Goal: Task Accomplishment & Management: Use online tool/utility

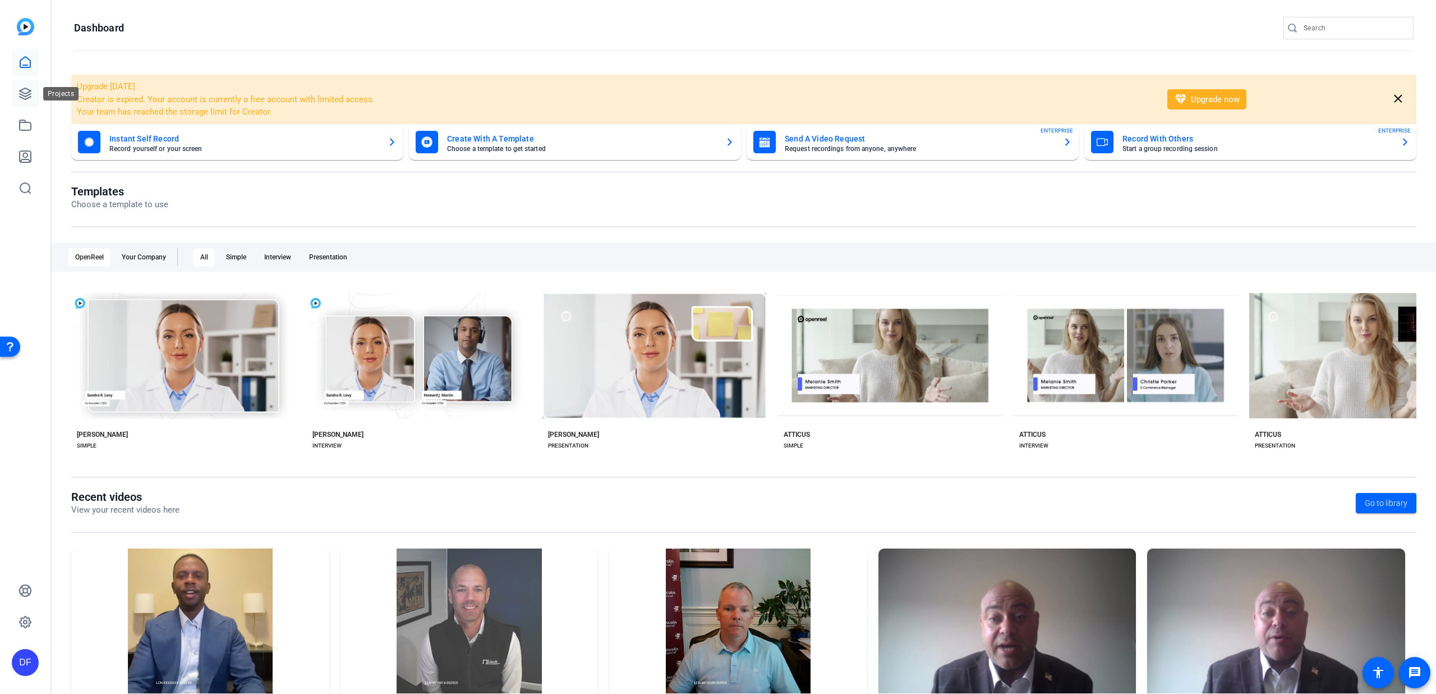
click at [28, 95] on icon at bounding box center [25, 93] width 13 height 13
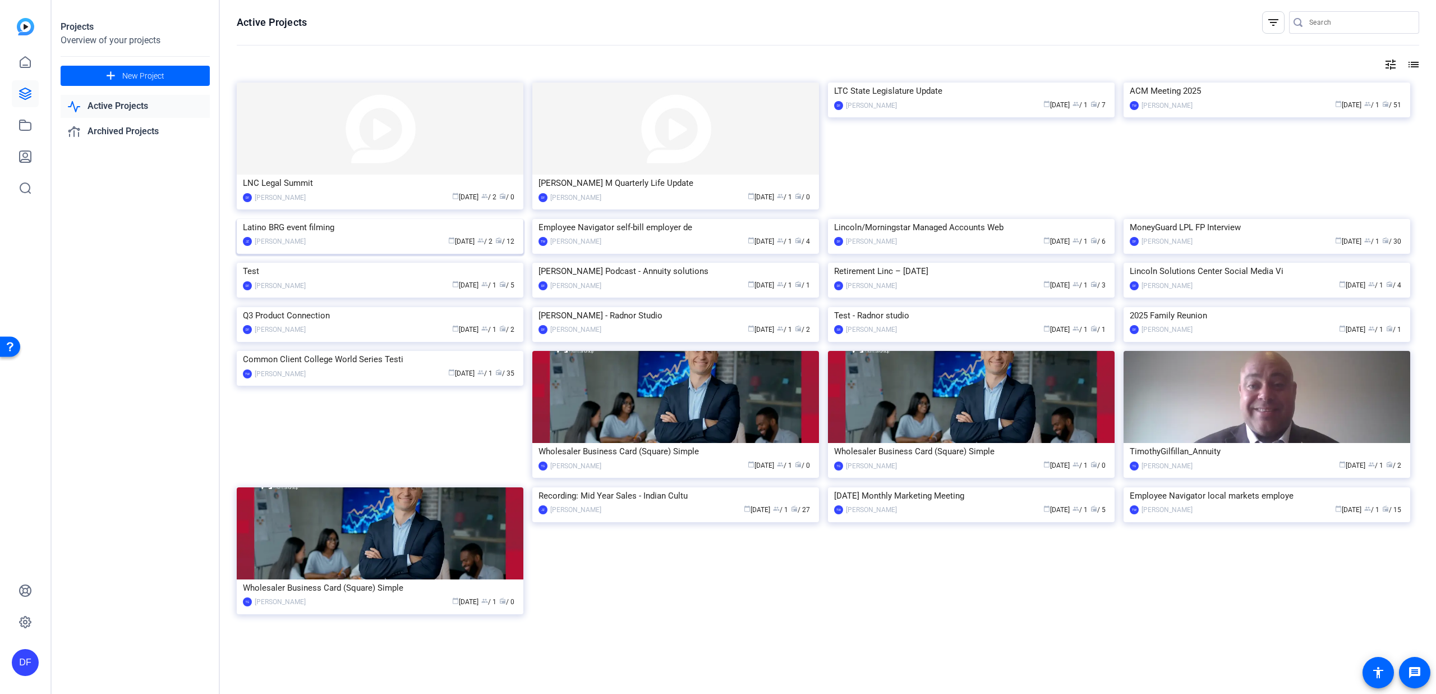
click at [397, 219] on img at bounding box center [380, 219] width 287 height 0
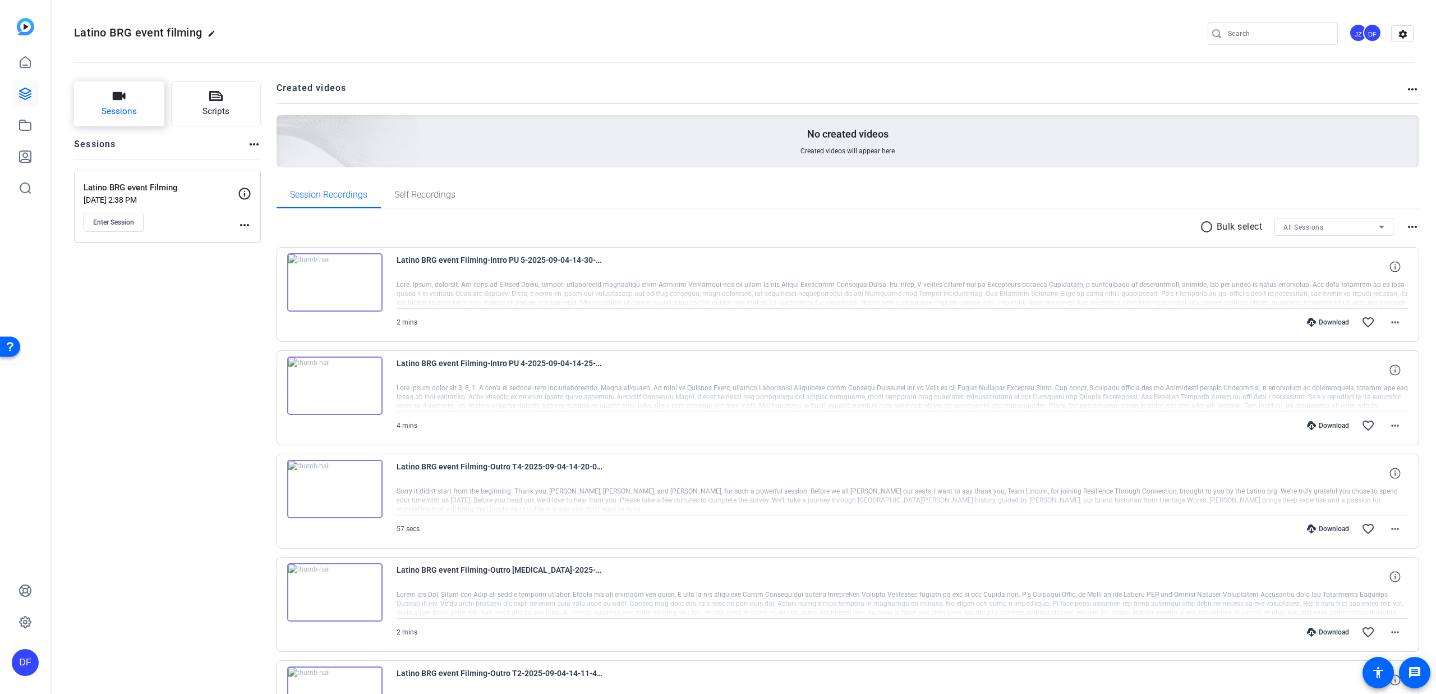
click at [112, 95] on icon "button" at bounding box center [118, 95] width 13 height 13
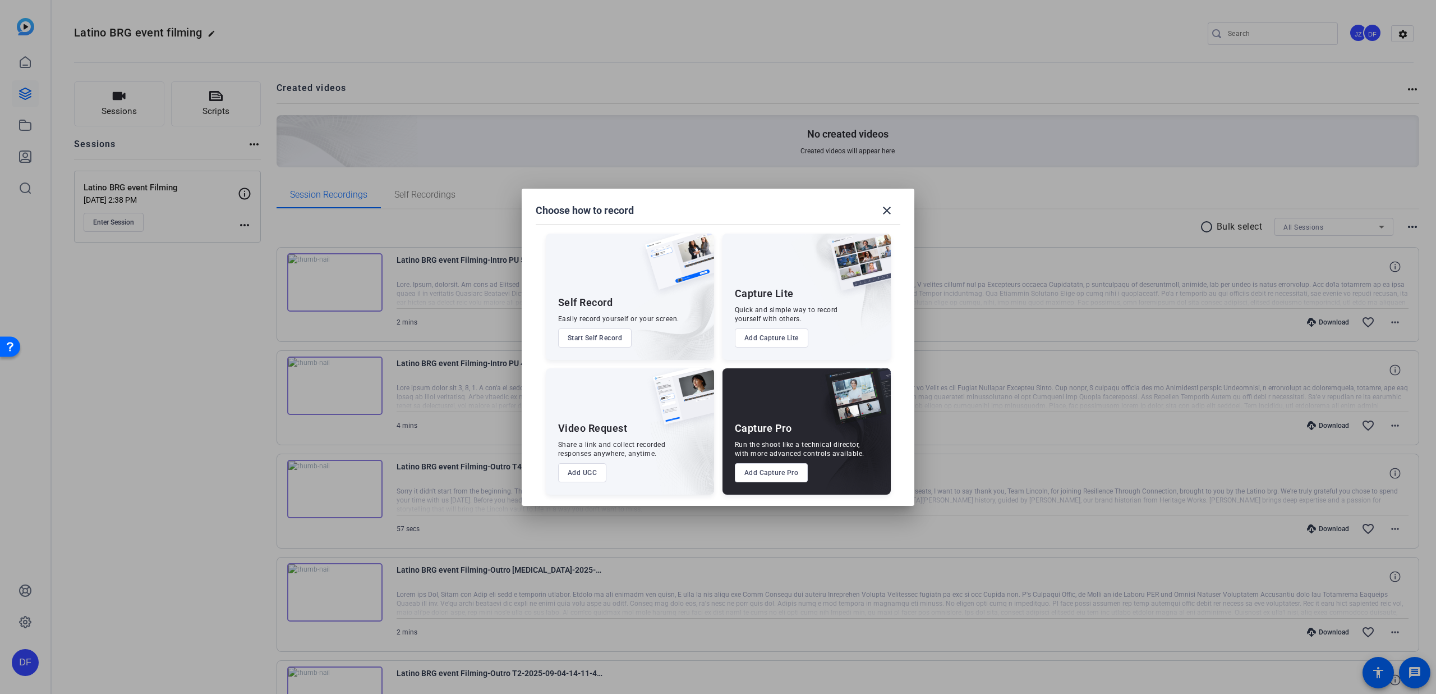
click at [763, 470] on button "Add Capture Pro" at bounding box center [772, 472] width 74 height 19
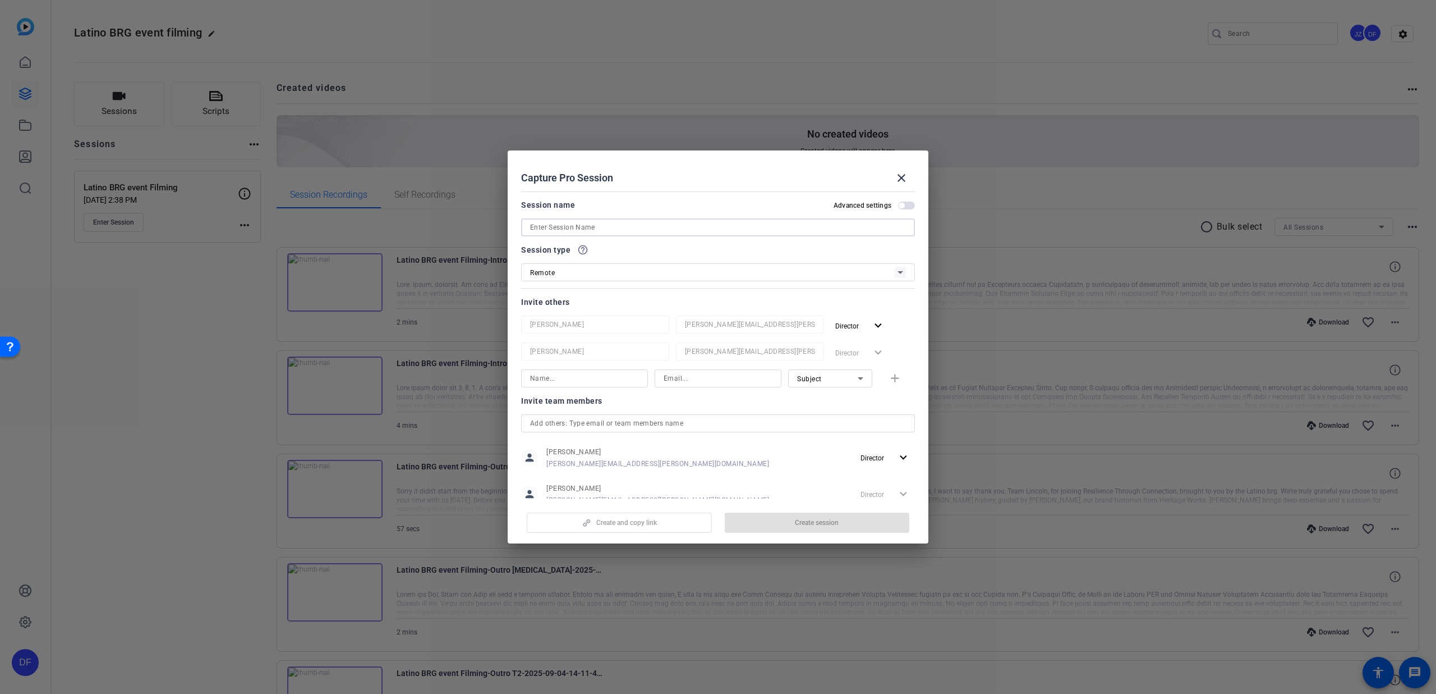
click at [642, 223] on input at bounding box center [718, 227] width 376 height 13
type input "I"
type input "Intro Pickup"
click at [787, 524] on span "button" at bounding box center [817, 522] width 185 height 27
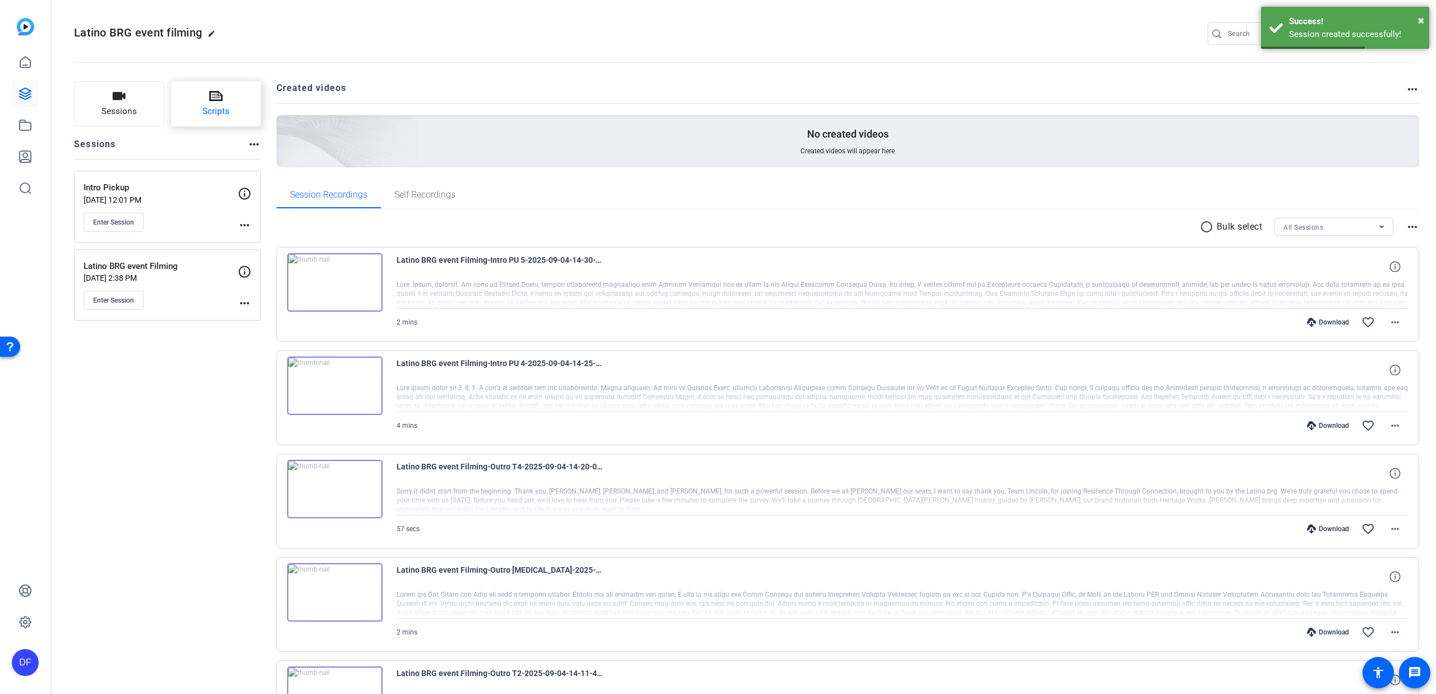
click at [209, 105] on span "Scripts" at bounding box center [216, 111] width 27 height 13
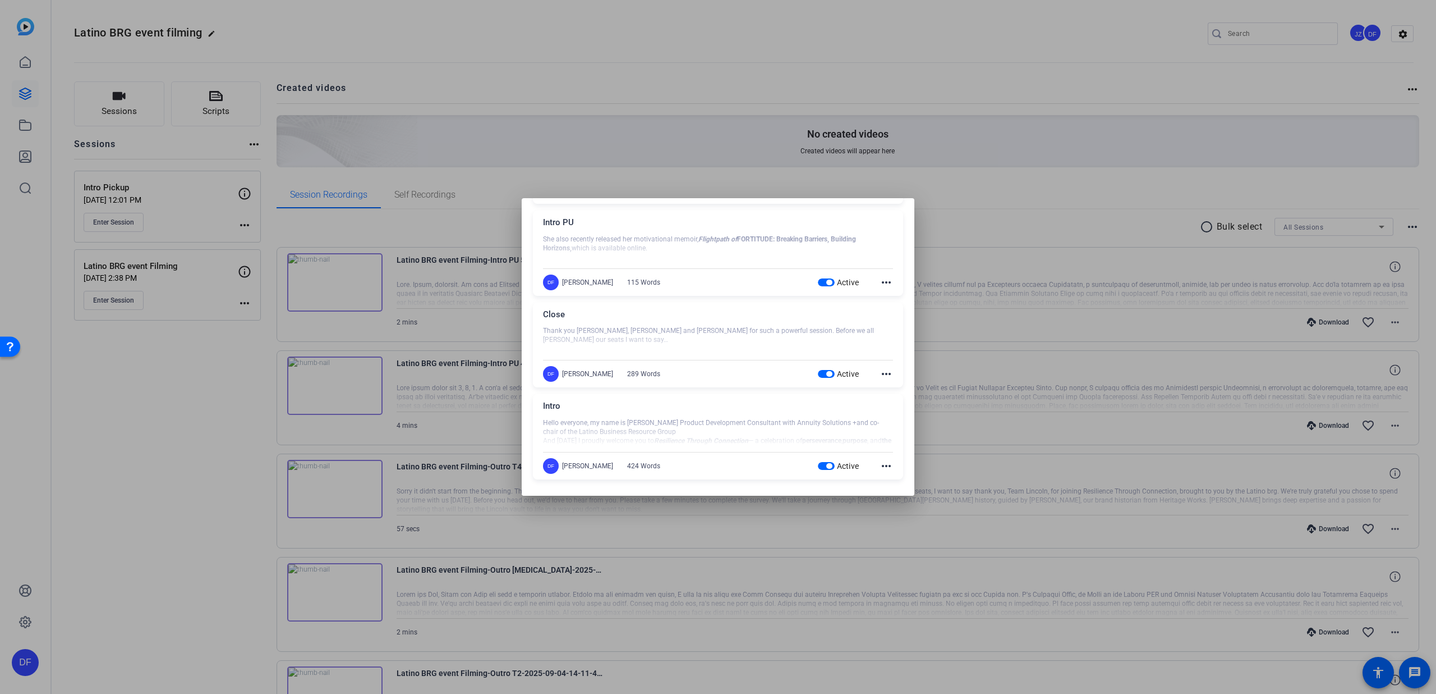
scroll to position [127, 0]
click at [154, 332] on div at bounding box center [718, 347] width 1436 height 694
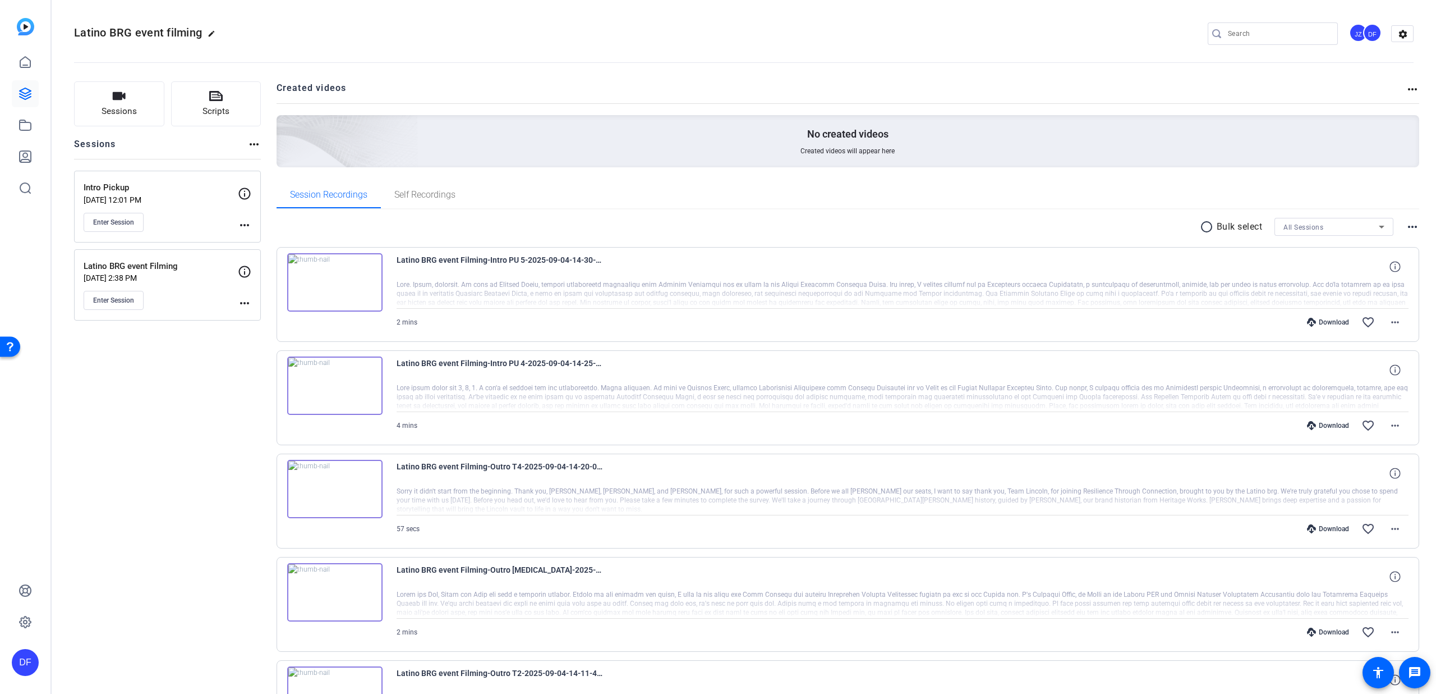
click at [245, 195] on icon at bounding box center [244, 193] width 13 height 13
click at [246, 224] on mat-icon "more_horiz" at bounding box center [244, 224] width 13 height 13
click at [251, 232] on div "Edit Session Archive Session" at bounding box center [272, 249] width 69 height 34
click at [245, 223] on mat-icon "more_horiz" at bounding box center [244, 224] width 13 height 13
click at [258, 240] on span "Edit Session" at bounding box center [272, 241] width 51 height 13
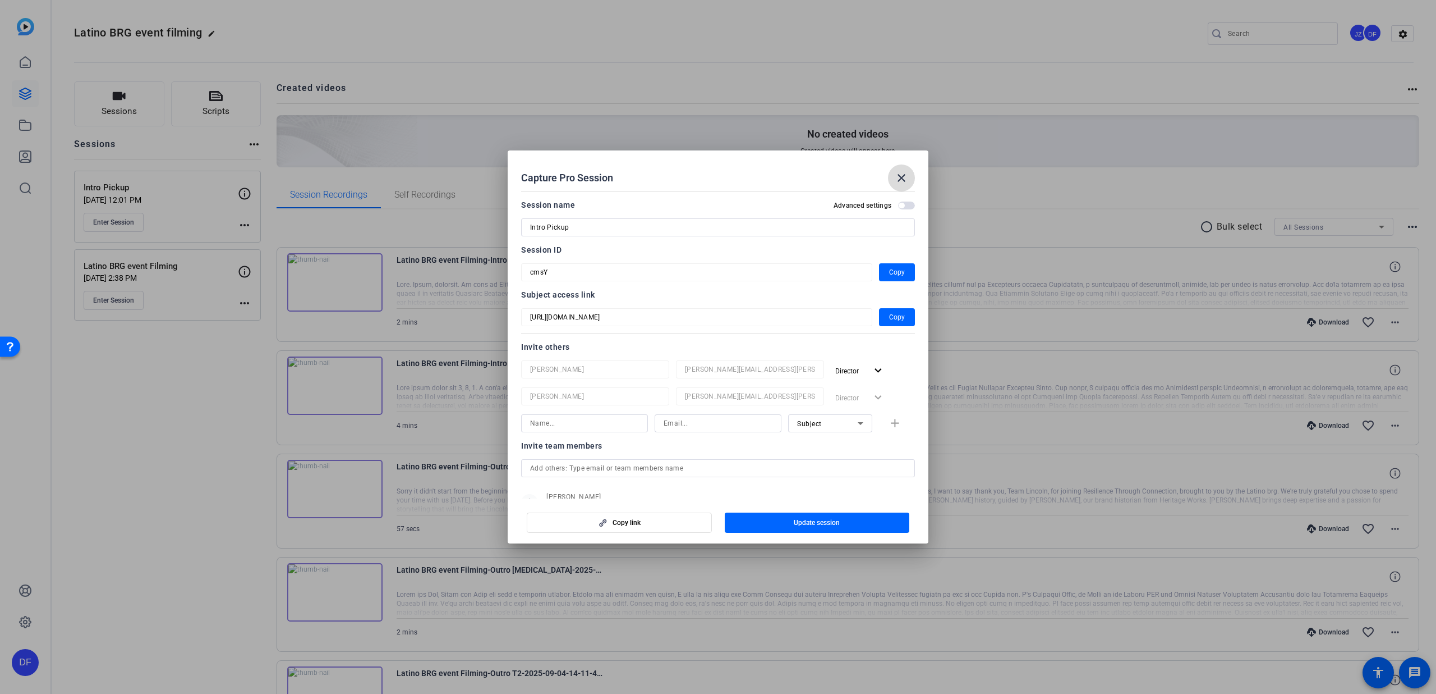
click at [903, 174] on mat-icon "close" at bounding box center [901, 177] width 13 height 13
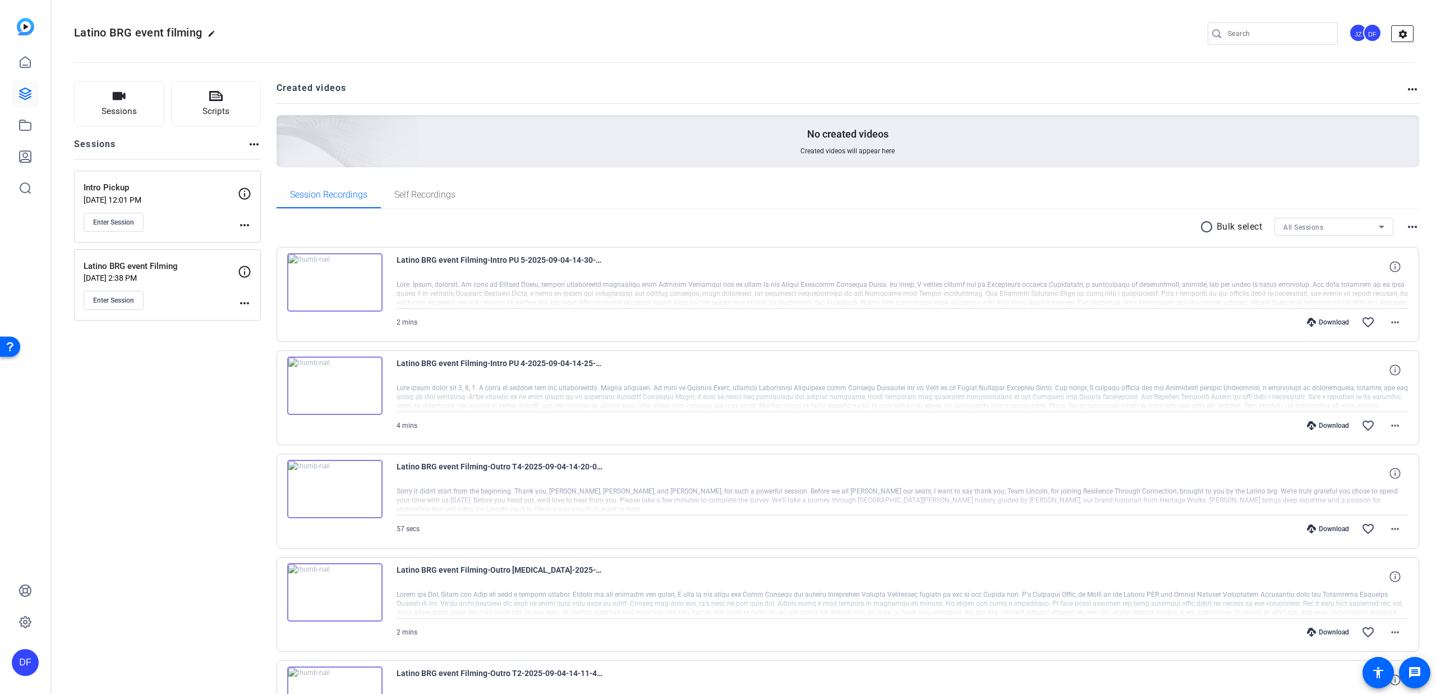
click at [1404, 35] on mat-icon "settings" at bounding box center [1403, 34] width 22 height 17
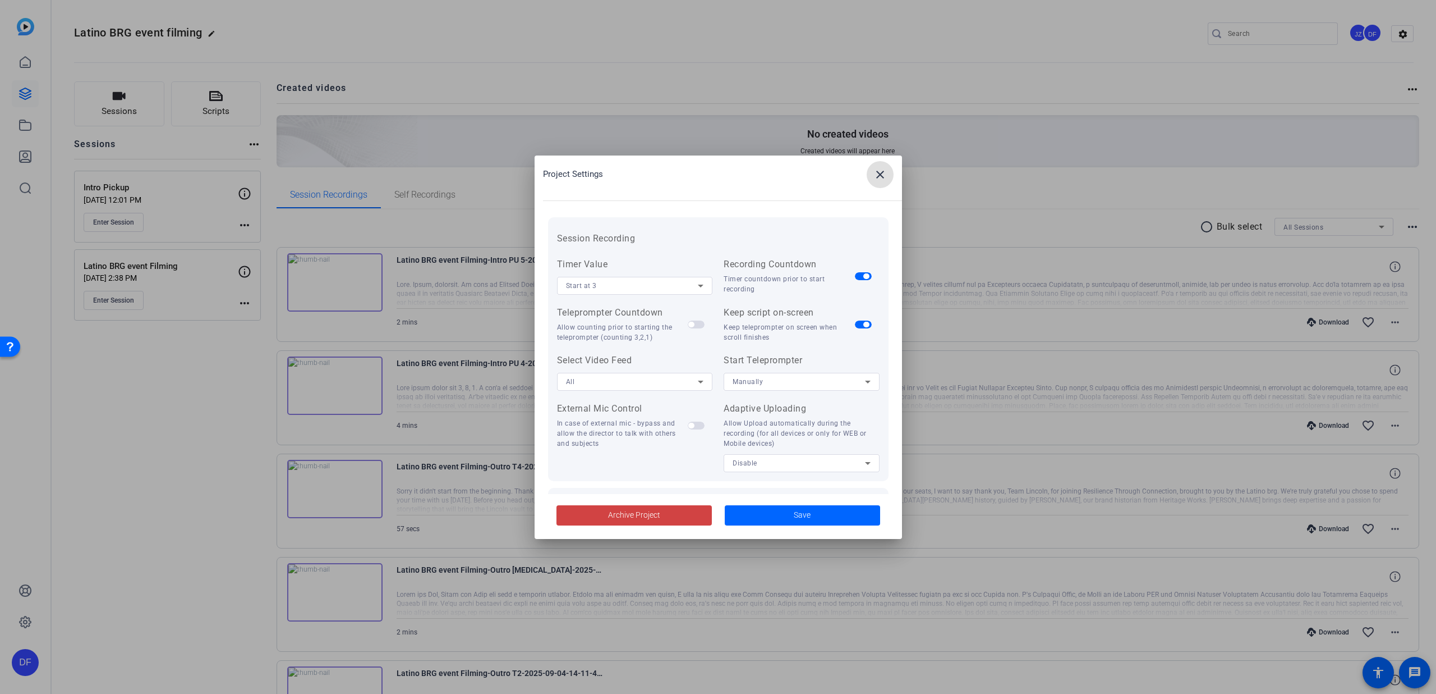
scroll to position [130, 0]
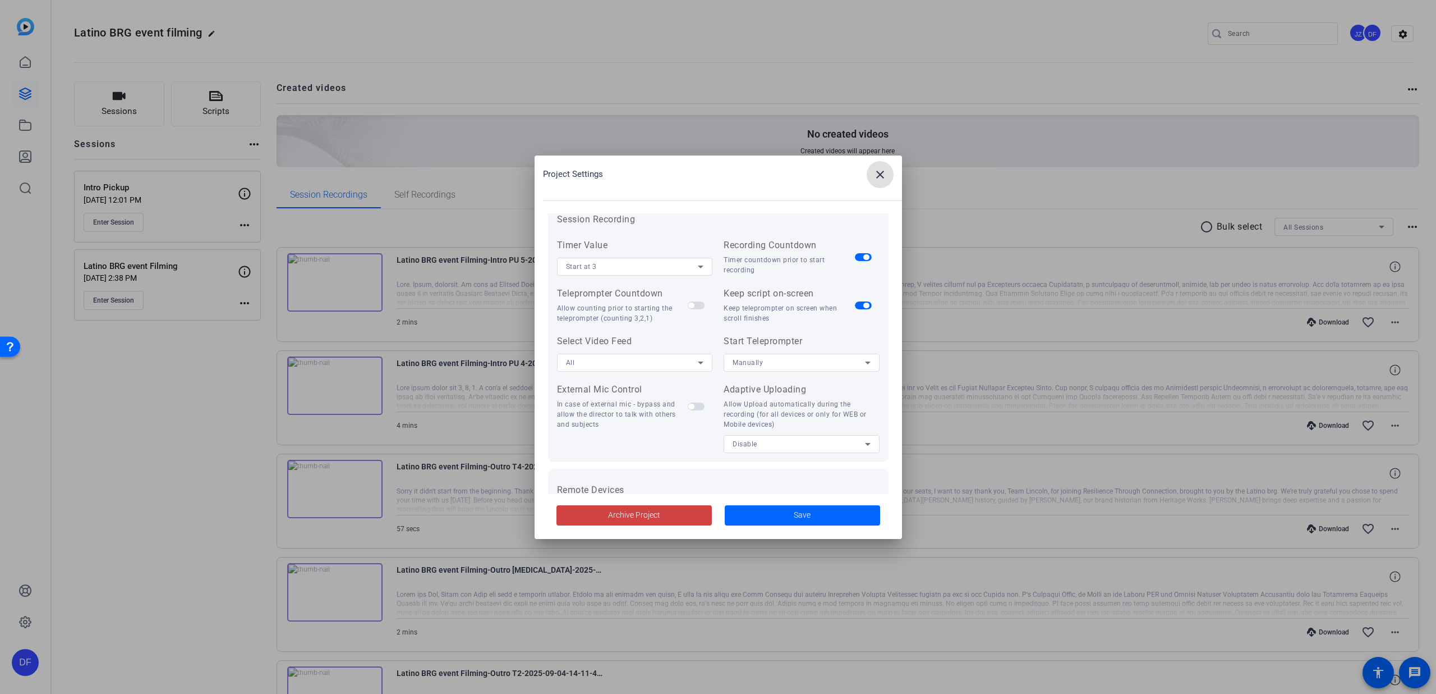
click at [695, 305] on span "button" at bounding box center [696, 305] width 17 height 8
click at [814, 445] on div "Disable" at bounding box center [799, 444] width 132 height 14
click at [785, 462] on mat-option "All Devices" at bounding box center [797, 466] width 153 height 18
click at [779, 508] on span at bounding box center [802, 515] width 155 height 27
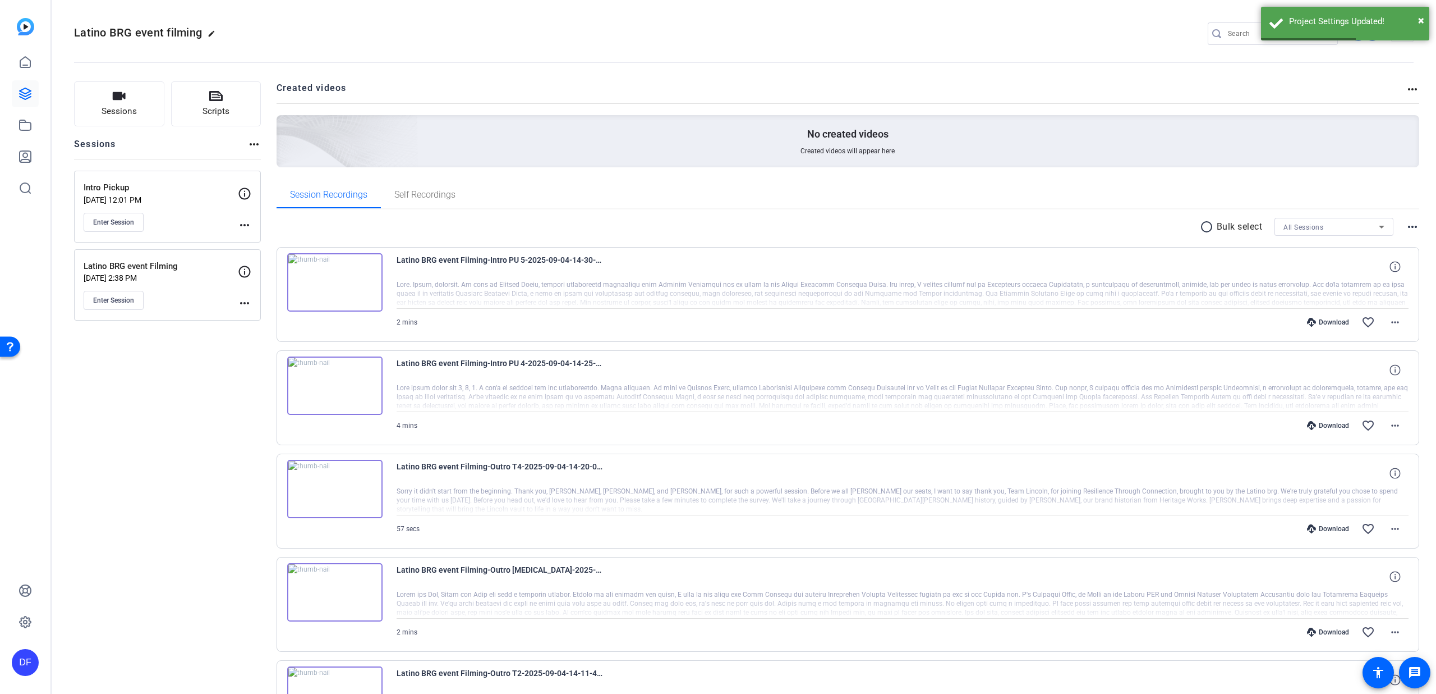
click at [245, 225] on mat-icon "more_horiz" at bounding box center [244, 224] width 13 height 13
click at [268, 242] on span "Edit Session" at bounding box center [272, 241] width 51 height 13
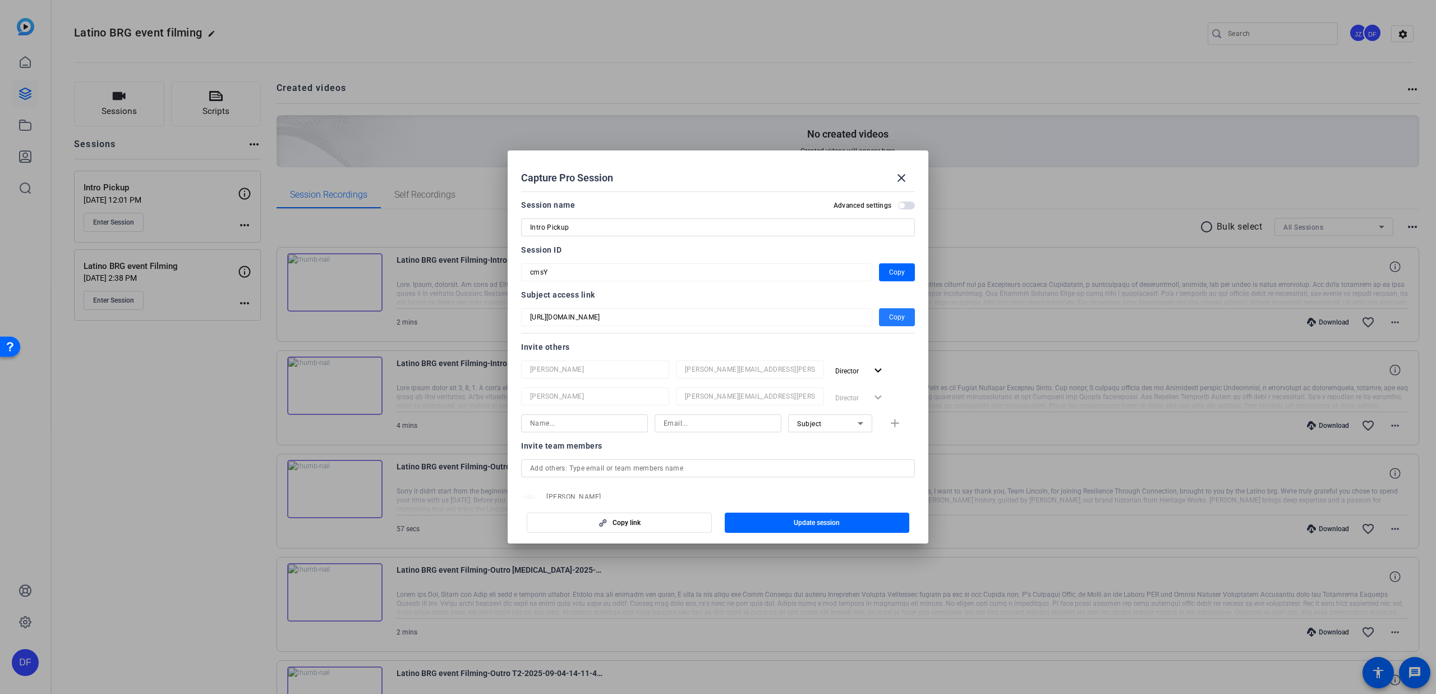
click at [896, 315] on span "Copy" at bounding box center [897, 316] width 16 height 13
click at [894, 270] on span "Copy" at bounding box center [897, 271] width 16 height 13
click at [902, 175] on mat-icon "close" at bounding box center [901, 177] width 13 height 13
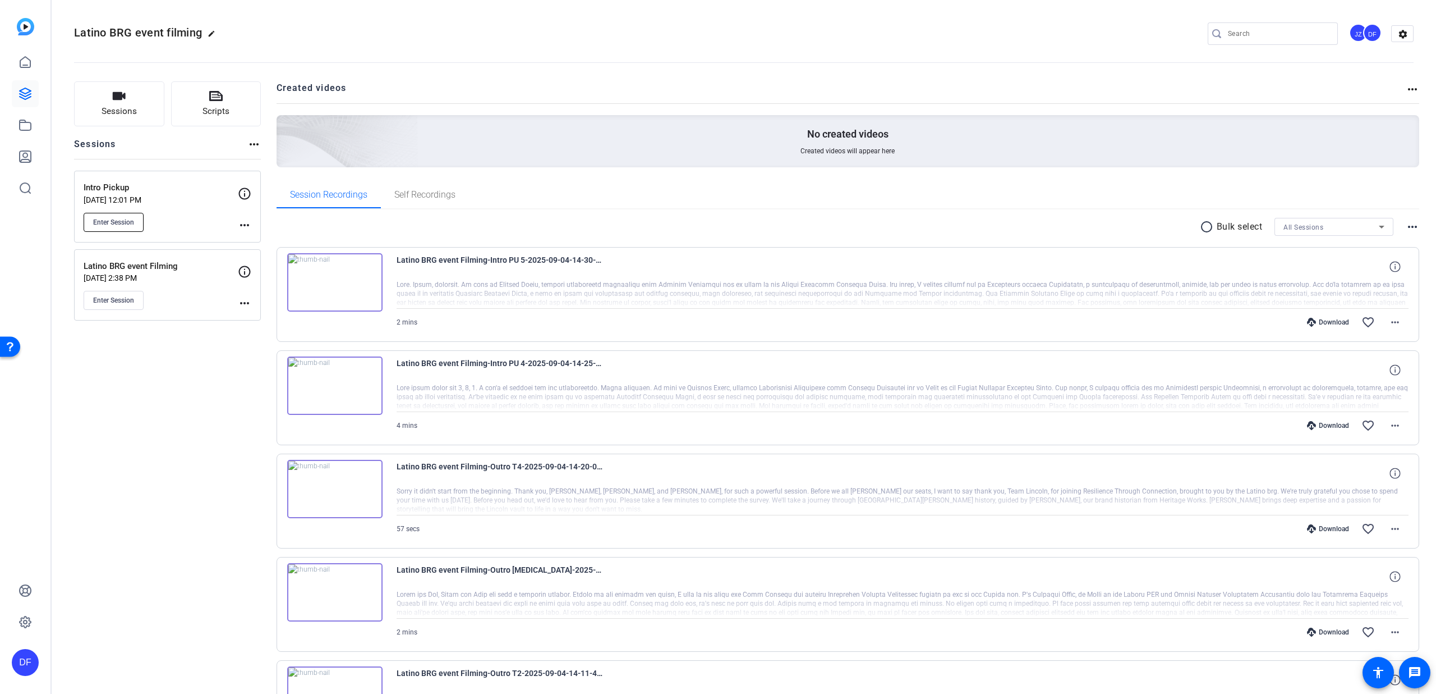
click at [112, 219] on span "Enter Session" at bounding box center [113, 222] width 41 height 9
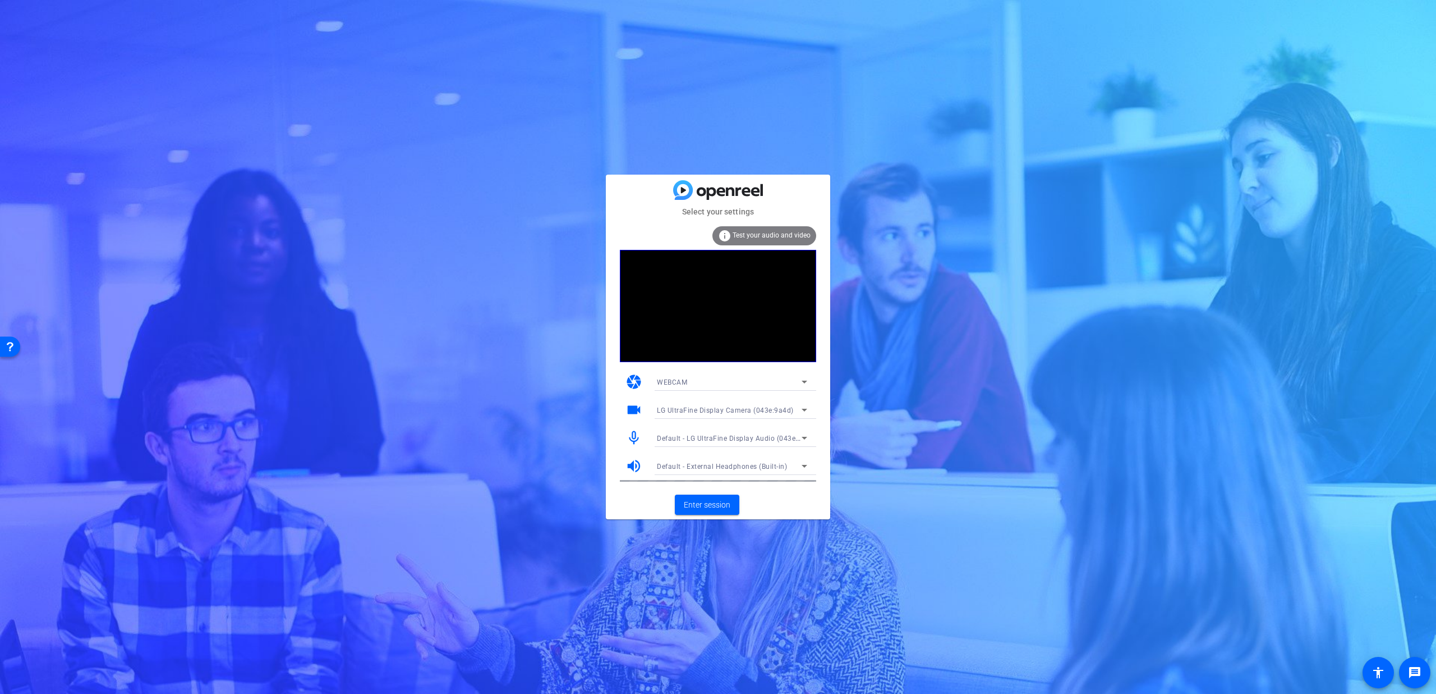
click at [781, 431] on div "Default - LG UltraFine Display Audio (043e:9a4b)" at bounding box center [729, 438] width 145 height 14
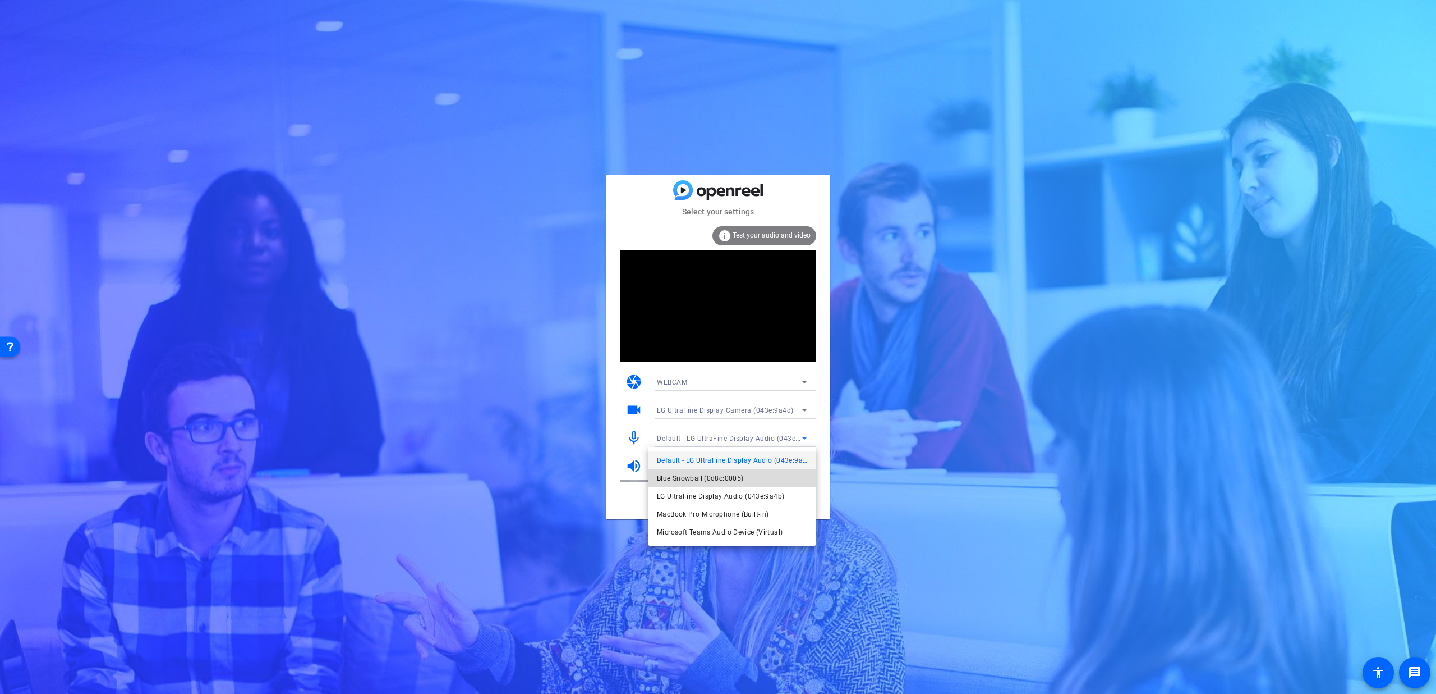
click at [740, 480] on span "Blue Snowball (0d8c:0005)" at bounding box center [700, 477] width 86 height 13
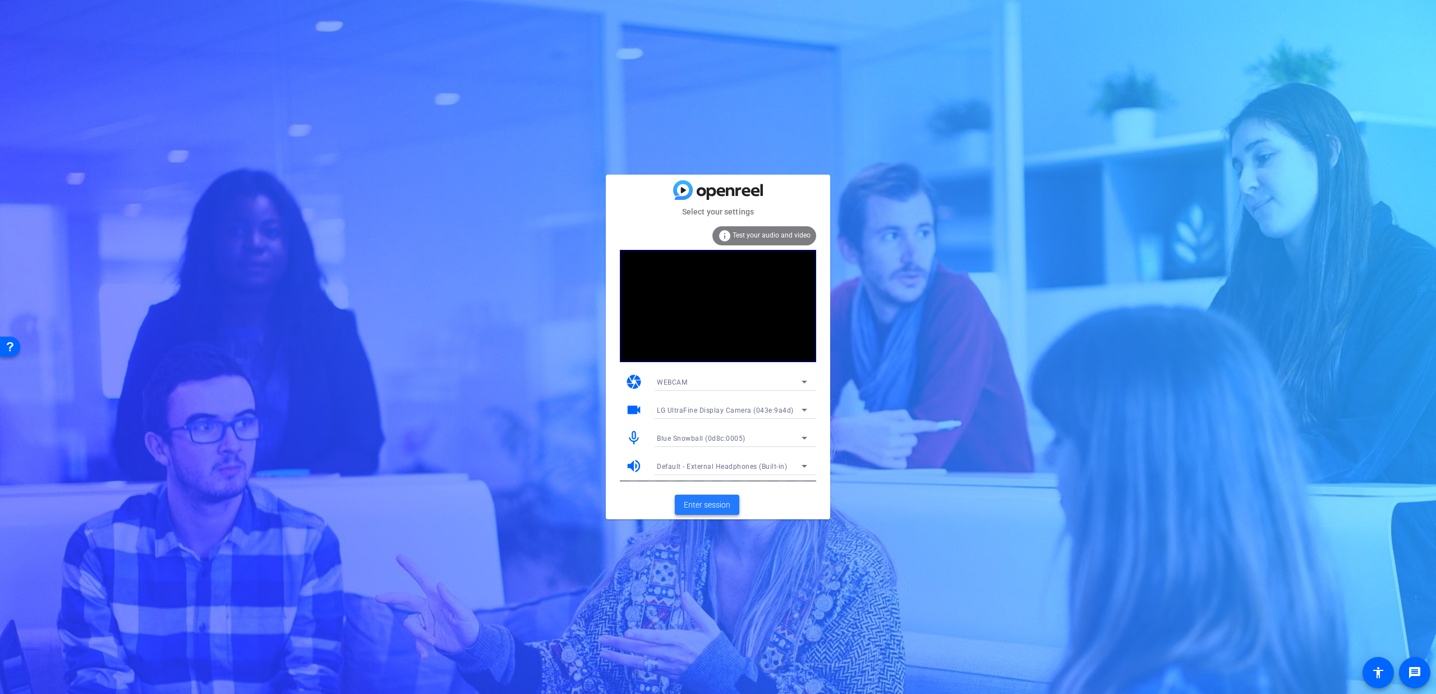
click at [710, 516] on span at bounding box center [707, 504] width 65 height 27
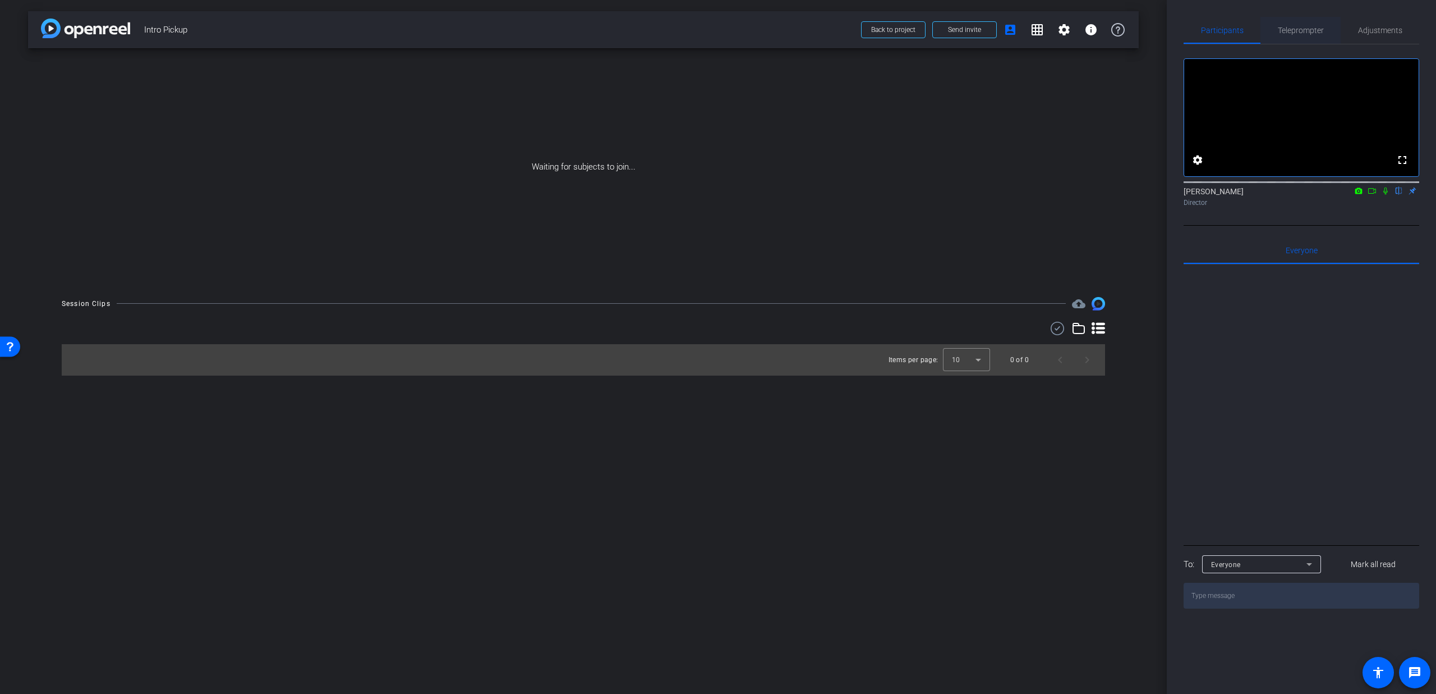
click at [1289, 29] on span "Teleprompter" at bounding box center [1301, 30] width 46 height 8
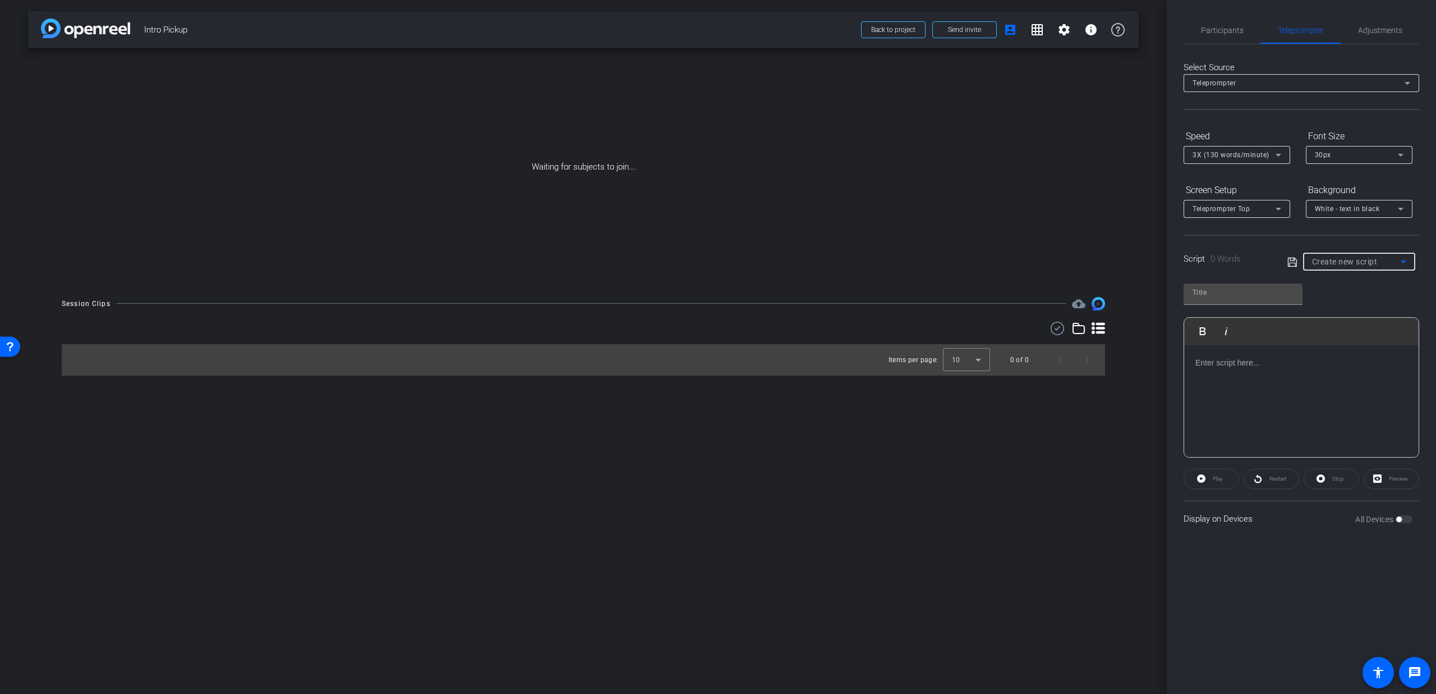
click at [1336, 261] on span "Create new script" at bounding box center [1345, 261] width 66 height 9
click at [1343, 300] on mat-option "Intro" at bounding box center [1359, 302] width 112 height 18
type input "Intro"
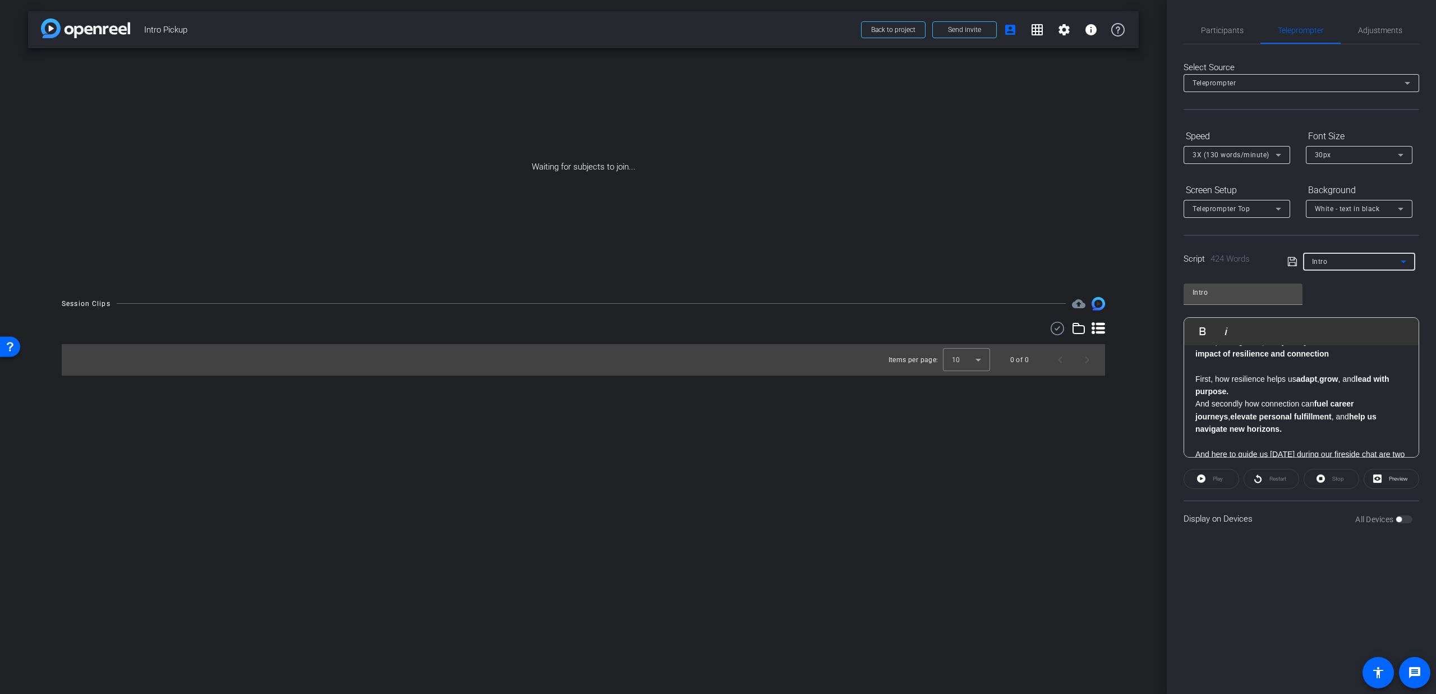
scroll to position [265, 0]
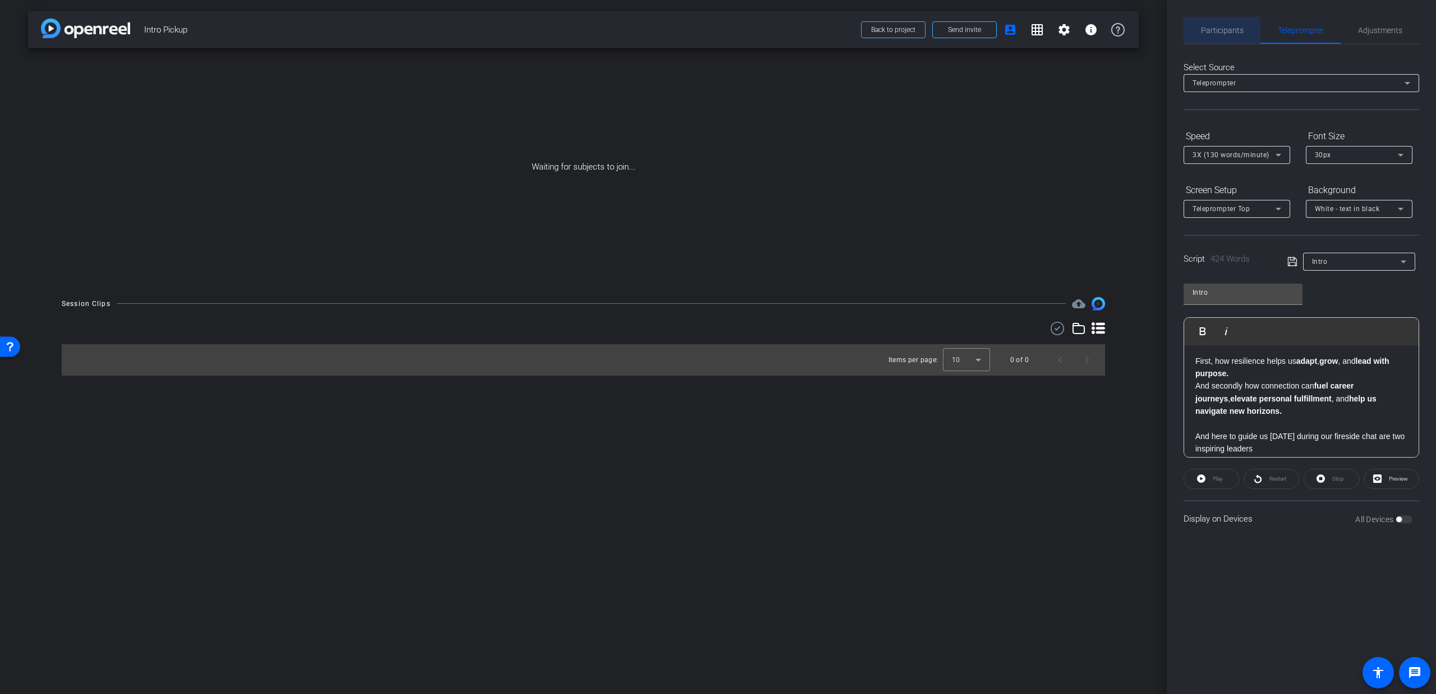
click at [1231, 27] on span "Participants" at bounding box center [1222, 30] width 43 height 8
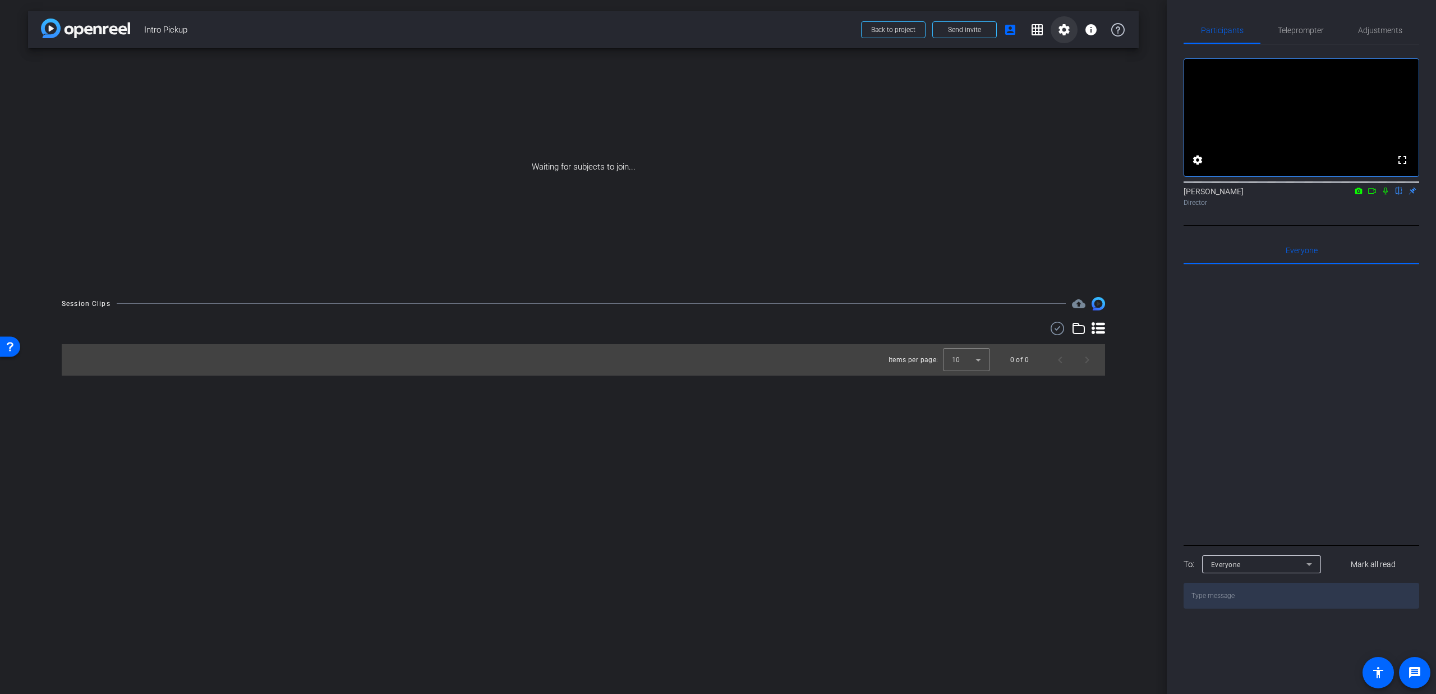
click at [1059, 33] on mat-icon "settings" at bounding box center [1064, 29] width 13 height 13
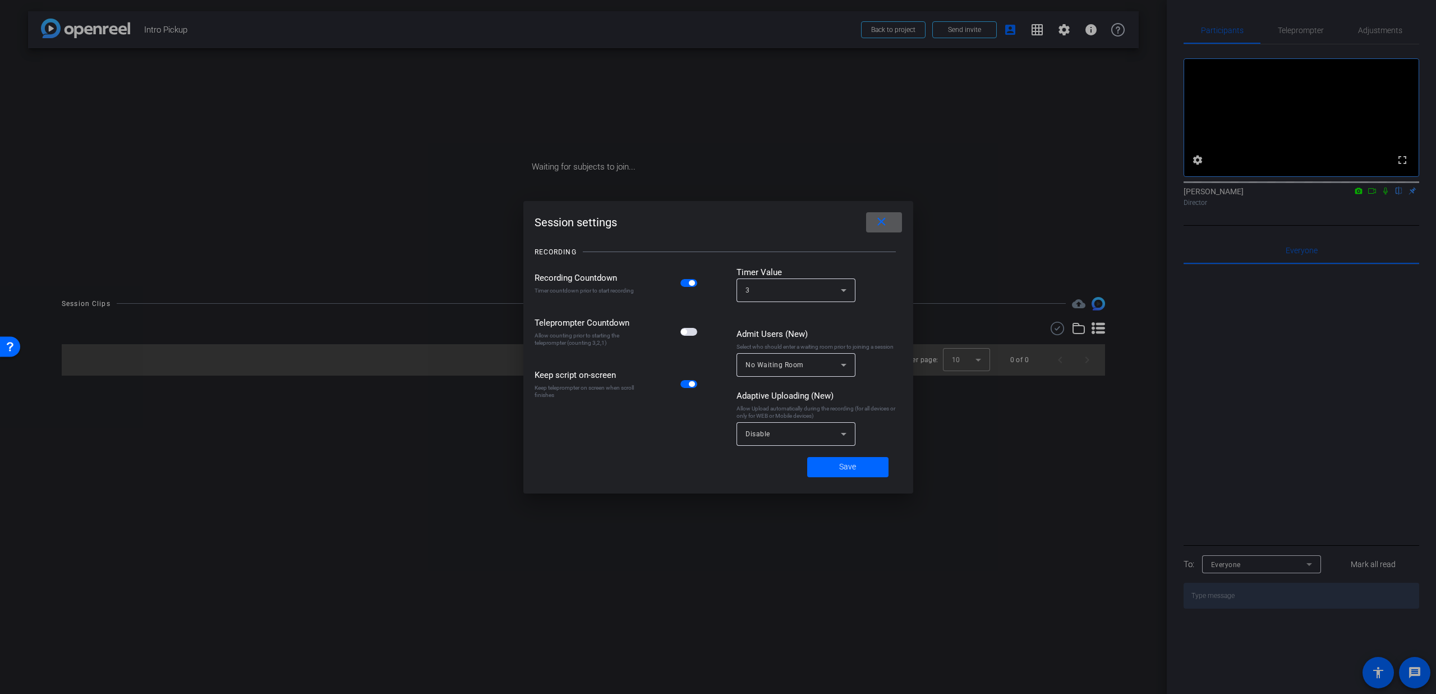
click at [843, 432] on icon at bounding box center [843, 433] width 13 height 13
click at [801, 460] on mat-option "All Devices" at bounding box center [796, 459] width 119 height 18
click at [686, 333] on span "button" at bounding box center [684, 332] width 6 height 6
click at [848, 468] on span "Save" at bounding box center [847, 467] width 17 height 12
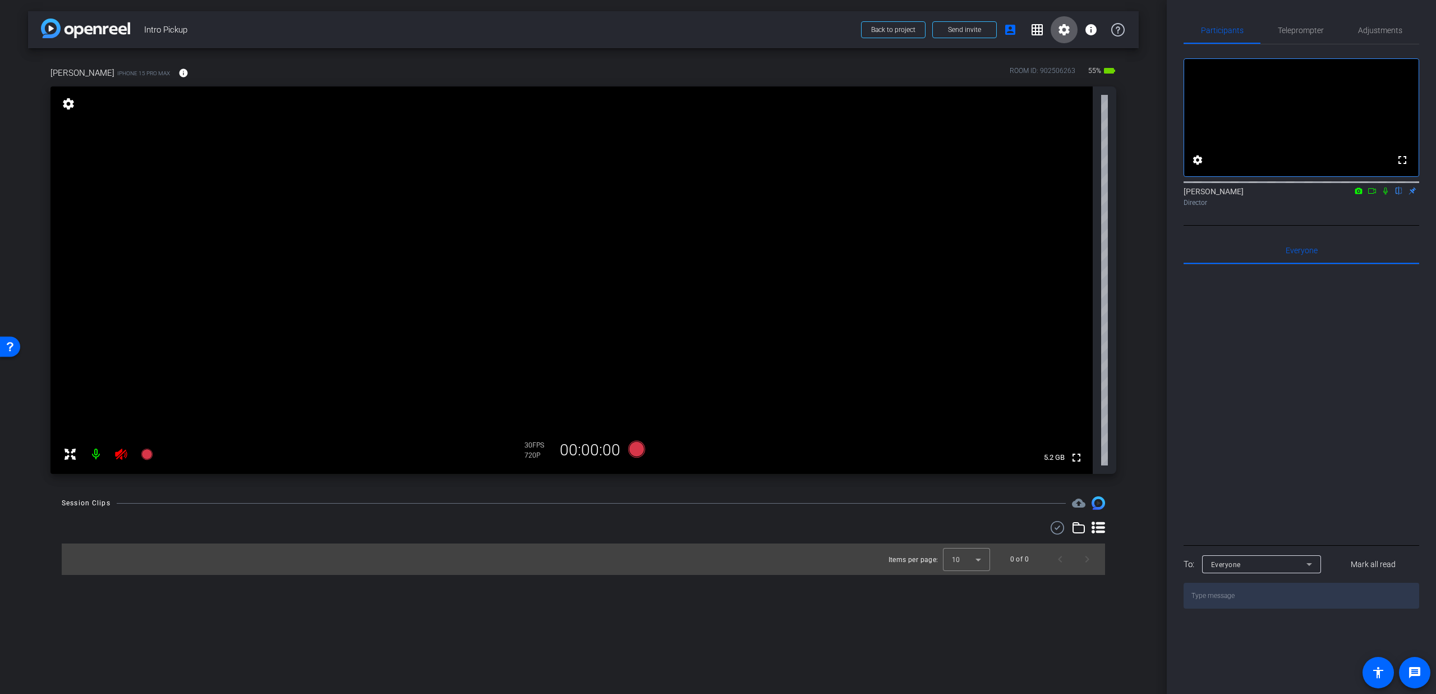
click at [121, 456] on icon at bounding box center [120, 453] width 13 height 13
click at [1389, 30] on span "Adjustments" at bounding box center [1380, 30] width 44 height 8
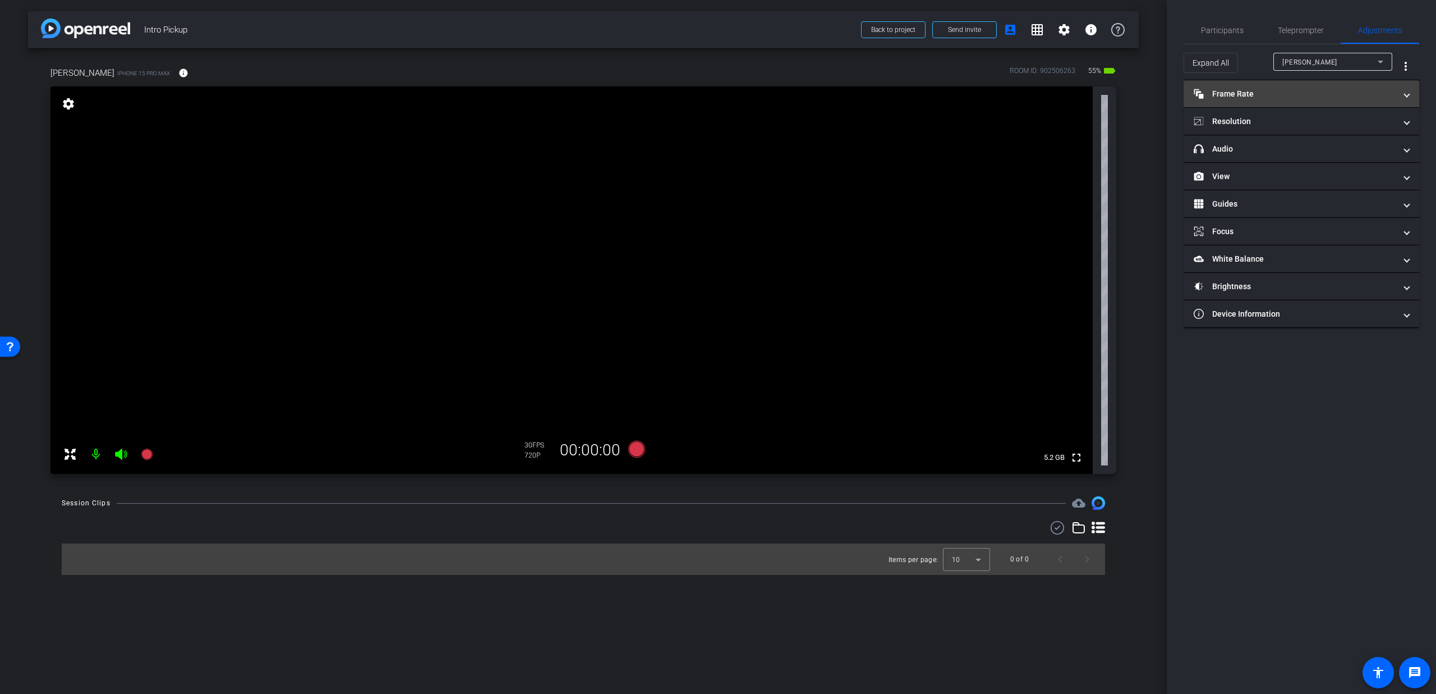
click at [1242, 95] on mat-panel-title "Frame Rate Frame Rate" at bounding box center [1295, 94] width 202 height 12
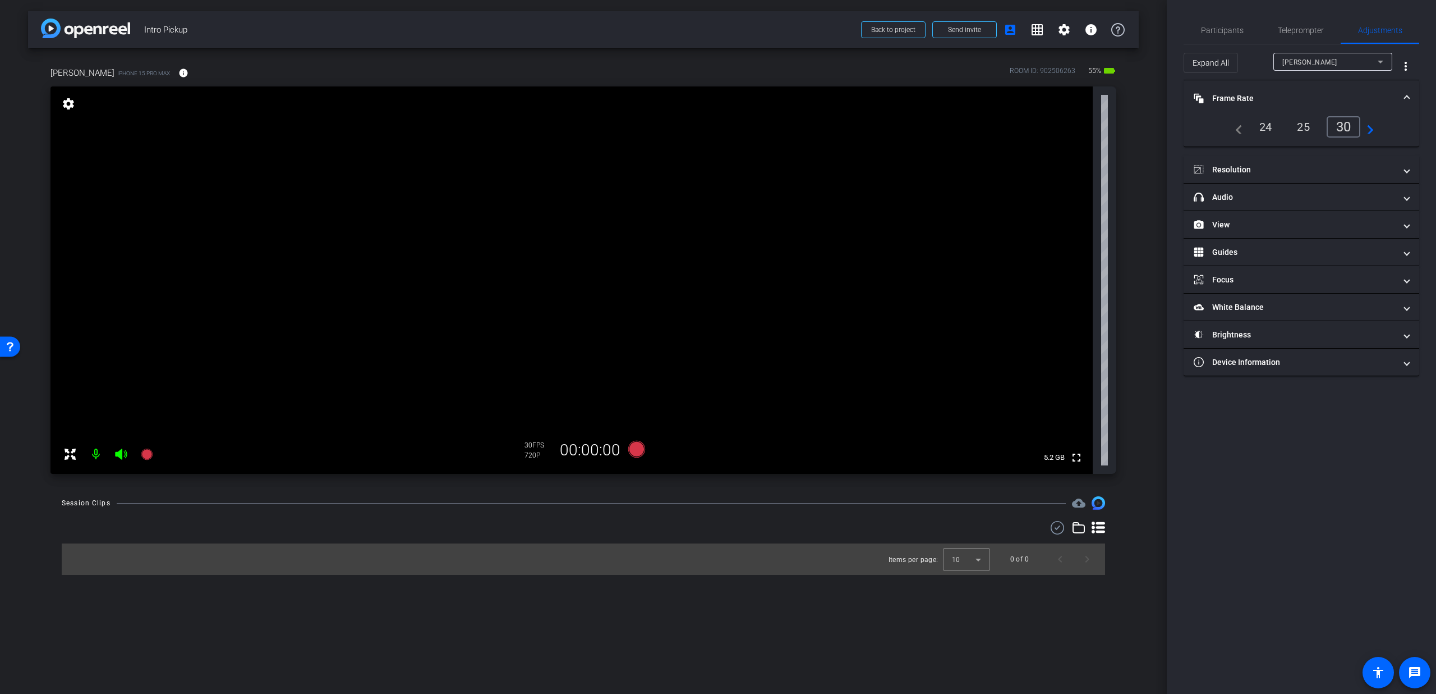
click at [1352, 87] on mat-expansion-panel-header "Frame Rate Frame Rate" at bounding box center [1302, 98] width 236 height 36
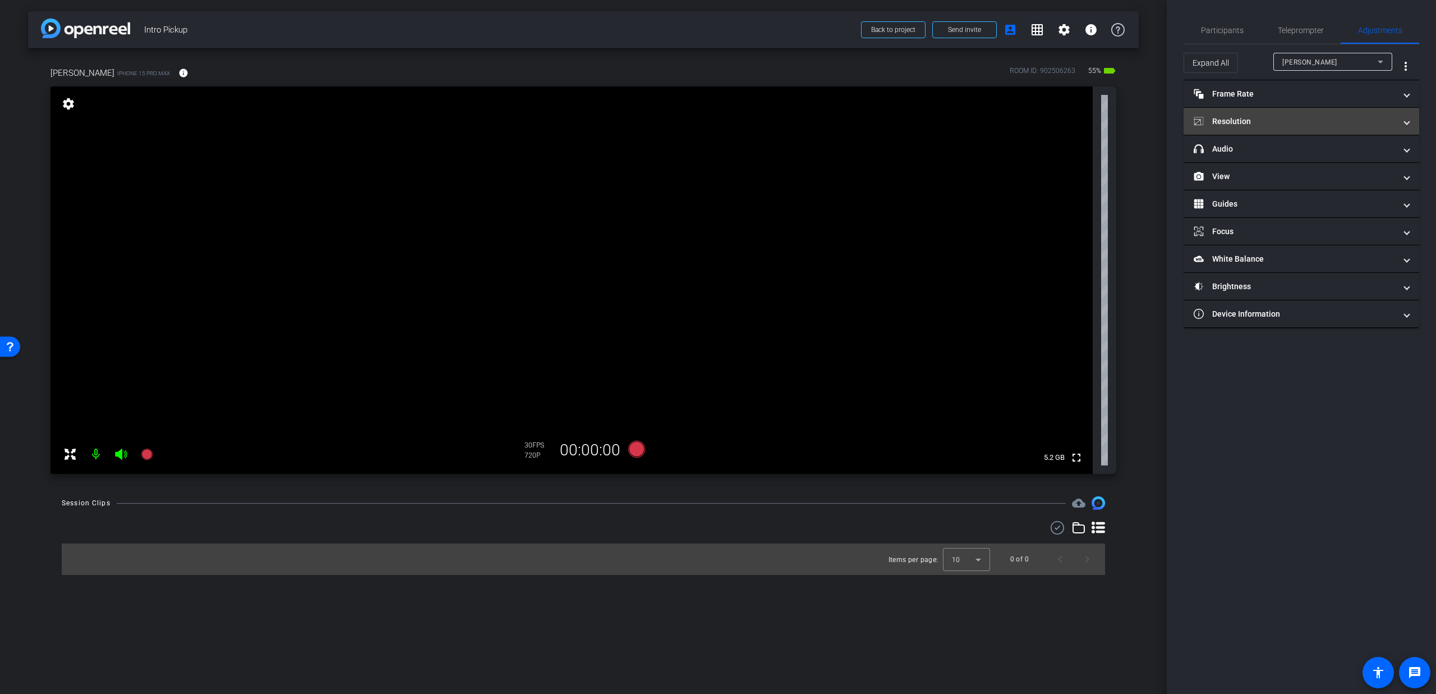
click at [1310, 121] on mat-panel-title "Resolution" at bounding box center [1295, 122] width 202 height 12
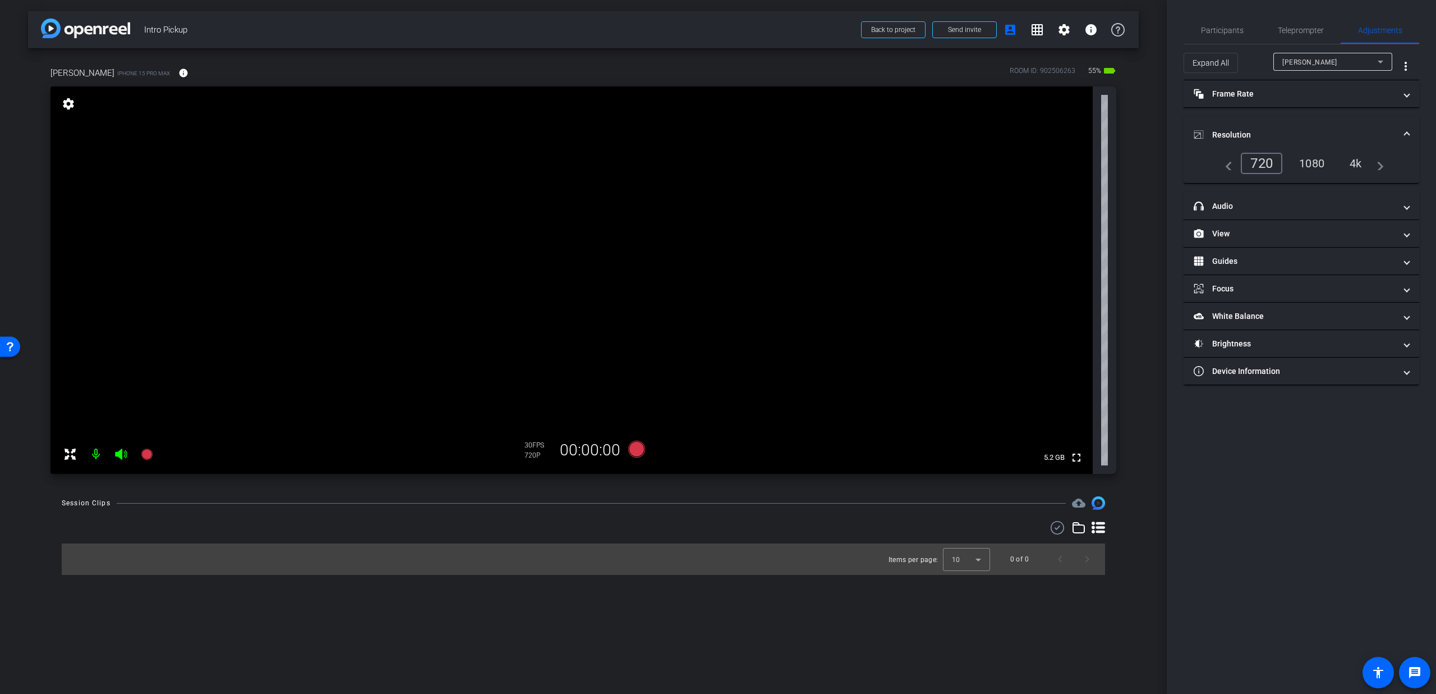
click at [1317, 160] on div "1080" at bounding box center [1312, 163] width 42 height 19
click at [1319, 138] on mat-panel-title "Resolution" at bounding box center [1295, 135] width 202 height 12
click at [1222, 32] on span "Participants" at bounding box center [1222, 30] width 43 height 8
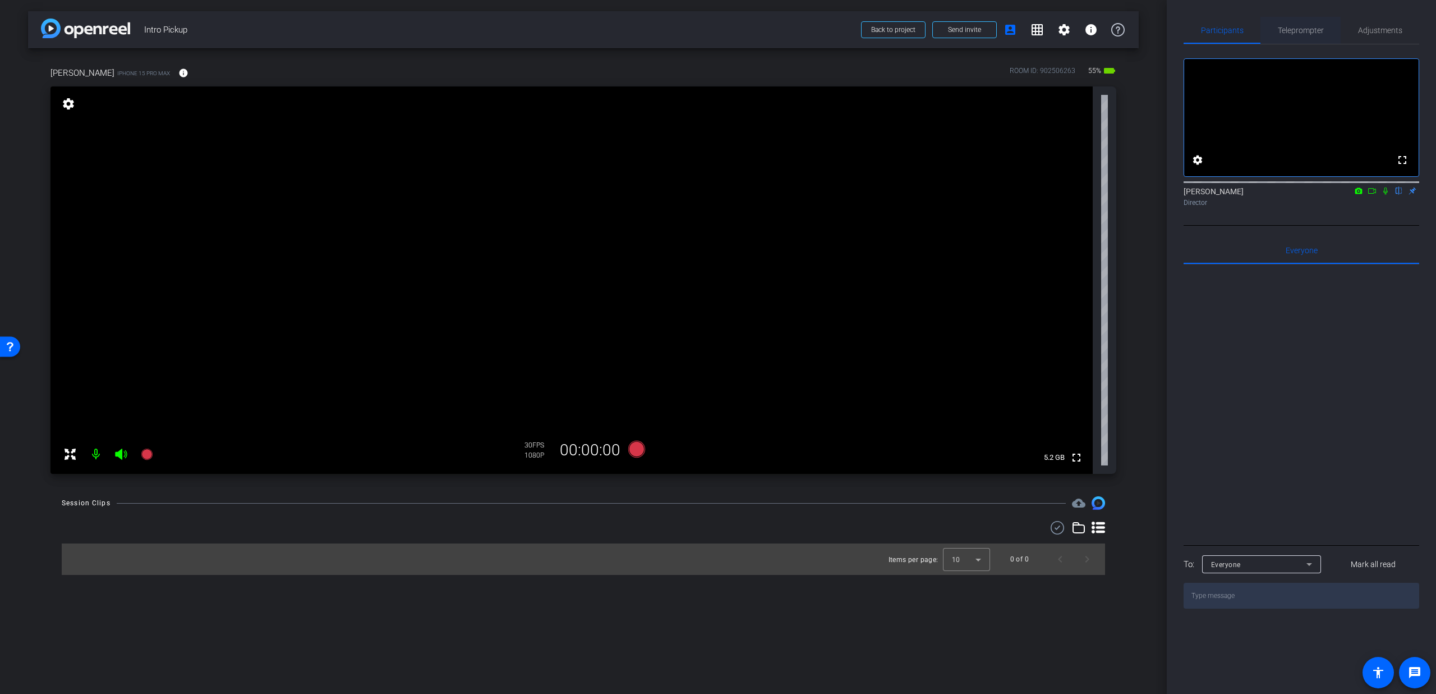
click at [1302, 34] on span "Teleprompter" at bounding box center [1301, 30] width 46 height 8
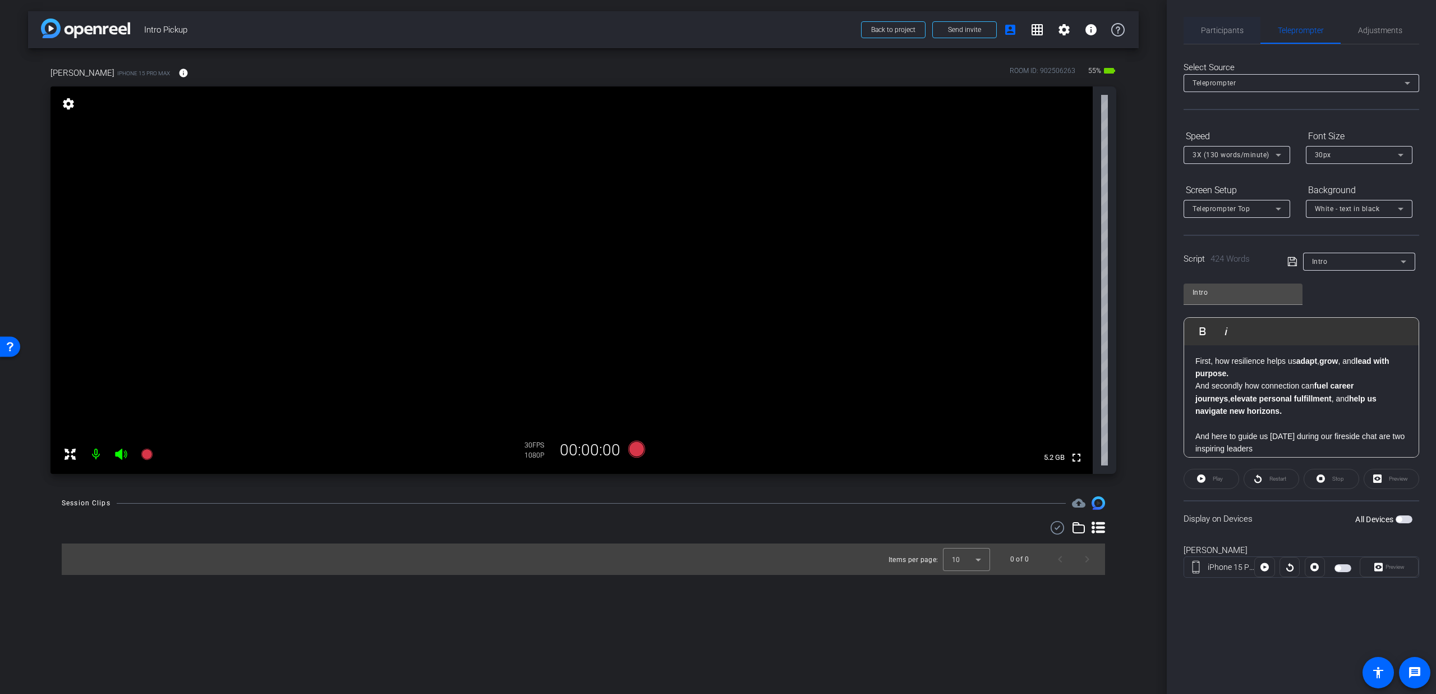
click at [1232, 29] on span "Participants" at bounding box center [1222, 30] width 43 height 8
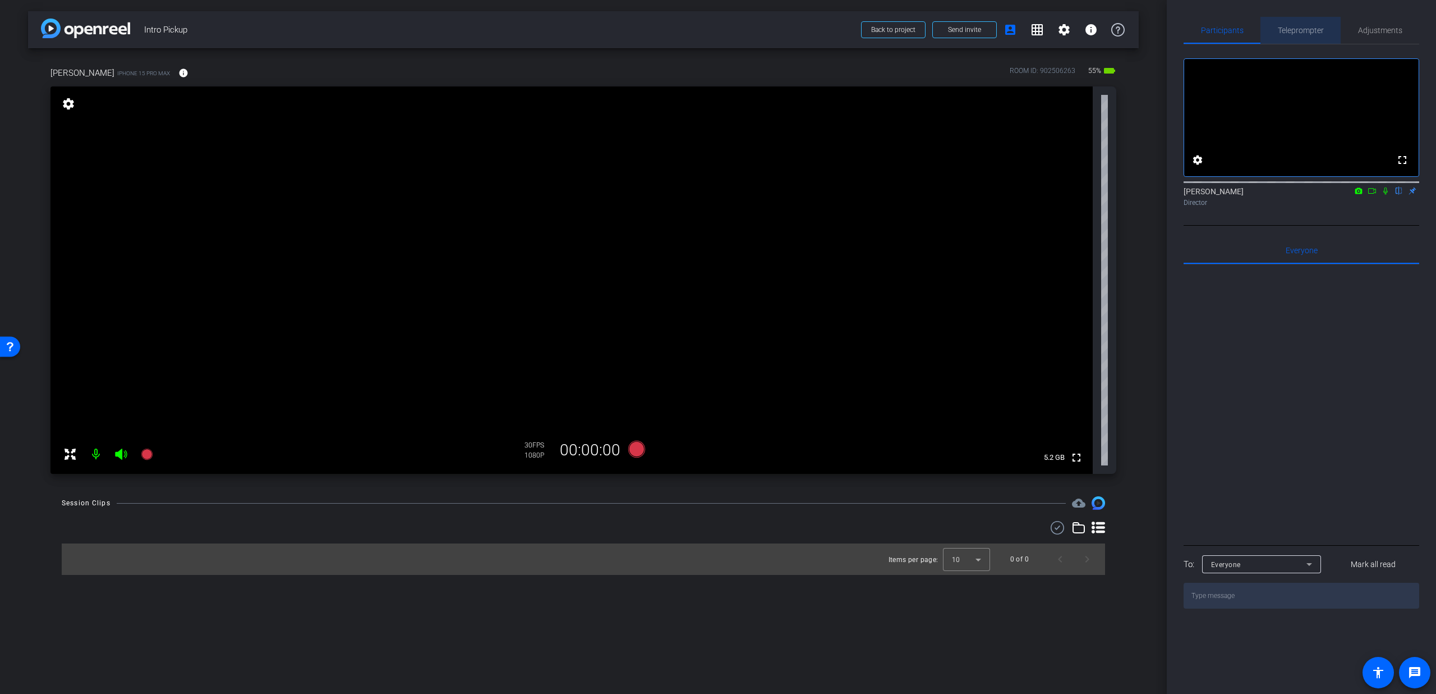
click at [1310, 33] on span "Teleprompter" at bounding box center [1301, 30] width 46 height 8
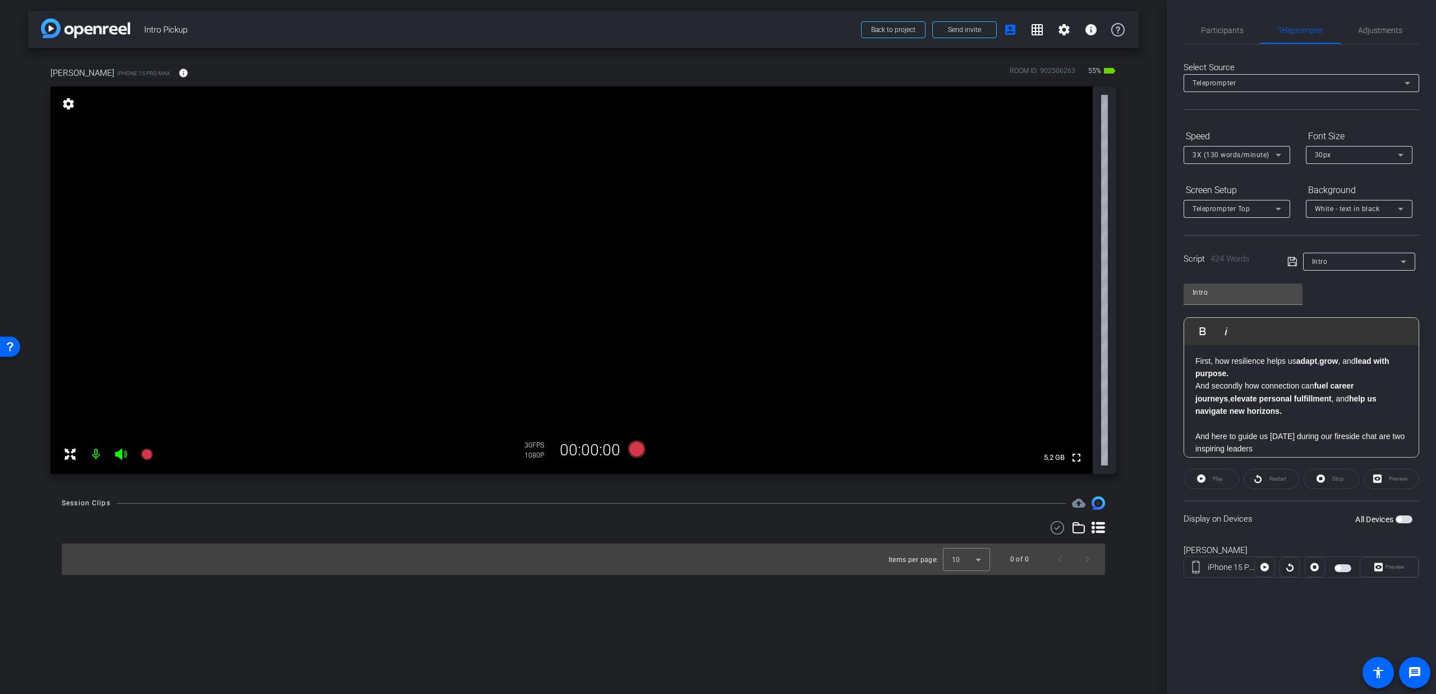
click at [1402, 517] on button "All Devices" at bounding box center [1404, 519] width 17 height 8
click at [1219, 480] on span "Play" at bounding box center [1218, 478] width 10 height 6
click at [1387, 566] on span "Preview" at bounding box center [1395, 566] width 19 height 6
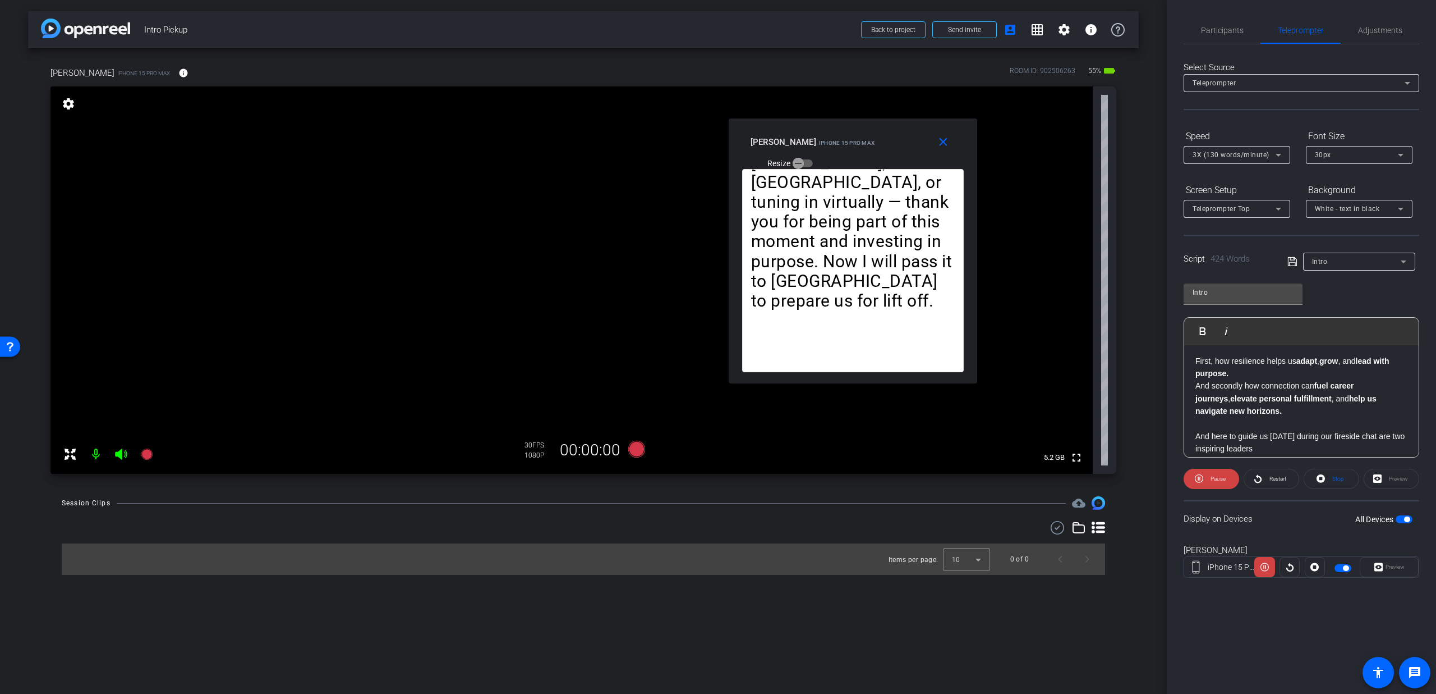
drag, startPoint x: 722, startPoint y: 249, endPoint x: 856, endPoint y: 153, distance: 165.4
click at [856, 153] on div "close [PERSON_NAME] iPhone 15 Pro Max Resize" at bounding box center [853, 143] width 249 height 51
click at [1263, 153] on span "3X (130 words/minute)" at bounding box center [1231, 155] width 77 height 8
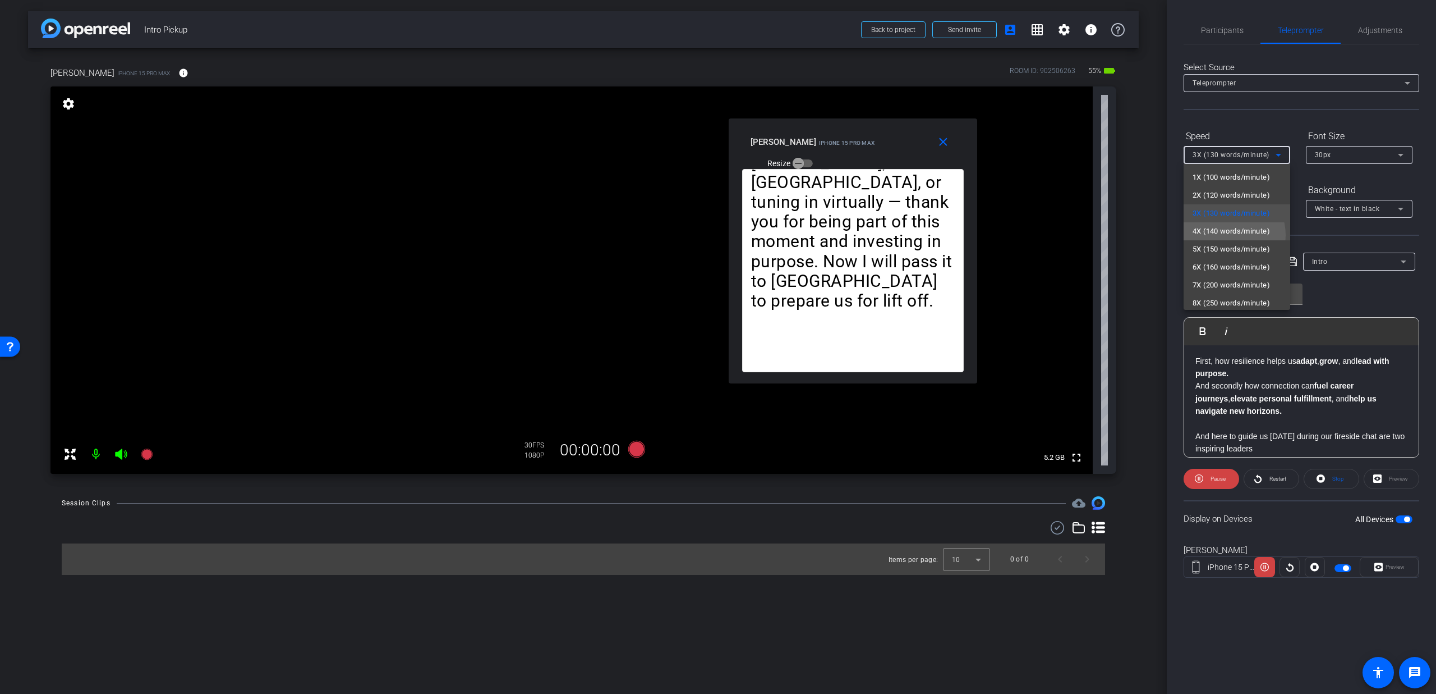
click at [1228, 235] on span "4X (140 words/minute)" at bounding box center [1231, 230] width 77 height 13
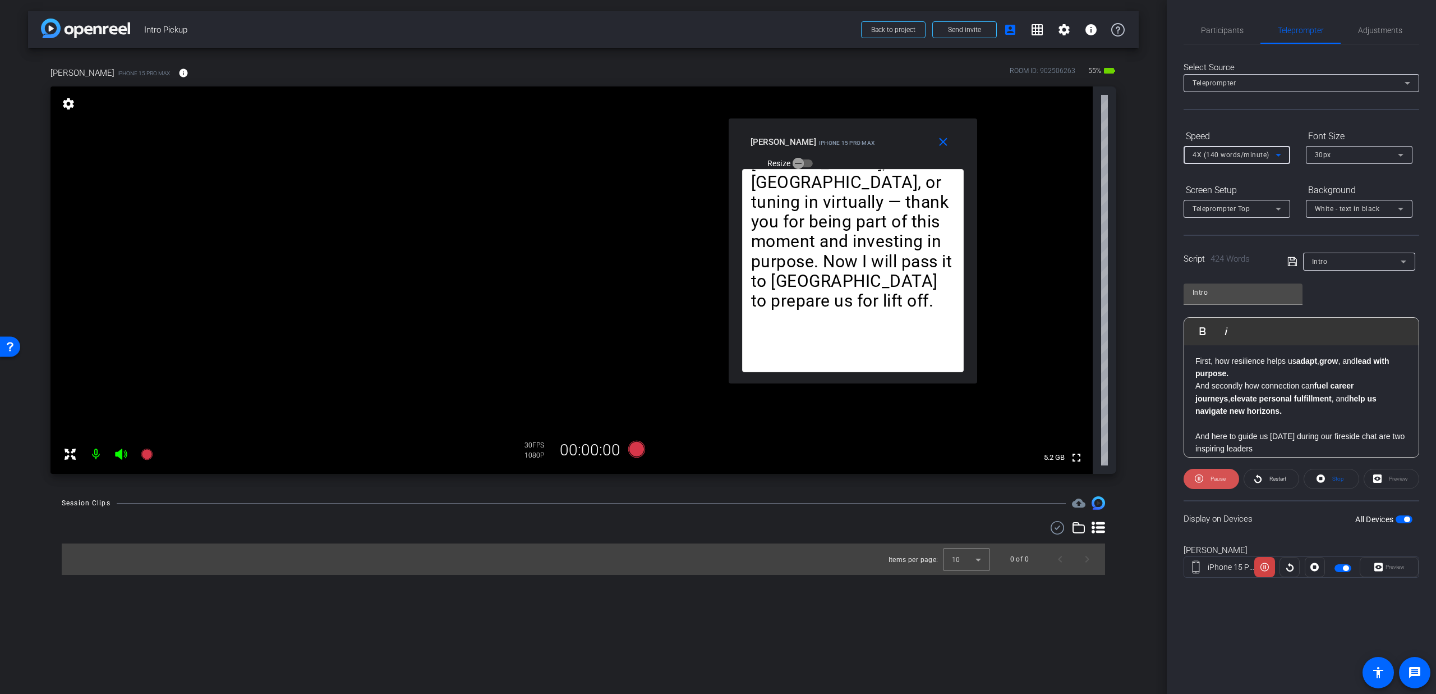
click at [1209, 488] on span at bounding box center [1212, 478] width 56 height 27
click at [936, 145] on mat-icon "close" at bounding box center [943, 142] width 14 height 14
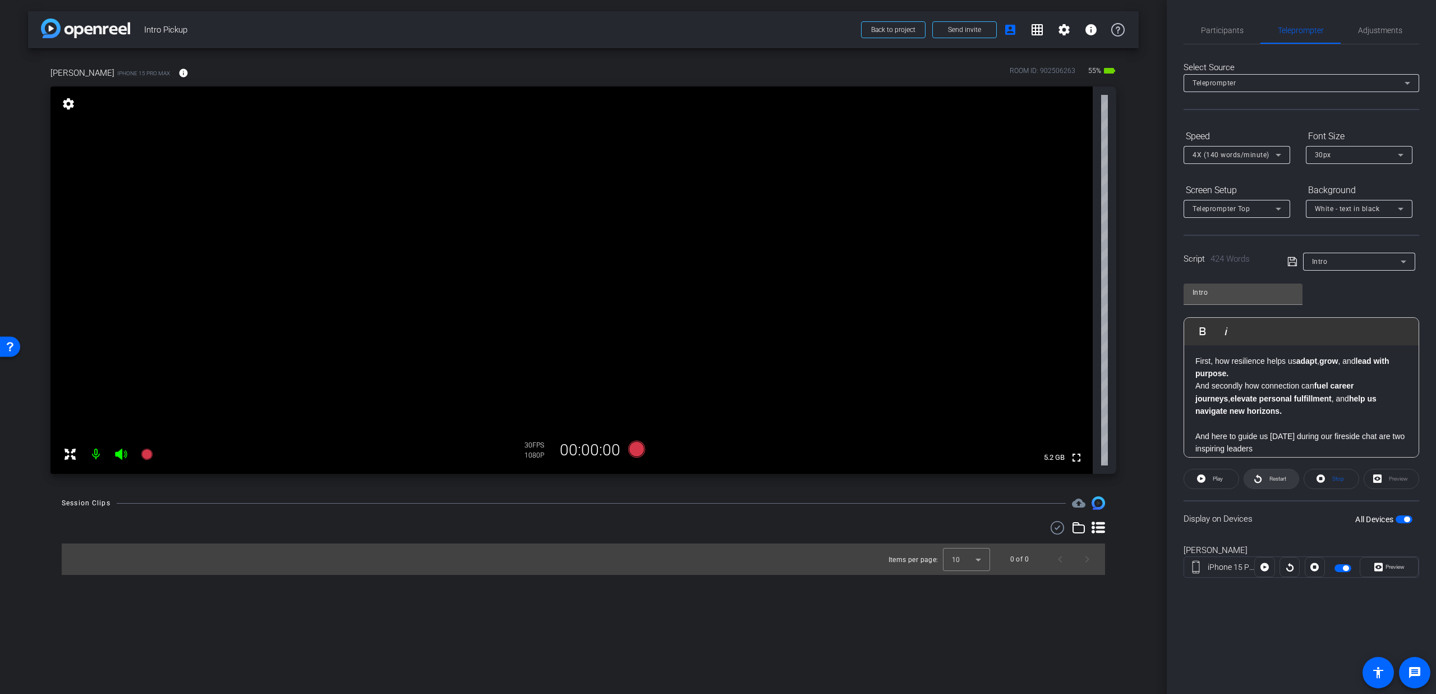
click at [1286, 481] on span "Restart" at bounding box center [1278, 478] width 17 height 6
click at [1384, 565] on span "Preview" at bounding box center [1394, 567] width 22 height 16
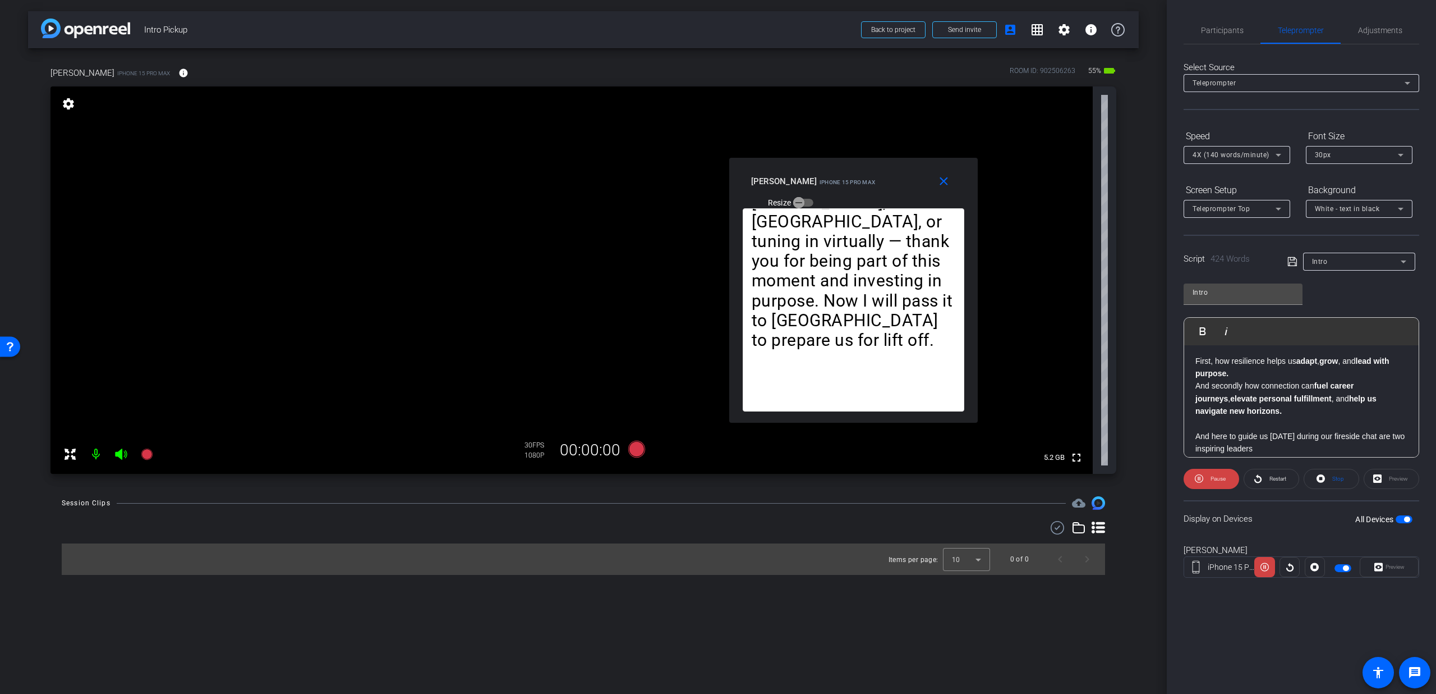
drag, startPoint x: 703, startPoint y: 233, endPoint x: 838, endPoint y: 176, distance: 146.6
click at [838, 176] on div "[PERSON_NAME] iPhone 15 Pro Max" at bounding box center [813, 179] width 125 height 13
click at [1229, 159] on div "4X (140 words/minute)" at bounding box center [1234, 155] width 83 height 14
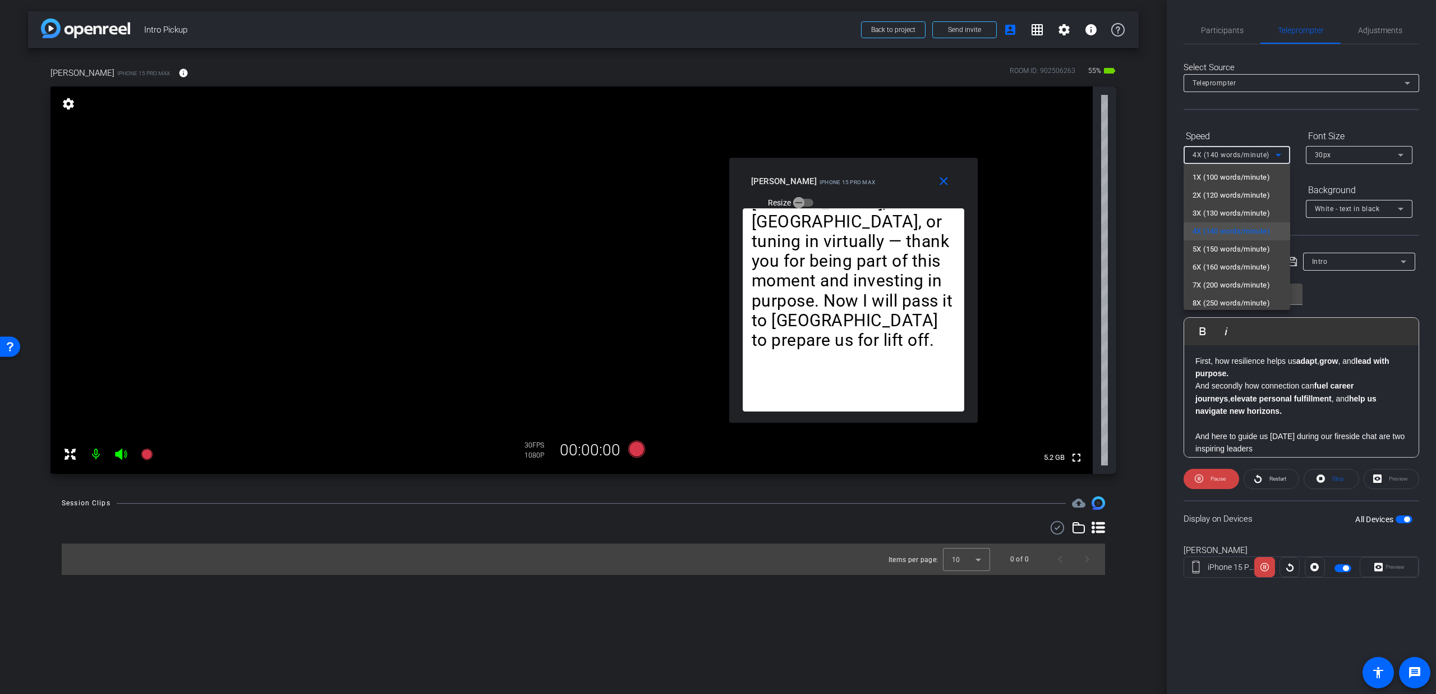
click at [944, 181] on div at bounding box center [718, 347] width 1436 height 694
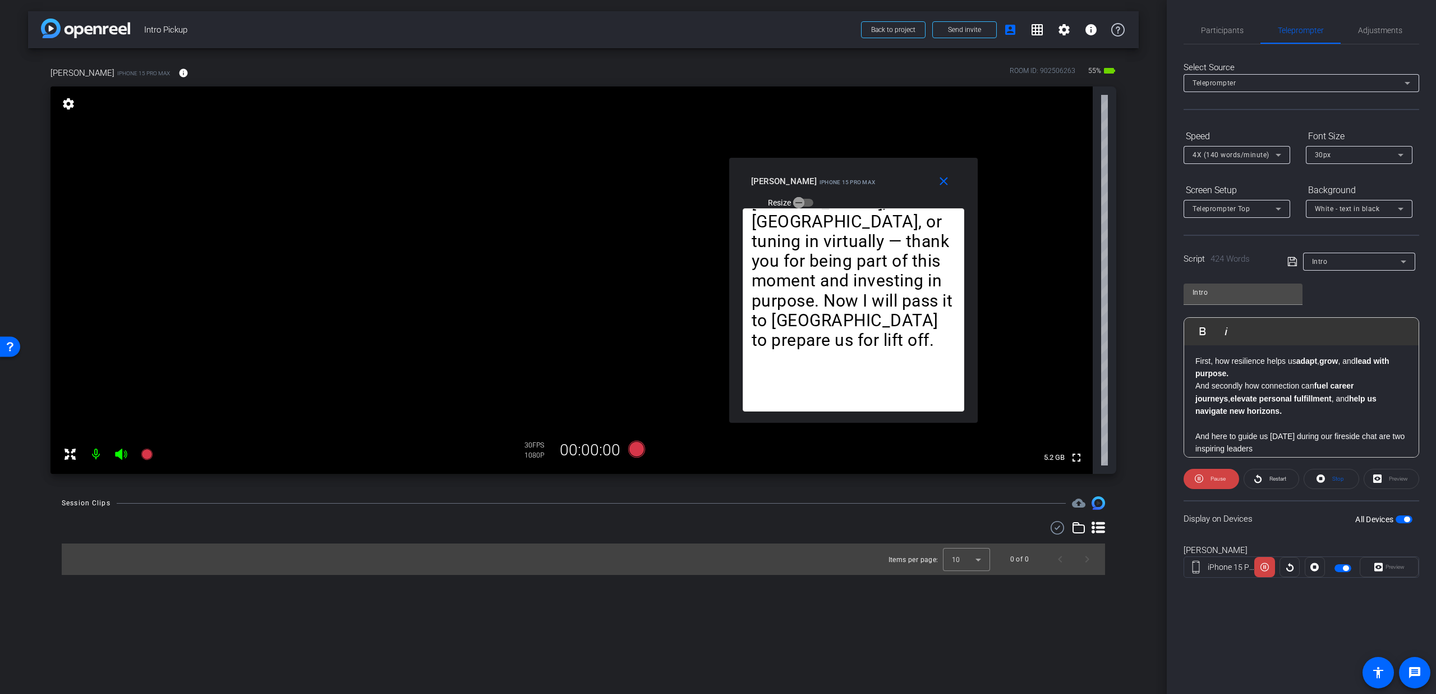
click at [944, 181] on mat-icon "close" at bounding box center [944, 182] width 14 height 14
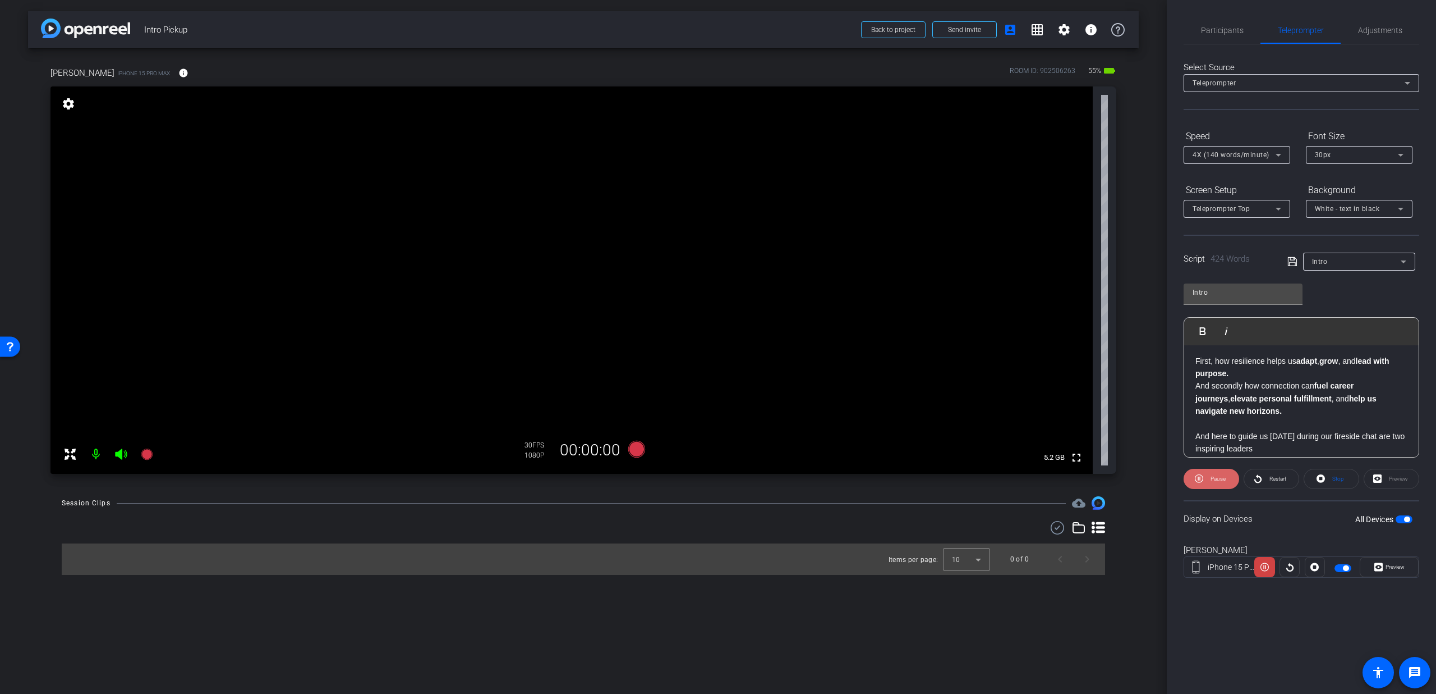
click at [1209, 475] on span "Pause" at bounding box center [1217, 479] width 18 height 16
click at [1343, 479] on span "Stop" at bounding box center [1339, 478] width 12 height 6
click at [1403, 520] on span "button" at bounding box center [1404, 519] width 17 height 8
click at [170, 73] on span at bounding box center [183, 72] width 27 height 27
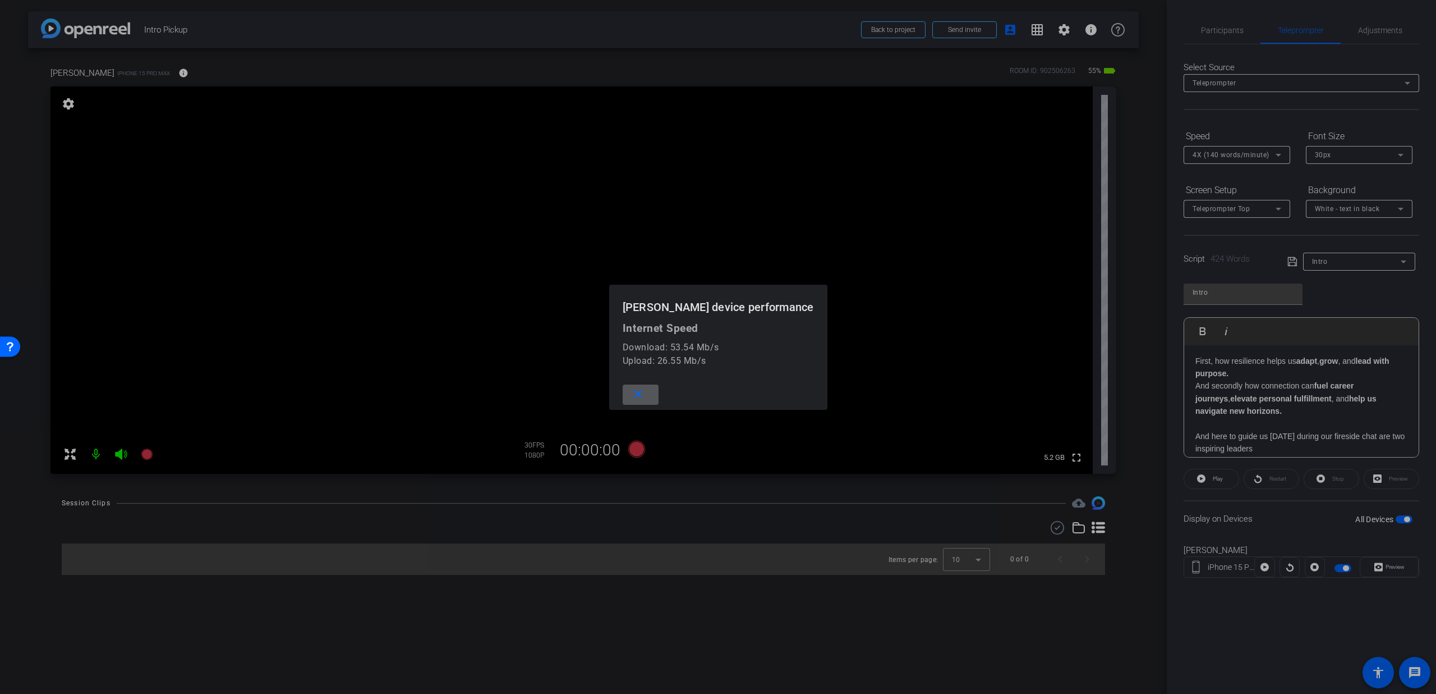
click at [659, 392] on span at bounding box center [641, 394] width 36 height 27
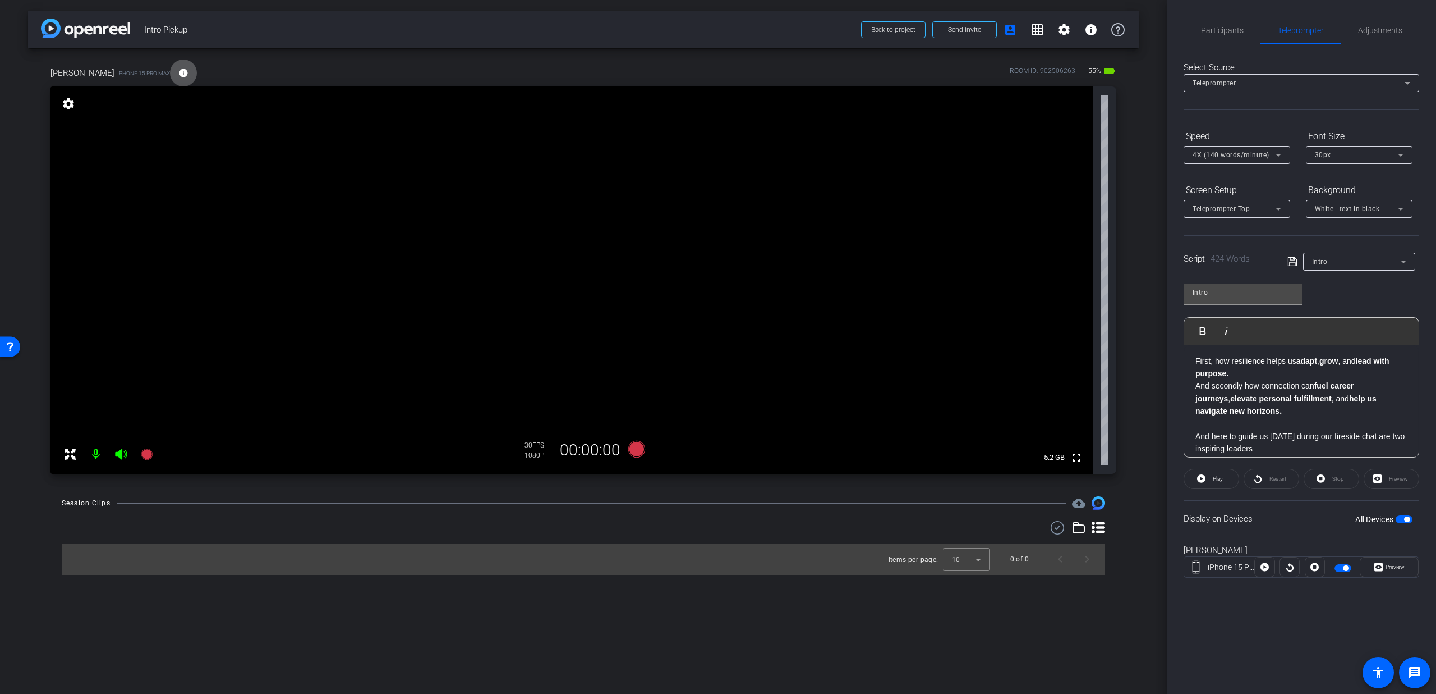
scroll to position [0, 0]
click at [1232, 157] on span "4X (140 words/minute)" at bounding box center [1231, 155] width 77 height 8
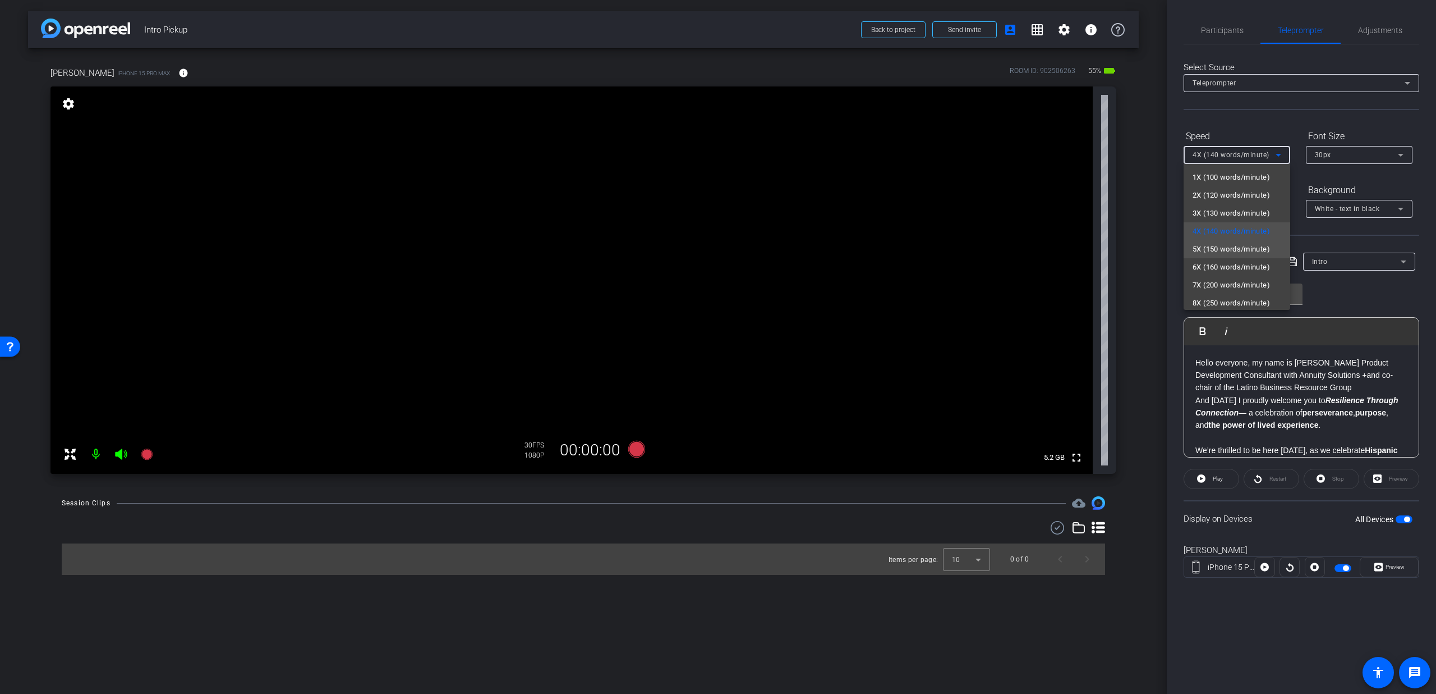
click at [1201, 253] on span "5X (150 words/minute)" at bounding box center [1231, 248] width 77 height 13
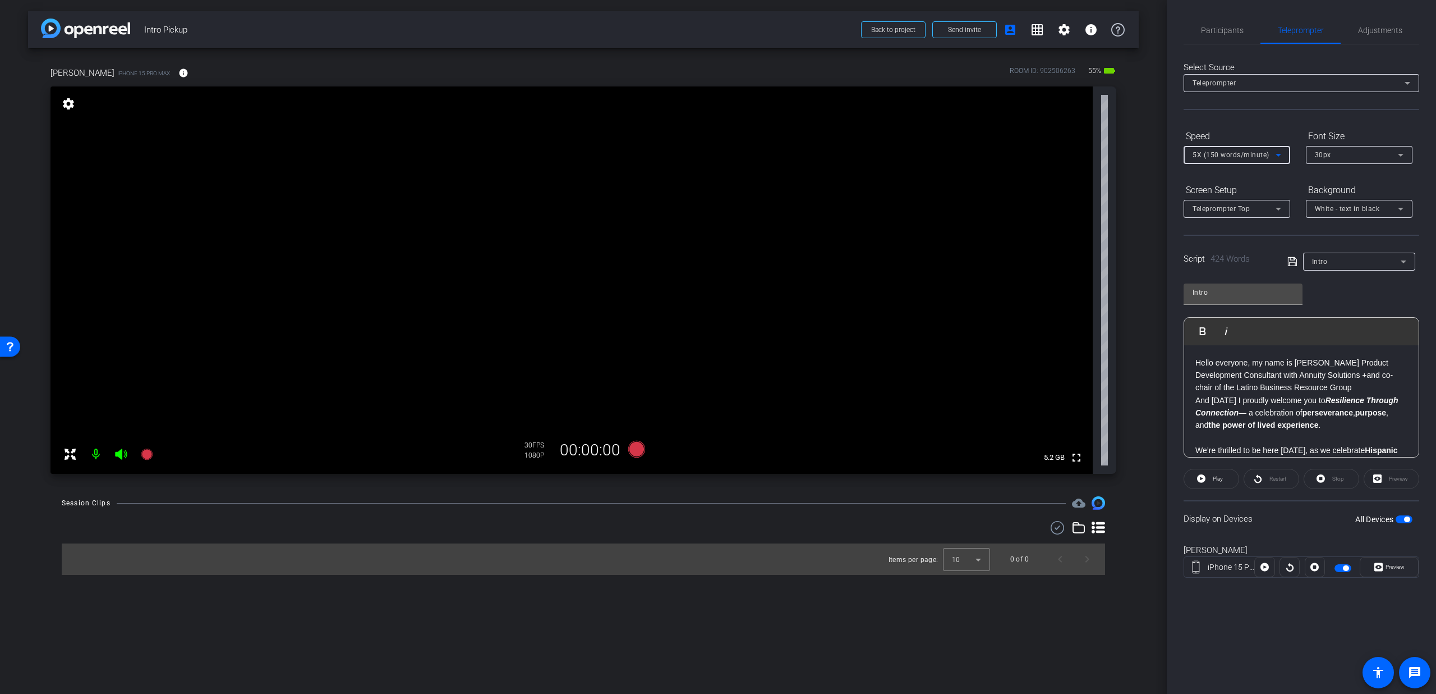
click at [1214, 158] on span "5X (150 words/minute)" at bounding box center [1231, 155] width 77 height 8
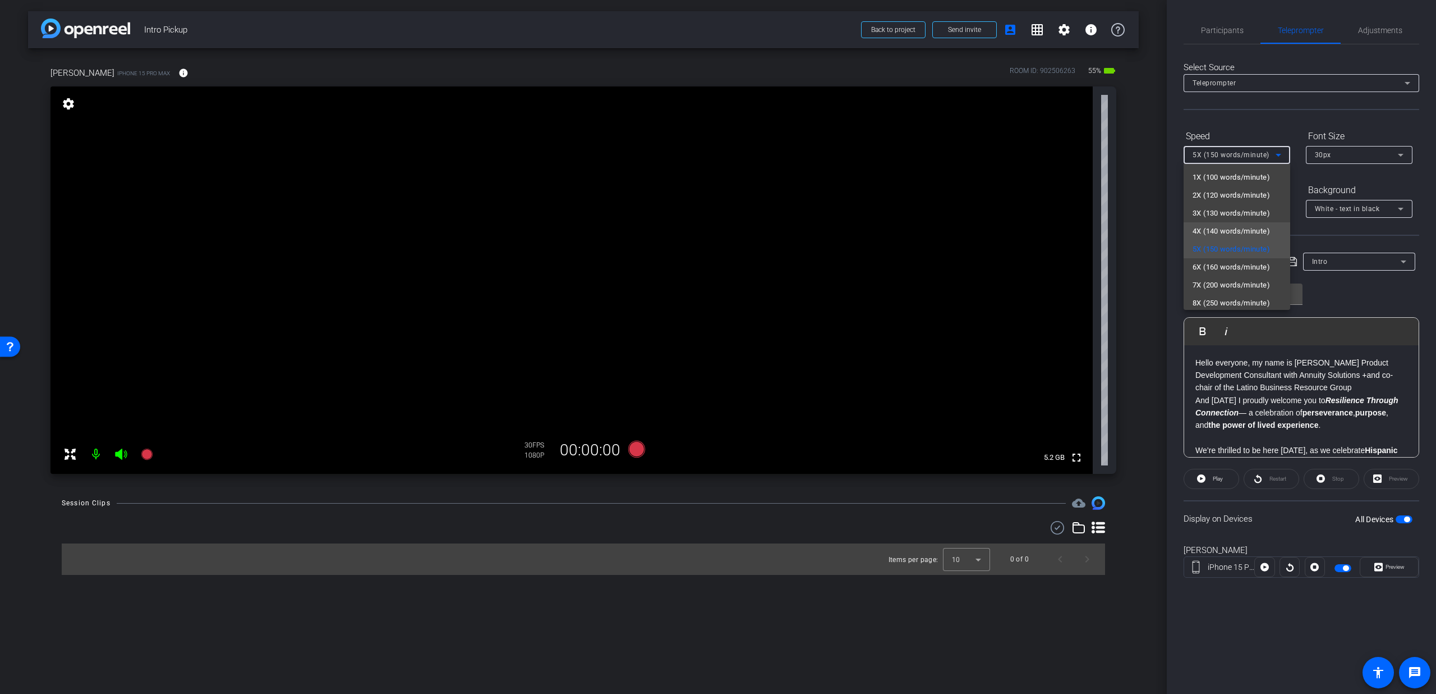
click at [1211, 231] on span "4X (140 words/minute)" at bounding box center [1231, 230] width 77 height 13
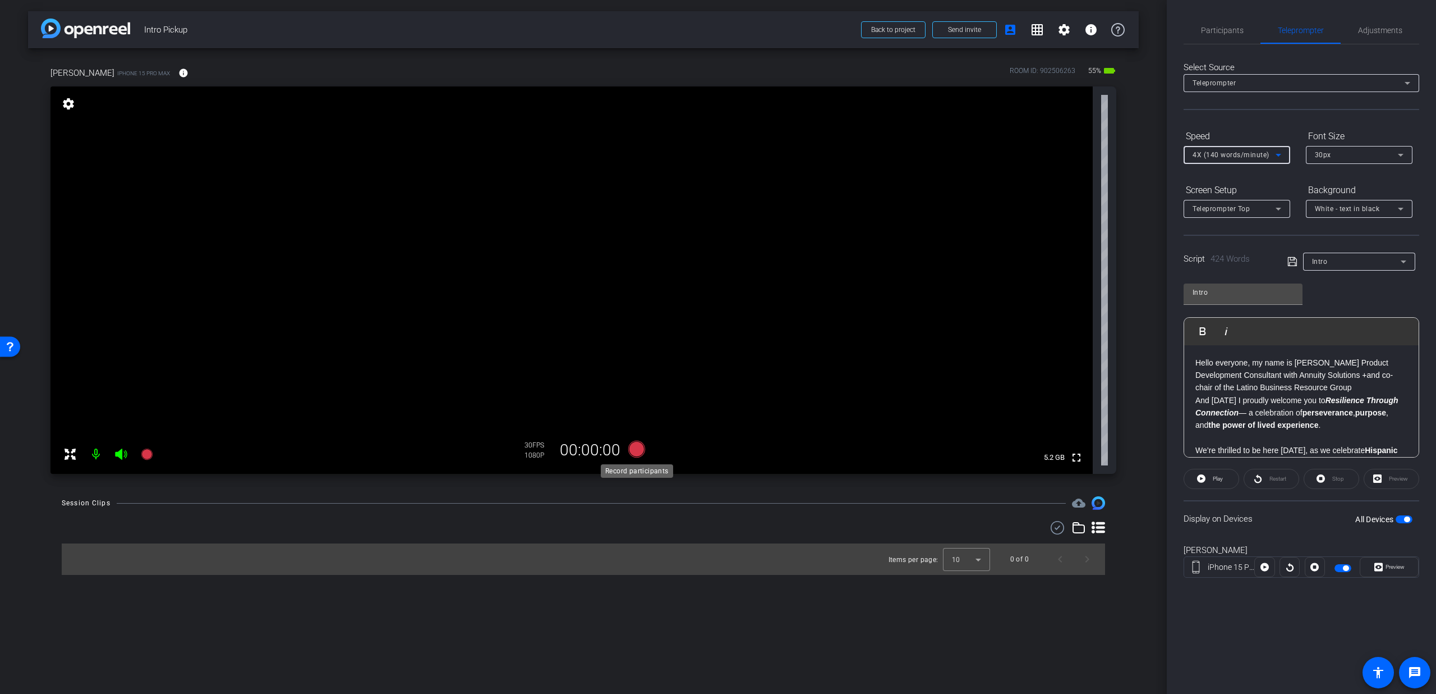
click at [634, 445] on icon at bounding box center [636, 448] width 17 height 17
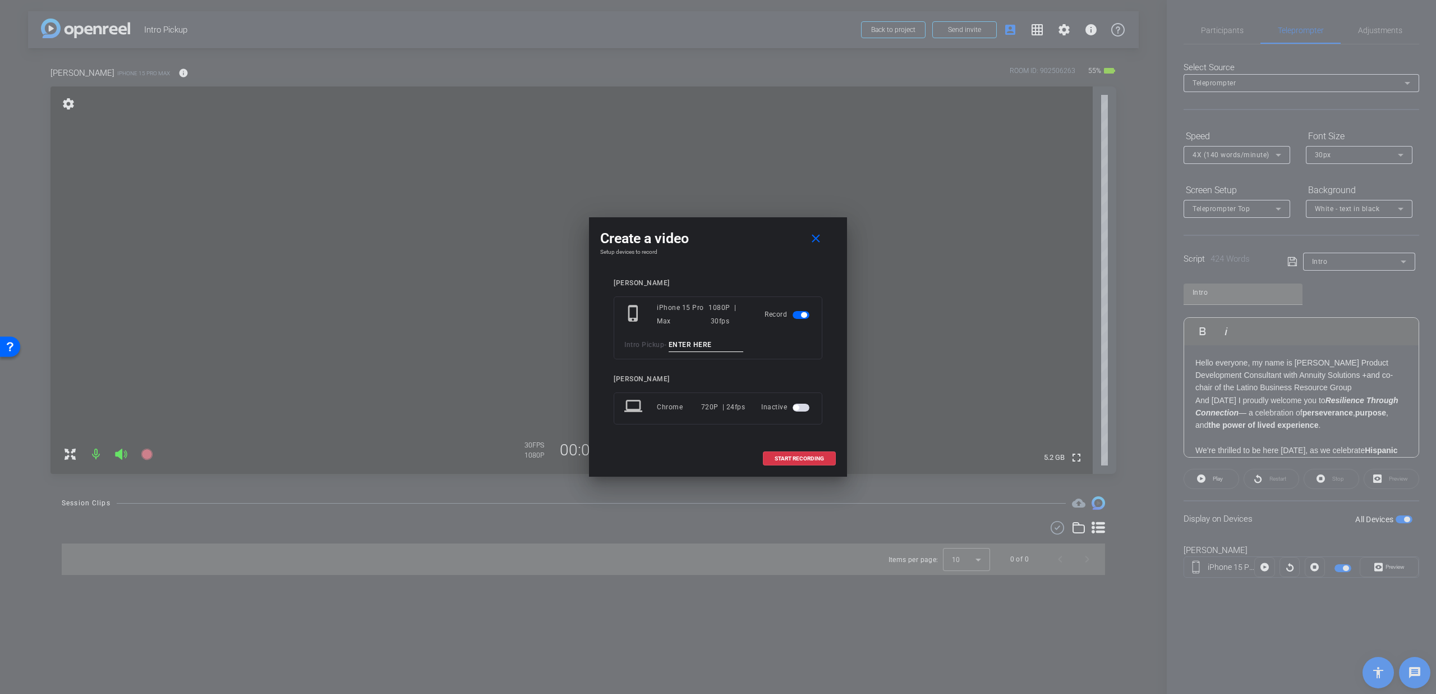
click at [707, 346] on input at bounding box center [706, 345] width 75 height 14
type input "T1"
click at [815, 248] on span at bounding box center [818, 238] width 36 height 27
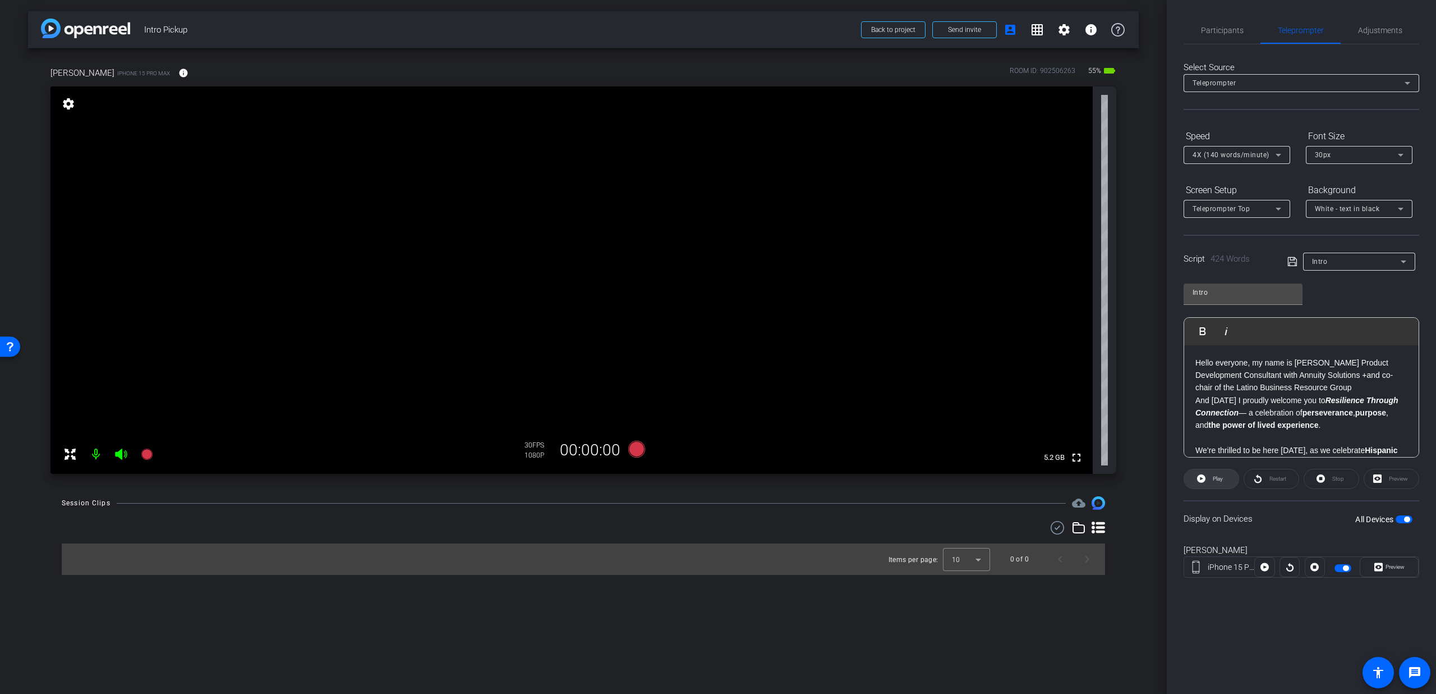
click at [1225, 480] on span at bounding box center [1212, 478] width 54 height 27
click at [1213, 474] on span "Pause" at bounding box center [1217, 479] width 18 height 16
click at [639, 451] on icon at bounding box center [636, 448] width 17 height 17
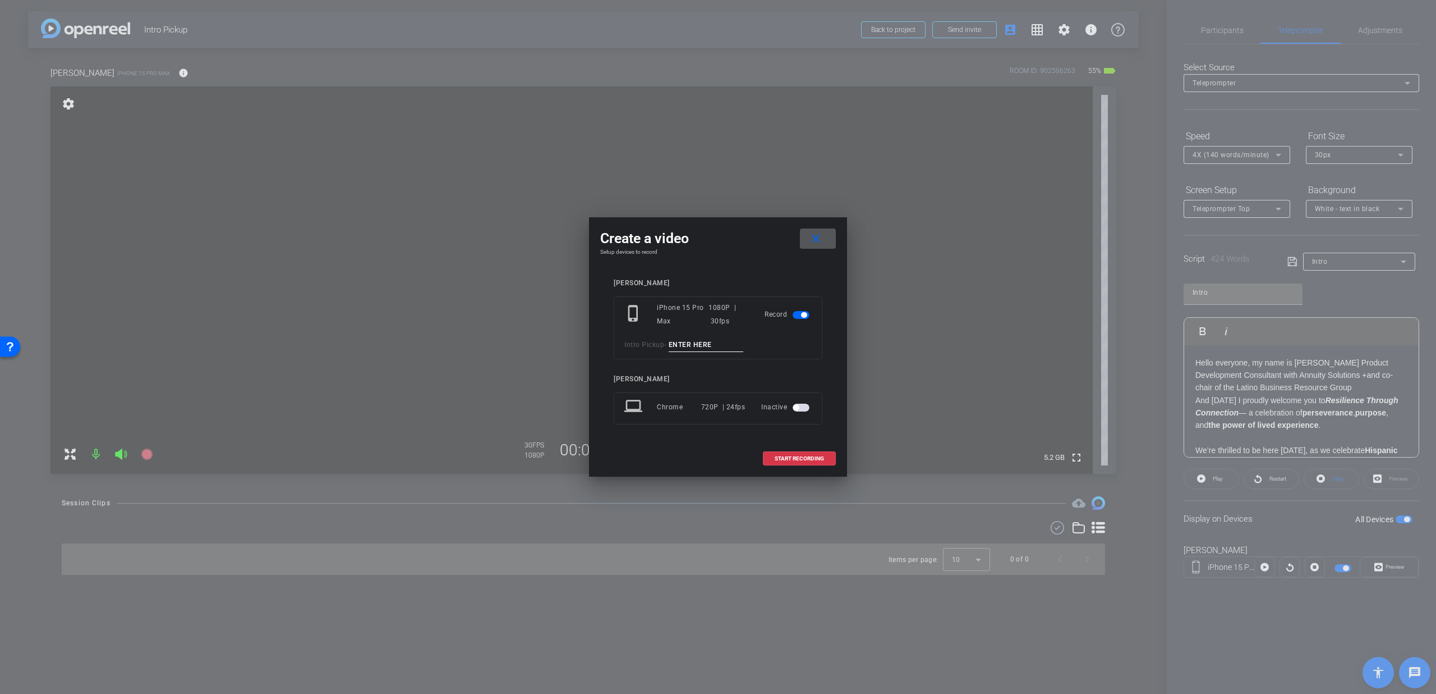
click at [692, 343] on input at bounding box center [706, 345] width 75 height 14
type input "T1"
click at [778, 451] on span at bounding box center [800, 458] width 72 height 27
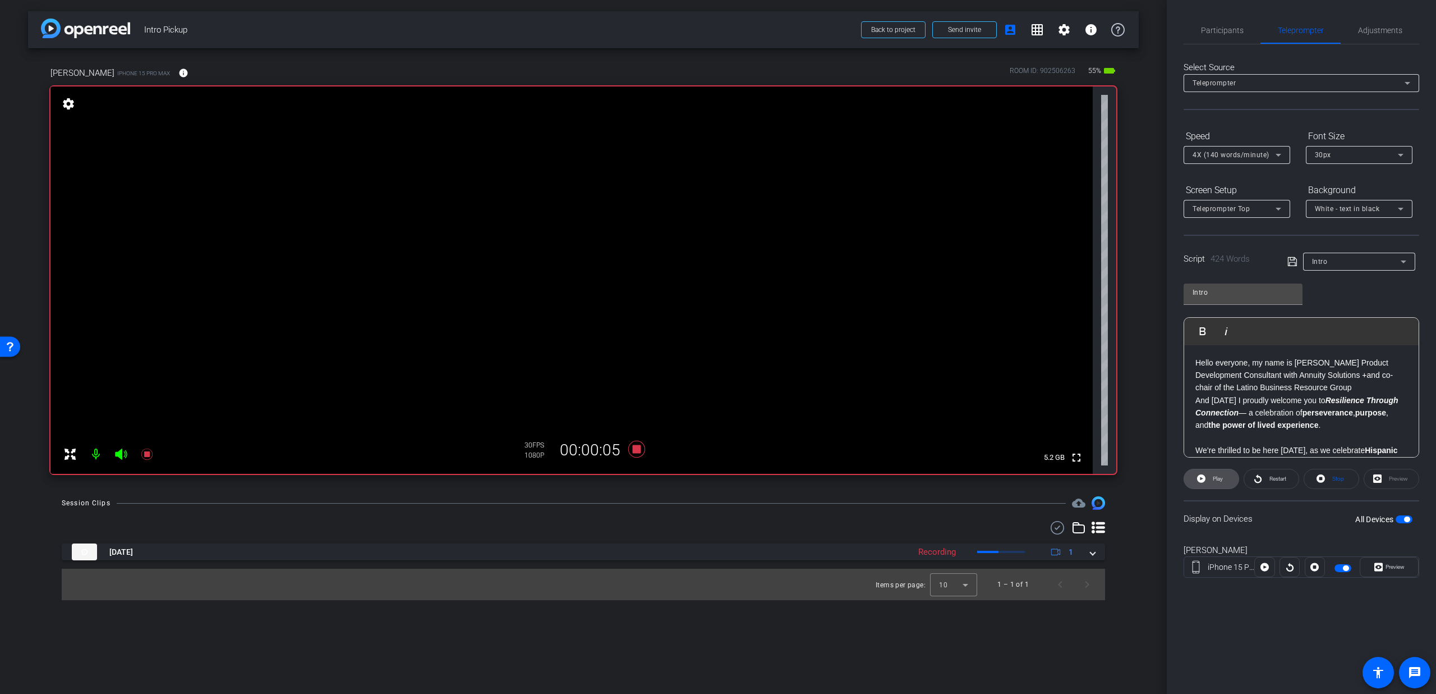
click at [1203, 483] on icon at bounding box center [1201, 478] width 8 height 14
click at [1325, 479] on span at bounding box center [1332, 478] width 54 height 27
click at [1261, 478] on div "Restart" at bounding box center [1272, 479] width 56 height 20
click at [1219, 478] on span "Play" at bounding box center [1218, 478] width 10 height 6
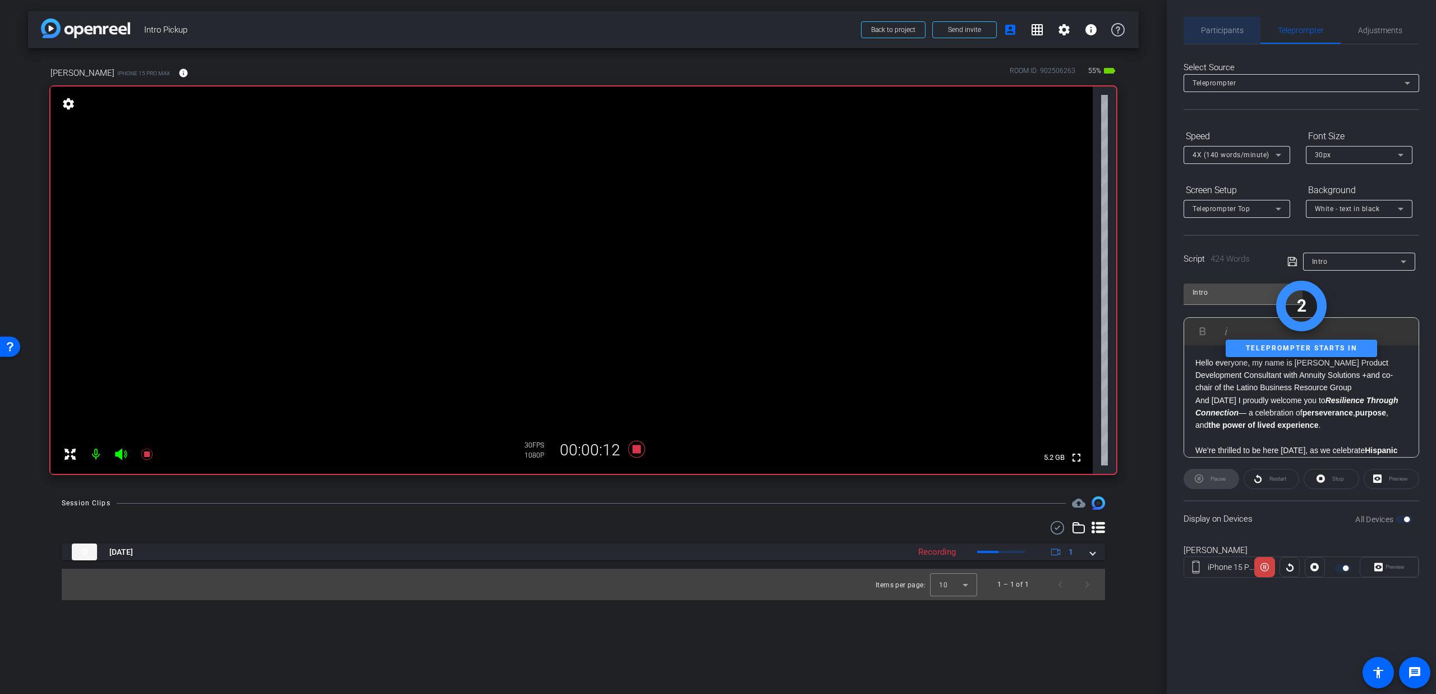
click at [1231, 39] on span "Participants" at bounding box center [1222, 30] width 43 height 27
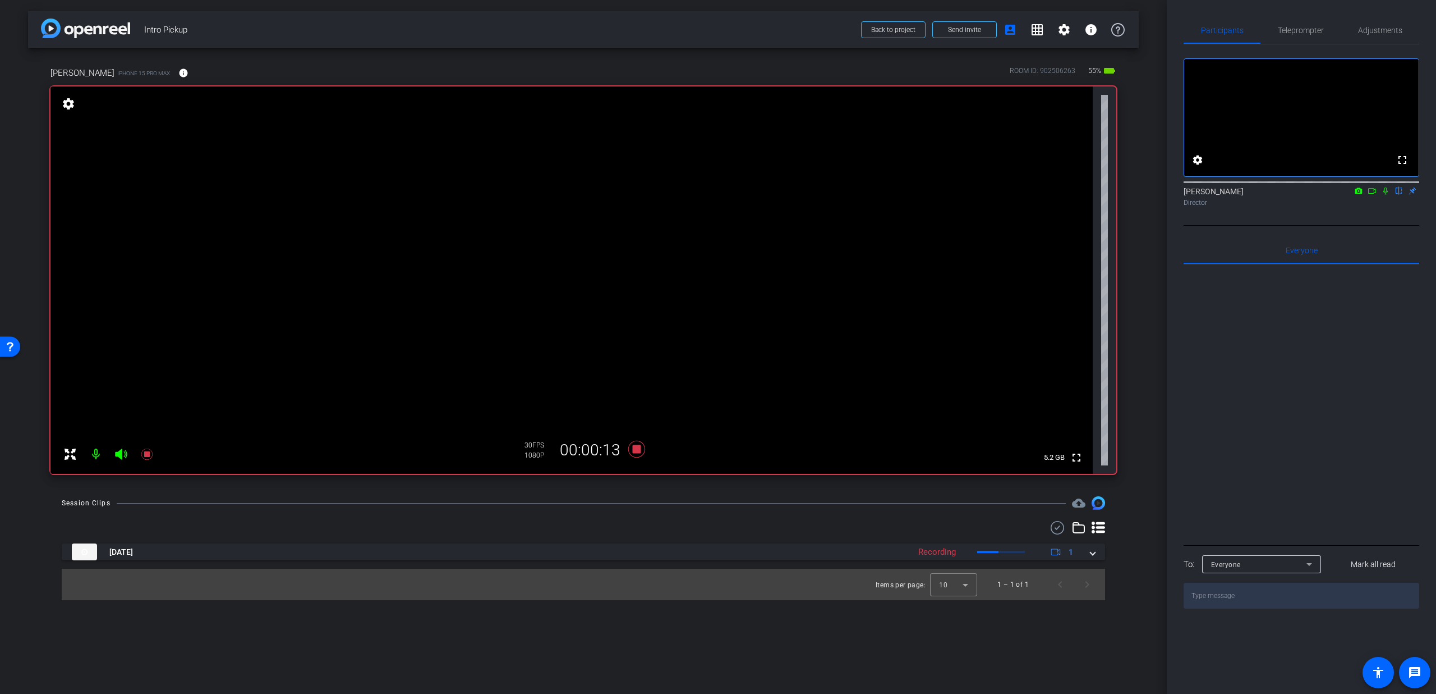
click at [1383, 195] on icon at bounding box center [1385, 191] width 9 height 8
click at [1294, 31] on span "Teleprompter" at bounding box center [1301, 30] width 46 height 8
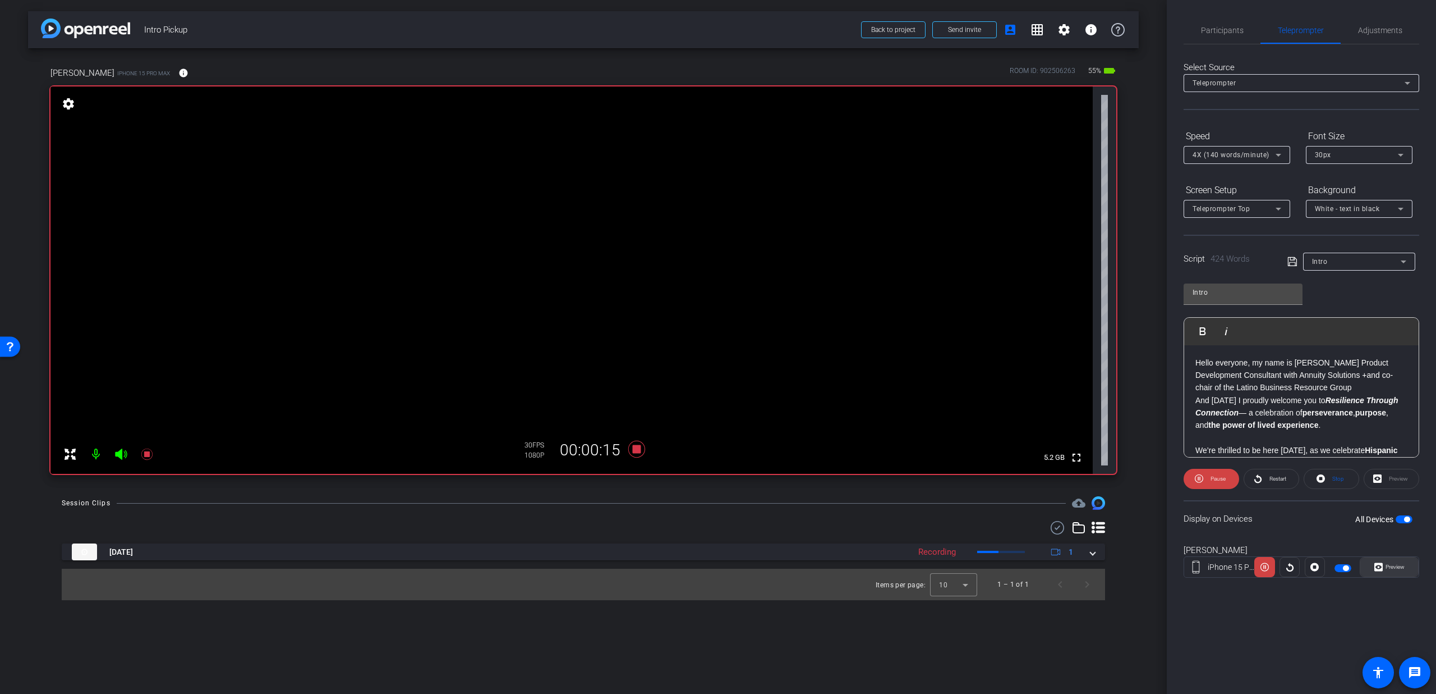
click at [1378, 570] on icon at bounding box center [1379, 567] width 8 height 8
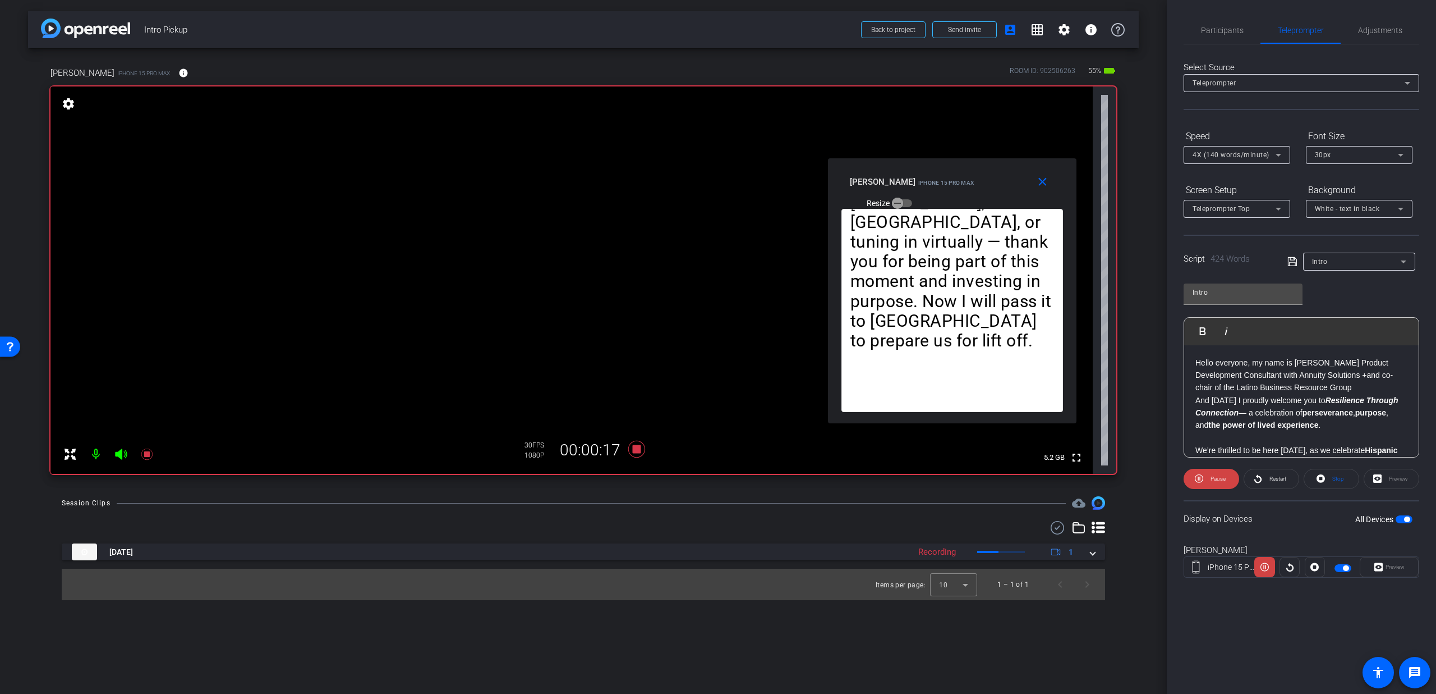
drag, startPoint x: 698, startPoint y: 249, endPoint x: 932, endPoint y: 193, distance: 240.6
click at [932, 193] on div "close [PERSON_NAME] iPhone 15 Pro Max Resize" at bounding box center [952, 183] width 249 height 51
click at [1248, 151] on span "4X (140 words/minute)" at bounding box center [1231, 155] width 77 height 8
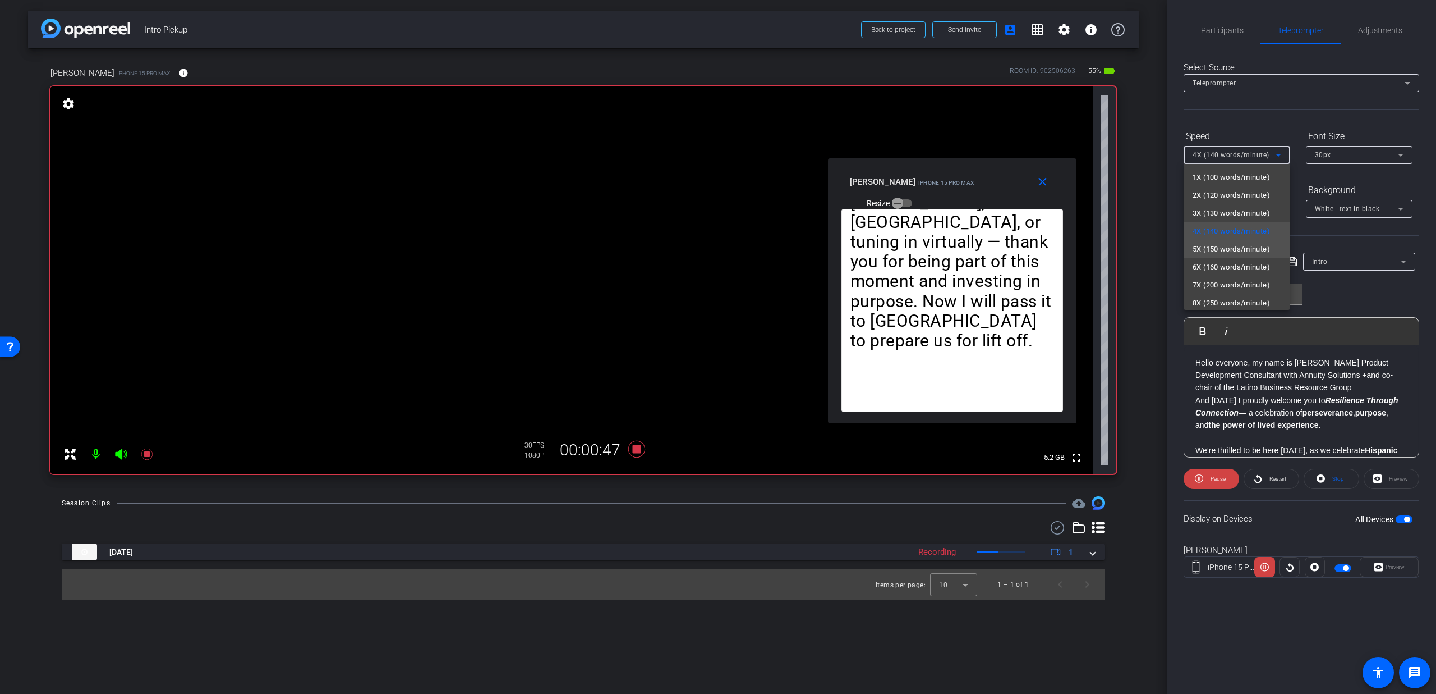
click at [1233, 247] on span "5X (150 words/minute)" at bounding box center [1231, 248] width 77 height 13
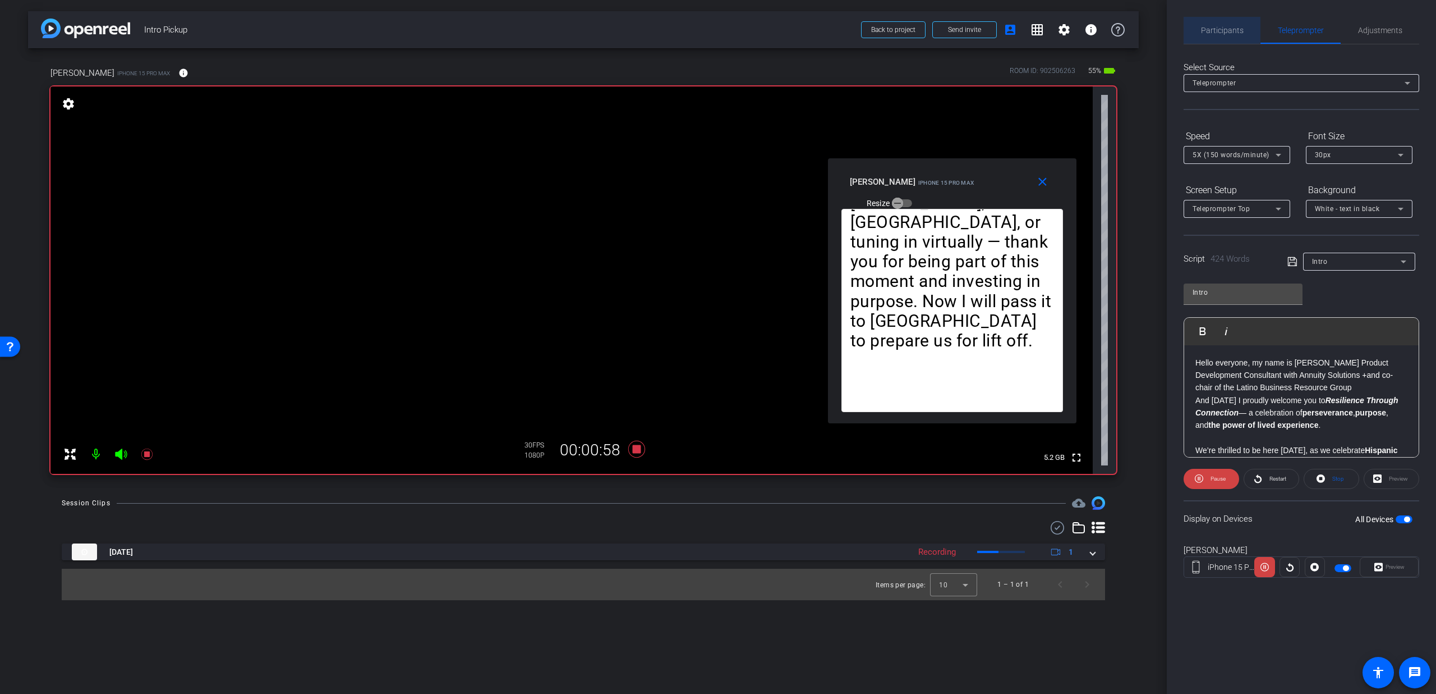
click at [1205, 22] on span "Participants" at bounding box center [1222, 30] width 43 height 27
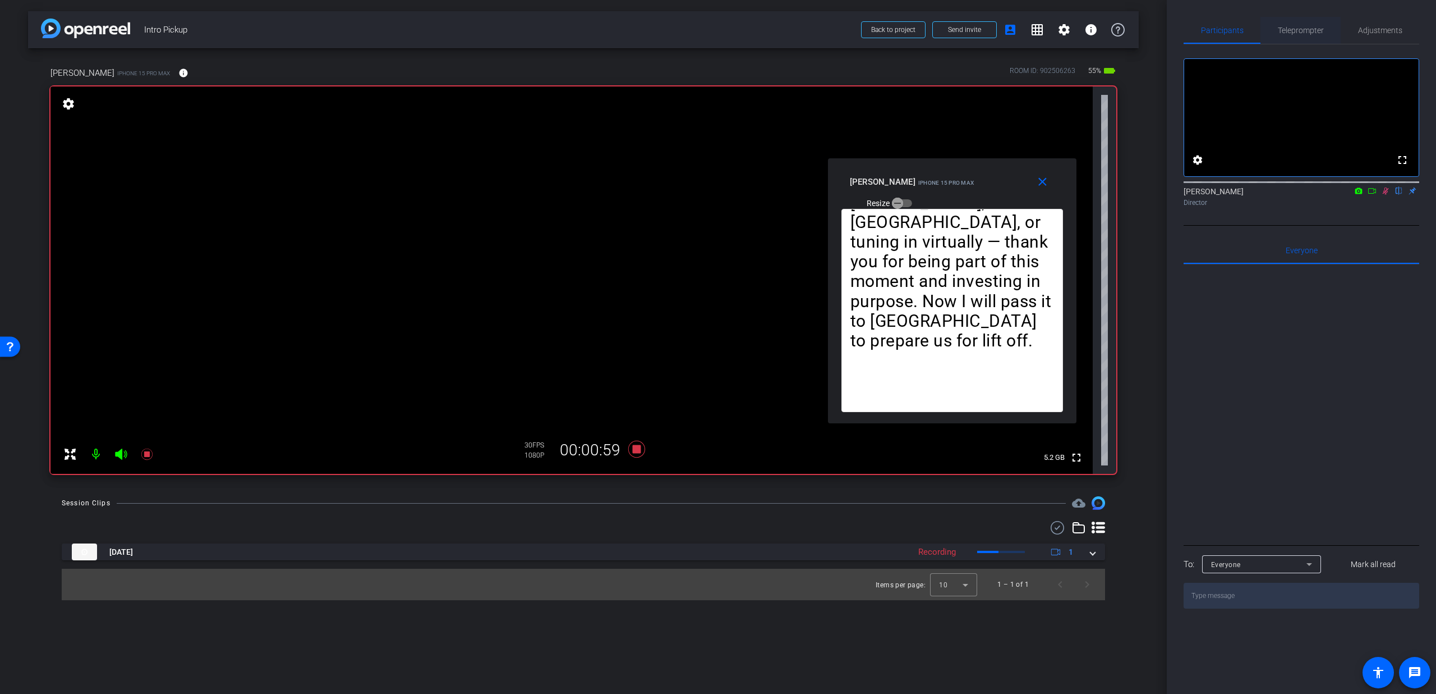
click at [1288, 29] on span "Teleprompter" at bounding box center [1301, 30] width 46 height 8
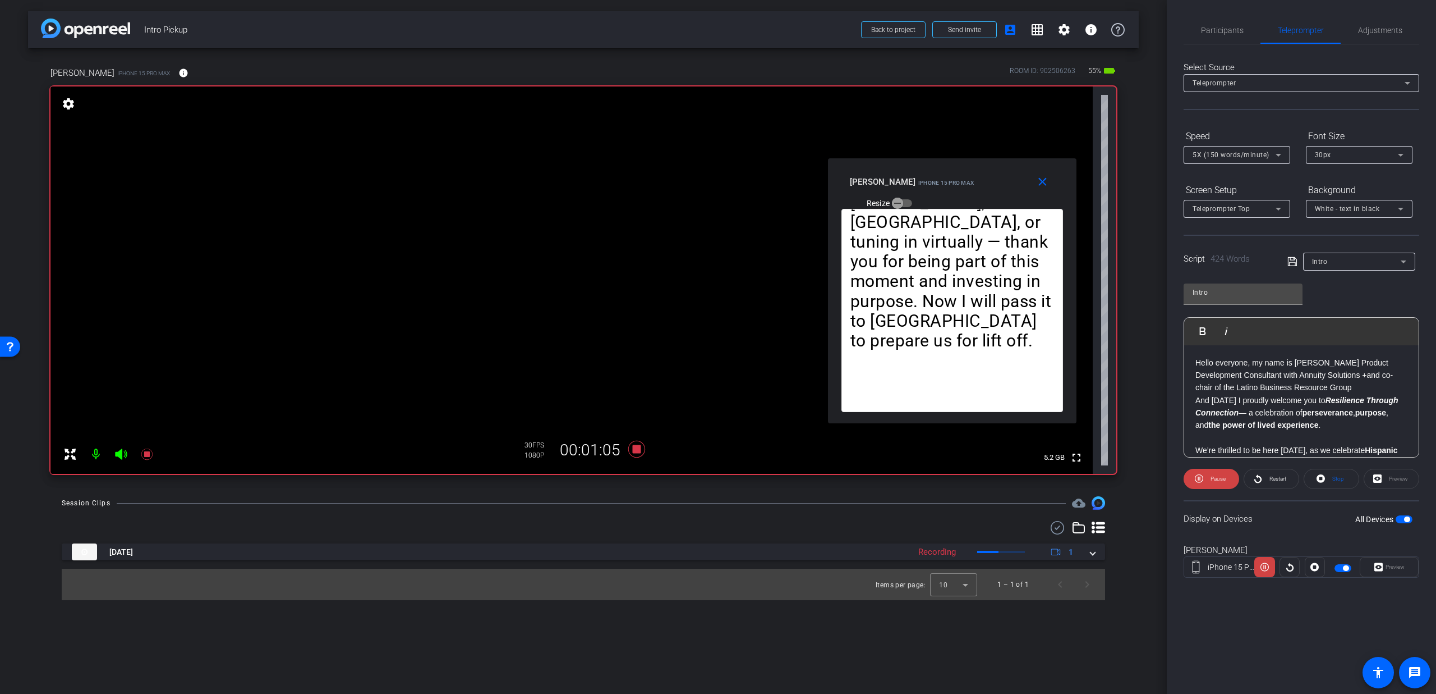
click at [1240, 152] on span "5X (150 words/minute)" at bounding box center [1231, 155] width 77 height 8
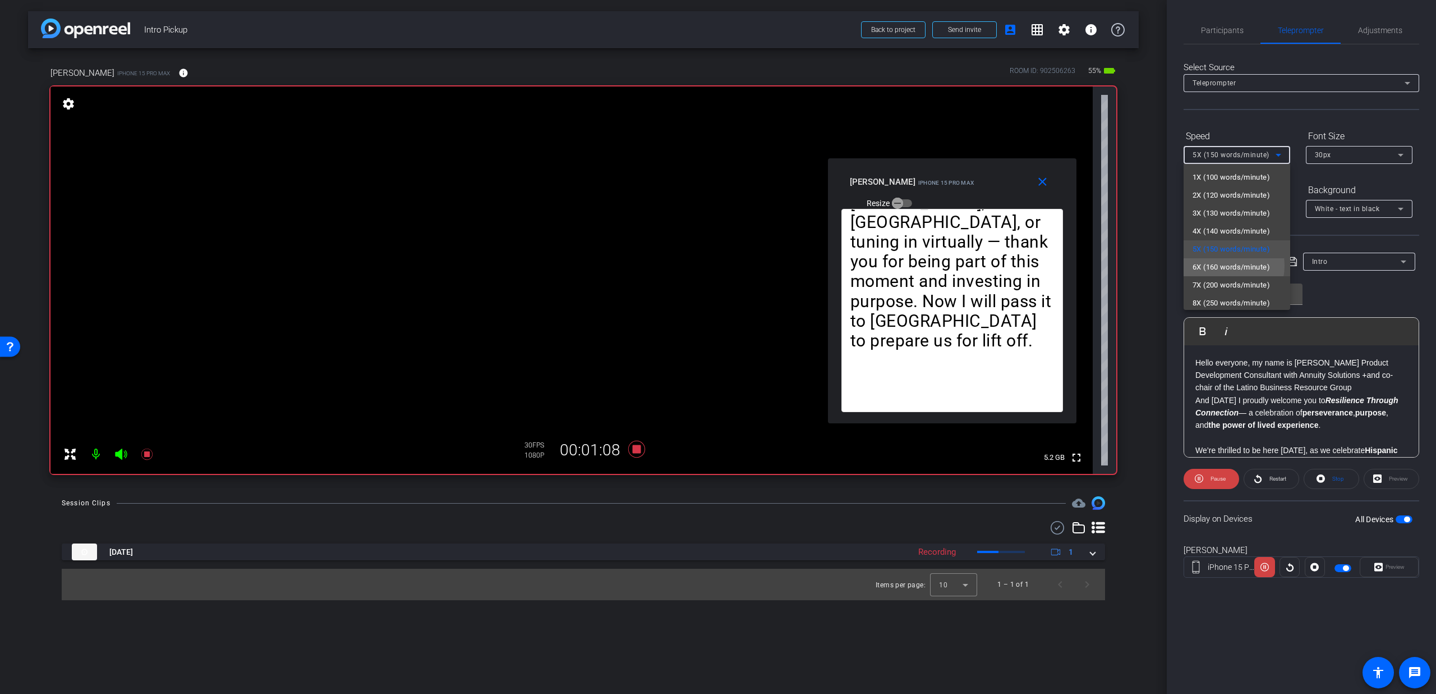
click at [1218, 265] on span "6X (160 words/minute)" at bounding box center [1231, 266] width 77 height 13
click at [1237, 152] on span "6X (160 words/minute)" at bounding box center [1231, 155] width 77 height 8
click at [1214, 240] on mat-option "5X (150 words/minute)" at bounding box center [1237, 249] width 107 height 18
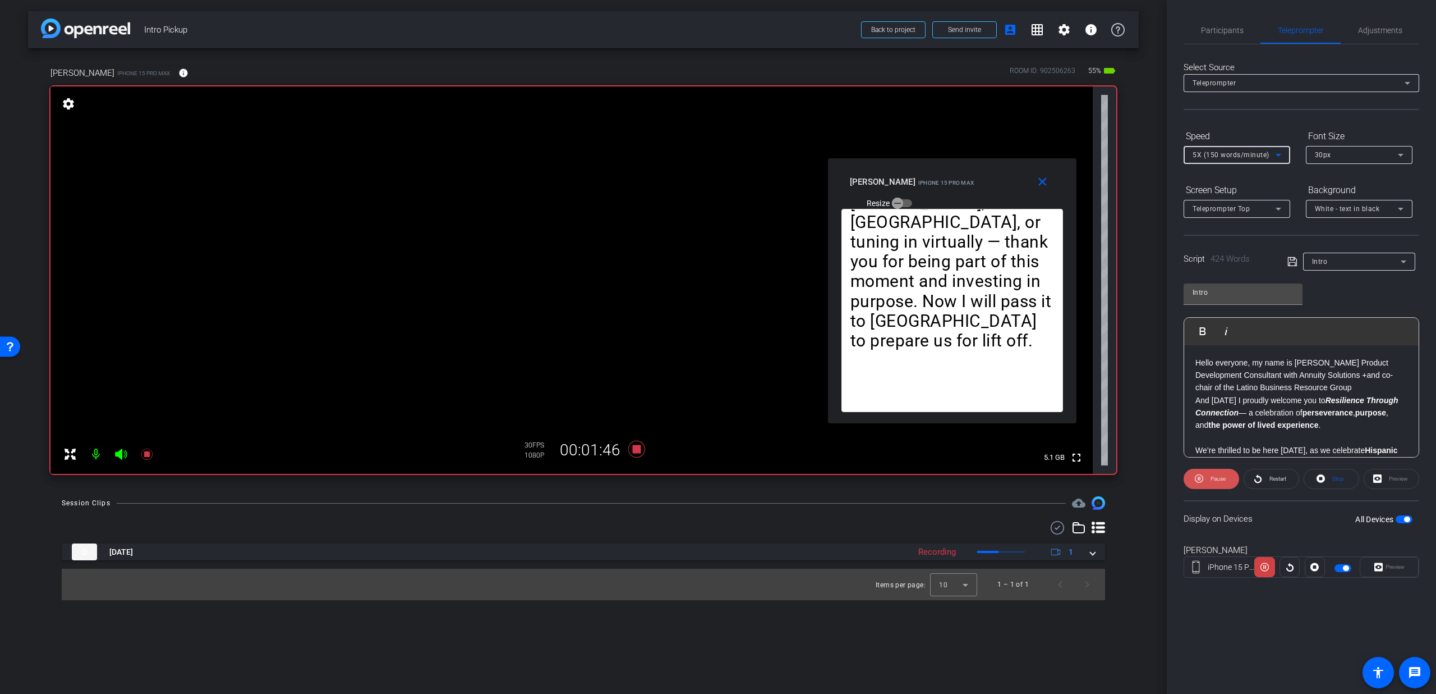
click at [1211, 472] on span "Pause" at bounding box center [1217, 479] width 18 height 16
click at [644, 451] on icon at bounding box center [636, 449] width 27 height 20
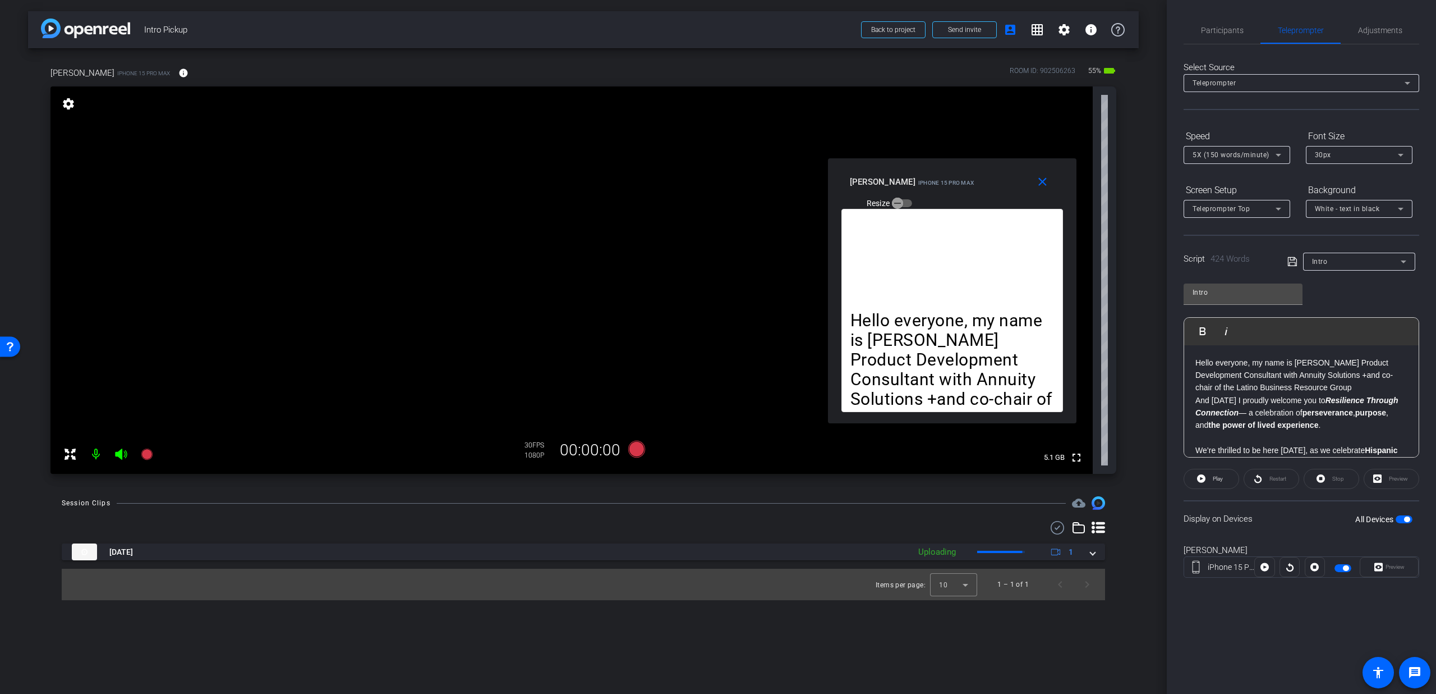
click at [1236, 47] on div "Select Source Teleprompter Speed 5X (150 words/minute) Font Size 30px Screen Se…" at bounding box center [1302, 320] width 236 height 552
click at [1232, 33] on span "Participants" at bounding box center [1222, 30] width 43 height 8
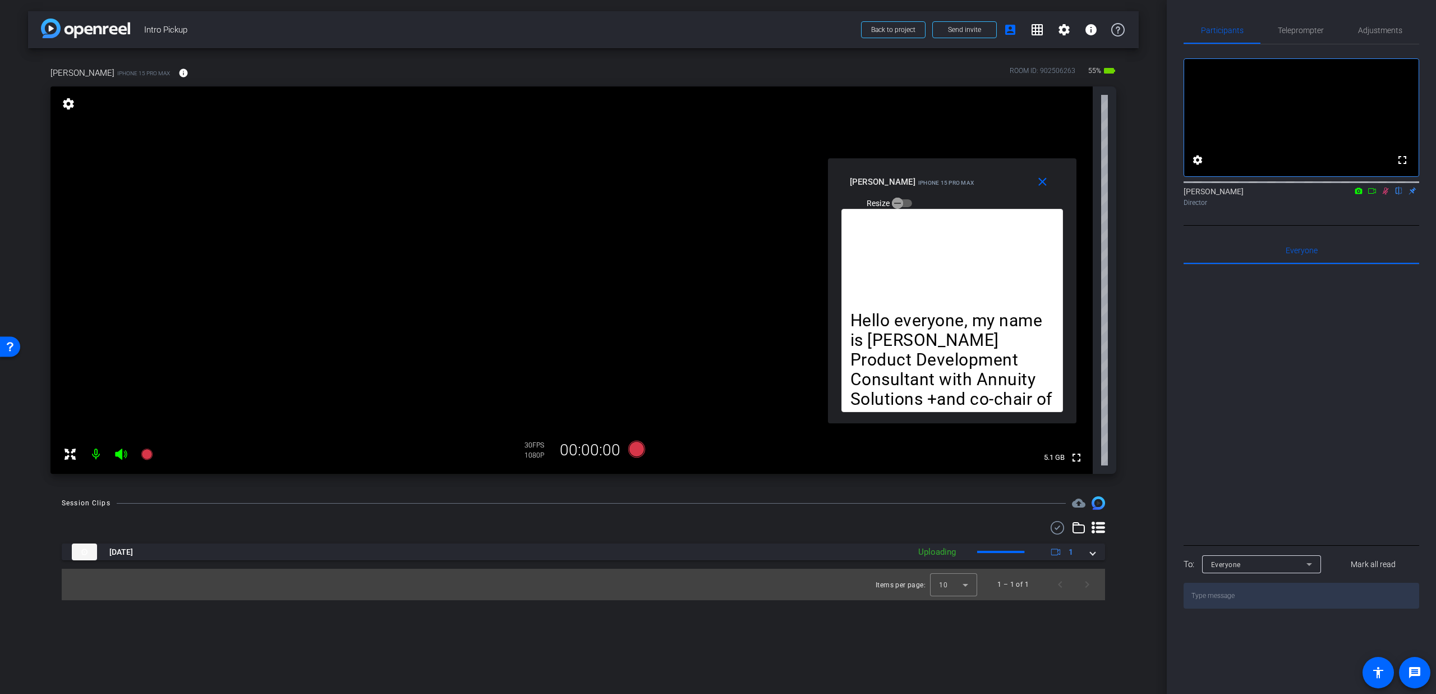
click at [1385, 195] on icon at bounding box center [1385, 191] width 9 height 8
click at [1037, 180] on mat-icon "close" at bounding box center [1043, 182] width 14 height 14
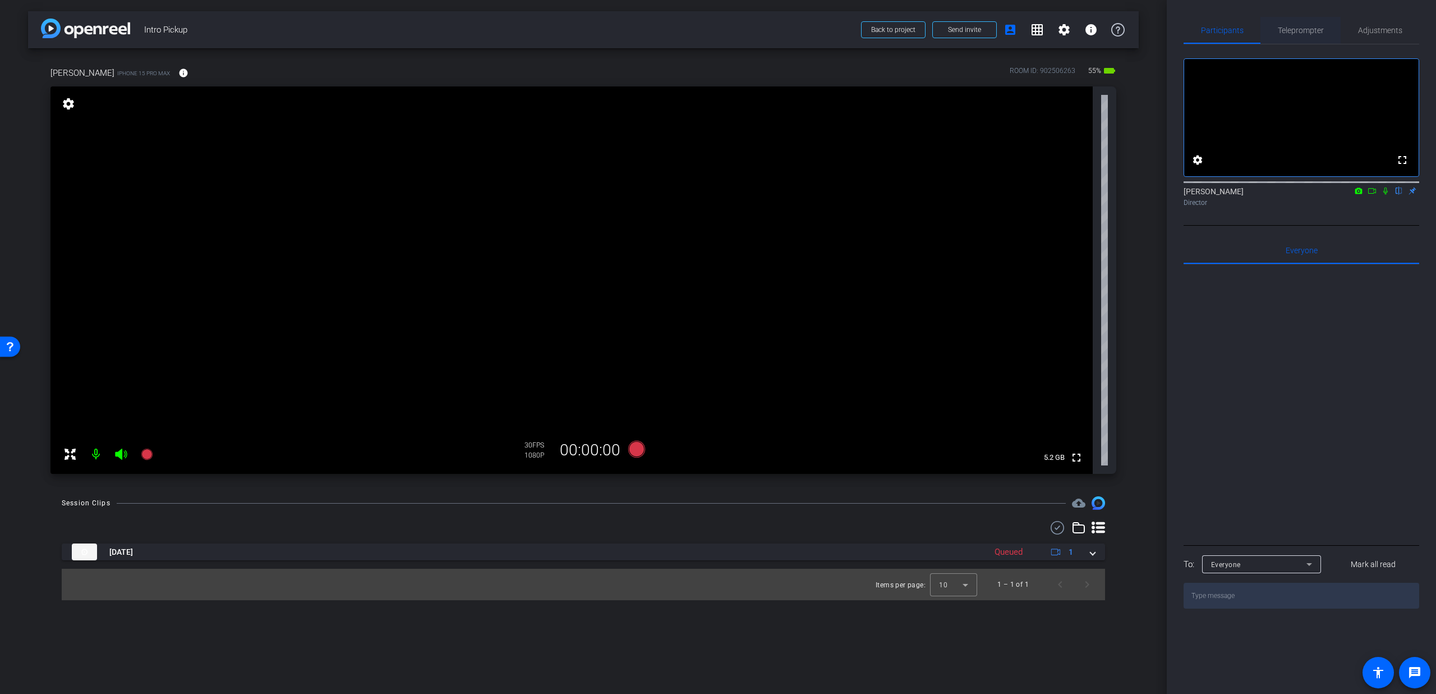
click at [1299, 31] on span "Teleprompter" at bounding box center [1301, 30] width 46 height 8
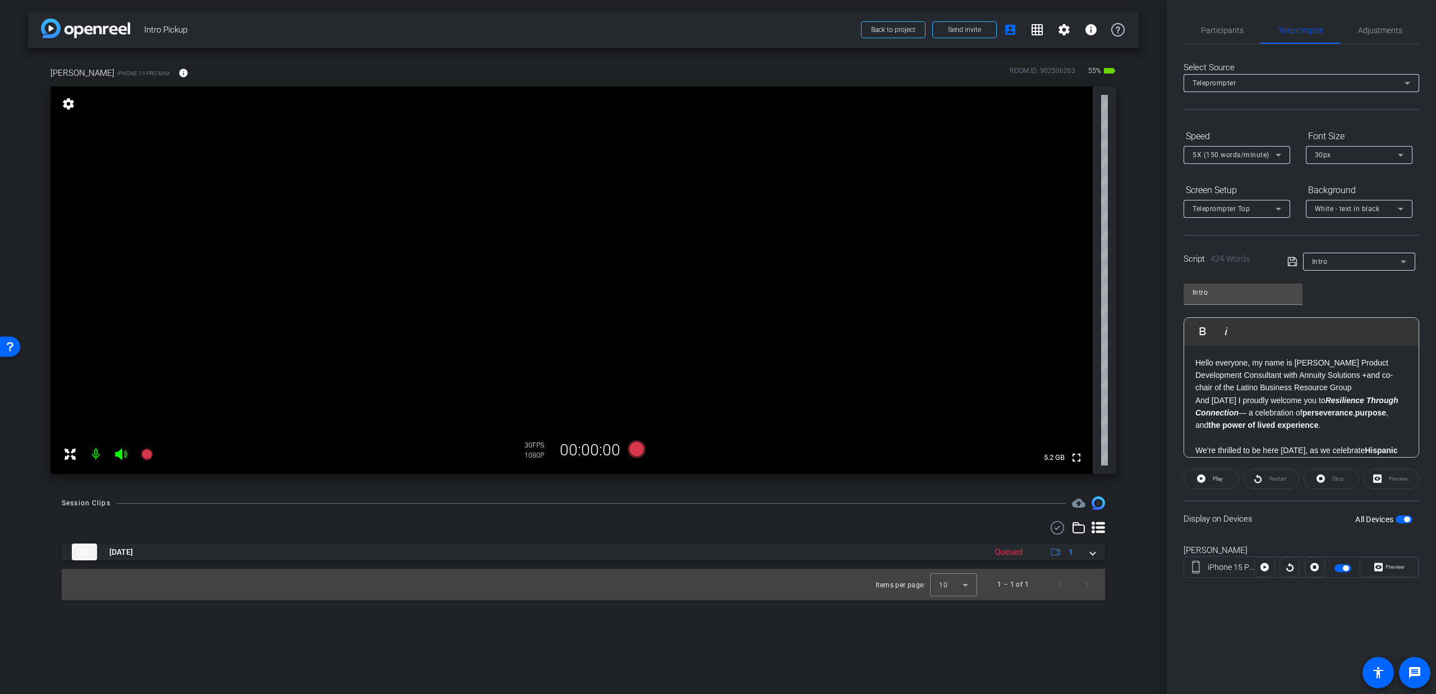
click at [1236, 153] on span "5X (150 words/minute)" at bounding box center [1231, 155] width 77 height 8
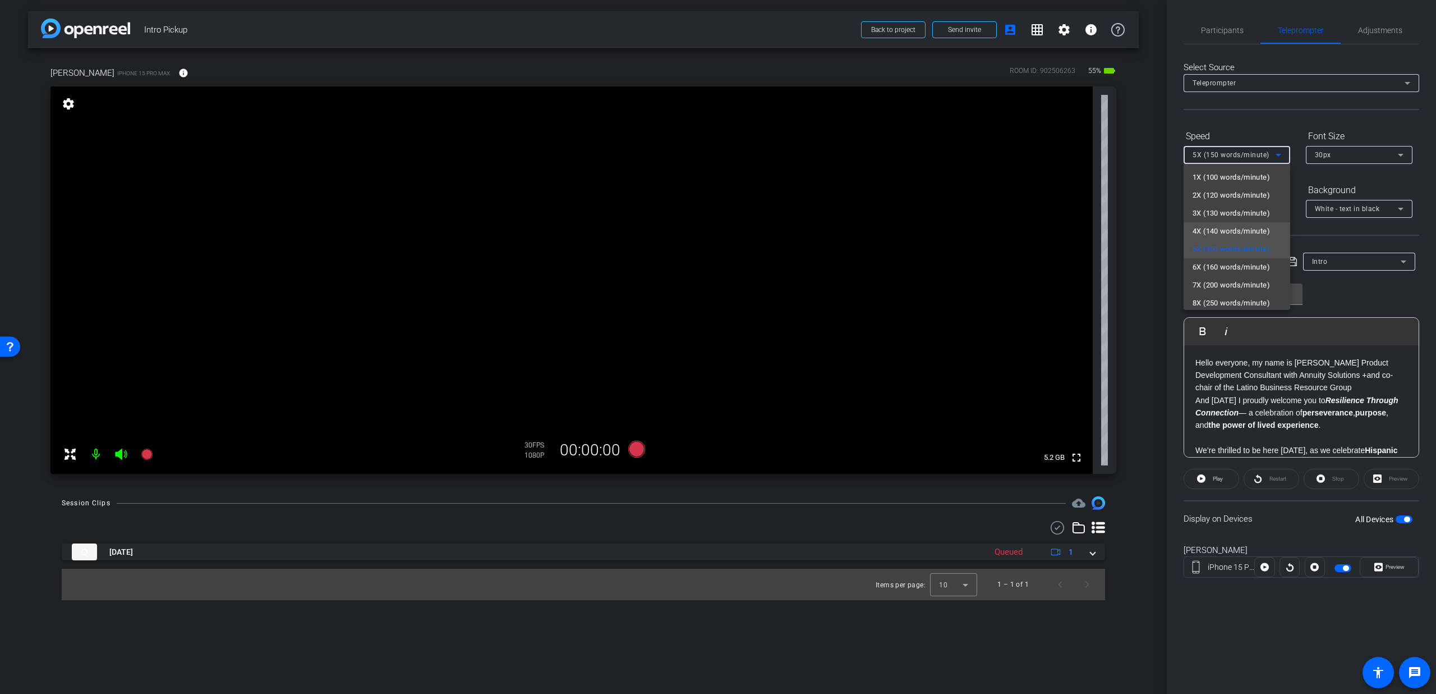
click at [1222, 228] on span "4X (140 words/minute)" at bounding box center [1231, 230] width 77 height 13
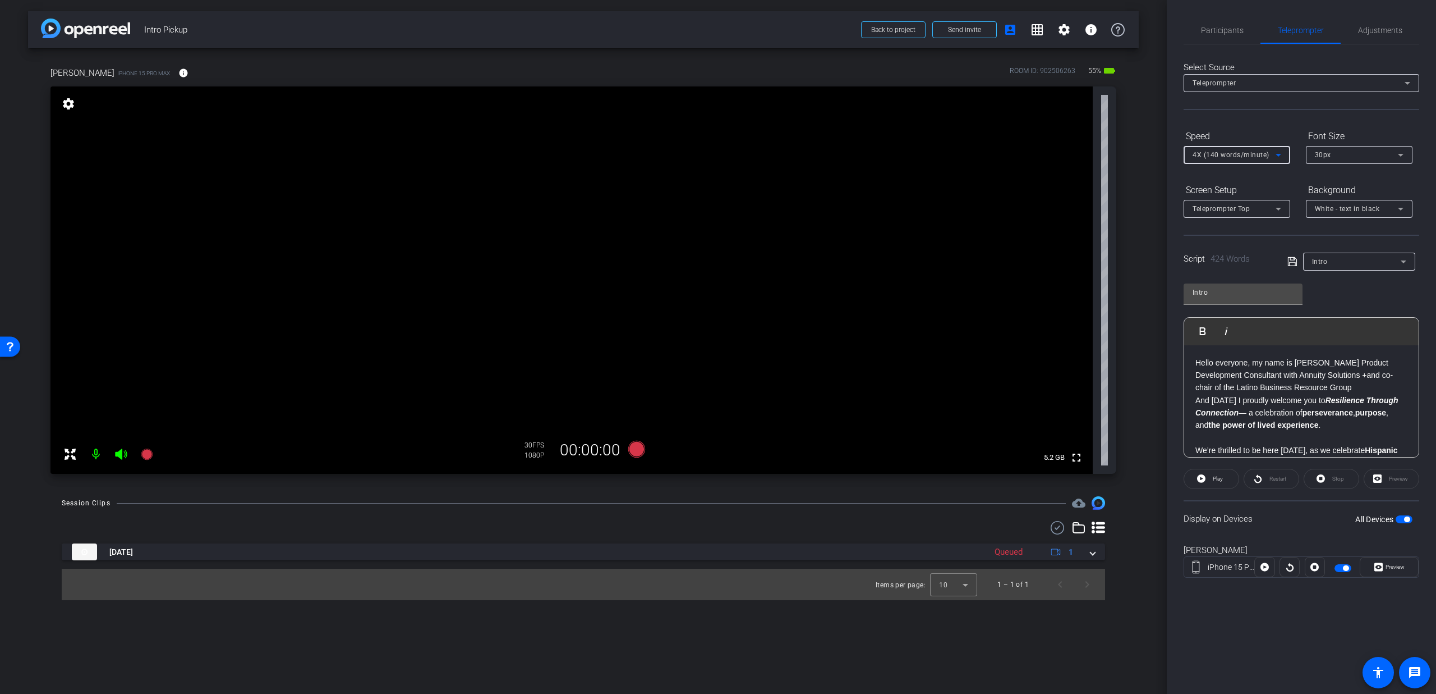
click at [1246, 154] on span "4X (140 words/minute)" at bounding box center [1231, 155] width 77 height 8
click at [1220, 255] on mat-option "5X (150 words/minute)" at bounding box center [1237, 249] width 107 height 18
click at [1400, 520] on span "button" at bounding box center [1404, 519] width 17 height 8
click at [1401, 518] on span "button" at bounding box center [1400, 519] width 6 height 6
click at [631, 453] on icon at bounding box center [636, 448] width 17 height 17
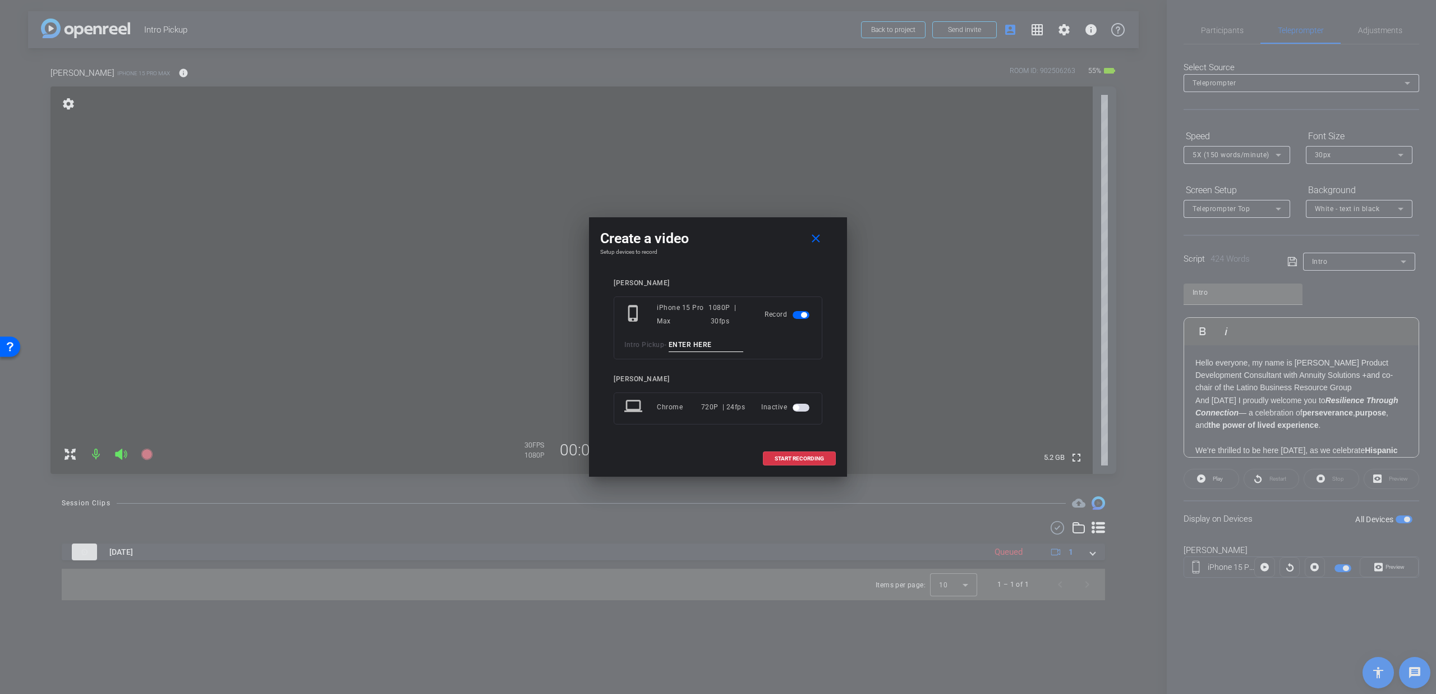
click at [687, 344] on input at bounding box center [706, 345] width 75 height 14
type input "T2"
click at [793, 460] on span "START RECORDING" at bounding box center [799, 459] width 49 height 6
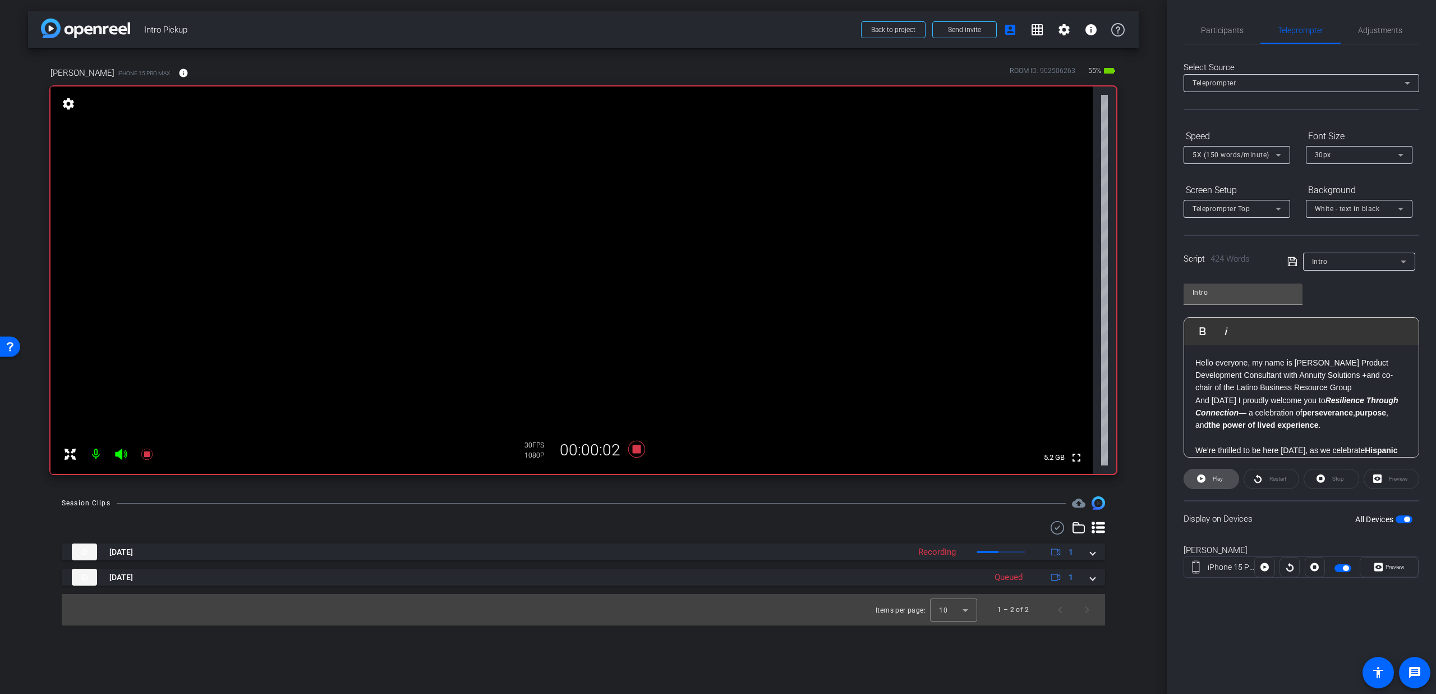
click at [1220, 484] on span "Play" at bounding box center [1216, 479] width 13 height 16
click at [1220, 27] on span "Participants" at bounding box center [1222, 30] width 43 height 8
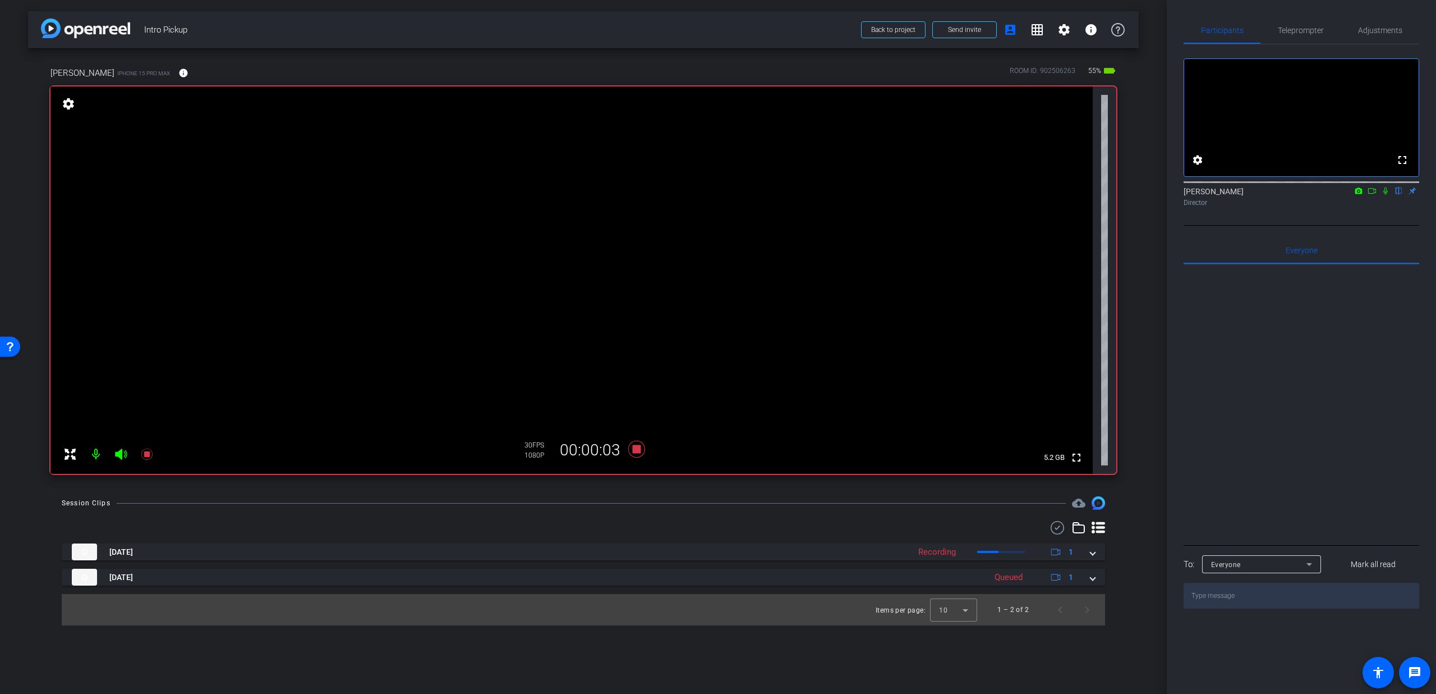
click at [1388, 195] on icon at bounding box center [1385, 191] width 9 height 8
click at [1305, 34] on span "Teleprompter" at bounding box center [1301, 30] width 46 height 8
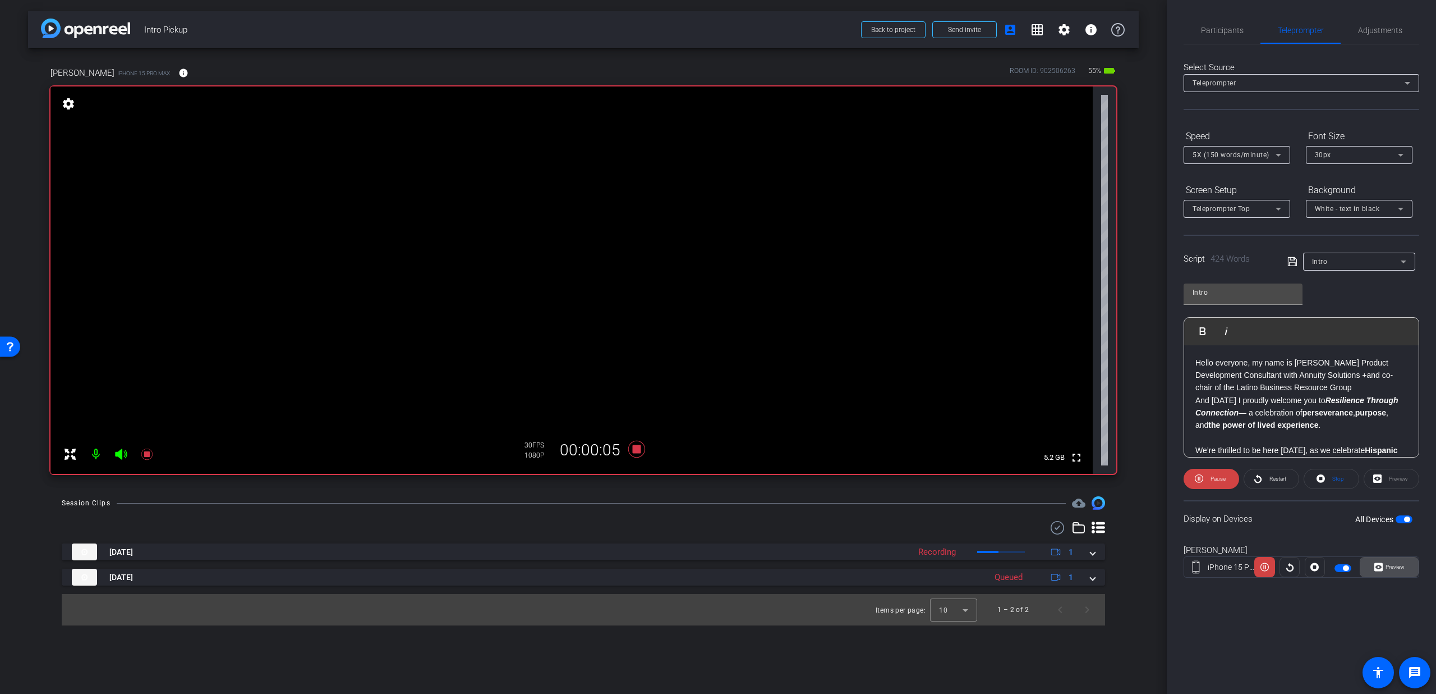
click at [1384, 563] on span "Preview" at bounding box center [1394, 567] width 22 height 16
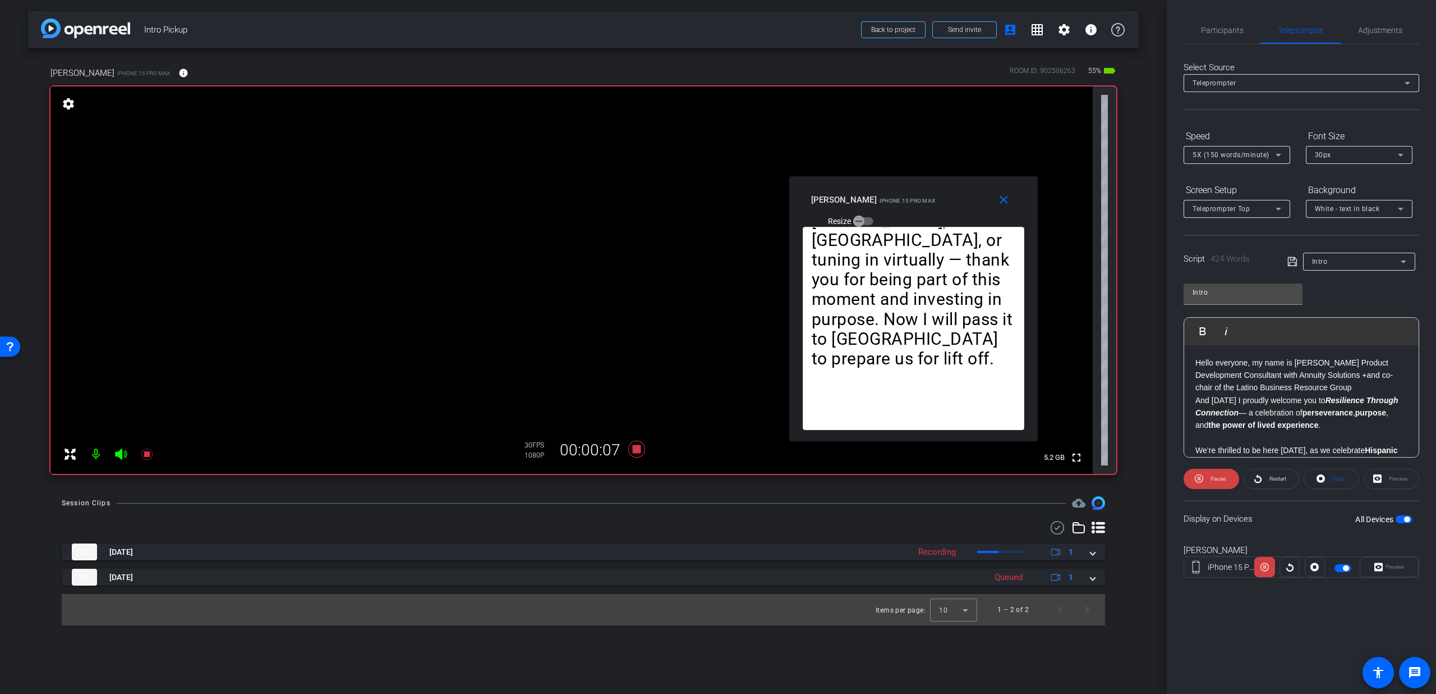
drag, startPoint x: 700, startPoint y: 242, endPoint x: 895, endPoint y: 204, distance: 199.0
click at [895, 204] on div "[PERSON_NAME] iPhone 15 Pro Max" at bounding box center [873, 198] width 125 height 13
click at [1199, 472] on icon at bounding box center [1199, 478] width 8 height 14
click at [1232, 26] on span "Participants" at bounding box center [1222, 30] width 43 height 8
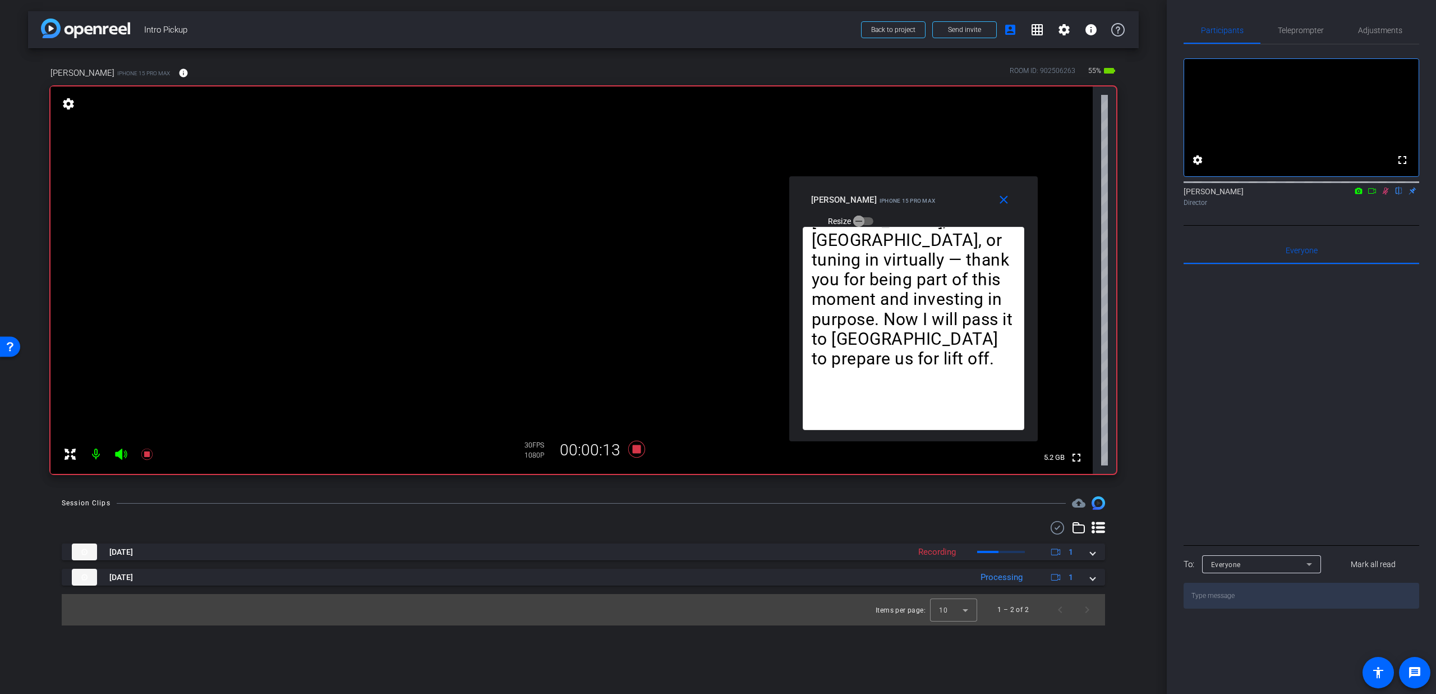
click at [1383, 195] on icon at bounding box center [1385, 191] width 9 height 8
click at [631, 446] on icon at bounding box center [636, 449] width 27 height 20
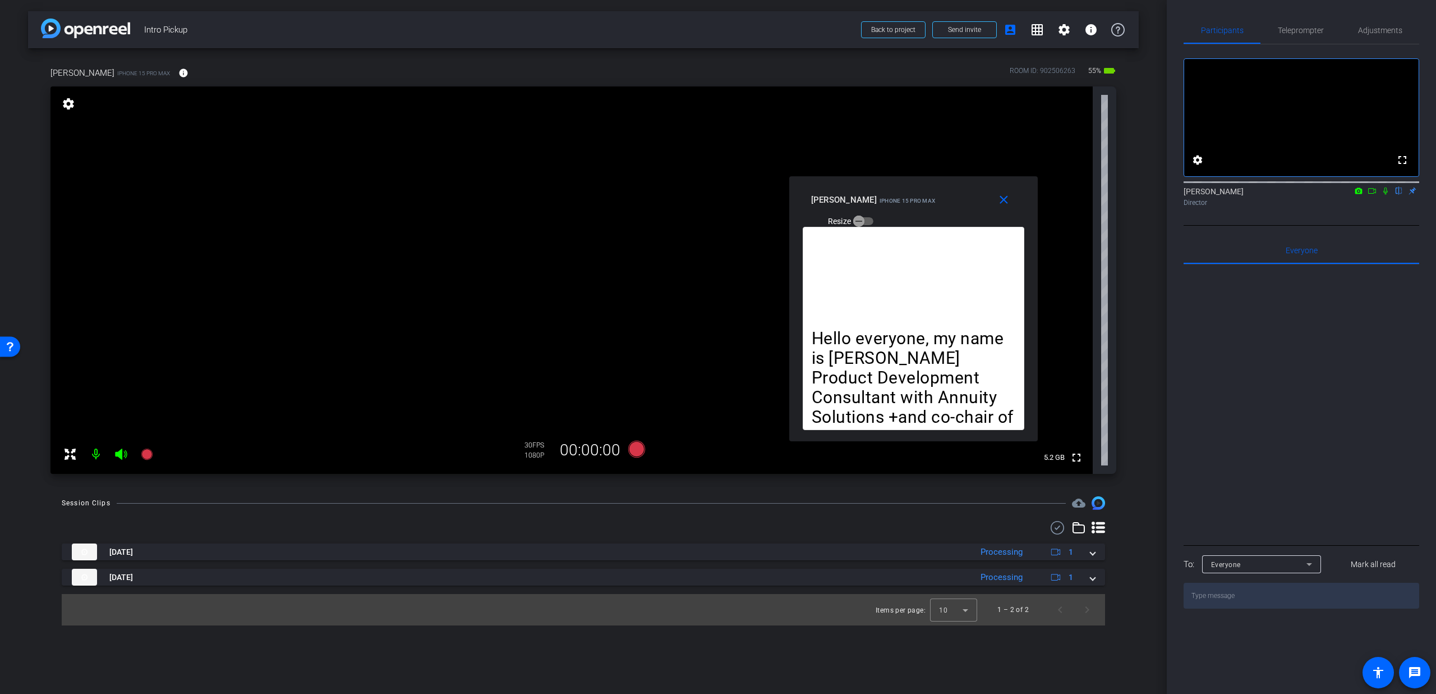
click at [635, 447] on icon at bounding box center [636, 448] width 17 height 17
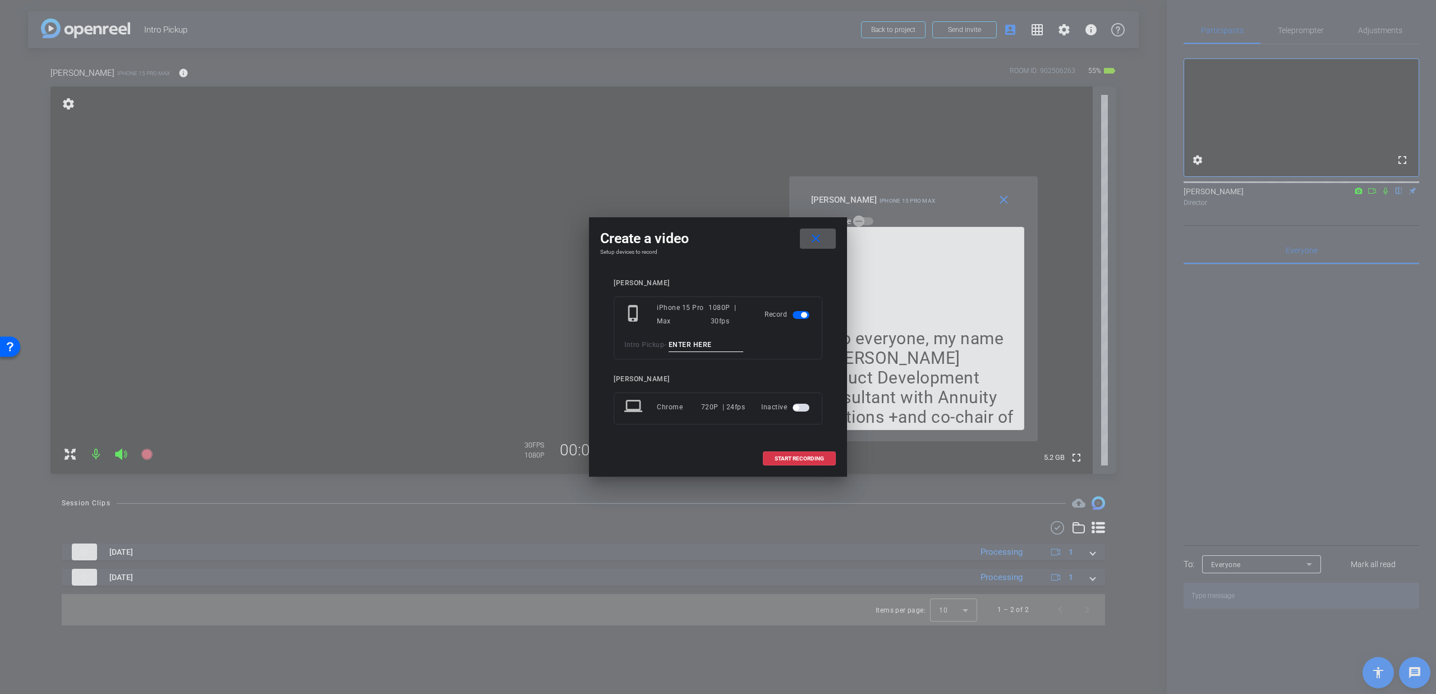
click at [691, 338] on input at bounding box center [706, 345] width 75 height 14
type input "[MEDICAL_DATA]"
click at [796, 459] on span "START RECORDING" at bounding box center [799, 459] width 49 height 6
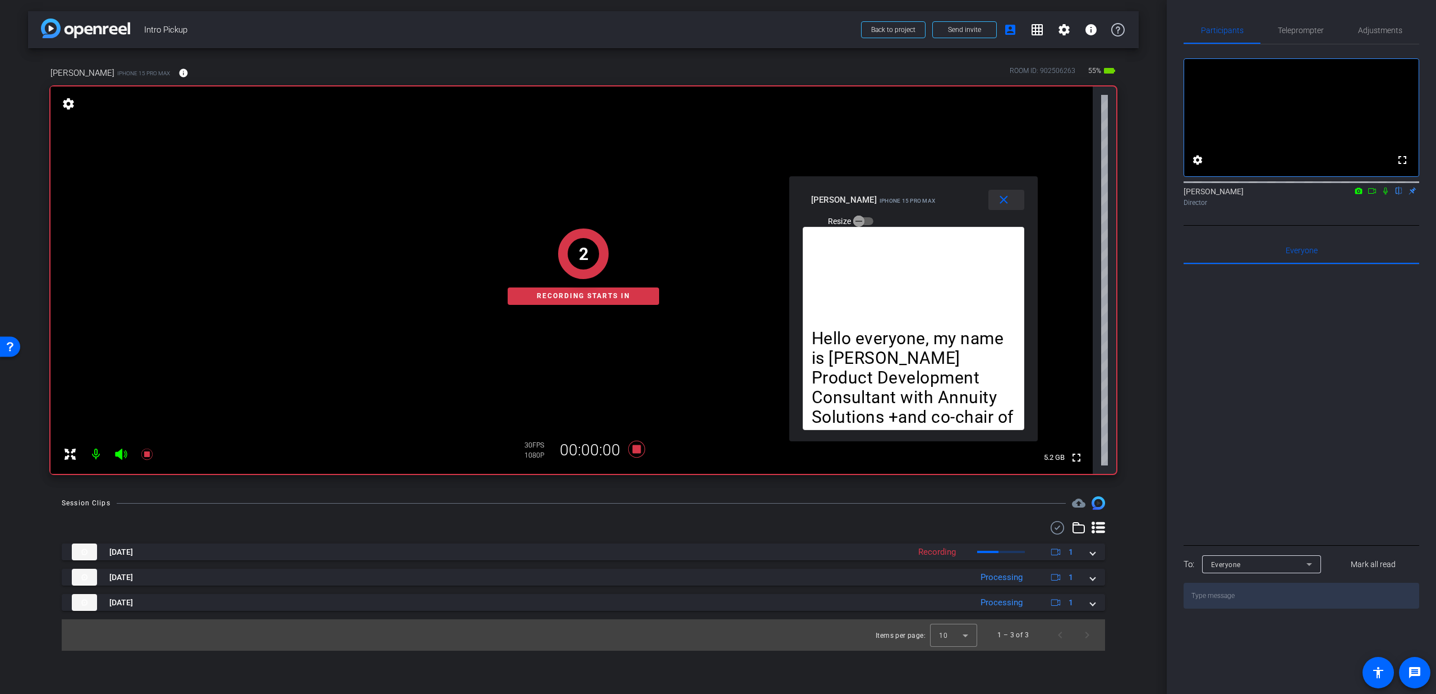
click at [1001, 205] on mat-icon "close" at bounding box center [1004, 200] width 14 height 14
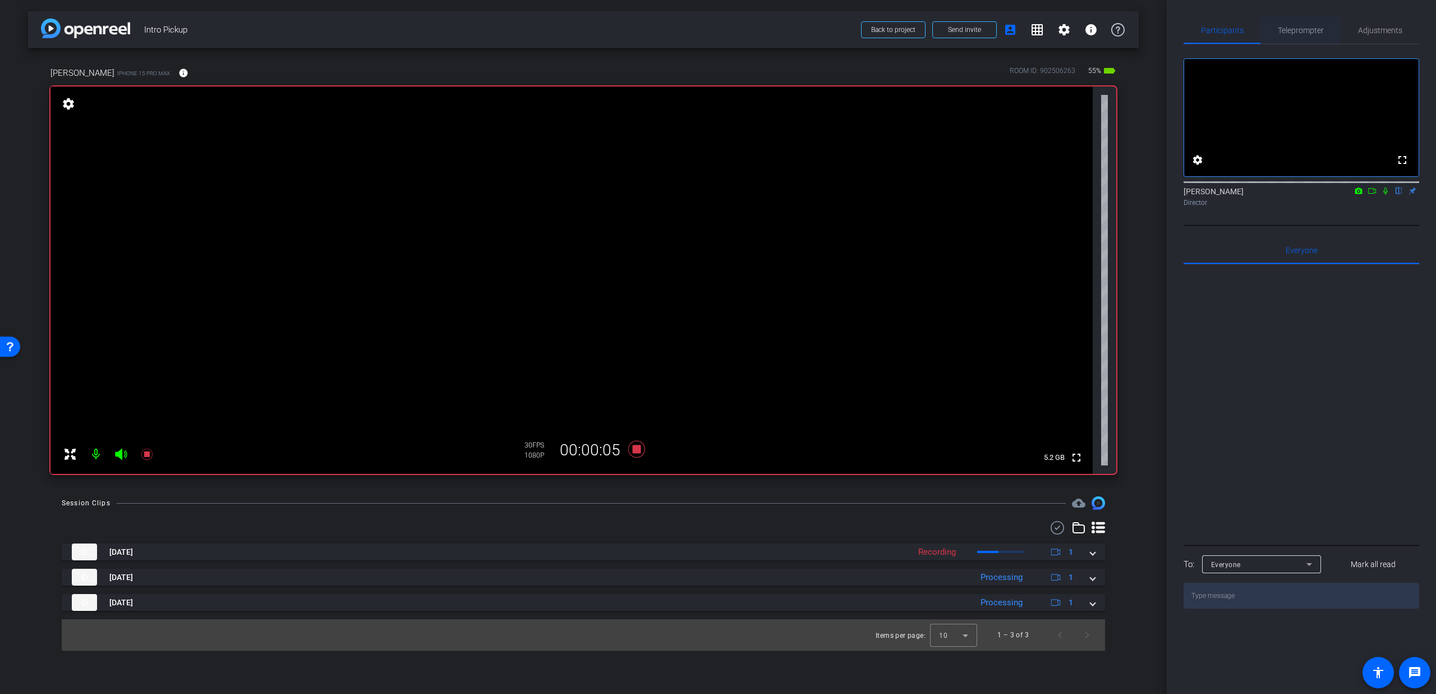
click at [1297, 39] on span "Teleprompter" at bounding box center [1301, 30] width 46 height 27
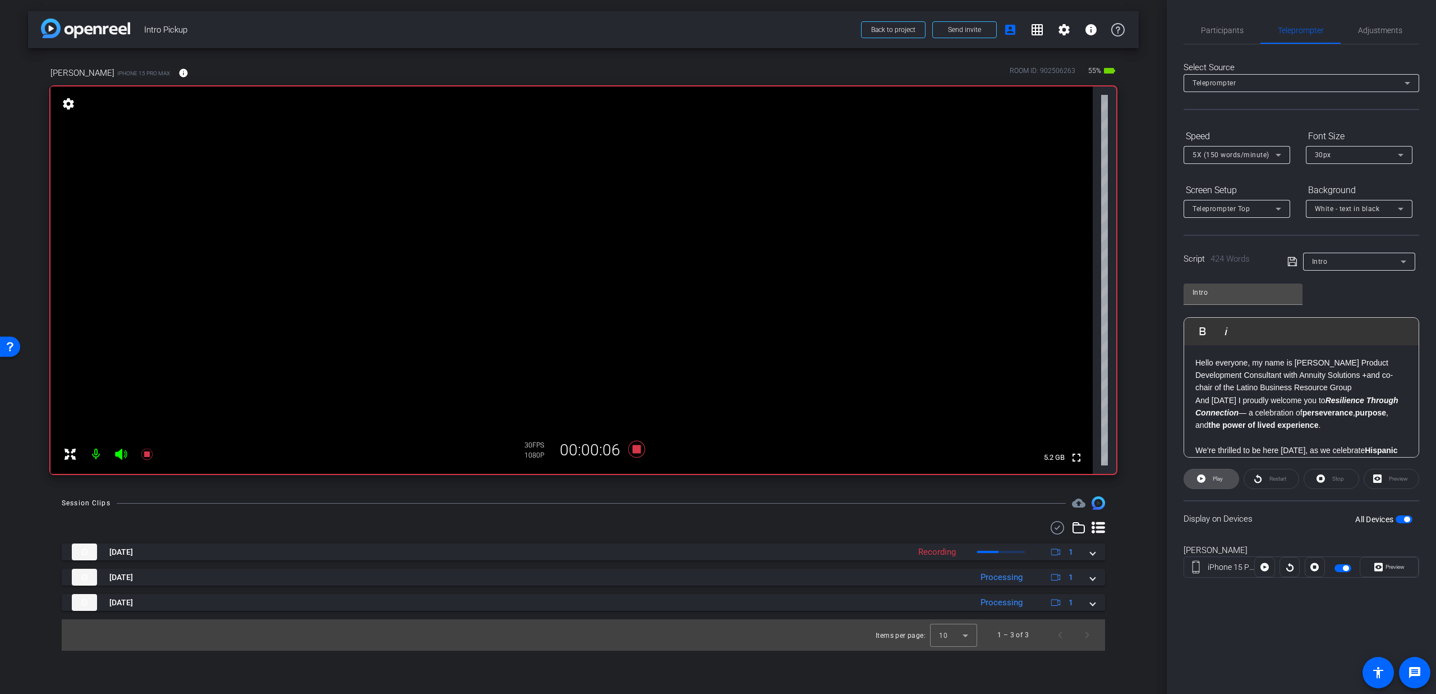
click at [1218, 482] on span "Play" at bounding box center [1216, 479] width 13 height 16
click at [1217, 36] on span "Participants" at bounding box center [1222, 30] width 43 height 27
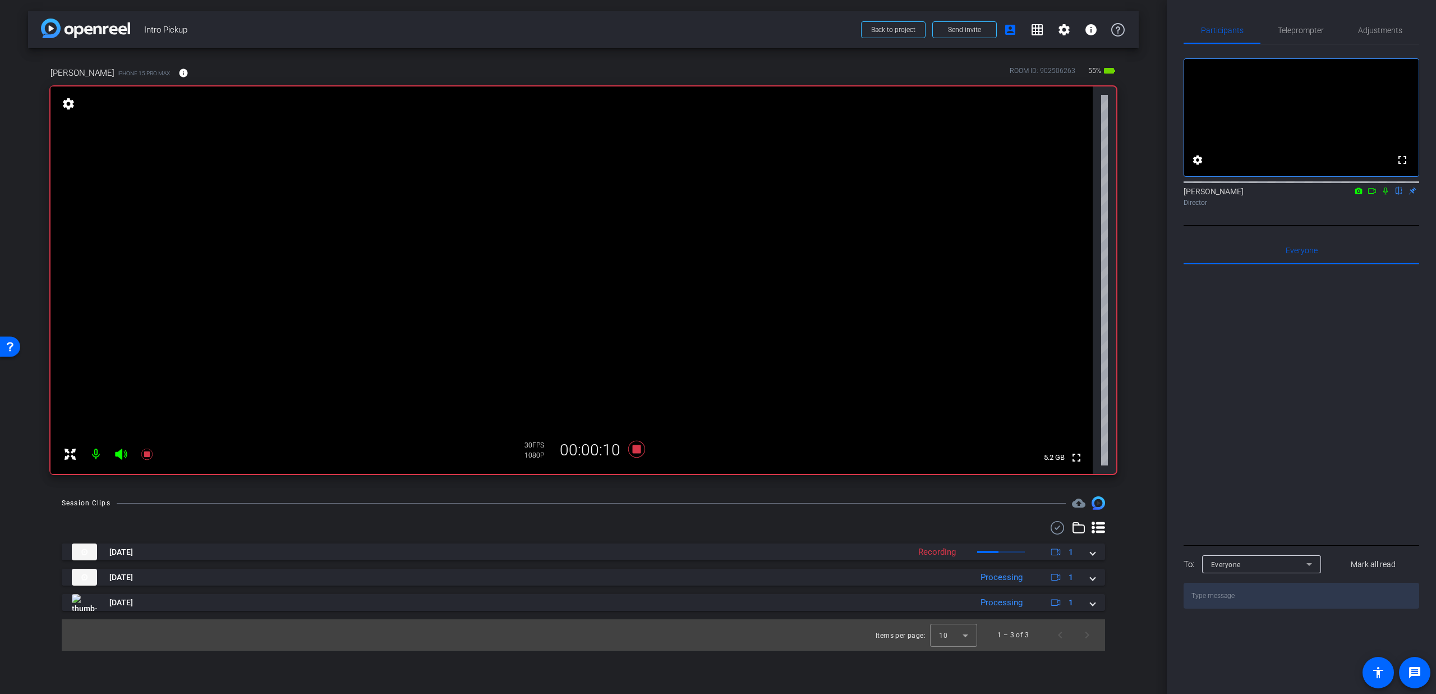
click at [1385, 195] on icon at bounding box center [1385, 191] width 9 height 8
click at [1294, 24] on span "Teleprompter" at bounding box center [1301, 30] width 46 height 27
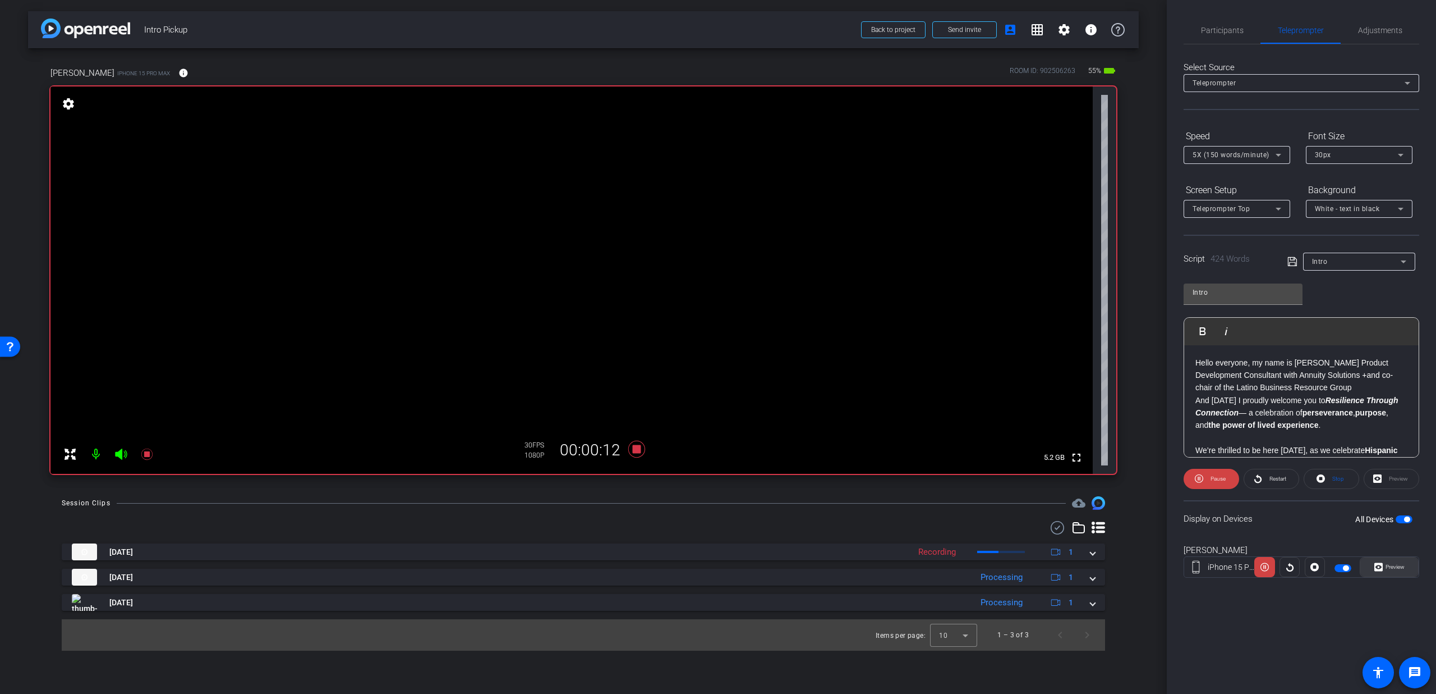
click at [1368, 561] on span at bounding box center [1390, 566] width 58 height 27
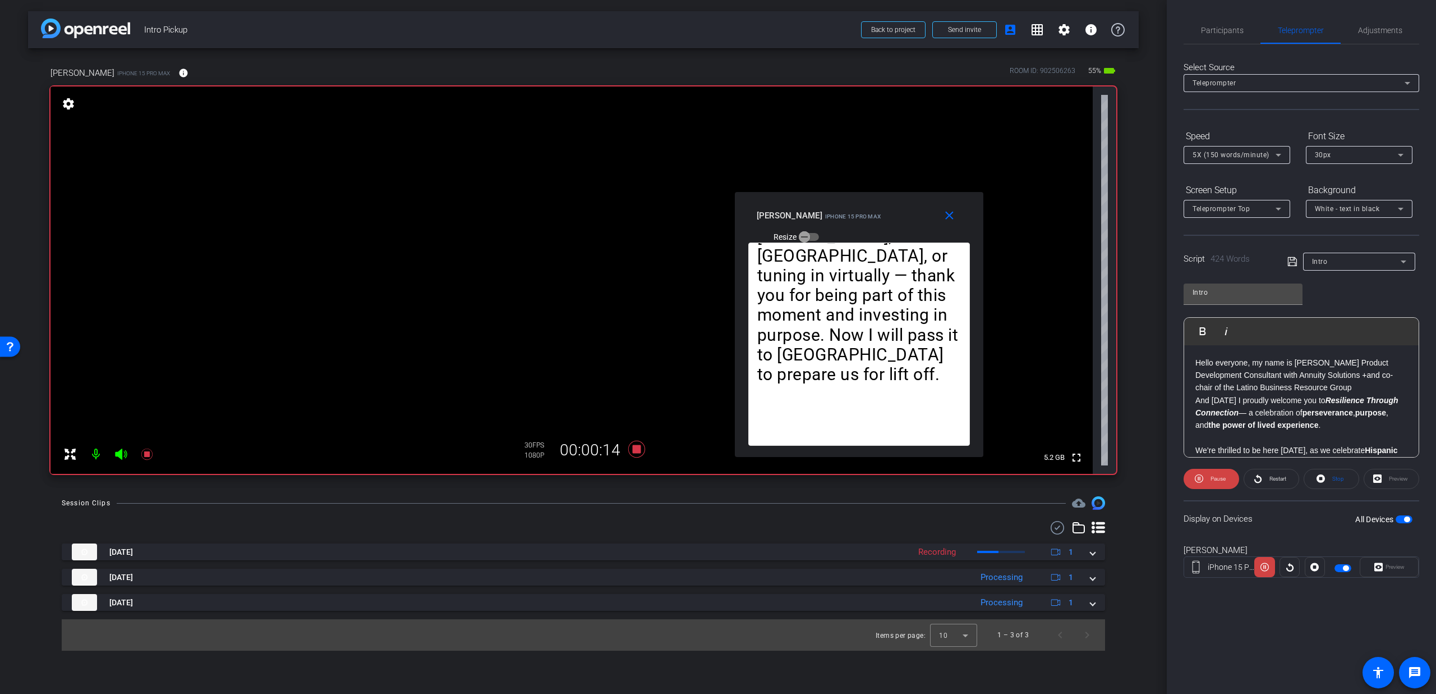
drag, startPoint x: 703, startPoint y: 238, endPoint x: 843, endPoint y: 215, distance: 142.1
click at [843, 215] on span "iPhone 15 Pro Max" at bounding box center [853, 216] width 56 height 6
click at [1242, 152] on span "5X (150 words/minute)" at bounding box center [1231, 155] width 77 height 8
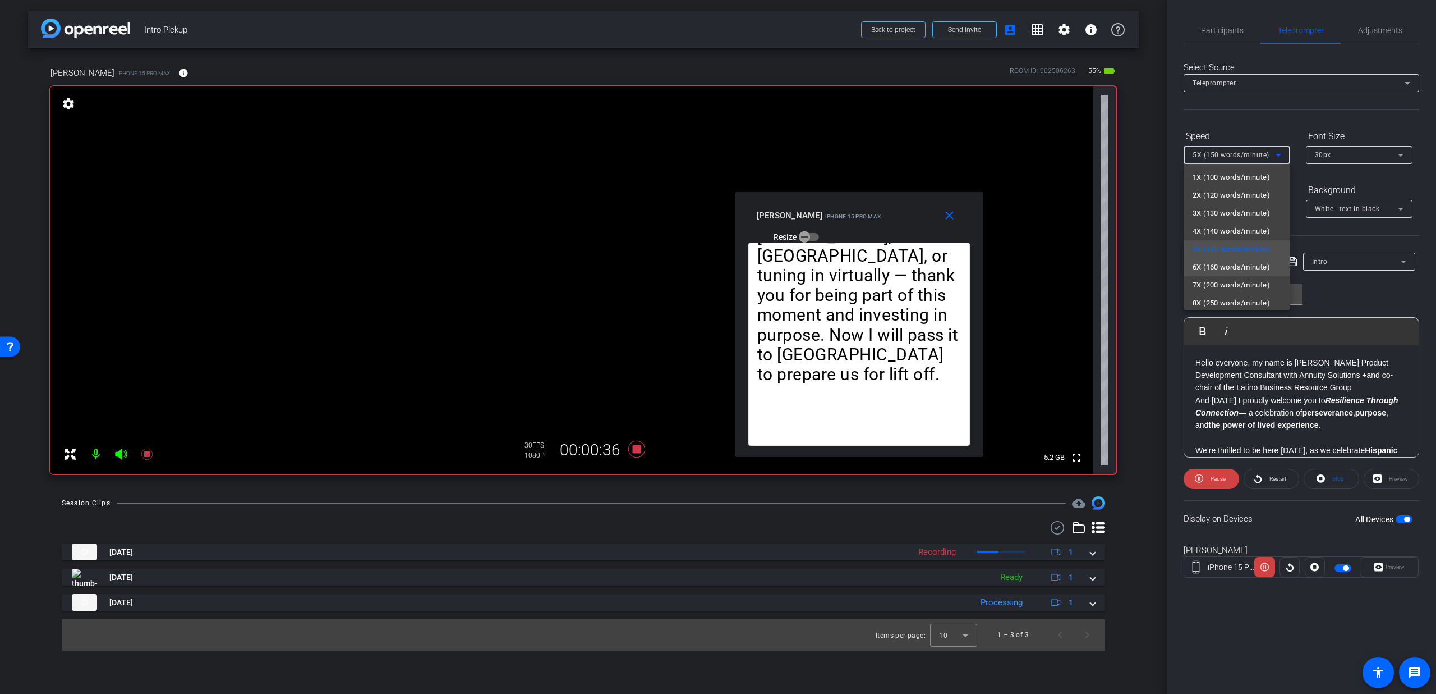
click at [1229, 266] on span "6X (160 words/minute)" at bounding box center [1231, 266] width 77 height 13
click at [1224, 152] on span "6X (160 words/minute)" at bounding box center [1231, 155] width 77 height 8
click at [1205, 242] on span "5X (150 words/minute)" at bounding box center [1231, 248] width 77 height 13
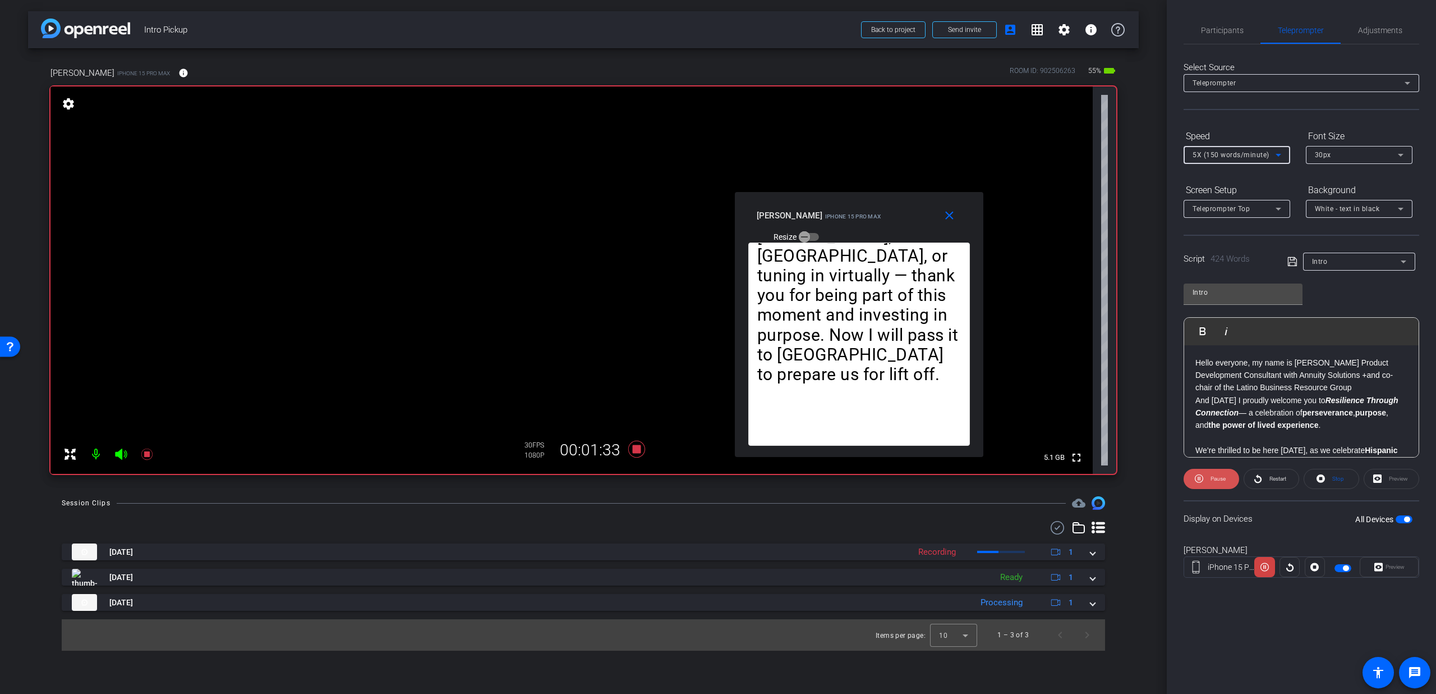
click at [1216, 482] on span "Pause" at bounding box center [1217, 479] width 18 height 16
click at [951, 228] on span at bounding box center [952, 215] width 36 height 27
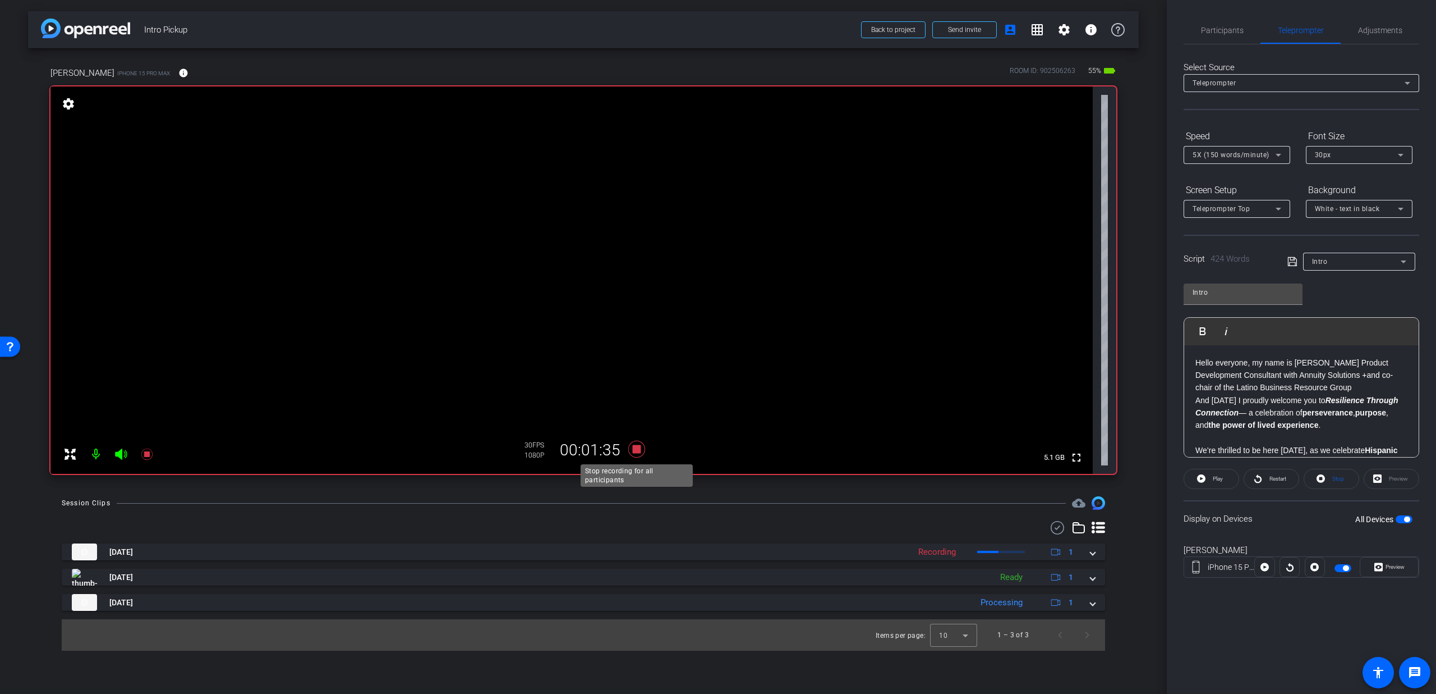
click at [628, 448] on icon at bounding box center [636, 448] width 17 height 17
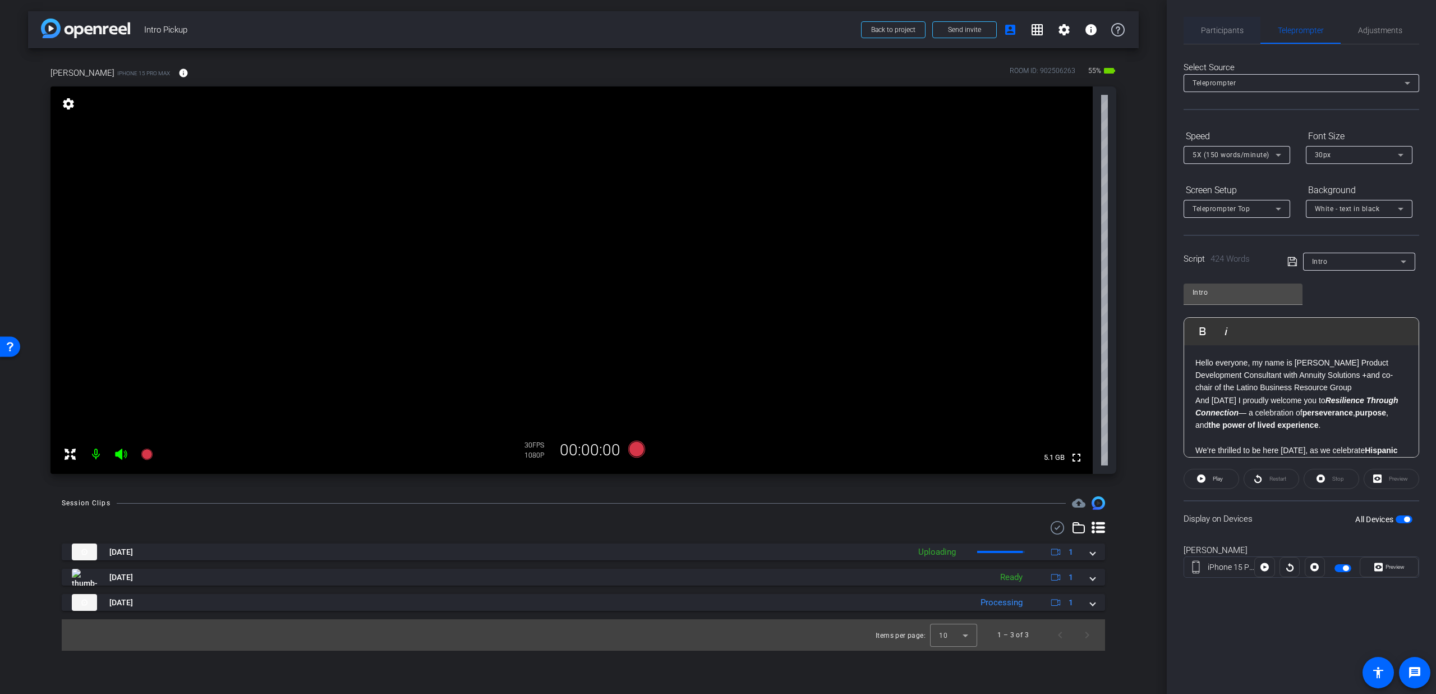
click at [1224, 36] on span "Participants" at bounding box center [1222, 30] width 43 height 27
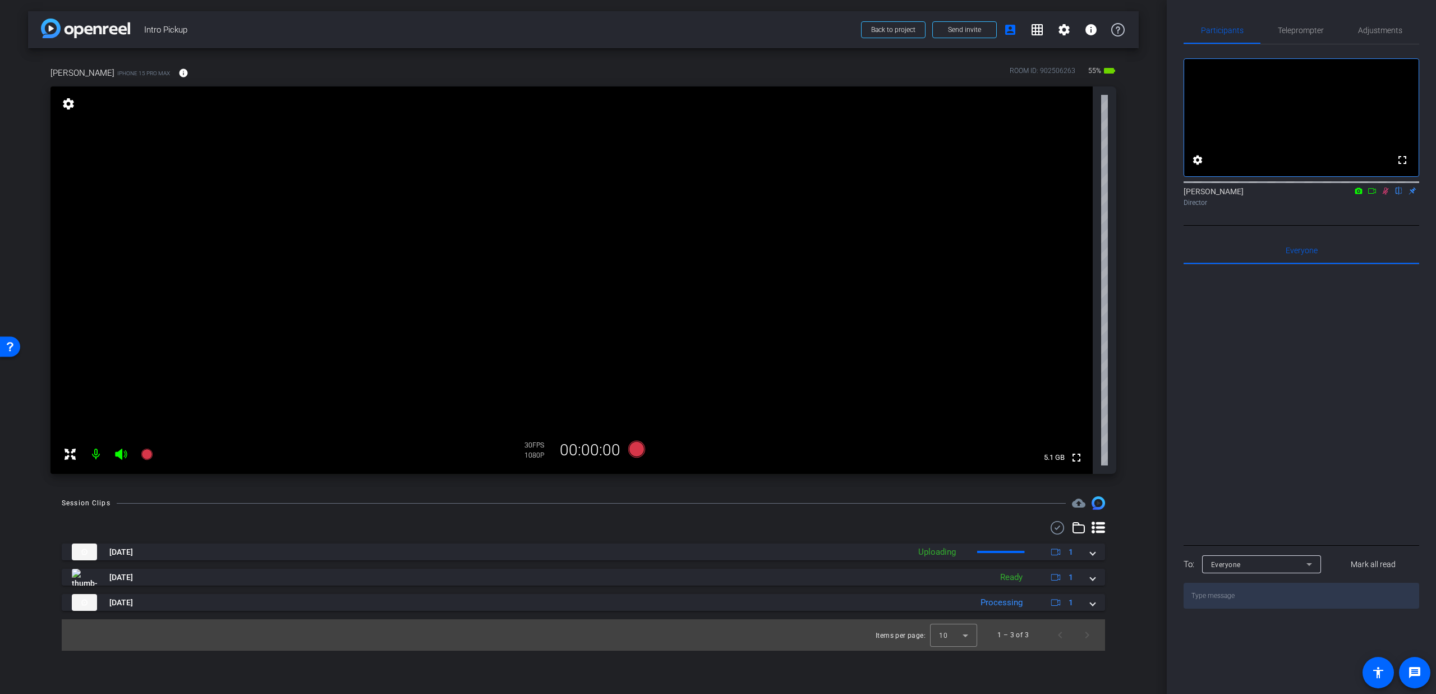
click at [1388, 195] on icon at bounding box center [1385, 191] width 9 height 8
click at [1289, 37] on span "Teleprompter" at bounding box center [1301, 30] width 46 height 27
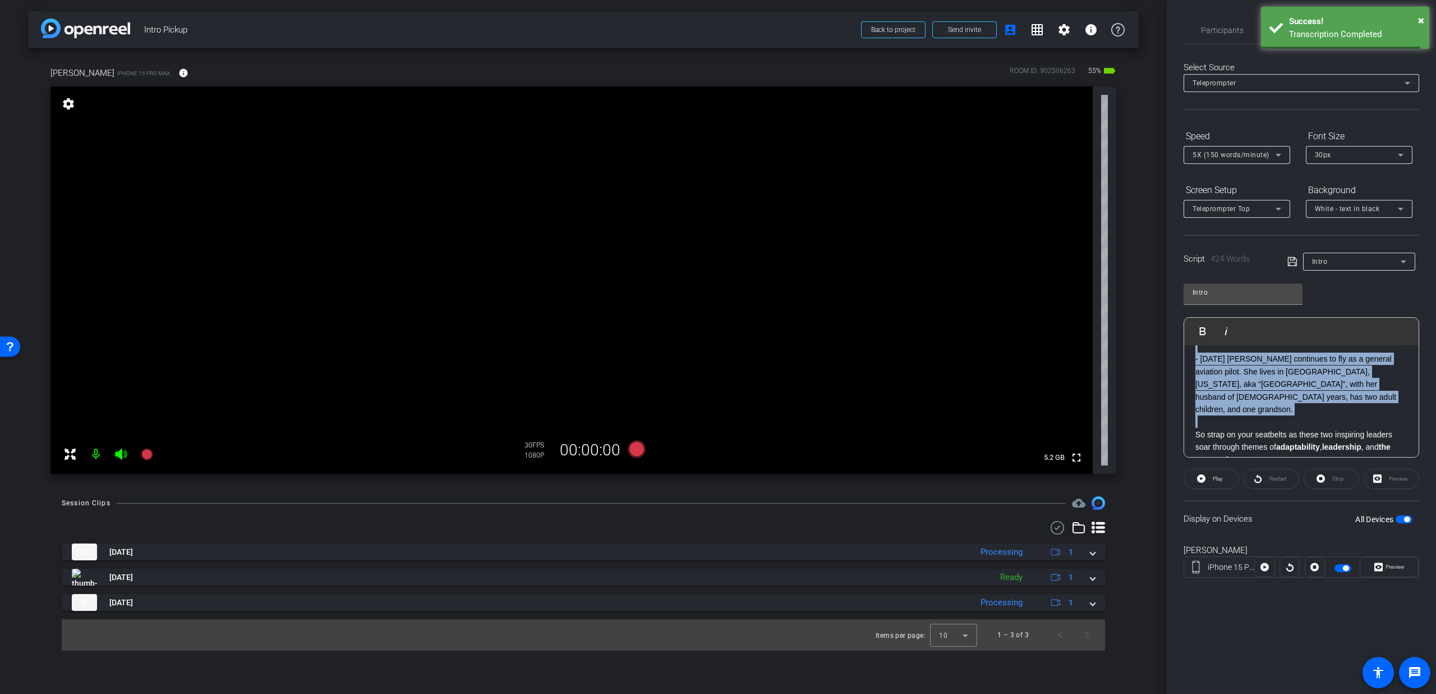
scroll to position [677, 0]
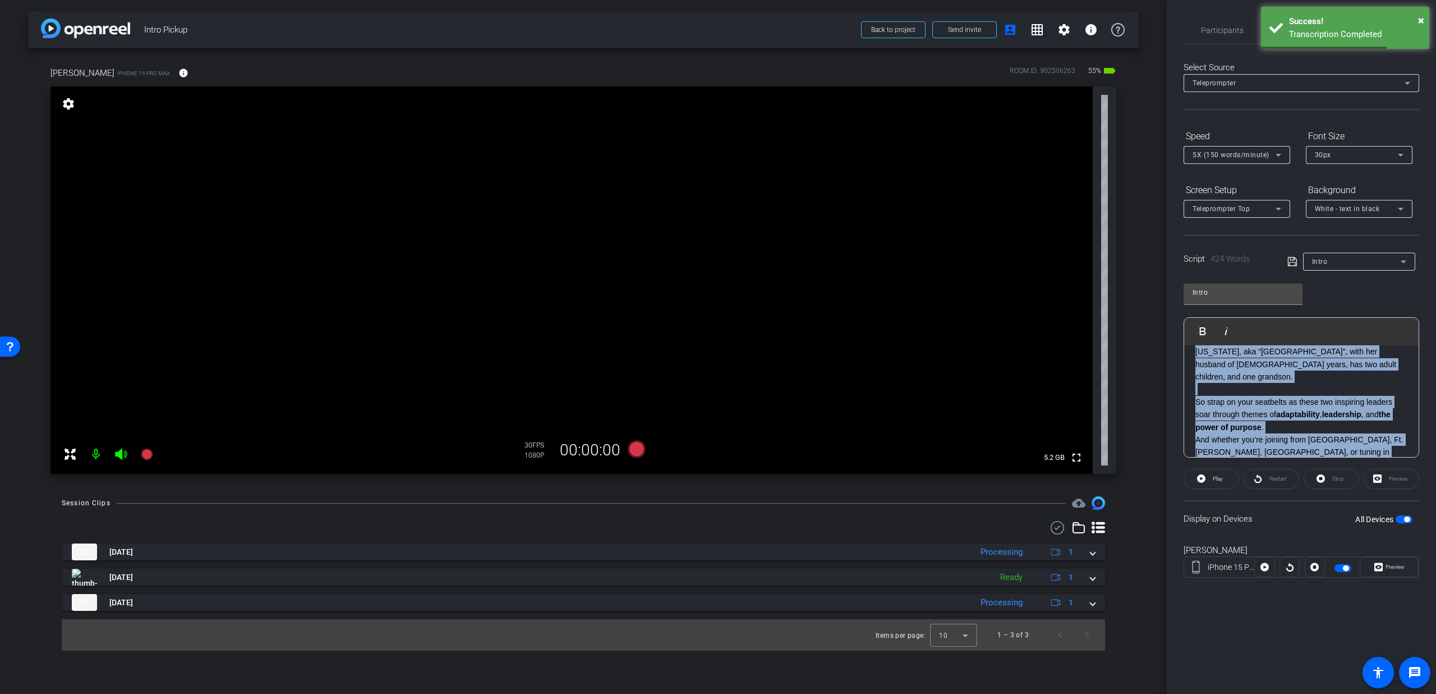
drag, startPoint x: 1193, startPoint y: 385, endPoint x: 1384, endPoint y: 444, distance: 199.7
click at [1384, 444] on div "Hello everyone, my name is [PERSON_NAME] Product Development Consultant with An…" at bounding box center [1302, 87] width 235 height 839
copy div "- Lorem Ips dolo, Sitamet Consec Adip Elitseddo eiu Temp in utl Etdolo ma Aliqu…"
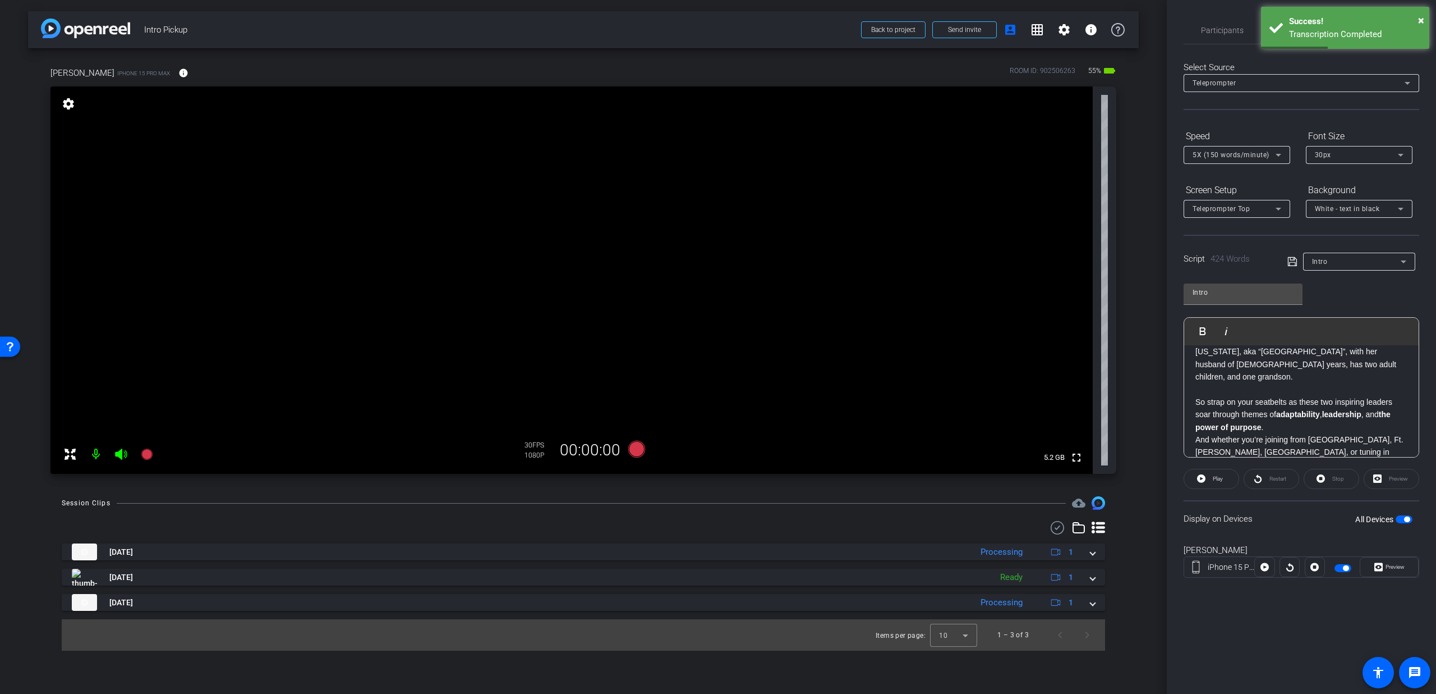
click at [1336, 262] on div "Intro" at bounding box center [1356, 261] width 89 height 14
click at [1334, 288] on span "Create new script" at bounding box center [1341, 283] width 59 height 13
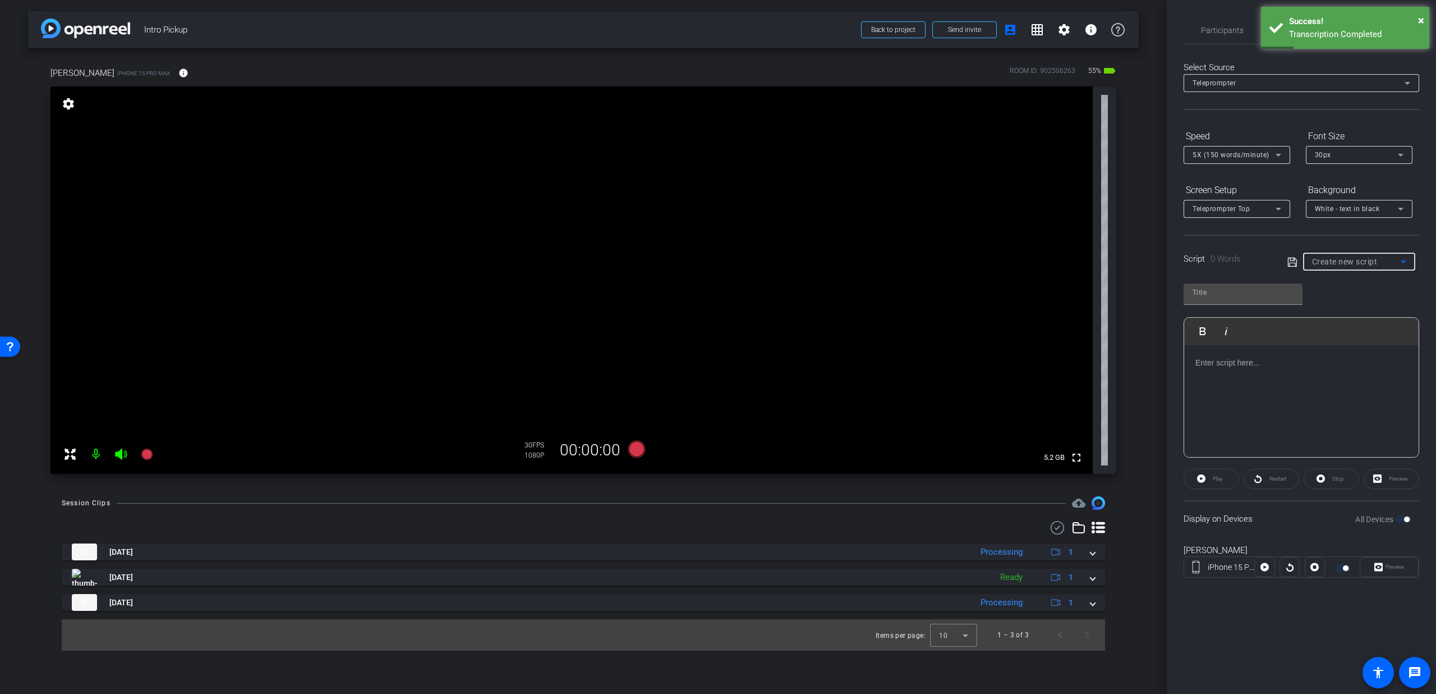
scroll to position [0, 0]
click at [1234, 374] on div at bounding box center [1302, 401] width 235 height 112
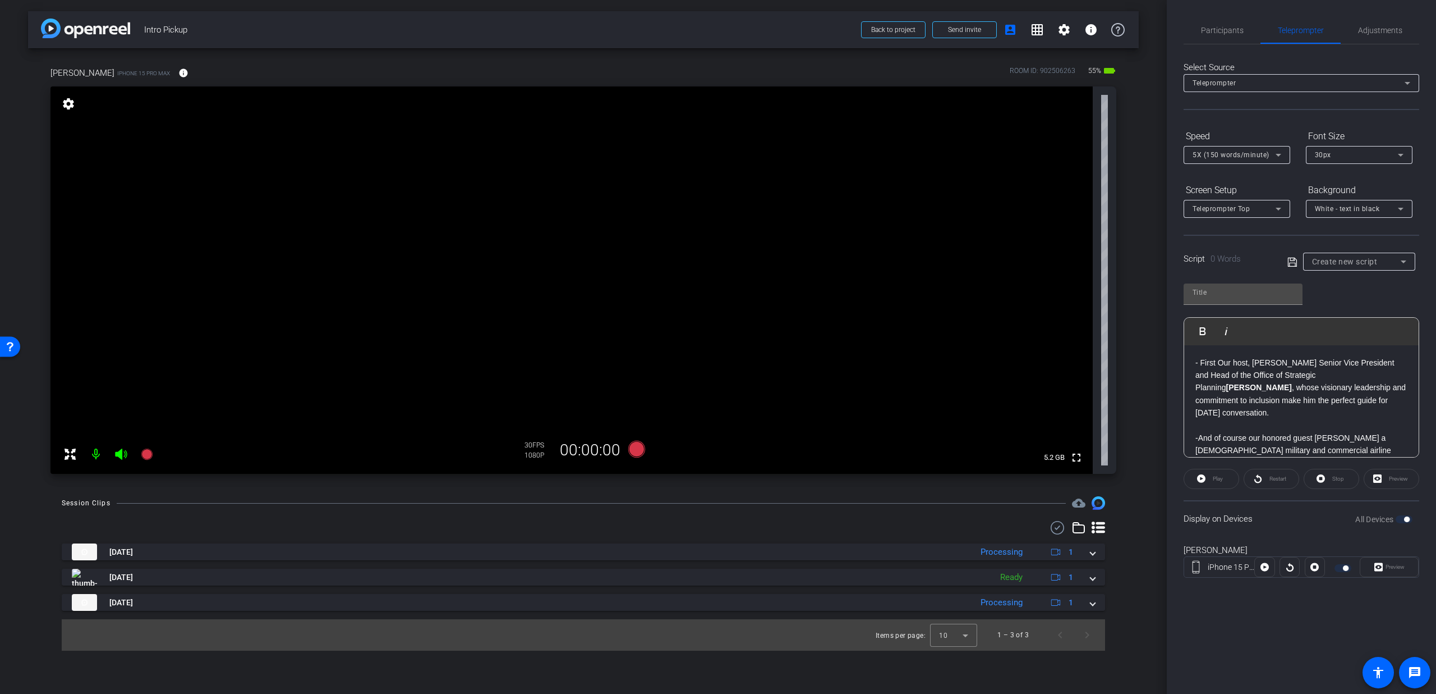
scroll to position [301, 0]
drag, startPoint x: 1227, startPoint y: 303, endPoint x: 1228, endPoint y: 297, distance: 6.2
click at [1227, 302] on div at bounding box center [1243, 293] width 119 height 21
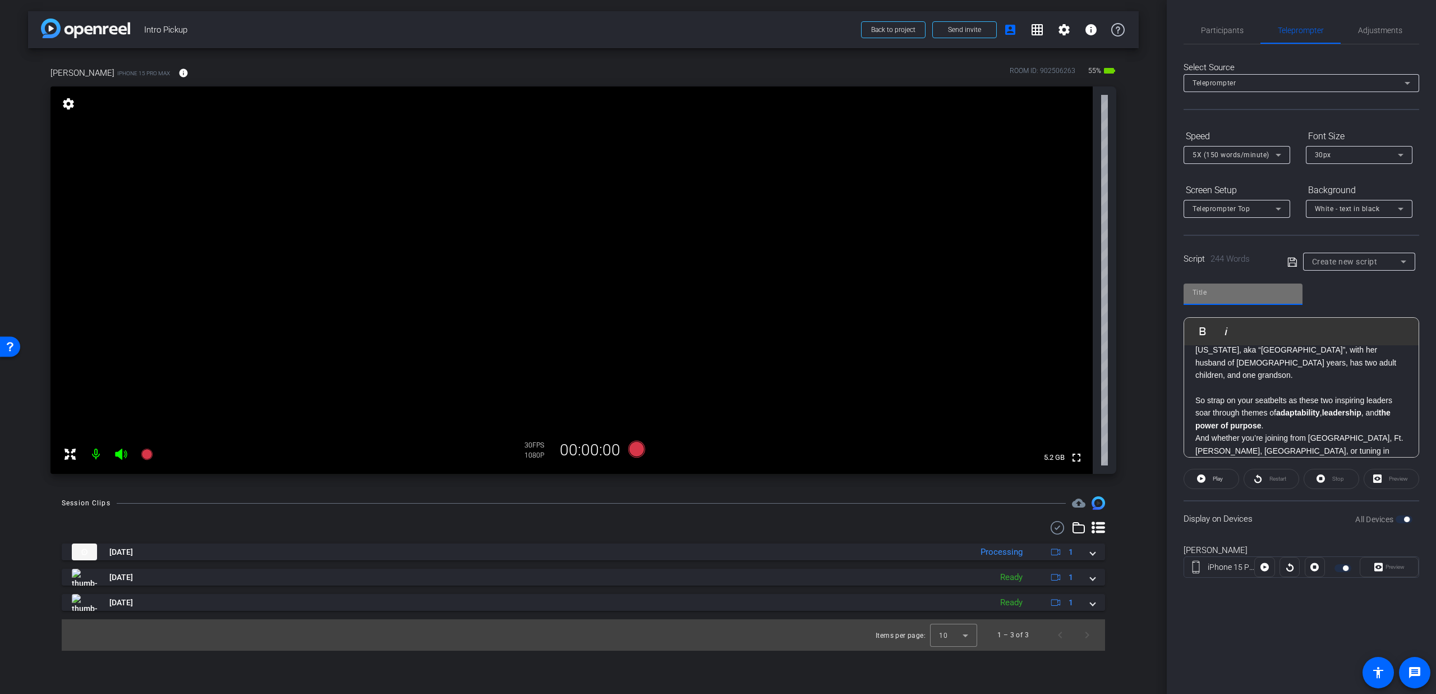
click at [1228, 297] on input "text" at bounding box center [1243, 292] width 101 height 13
type input "Intro PU 3"
click at [1291, 259] on icon at bounding box center [1293, 261] width 10 height 13
click at [1407, 516] on span "button" at bounding box center [1407, 519] width 6 height 6
click at [1407, 516] on span "button" at bounding box center [1404, 519] width 17 height 8
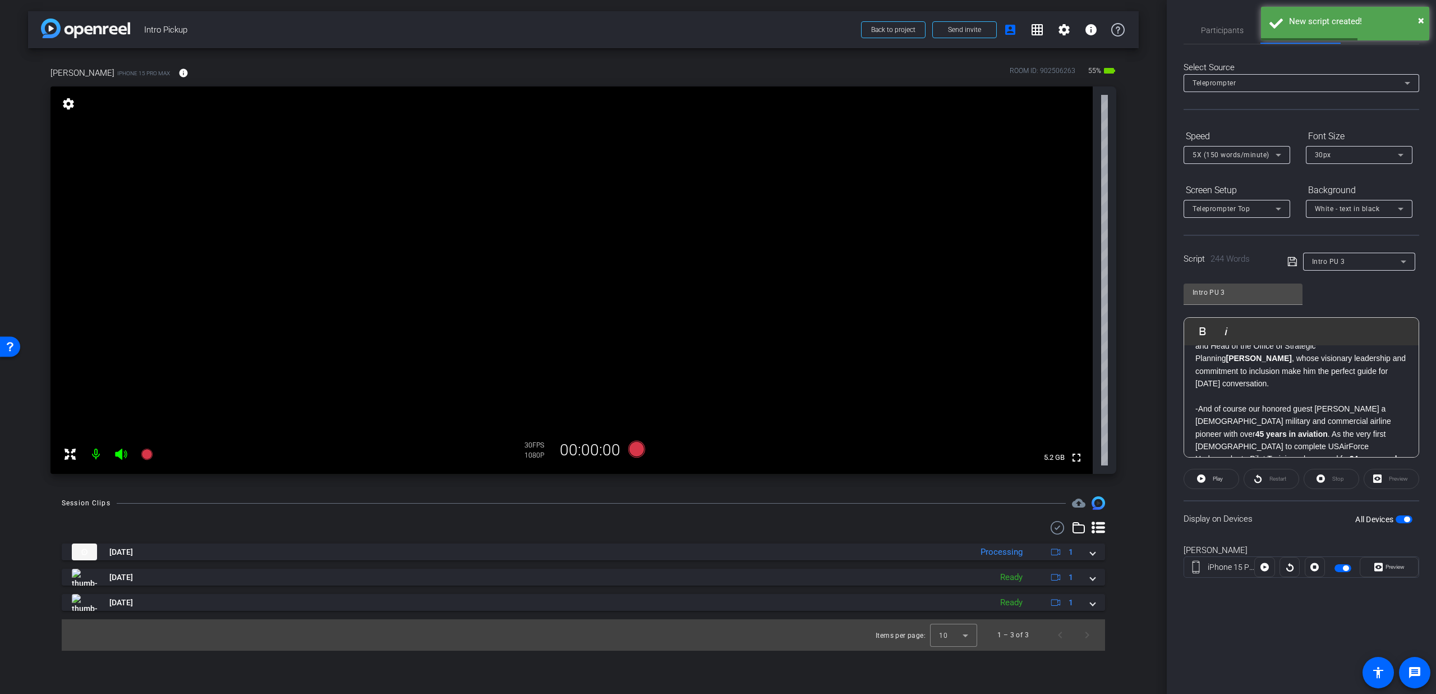
scroll to position [0, 0]
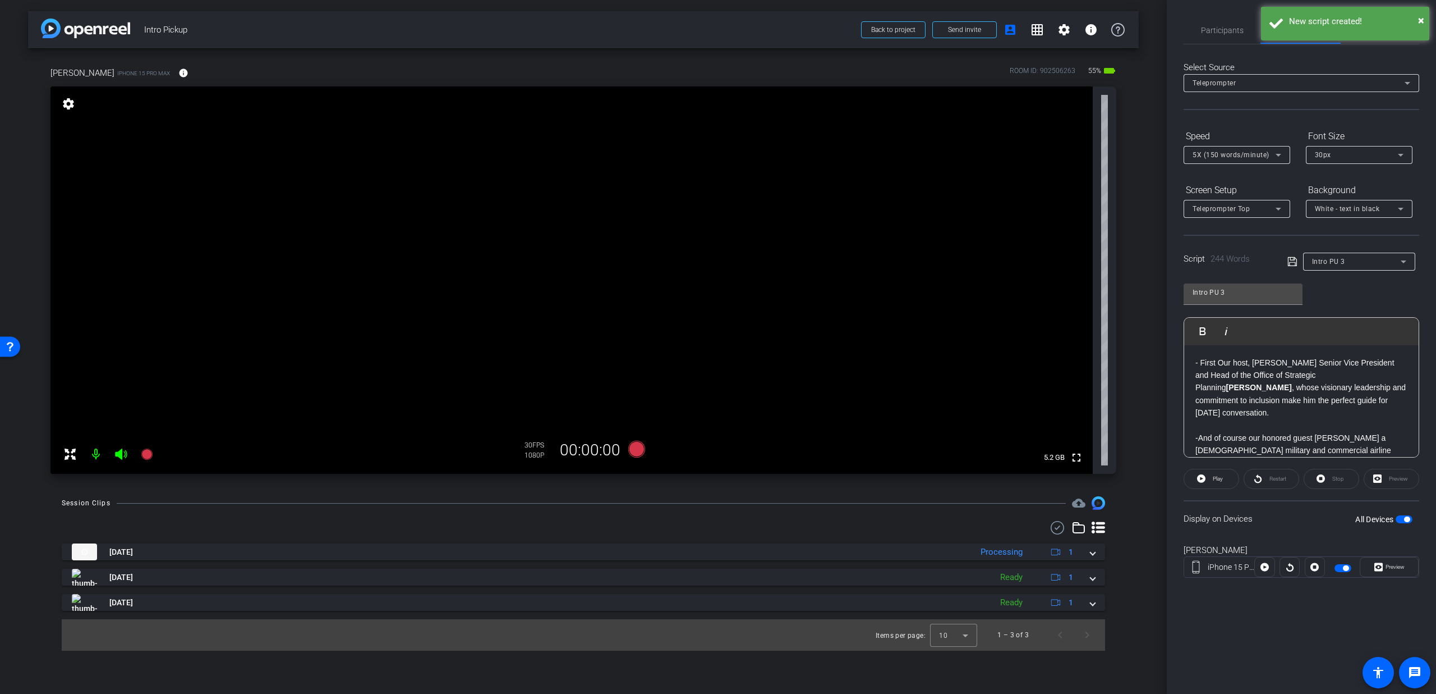
click at [1222, 154] on span "5X (150 words/minute)" at bounding box center [1231, 155] width 77 height 8
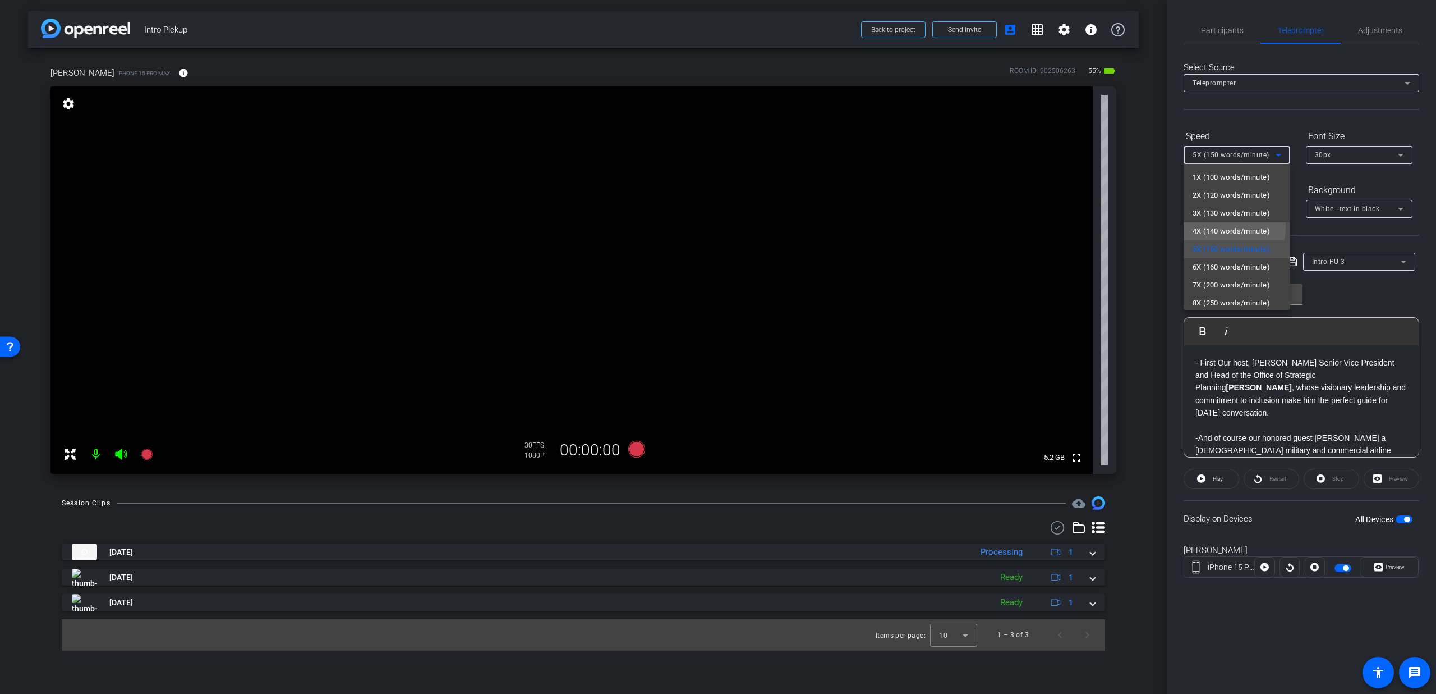
click at [1224, 227] on span "4X (140 words/minute)" at bounding box center [1231, 230] width 77 height 13
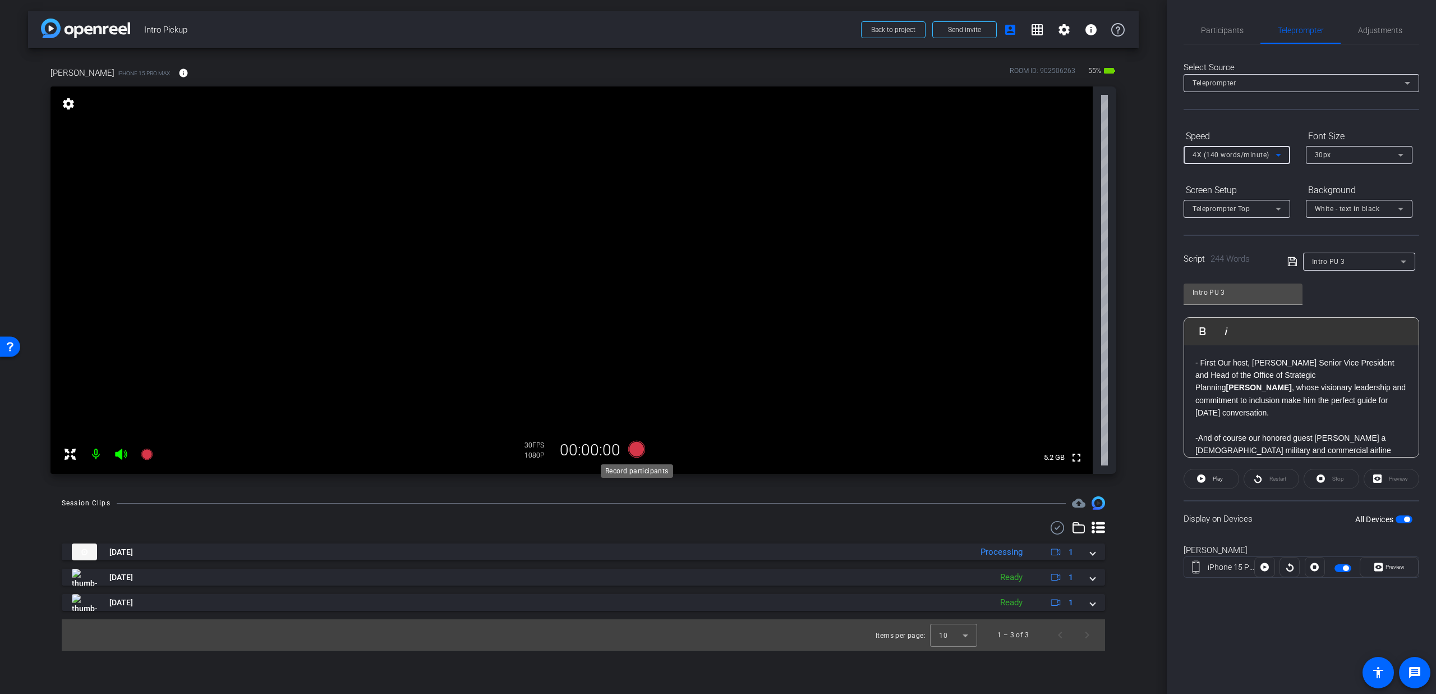
click at [640, 451] on icon at bounding box center [636, 448] width 17 height 17
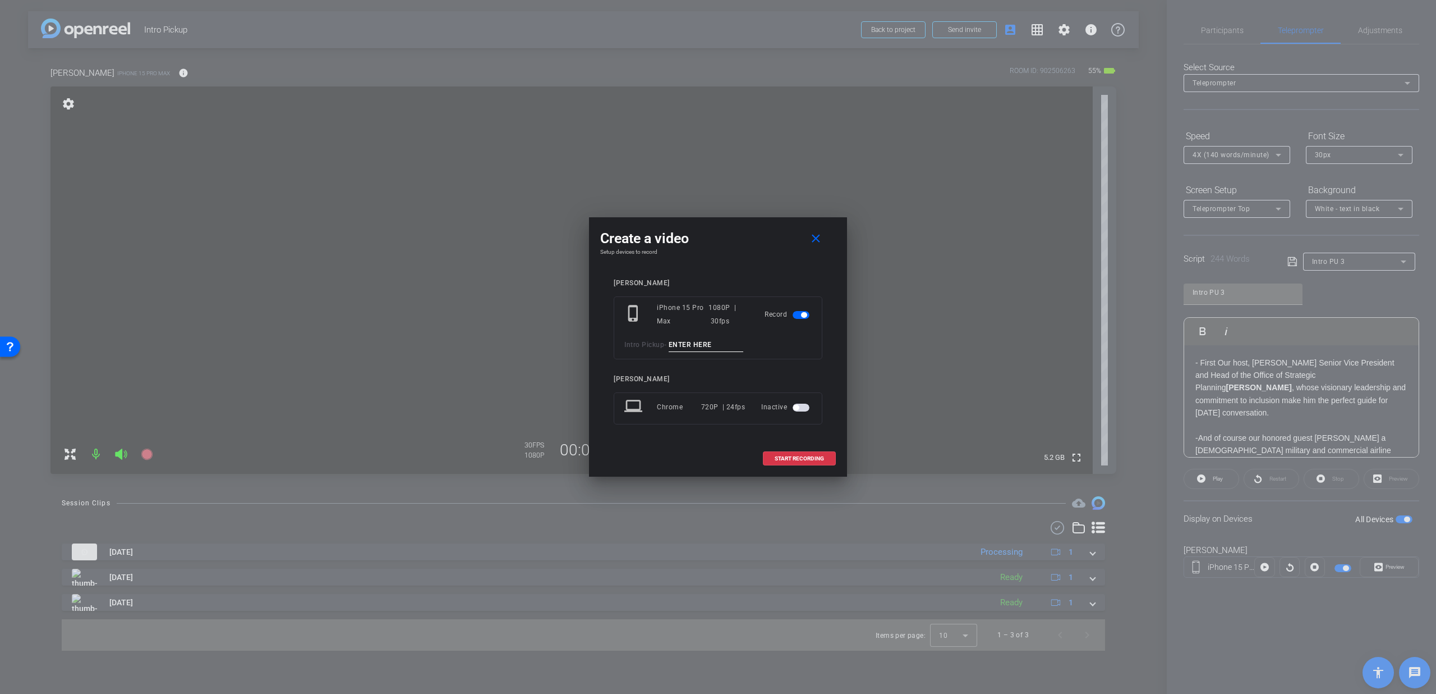
click at [695, 344] on input at bounding box center [706, 345] width 75 height 14
click at [807, 233] on span at bounding box center [818, 238] width 36 height 27
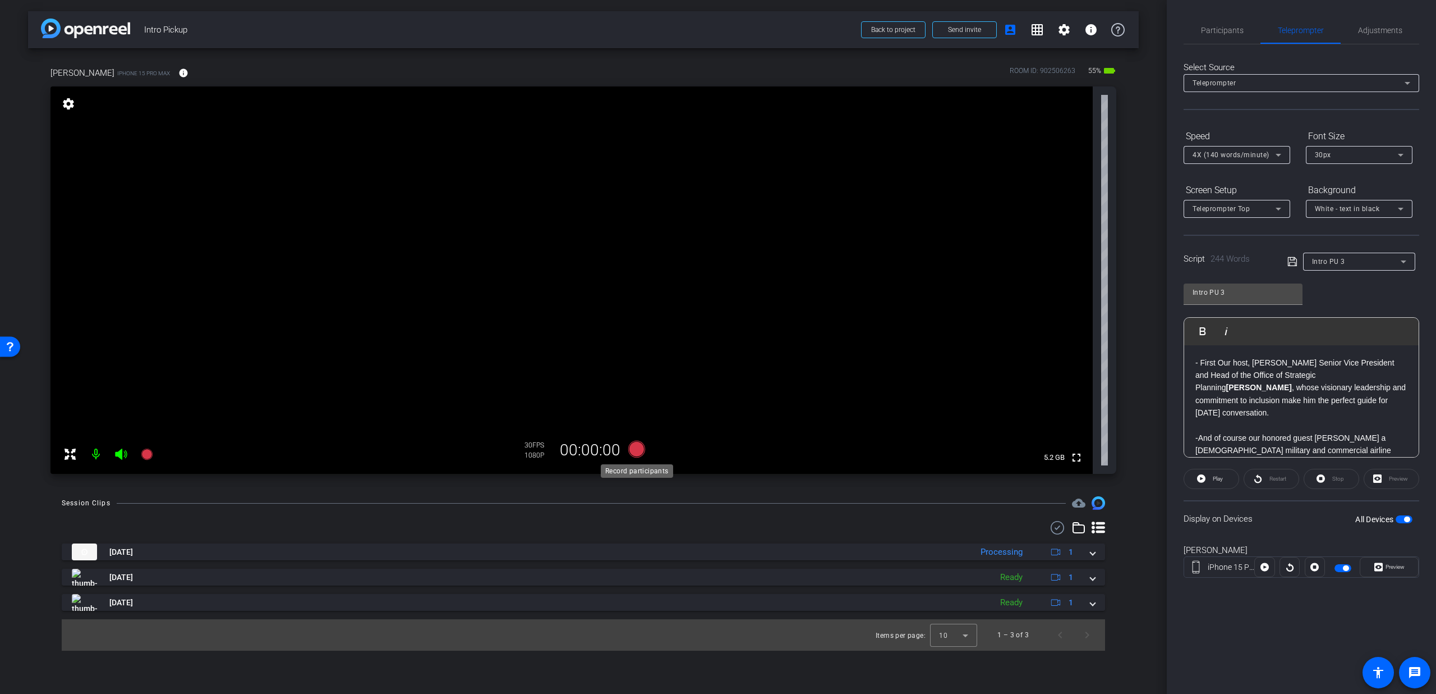
click at [633, 464] on div "Record participants" at bounding box center [637, 470] width 72 height 13
click at [639, 449] on icon at bounding box center [636, 448] width 17 height 17
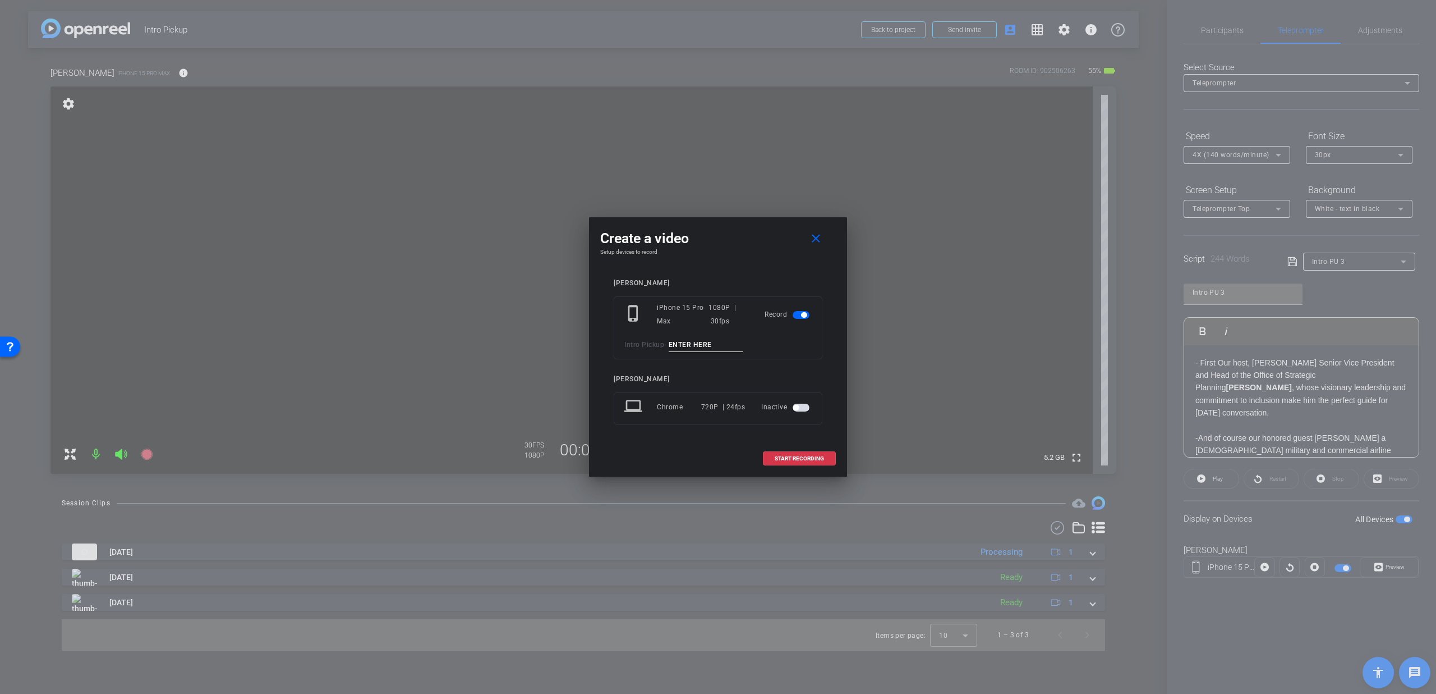
click at [699, 338] on input at bounding box center [706, 345] width 75 height 14
type input "T4"
click at [800, 451] on span at bounding box center [800, 458] width 72 height 27
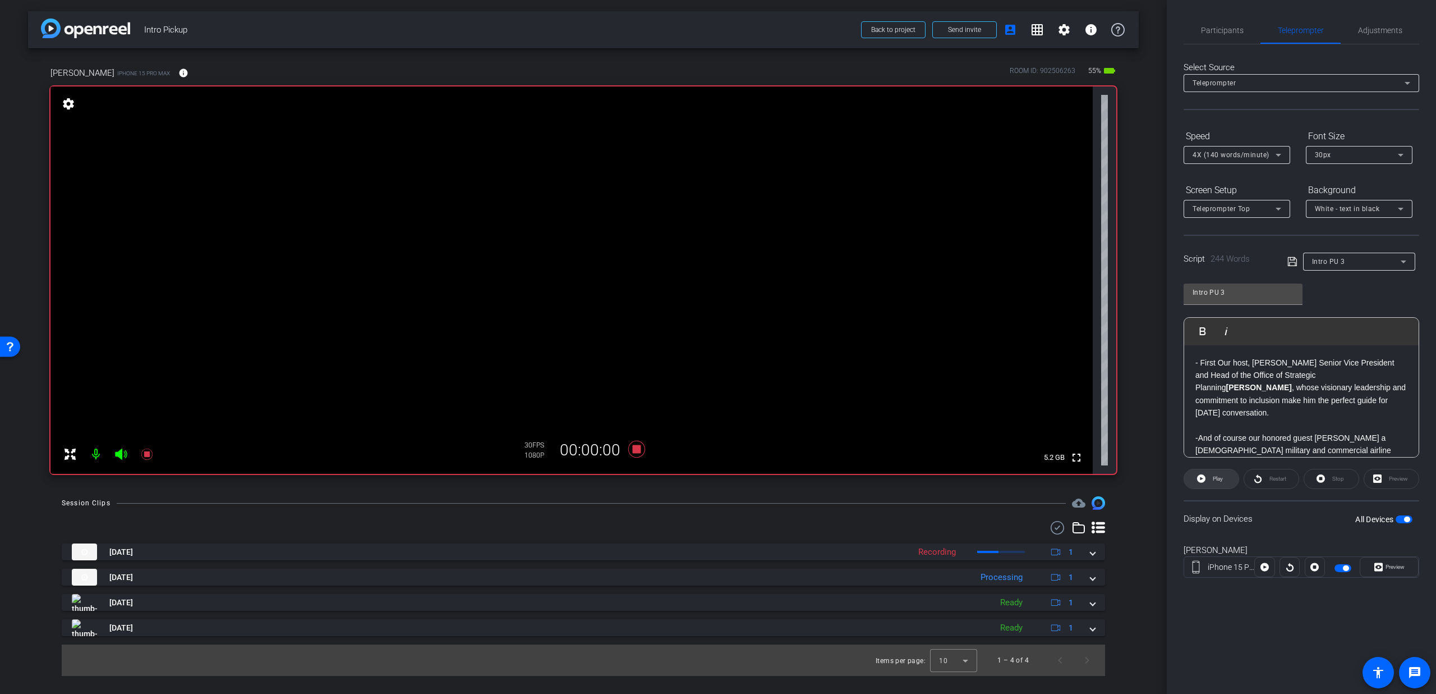
click at [1218, 482] on span "Play" at bounding box center [1216, 479] width 13 height 16
click at [1216, 30] on span "Participants" at bounding box center [1222, 30] width 43 height 8
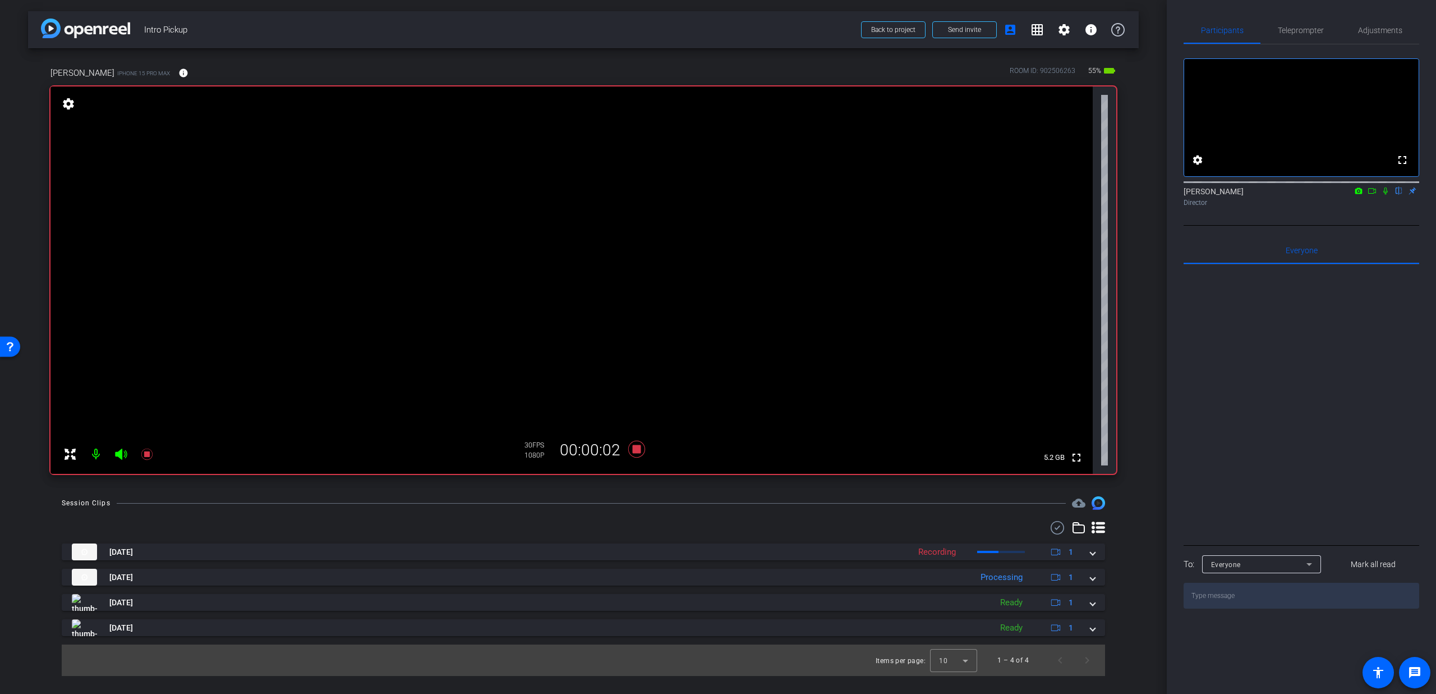
click at [1388, 195] on icon at bounding box center [1385, 191] width 9 height 8
click at [1305, 38] on span "Teleprompter" at bounding box center [1301, 30] width 46 height 27
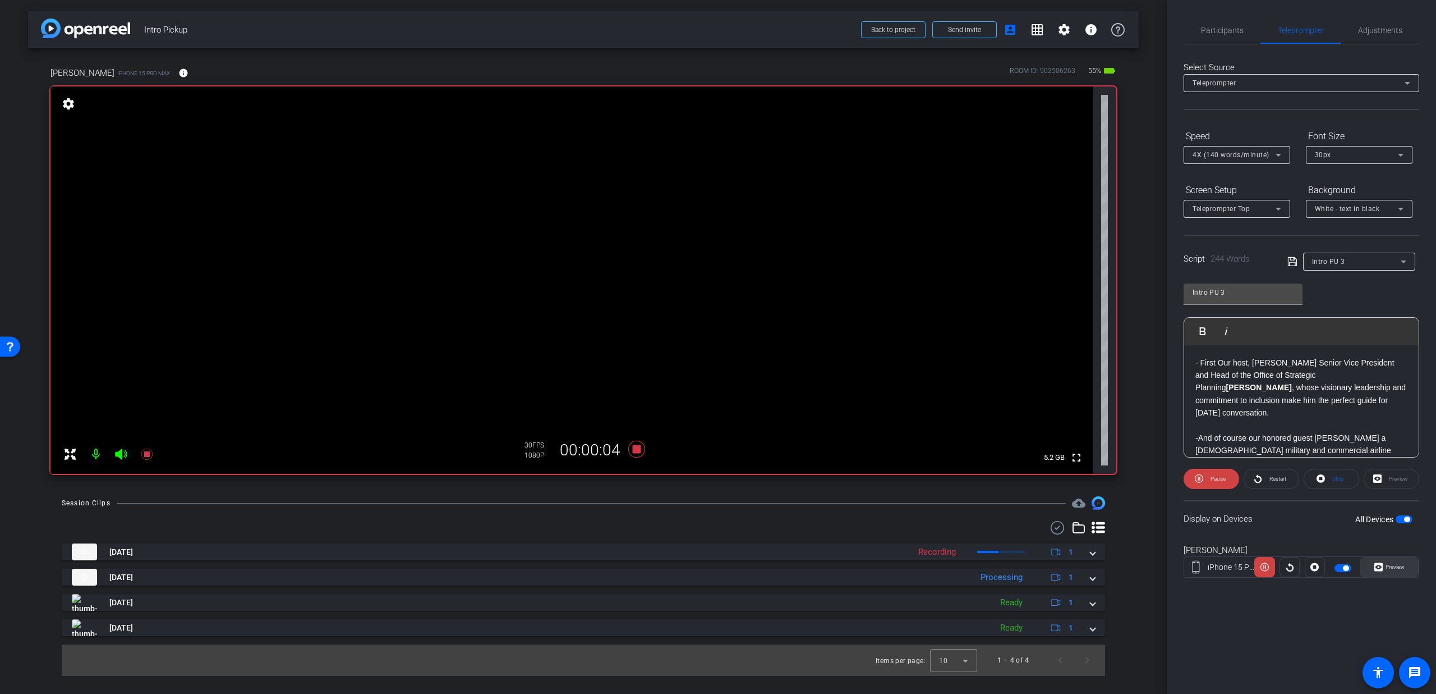
click at [1379, 562] on icon at bounding box center [1379, 566] width 8 height 17
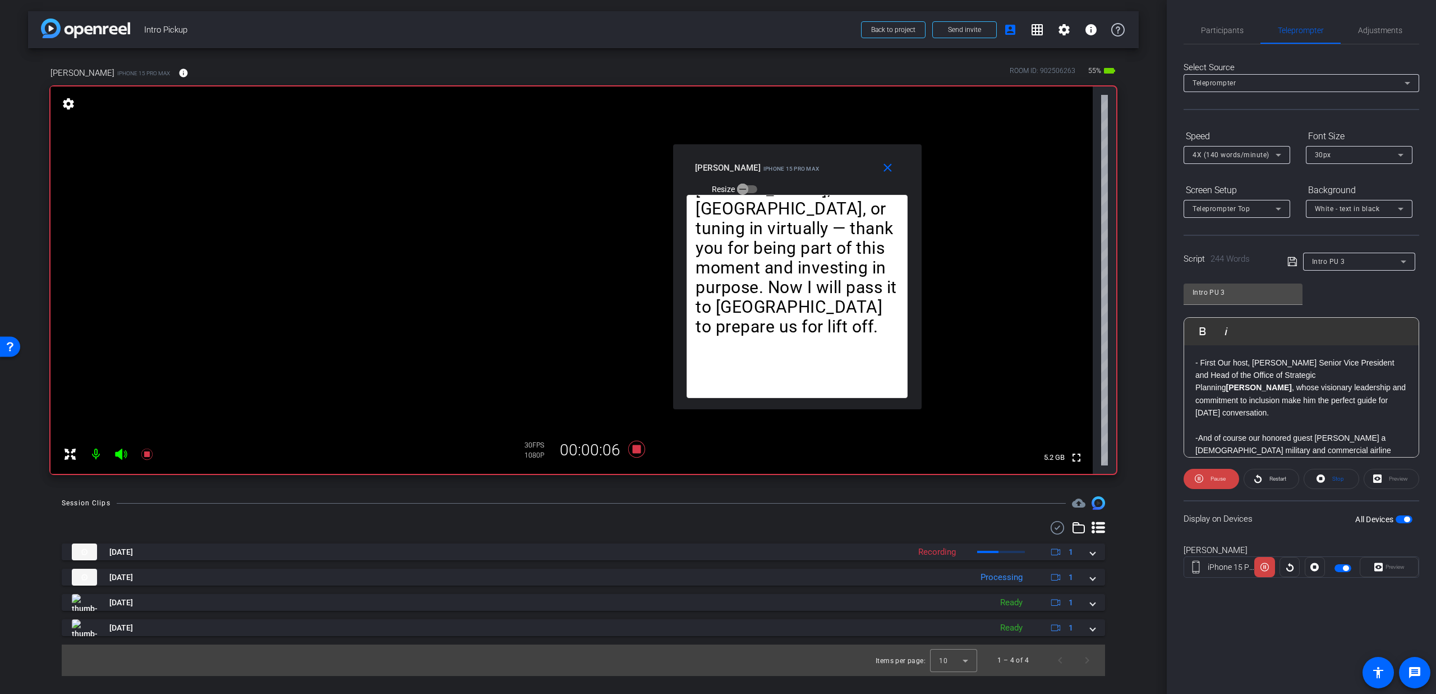
drag, startPoint x: 708, startPoint y: 246, endPoint x: 787, endPoint y: 176, distance: 105.7
click at [787, 176] on div "[PERSON_NAME] iPhone 15 Pro Max Resize" at bounding box center [801, 178] width 213 height 40
click at [1225, 150] on div "4X (140 words/minute)" at bounding box center [1234, 155] width 83 height 14
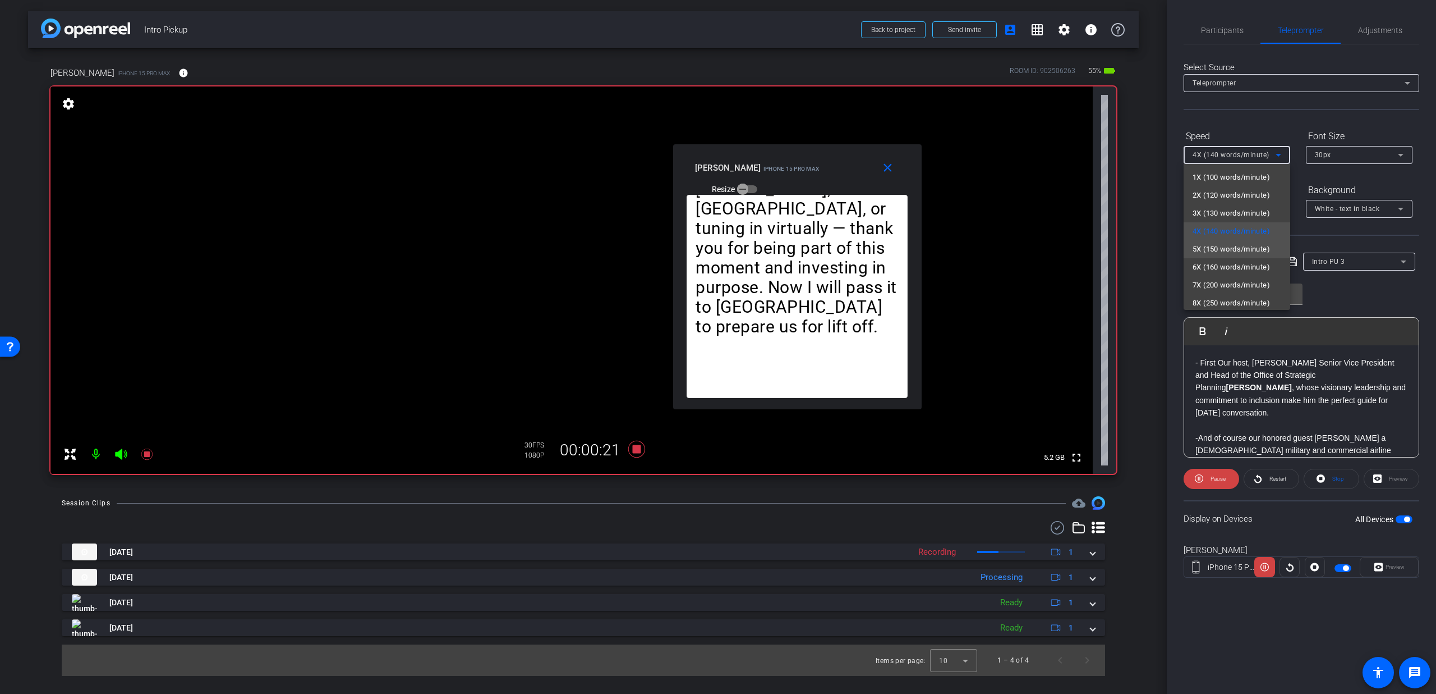
click at [1225, 252] on span "5X (150 words/minute)" at bounding box center [1231, 248] width 77 height 13
click at [1220, 158] on span "5X (150 words/minute)" at bounding box center [1231, 155] width 77 height 8
click at [1214, 223] on mat-option "4X (140 words/minute)" at bounding box center [1237, 231] width 107 height 18
click at [1206, 152] on span "4X (140 words/minute)" at bounding box center [1231, 155] width 77 height 8
click at [1209, 204] on mat-option "3X (130 words/minute)" at bounding box center [1237, 213] width 107 height 18
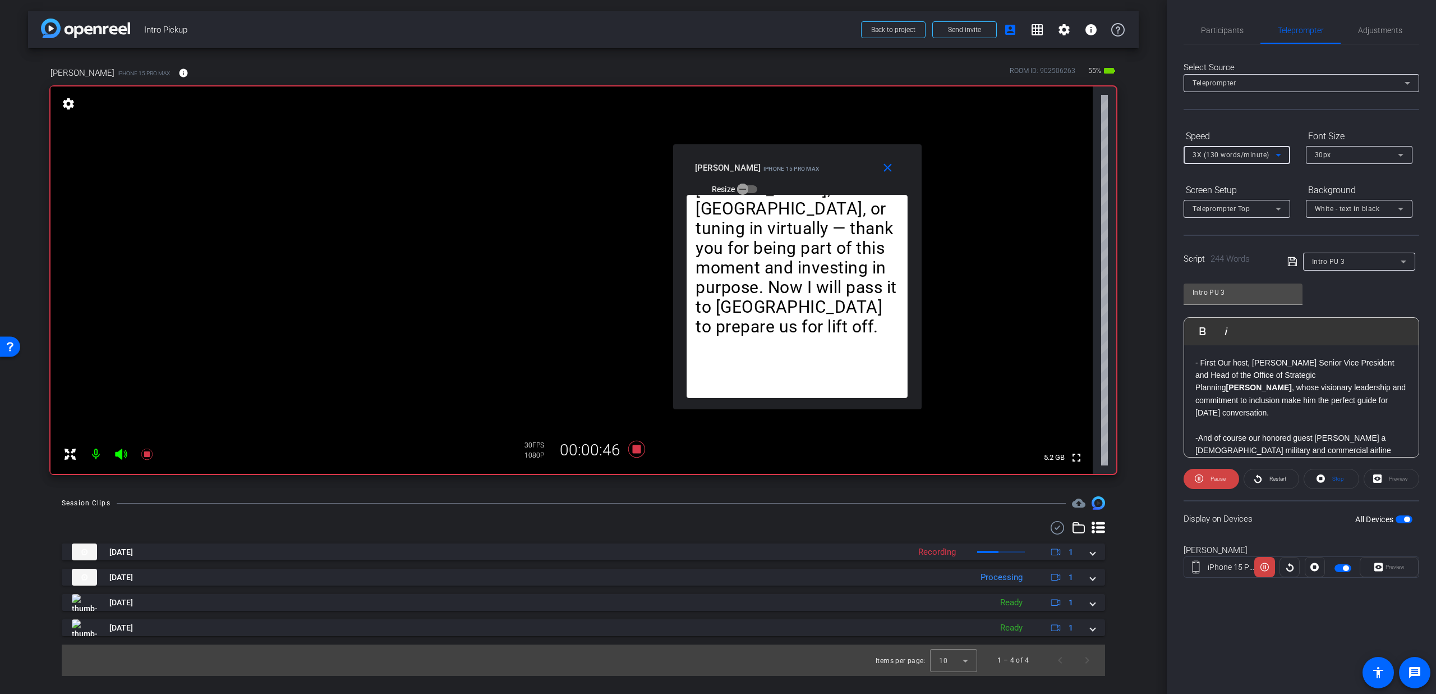
click at [1213, 155] on span "3X (130 words/minute)" at bounding box center [1231, 155] width 77 height 8
click at [1209, 190] on span "2X (120 words/minute)" at bounding box center [1231, 195] width 77 height 13
click at [1222, 153] on span "2X (120 words/minute)" at bounding box center [1231, 155] width 77 height 8
click at [1210, 217] on span "3X (130 words/minute)" at bounding box center [1231, 212] width 77 height 13
click at [1229, 152] on span "3X (130 words/minute)" at bounding box center [1231, 155] width 77 height 8
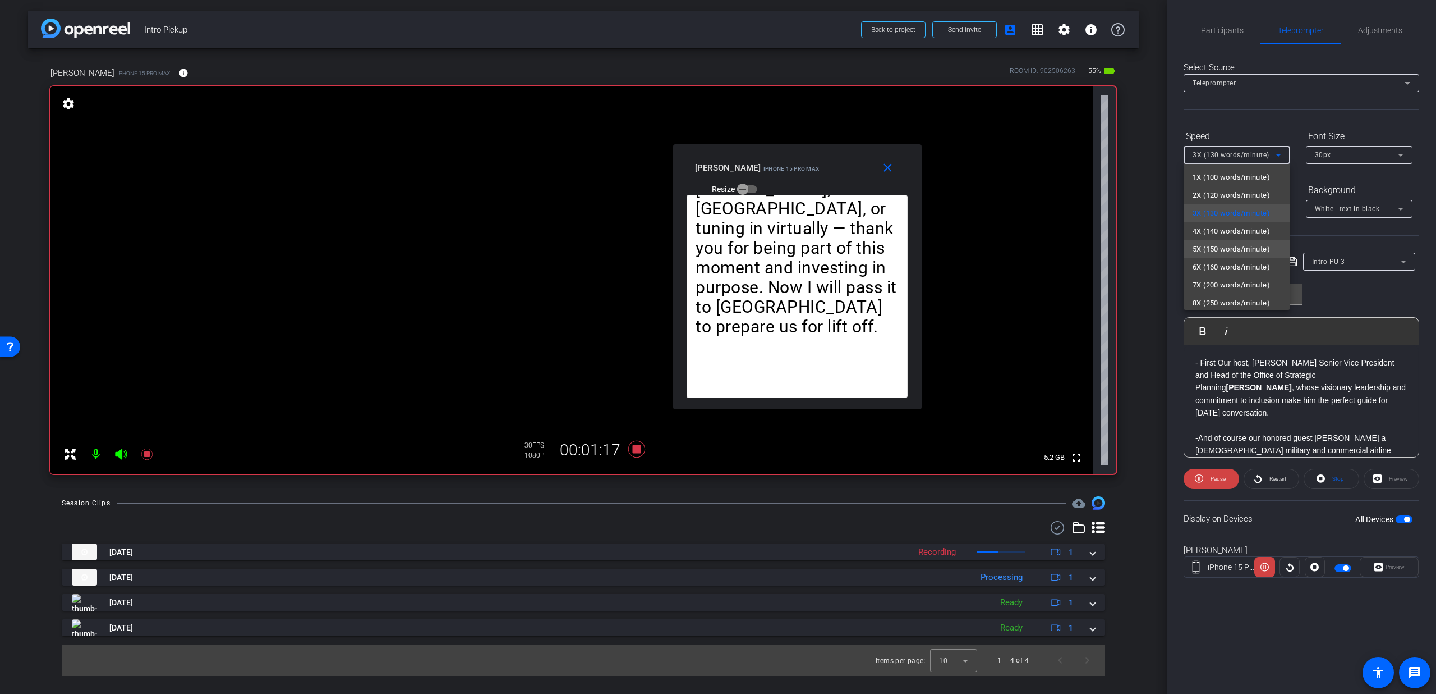
click at [1226, 248] on span "5X (150 words/minute)" at bounding box center [1231, 248] width 77 height 13
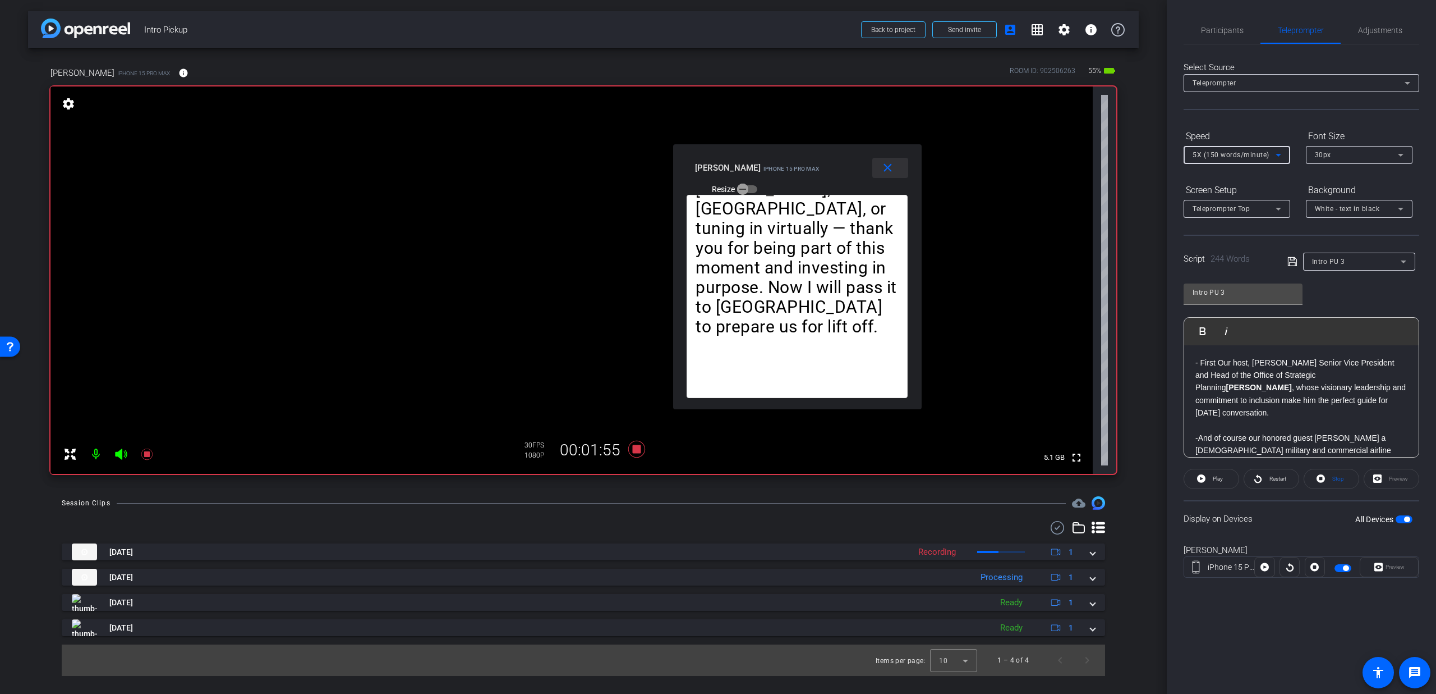
click at [882, 164] on mat-icon "close" at bounding box center [888, 168] width 14 height 14
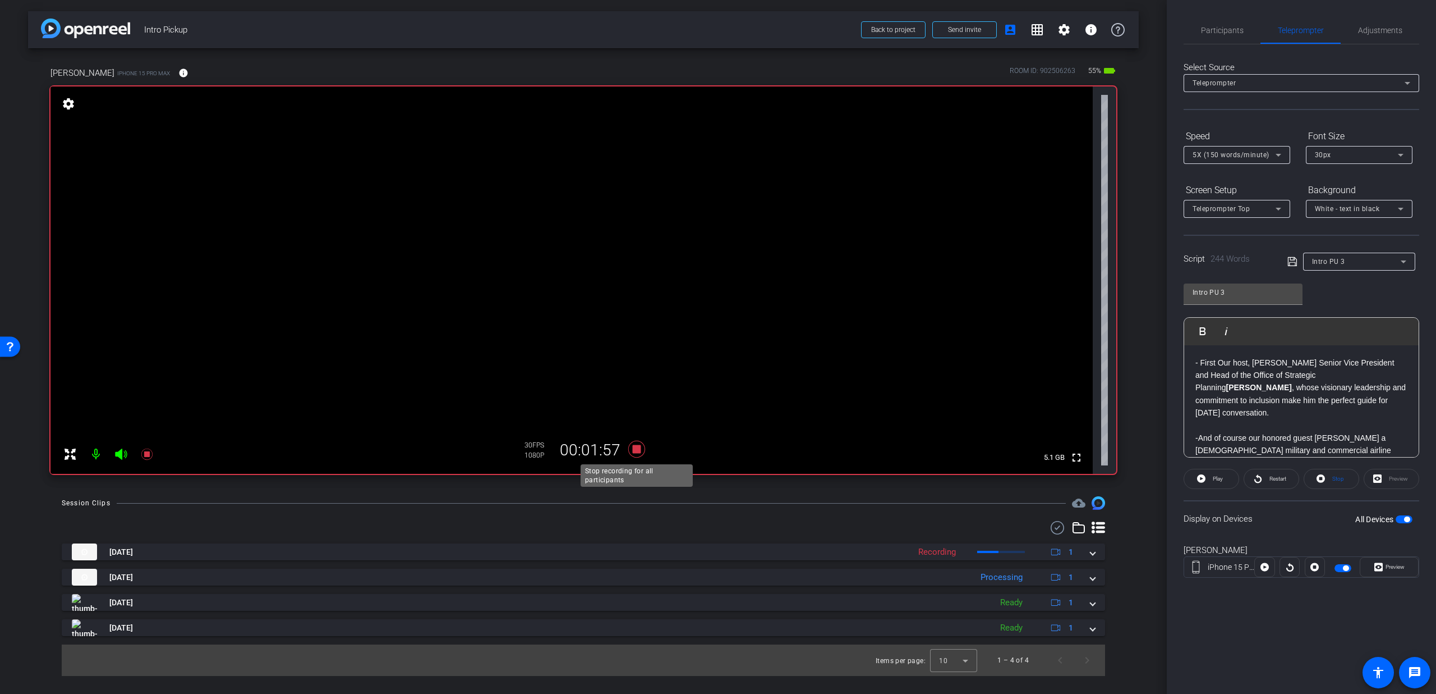
click at [635, 448] on icon at bounding box center [636, 448] width 17 height 17
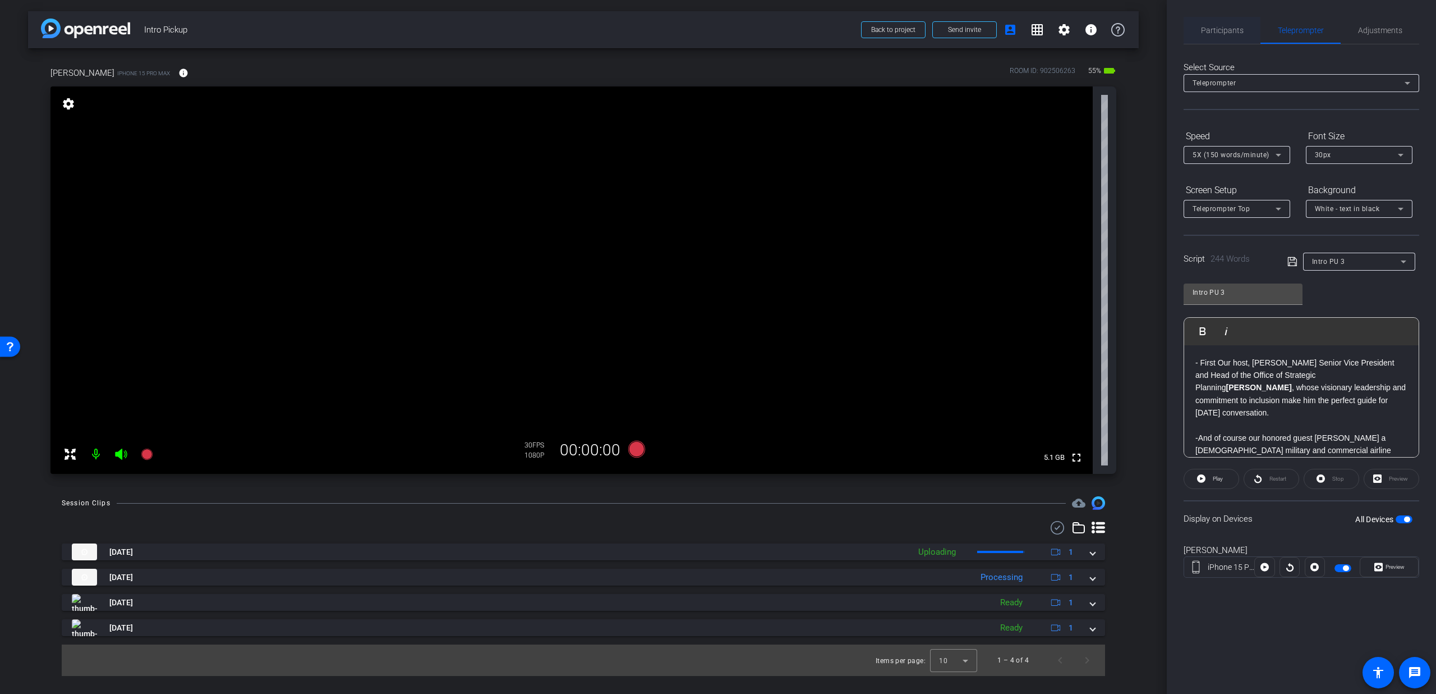
click at [1213, 21] on span "Participants" at bounding box center [1222, 30] width 43 height 27
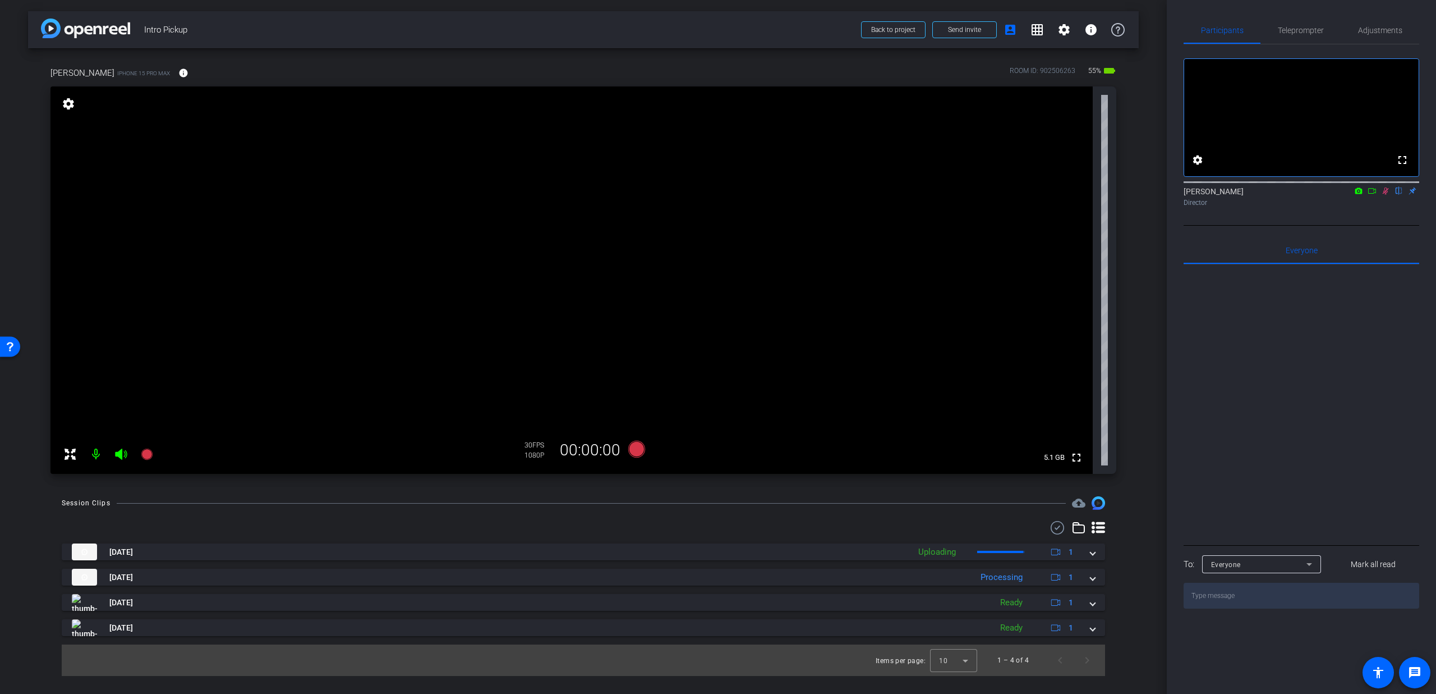
click at [1384, 195] on icon at bounding box center [1386, 190] width 6 height 7
click at [1280, 24] on span "Teleprompter" at bounding box center [1301, 30] width 46 height 27
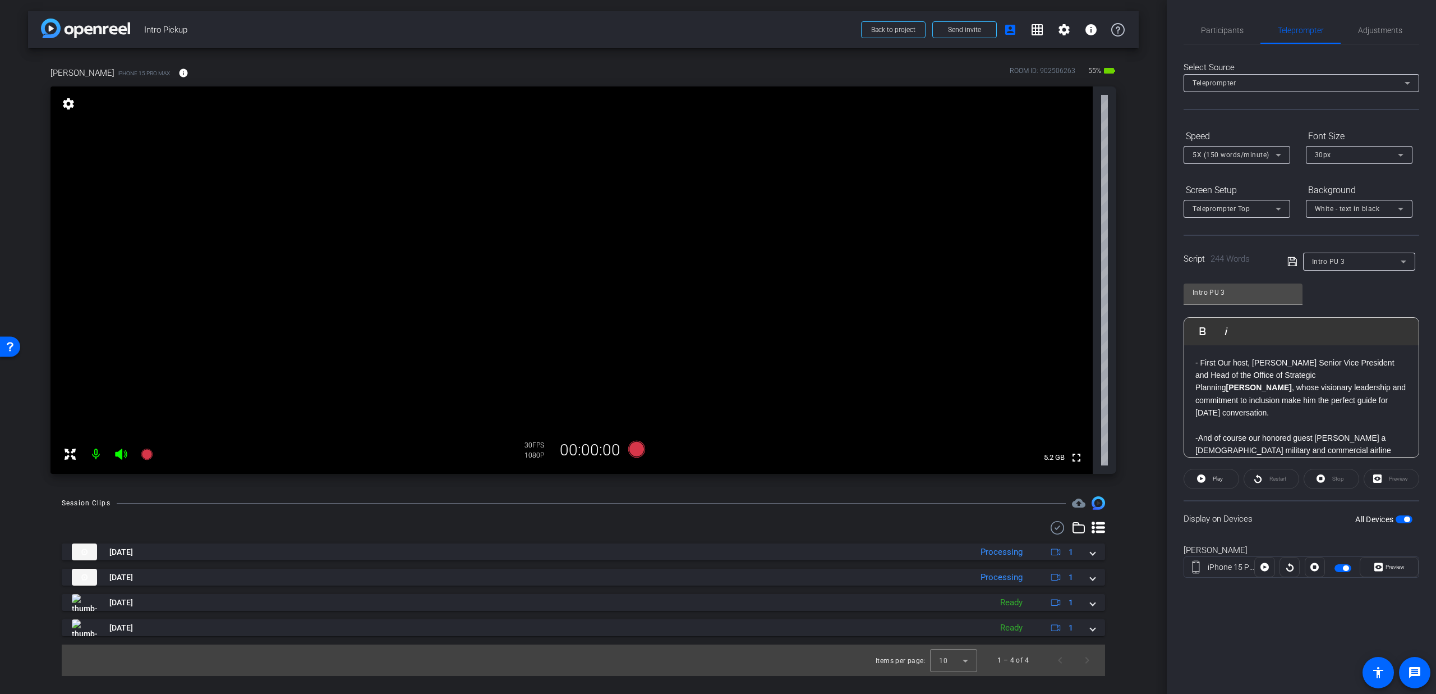
click at [1326, 262] on span "Intro PU 3" at bounding box center [1328, 262] width 33 height 8
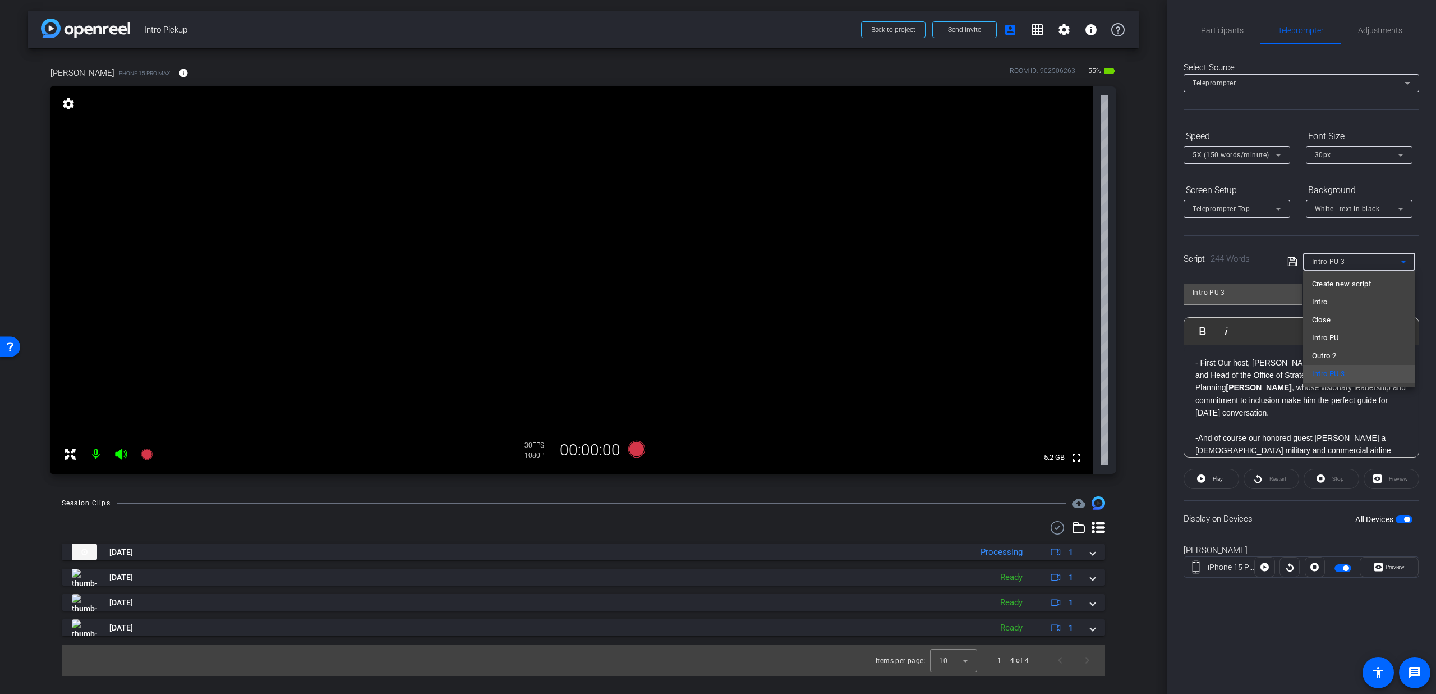
click at [1254, 386] on div at bounding box center [718, 347] width 1436 height 694
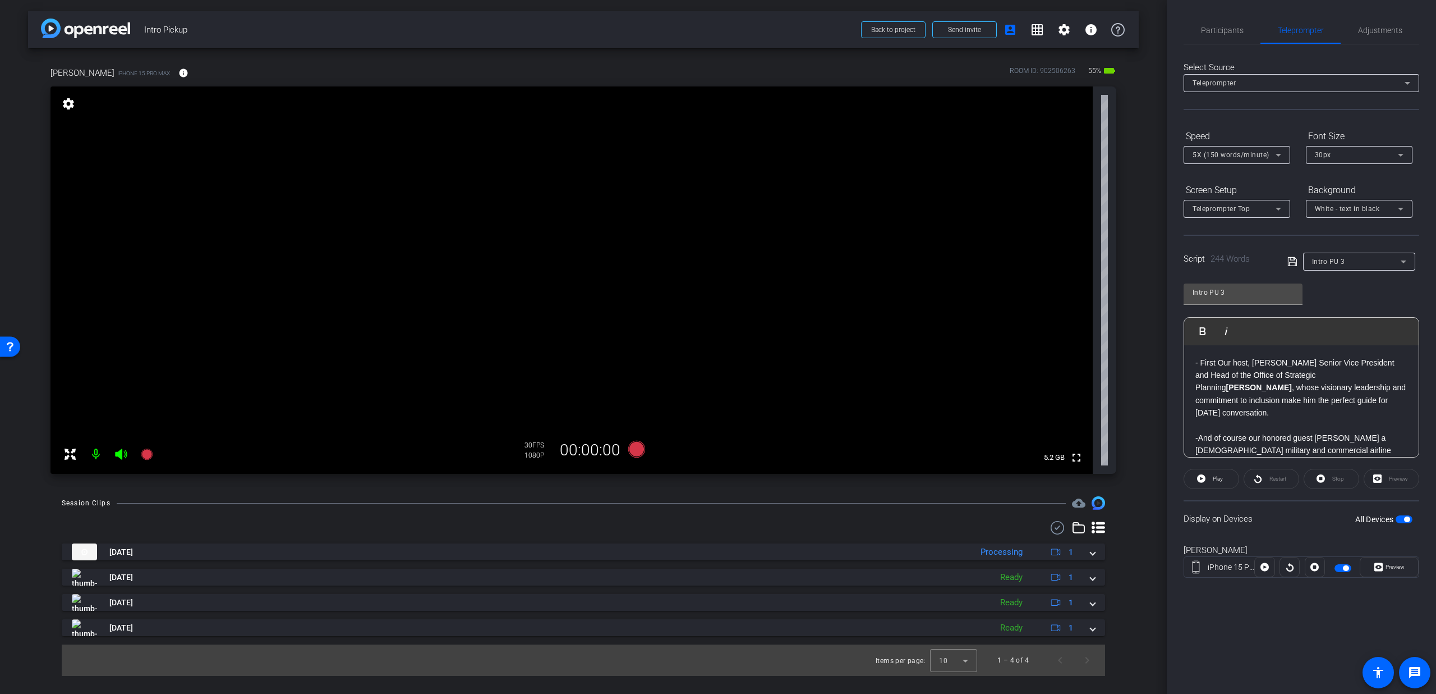
click at [1363, 255] on div "Intro PU 3" at bounding box center [1356, 261] width 89 height 14
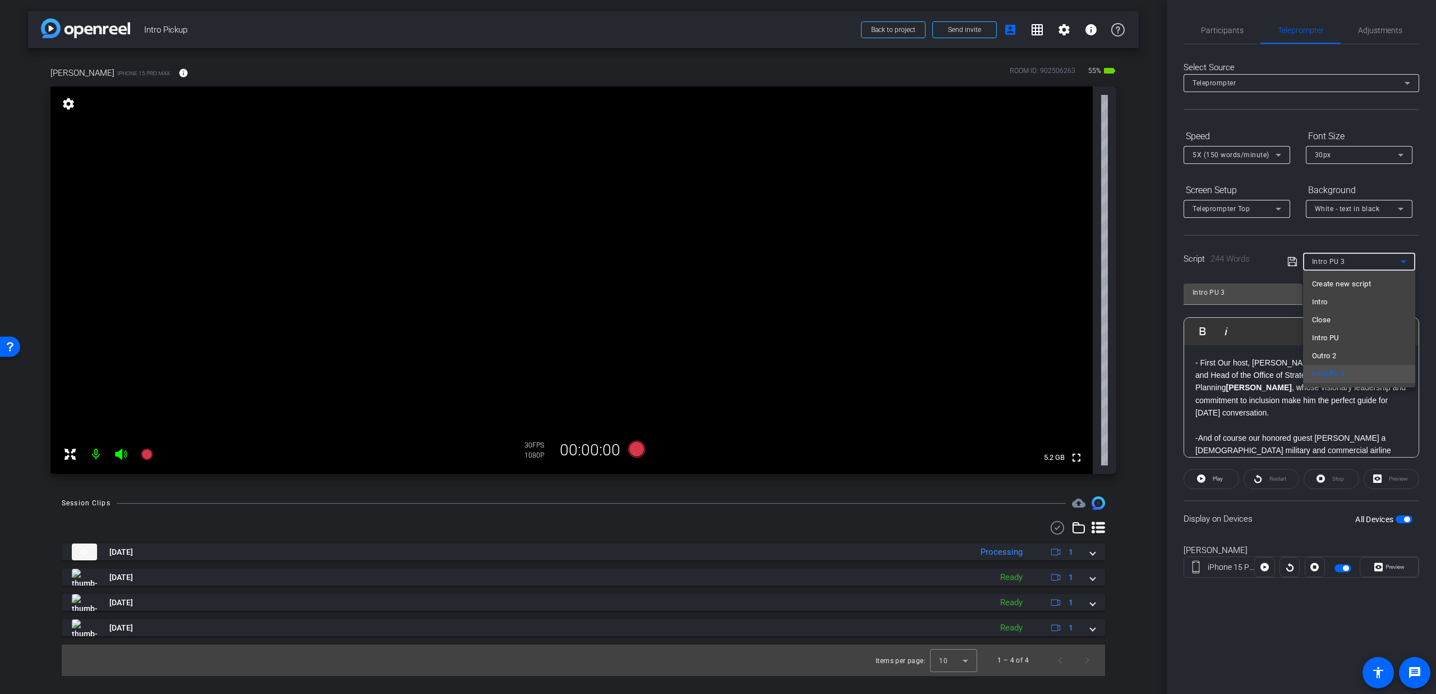
click at [1245, 402] on div at bounding box center [718, 347] width 1436 height 694
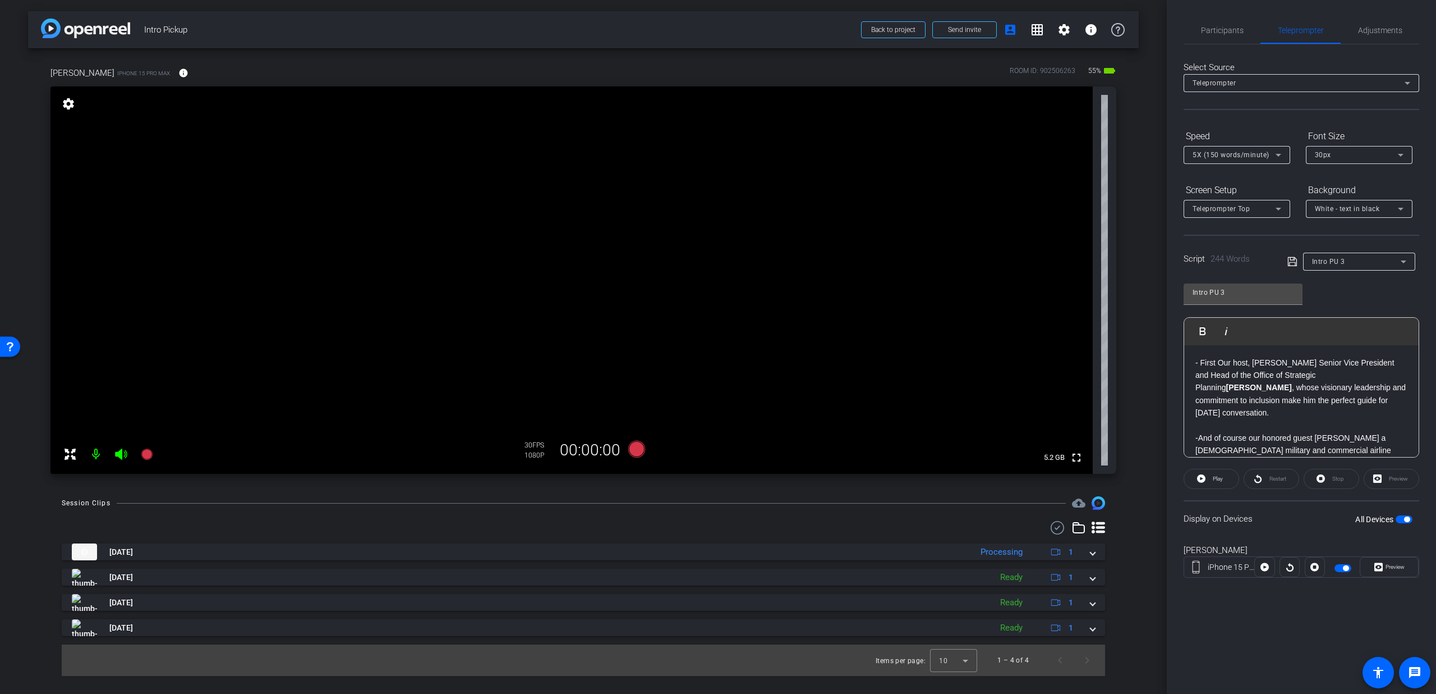
drag, startPoint x: 1385, startPoint y: 401, endPoint x: 1192, endPoint y: 362, distance: 196.3
click at [1192, 362] on div "- First Our host, [PERSON_NAME] Senior Vice President and Head of the Office of…" at bounding box center [1302, 576] width 235 height 462
click at [1198, 387] on p "-And of course our honored guest [PERSON_NAME] a [DEMOGRAPHIC_DATA] military an…" at bounding box center [1302, 469] width 212 height 176
click at [1290, 261] on icon at bounding box center [1293, 261] width 10 height 13
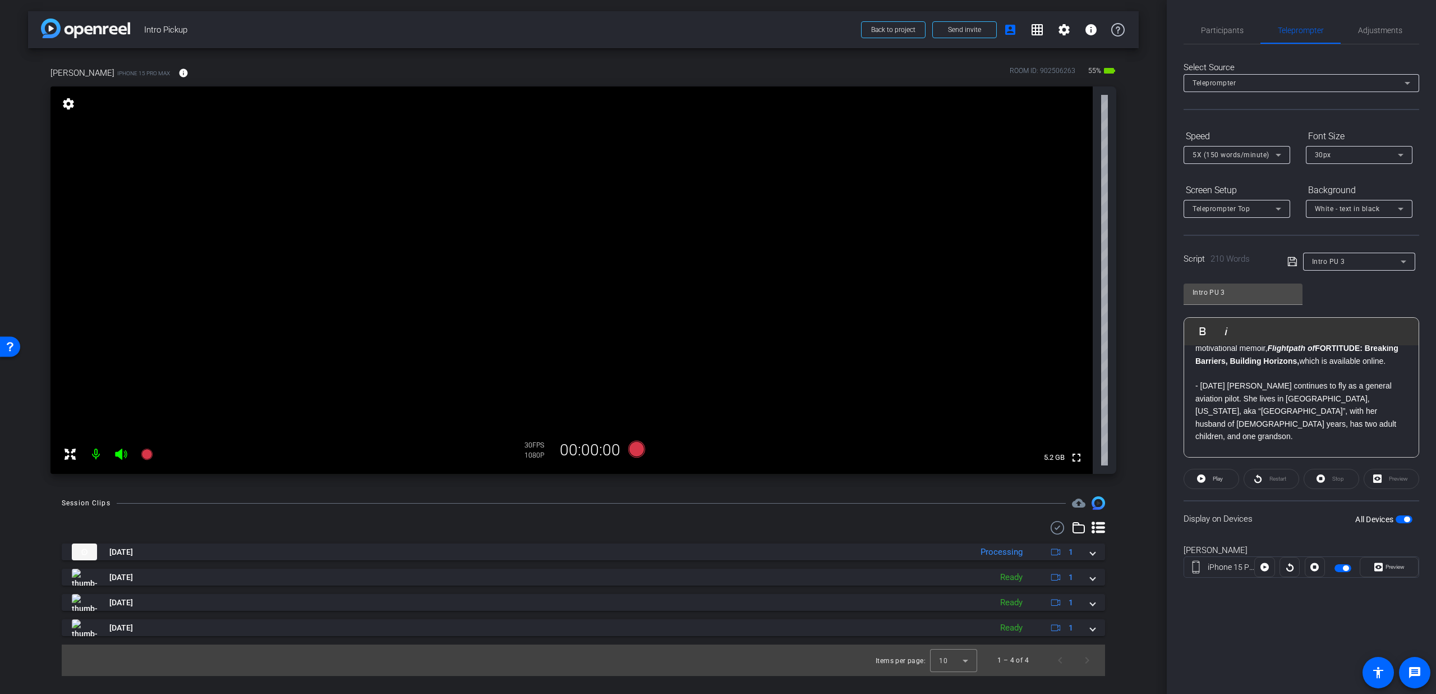
click at [1290, 262] on icon at bounding box center [1292, 261] width 9 height 9
click at [632, 449] on icon at bounding box center [636, 448] width 17 height 17
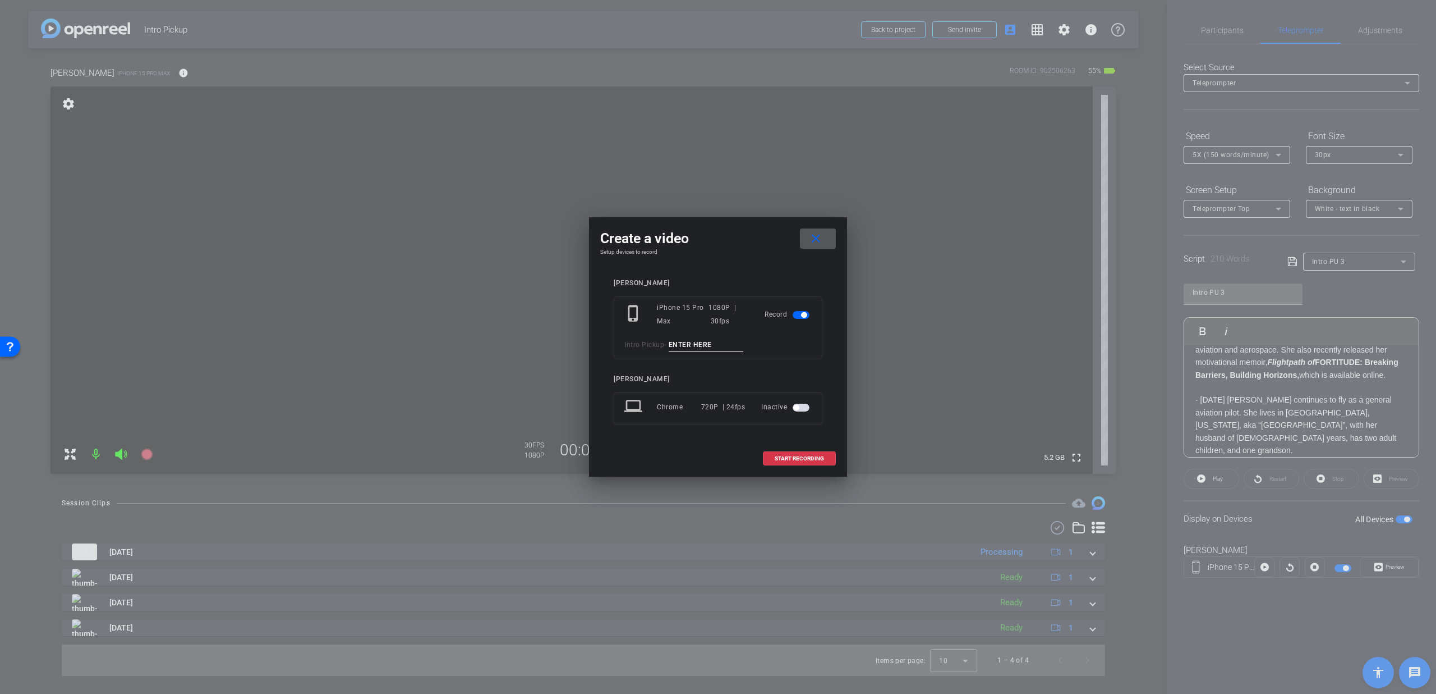
click at [694, 347] on input at bounding box center [706, 345] width 75 height 14
type input "T5"
click at [792, 458] on span "START RECORDING" at bounding box center [799, 459] width 49 height 6
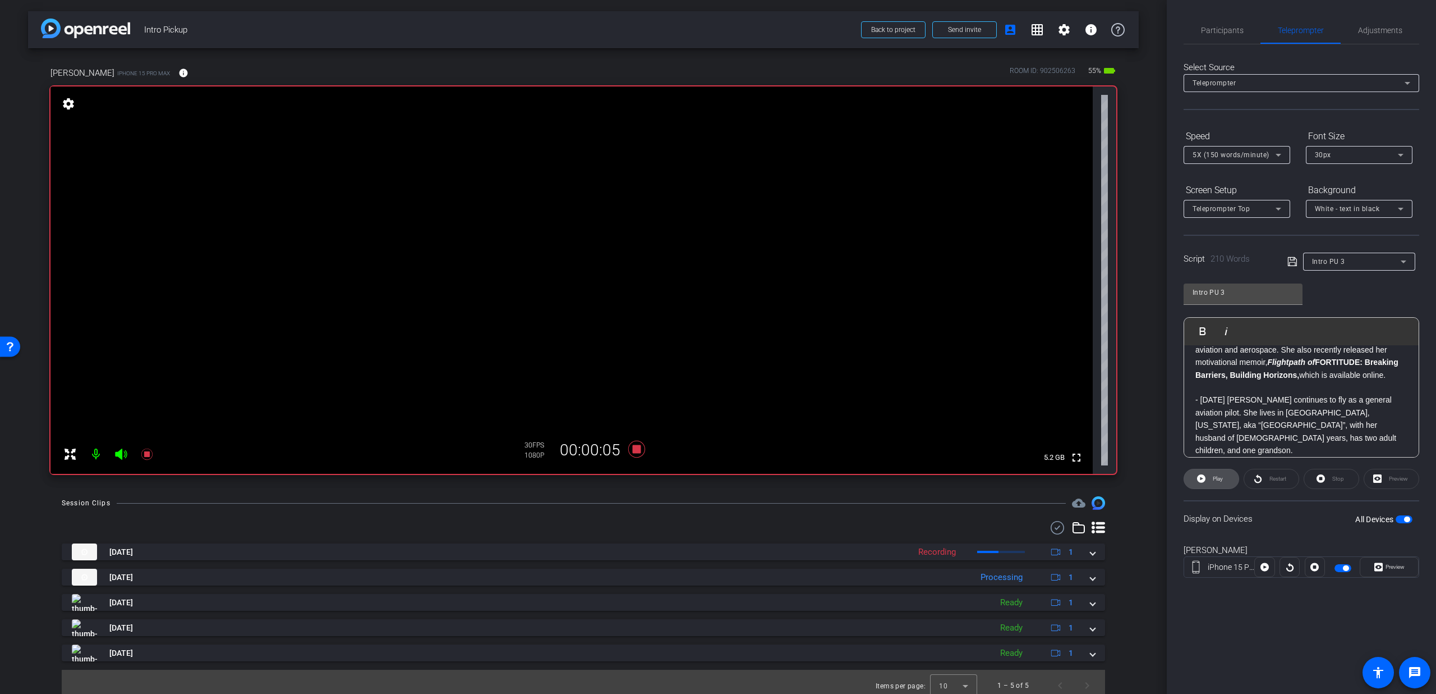
click at [1210, 478] on span "Play" at bounding box center [1216, 479] width 13 height 16
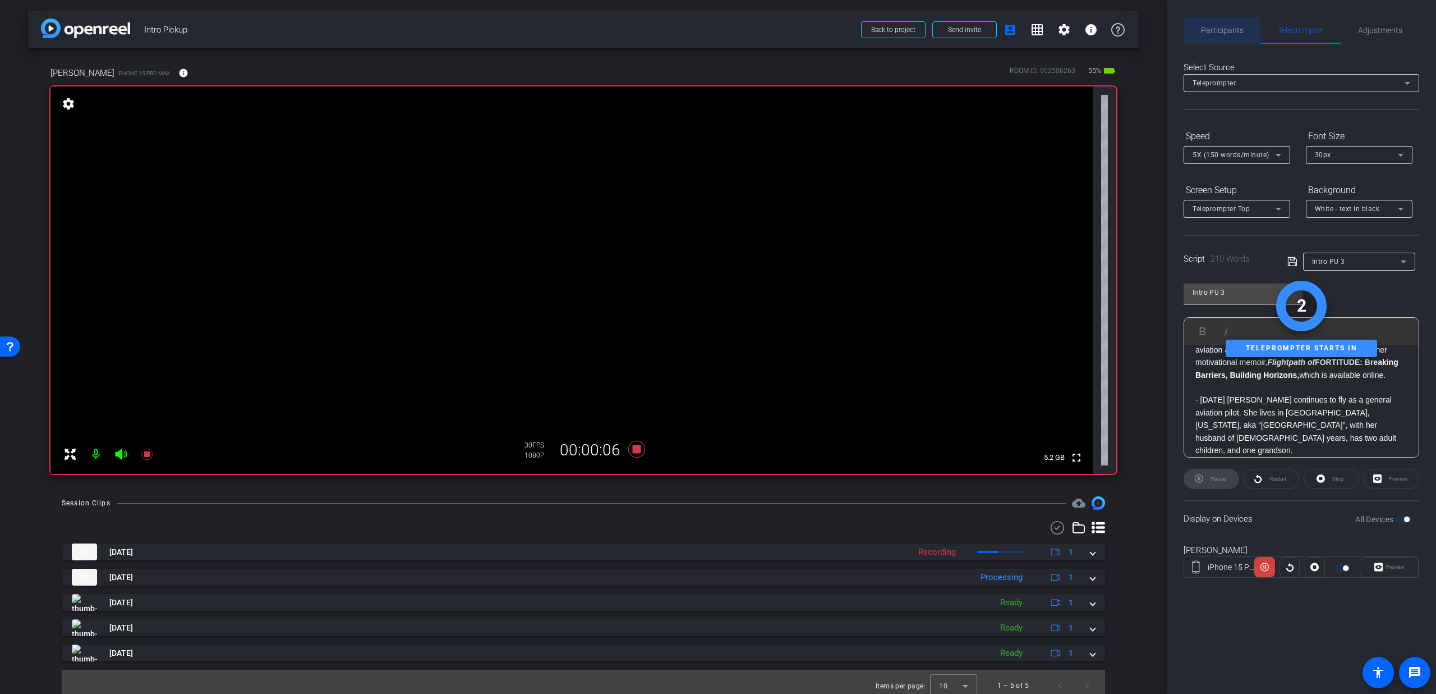
click at [1223, 31] on span "Participants" at bounding box center [1222, 30] width 43 height 8
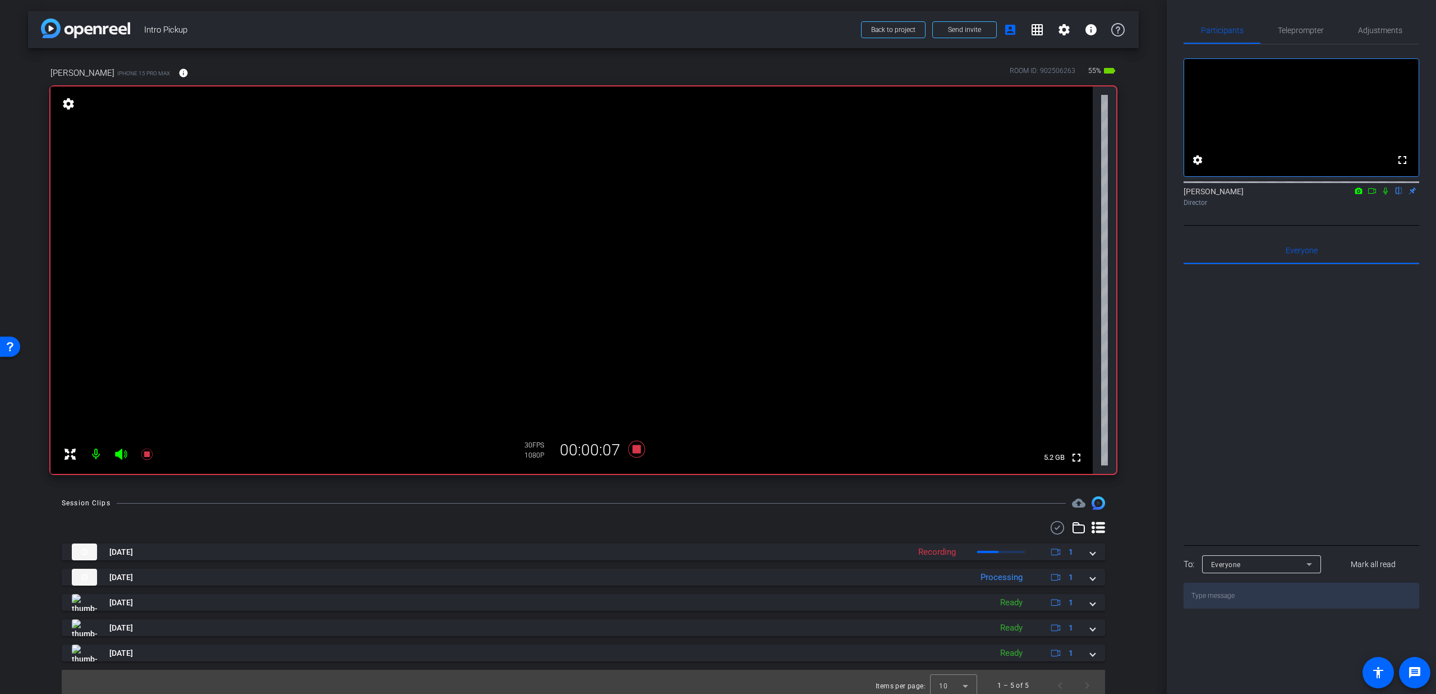
click at [1387, 195] on icon at bounding box center [1386, 190] width 4 height 7
click at [1310, 27] on span "Teleprompter" at bounding box center [1301, 30] width 46 height 8
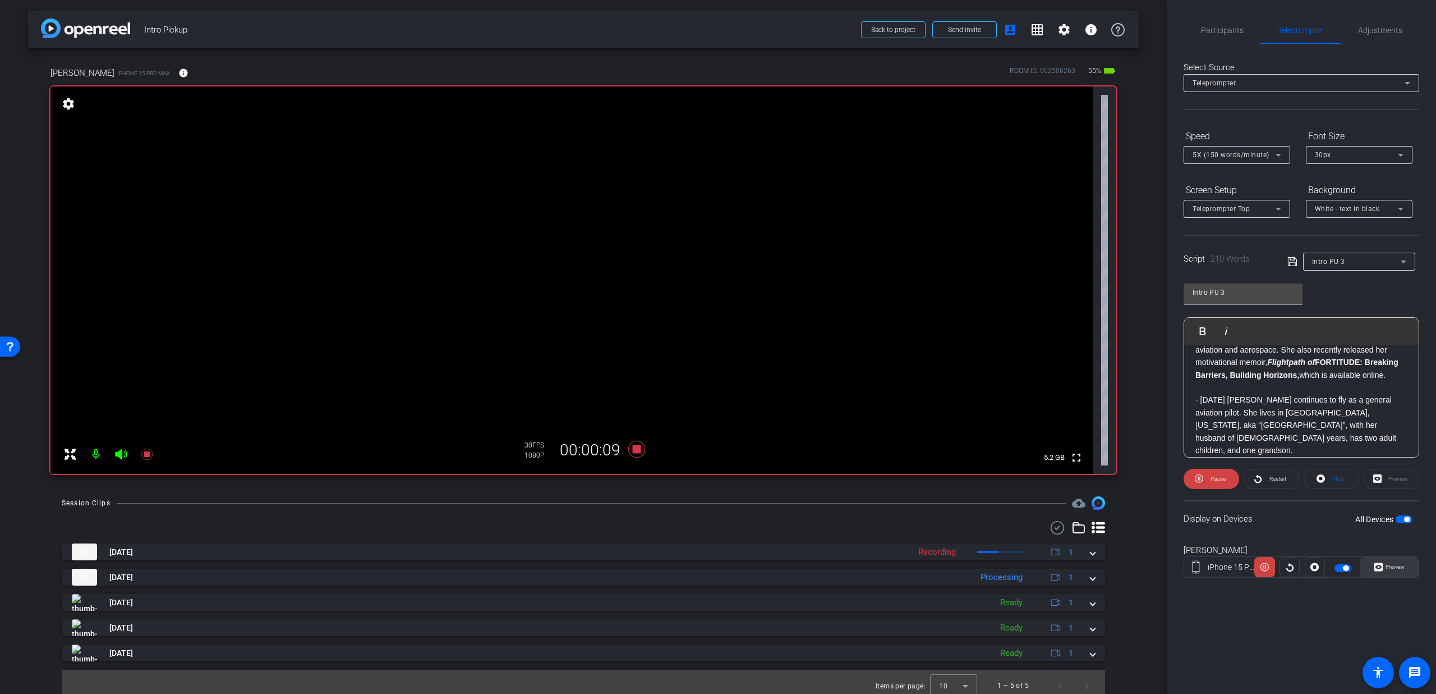
click at [1397, 563] on span "Preview" at bounding box center [1394, 567] width 22 height 16
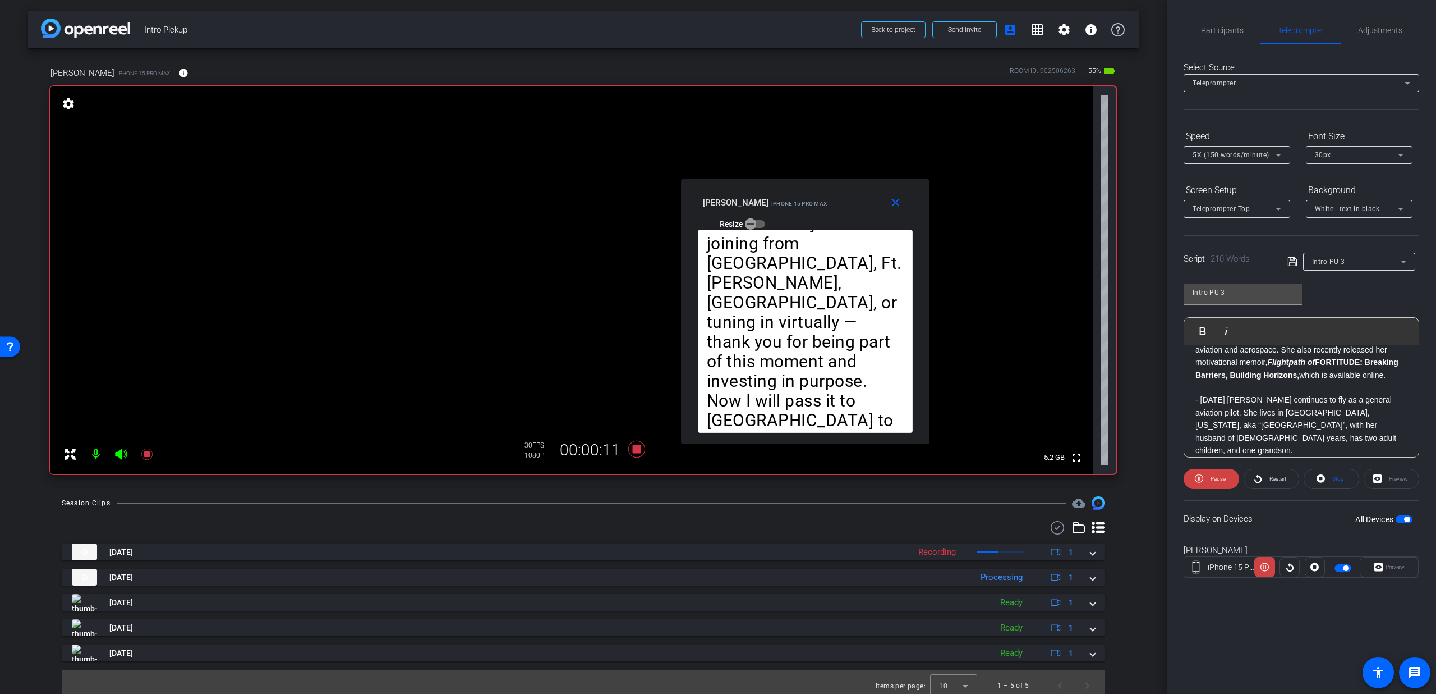
drag, startPoint x: 662, startPoint y: 242, endPoint x: 749, endPoint y: 207, distance: 93.9
click at [749, 207] on div "[PERSON_NAME] iPhone 15 Pro Max" at bounding box center [765, 201] width 125 height 13
click at [1233, 155] on span "5X (150 words/minute)" at bounding box center [1231, 155] width 77 height 8
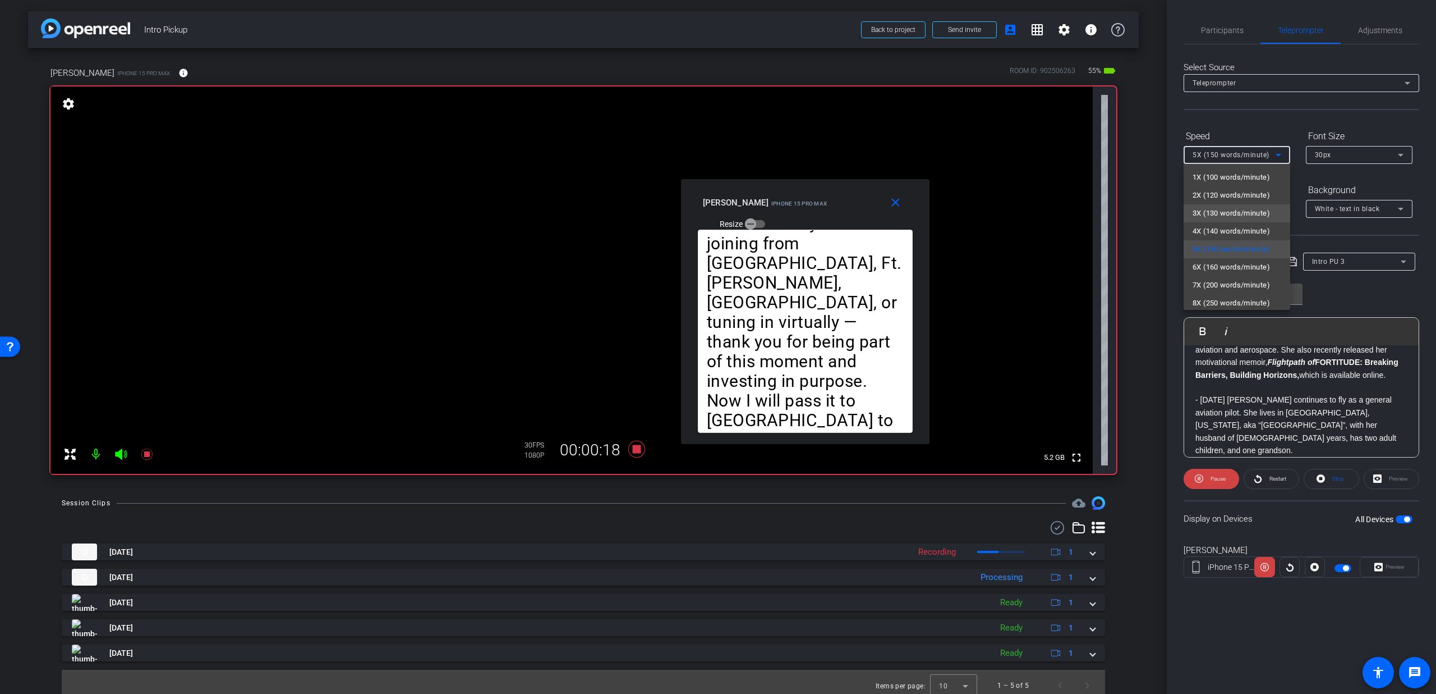
click at [1218, 215] on span "3X (130 words/minute)" at bounding box center [1231, 212] width 77 height 13
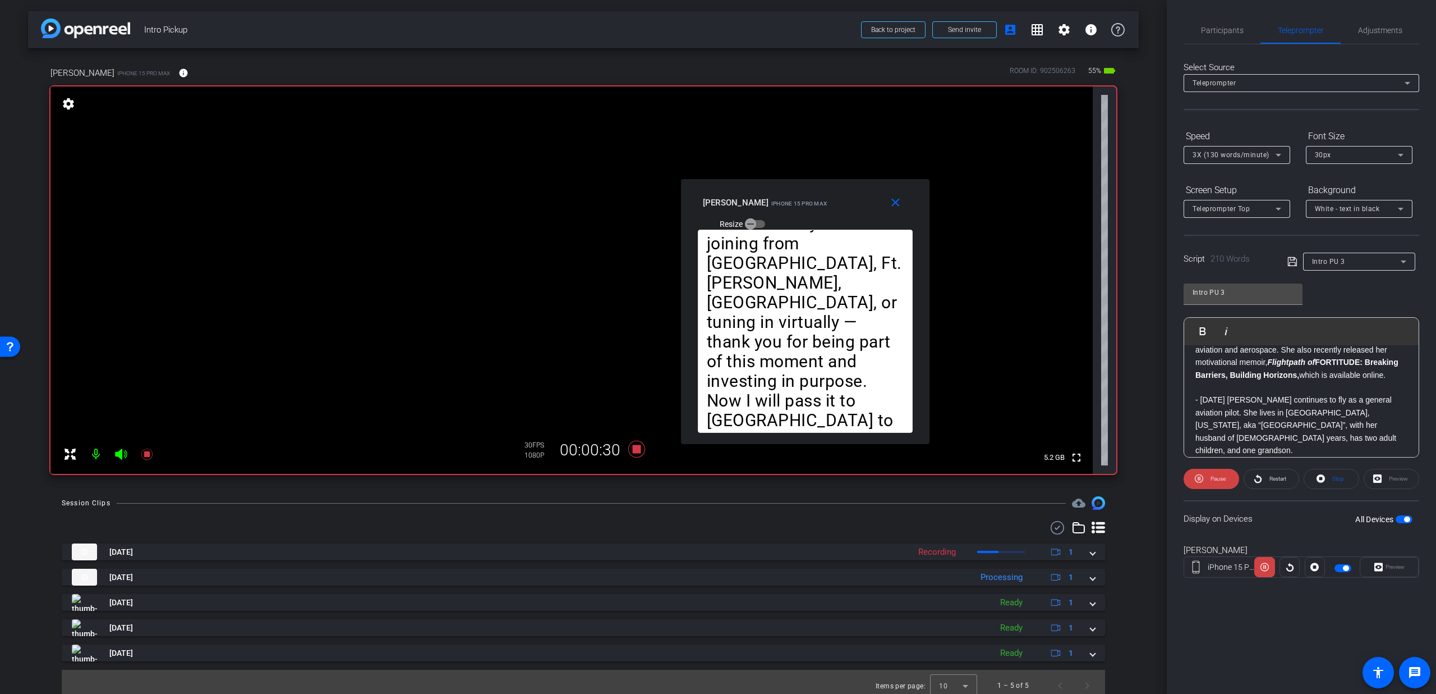
click at [1231, 143] on div "Speed" at bounding box center [1237, 136] width 107 height 19
click at [1224, 153] on span "3X (130 words/minute)" at bounding box center [1231, 155] width 77 height 8
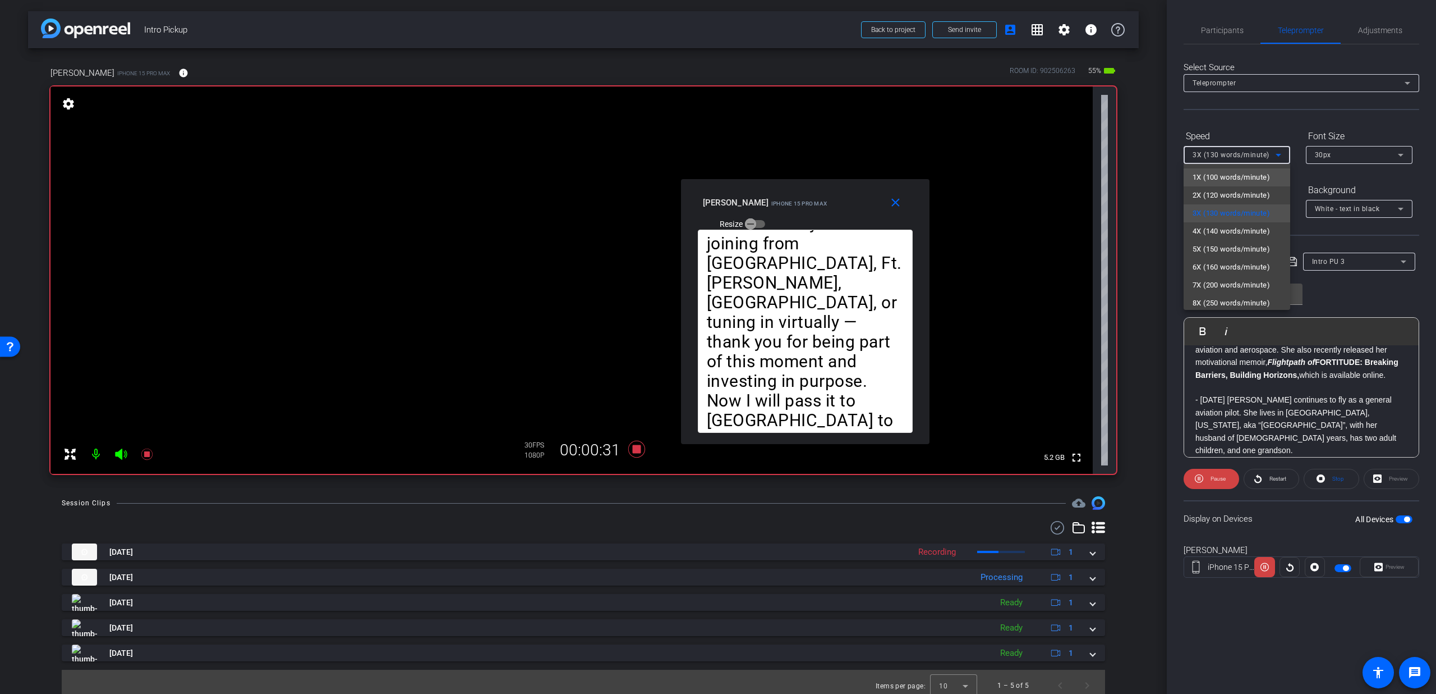
click at [1216, 176] on span "1X (100 words/minute)" at bounding box center [1231, 177] width 77 height 13
click at [1250, 163] on div "1X (100 words/minute)" at bounding box center [1237, 155] width 89 height 18
click at [1228, 206] on span "3X (130 words/minute)" at bounding box center [1231, 212] width 77 height 13
click at [1225, 158] on span "3X (130 words/minute)" at bounding box center [1231, 155] width 77 height 8
click at [1222, 245] on span "5X (150 words/minute)" at bounding box center [1231, 248] width 77 height 13
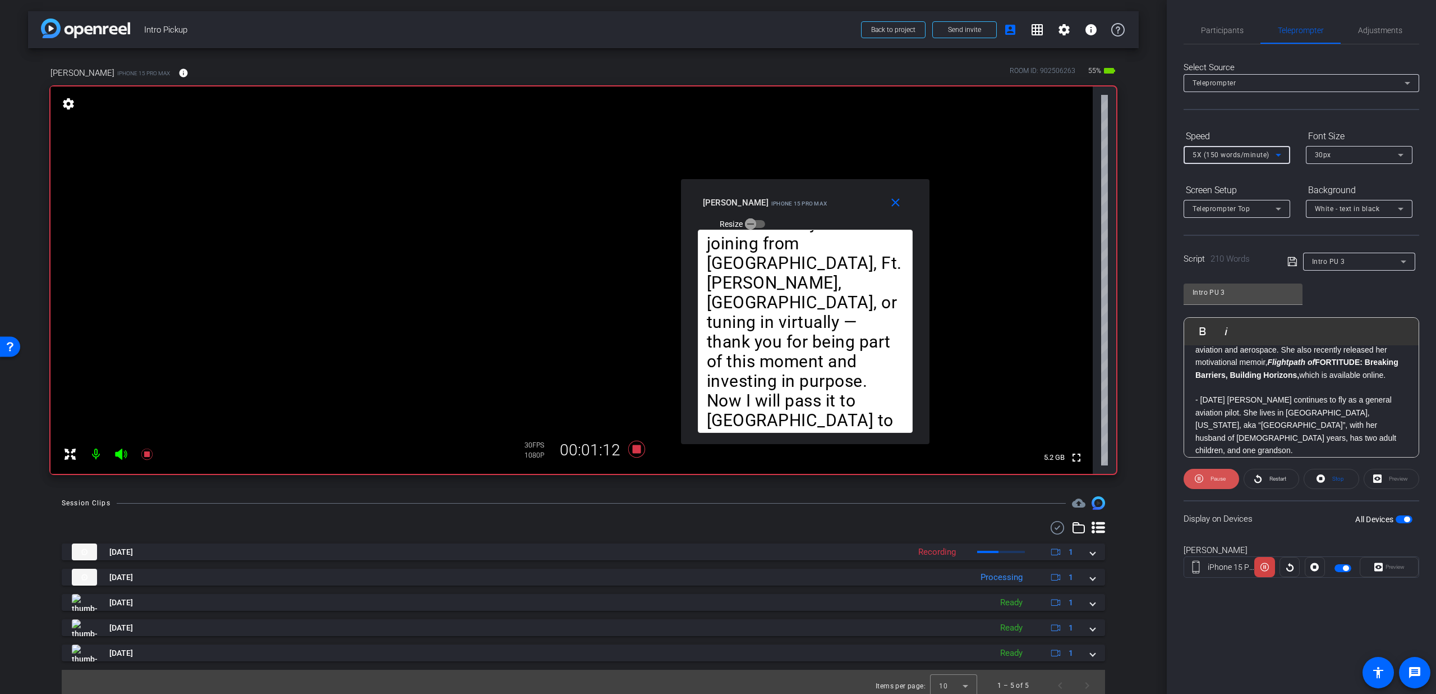
click at [1220, 478] on span "Pause" at bounding box center [1218, 478] width 15 height 6
click at [900, 199] on mat-icon "close" at bounding box center [896, 203] width 14 height 14
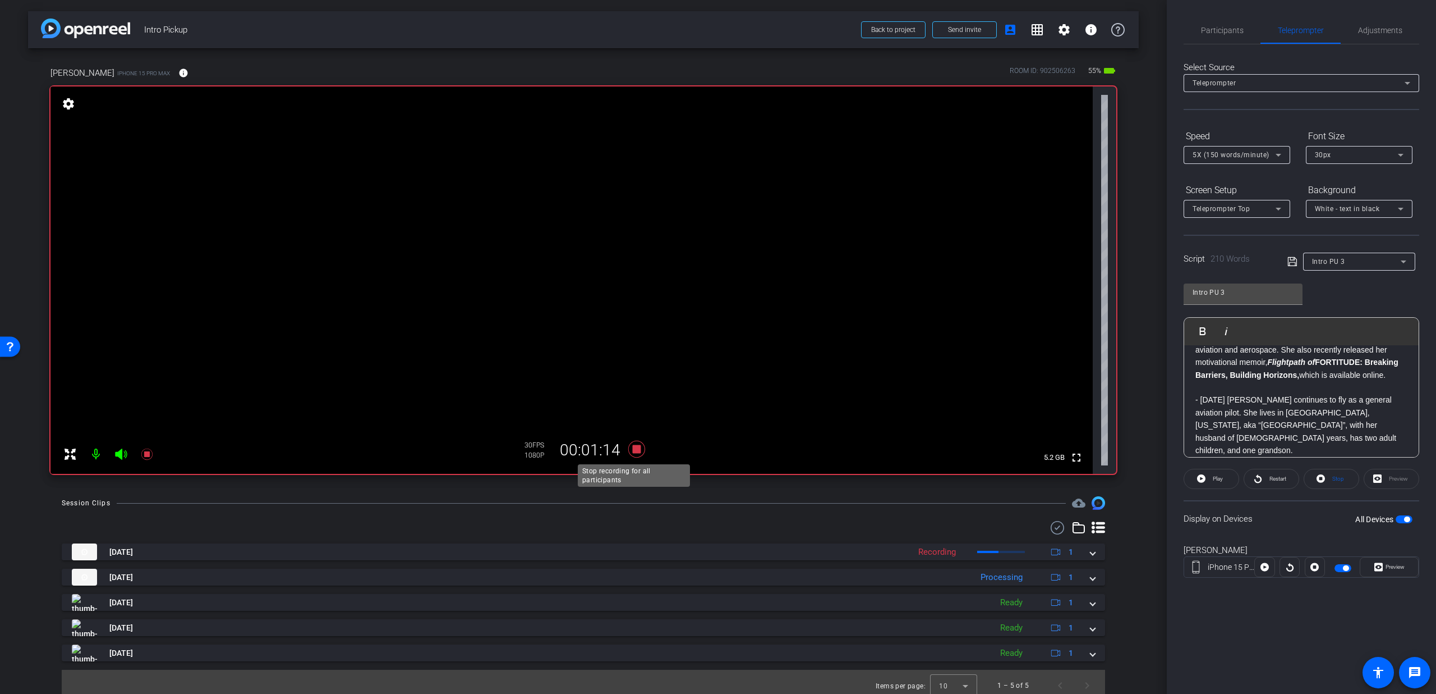
click at [633, 444] on icon at bounding box center [636, 449] width 27 height 20
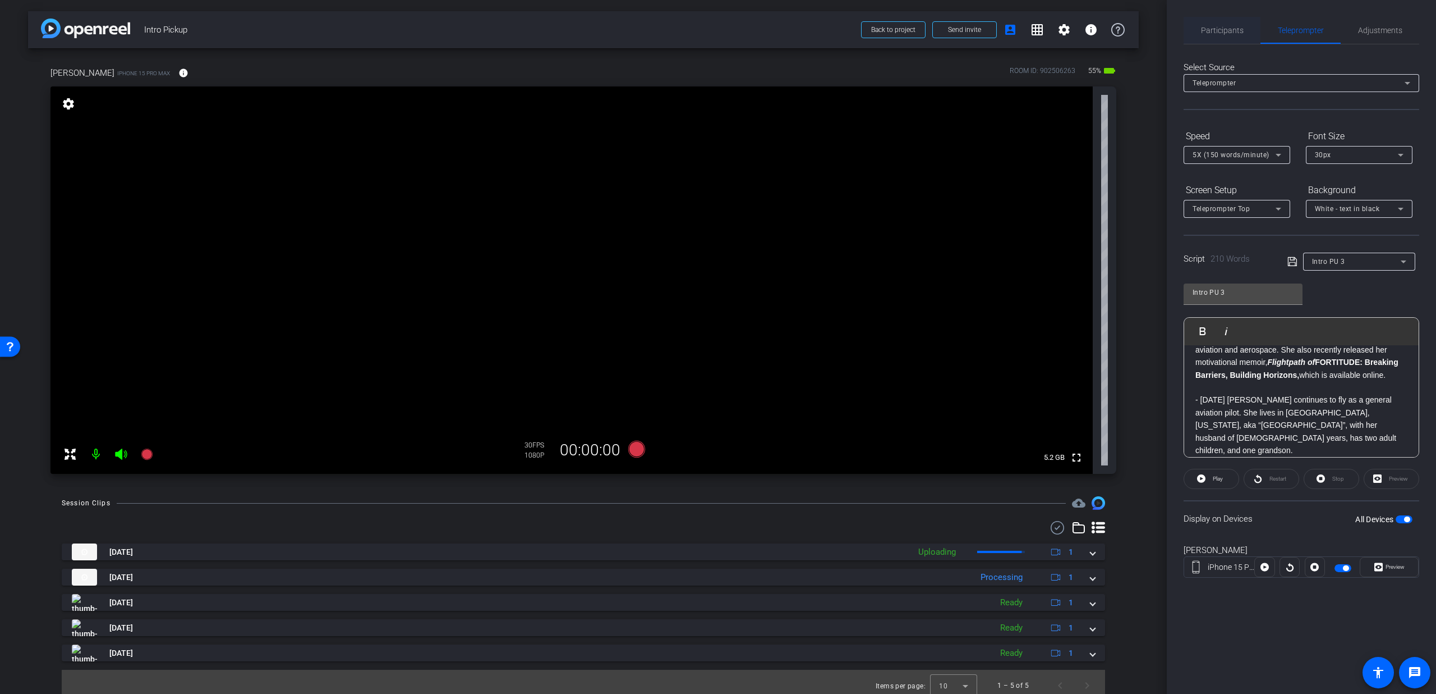
click at [1203, 31] on span "Participants" at bounding box center [1222, 30] width 43 height 8
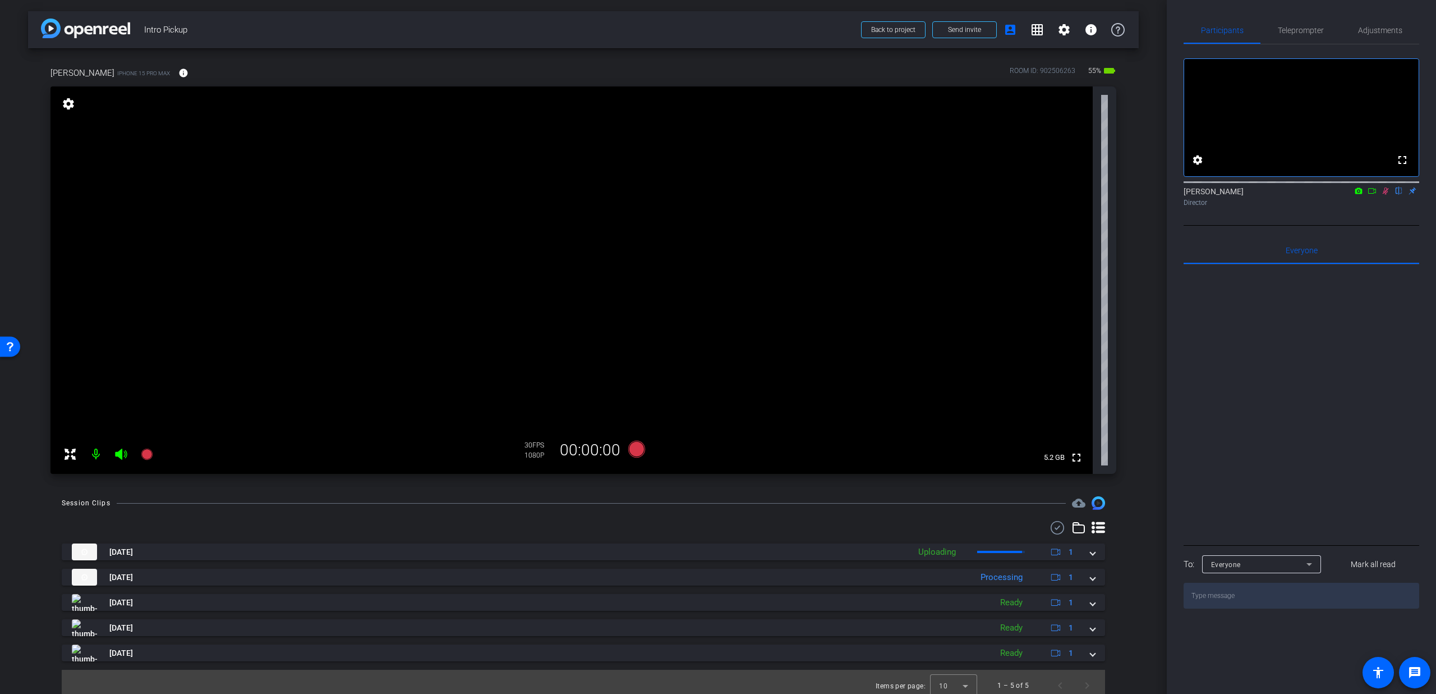
click at [1384, 195] on icon at bounding box center [1386, 190] width 6 height 7
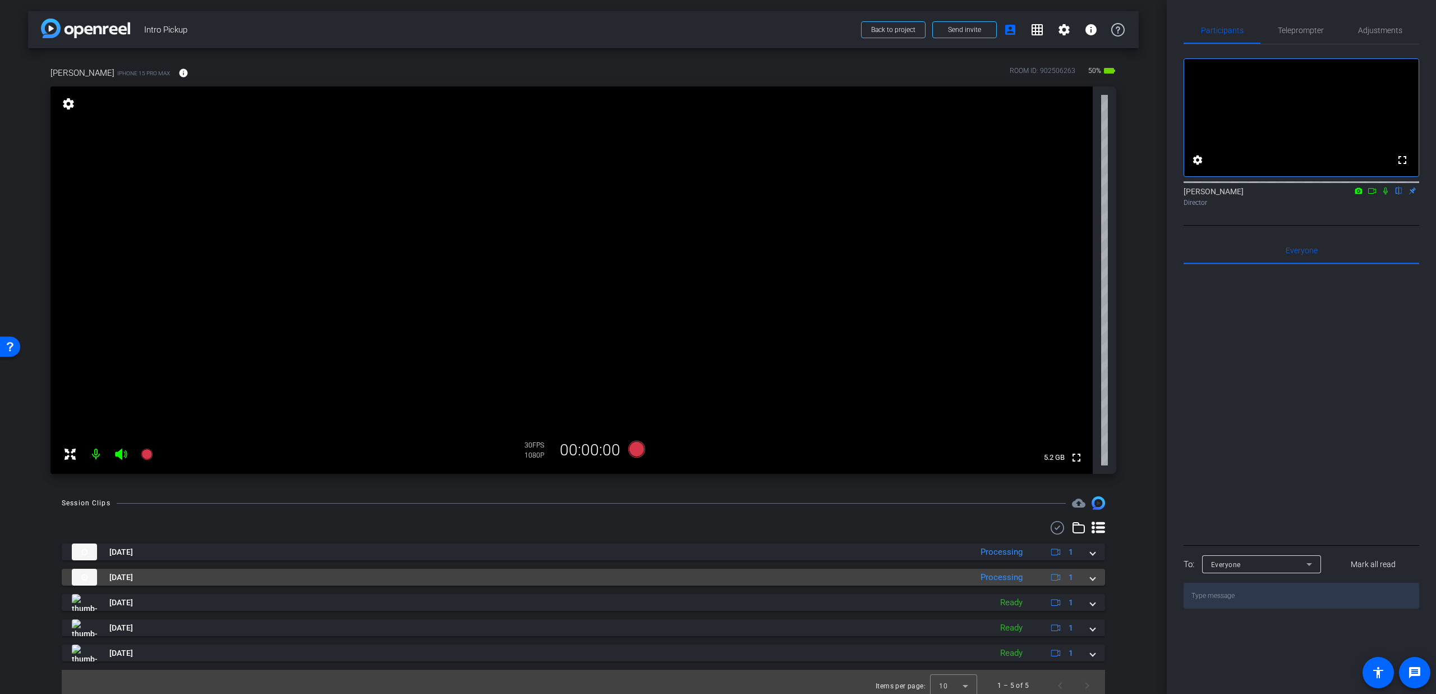
click at [1091, 578] on span at bounding box center [1093, 577] width 4 height 12
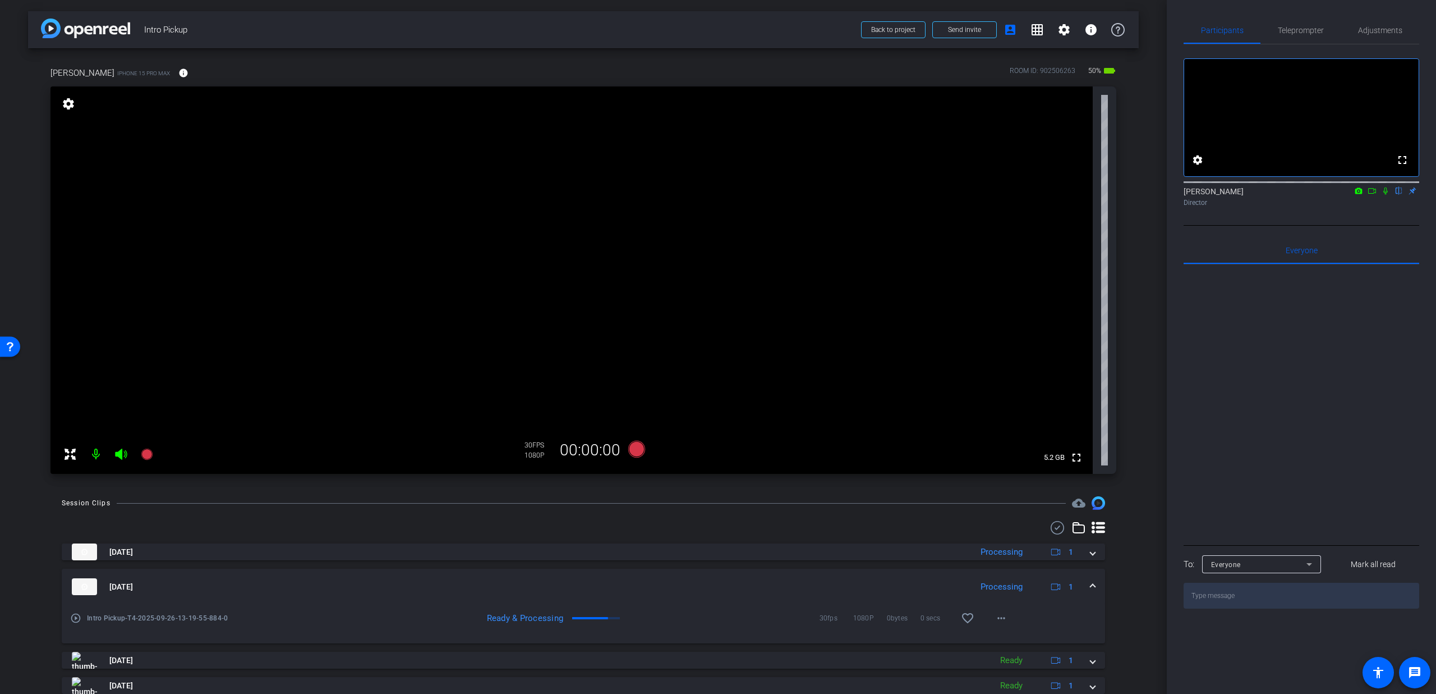
click at [1091, 589] on span at bounding box center [1093, 587] width 4 height 12
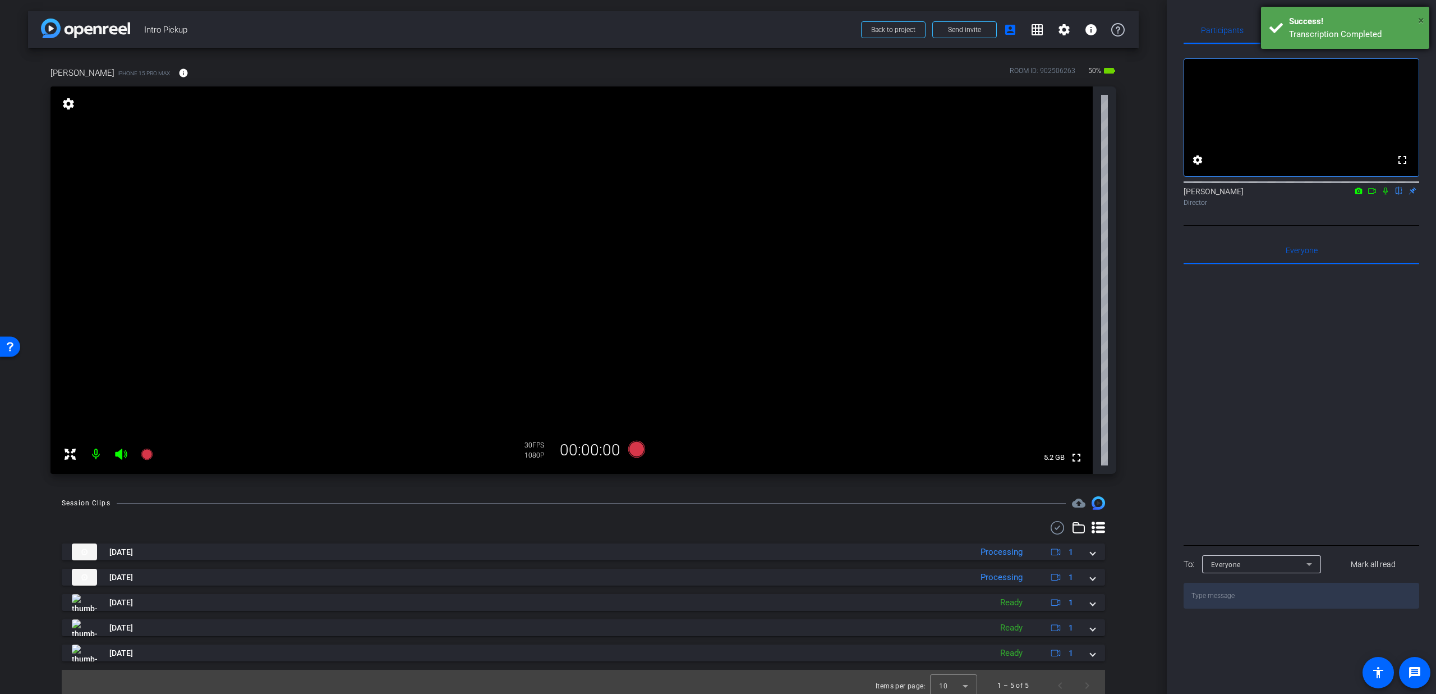
click at [1423, 21] on span "×" at bounding box center [1421, 19] width 6 height 13
click at [1293, 26] on span "Teleprompter" at bounding box center [1301, 30] width 46 height 8
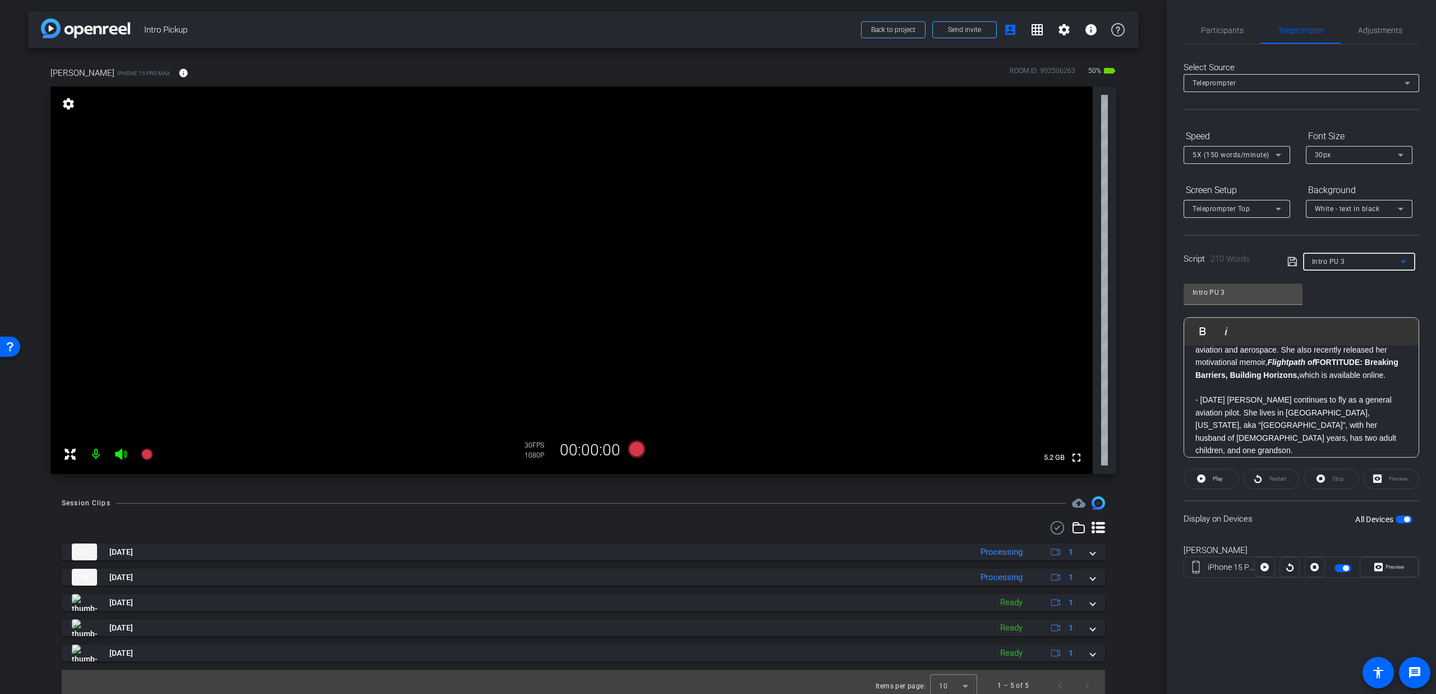
click at [1340, 260] on span "Intro PU 3" at bounding box center [1328, 262] width 33 height 8
click at [1335, 296] on mat-option "Intro" at bounding box center [1359, 302] width 112 height 18
type input "Intro"
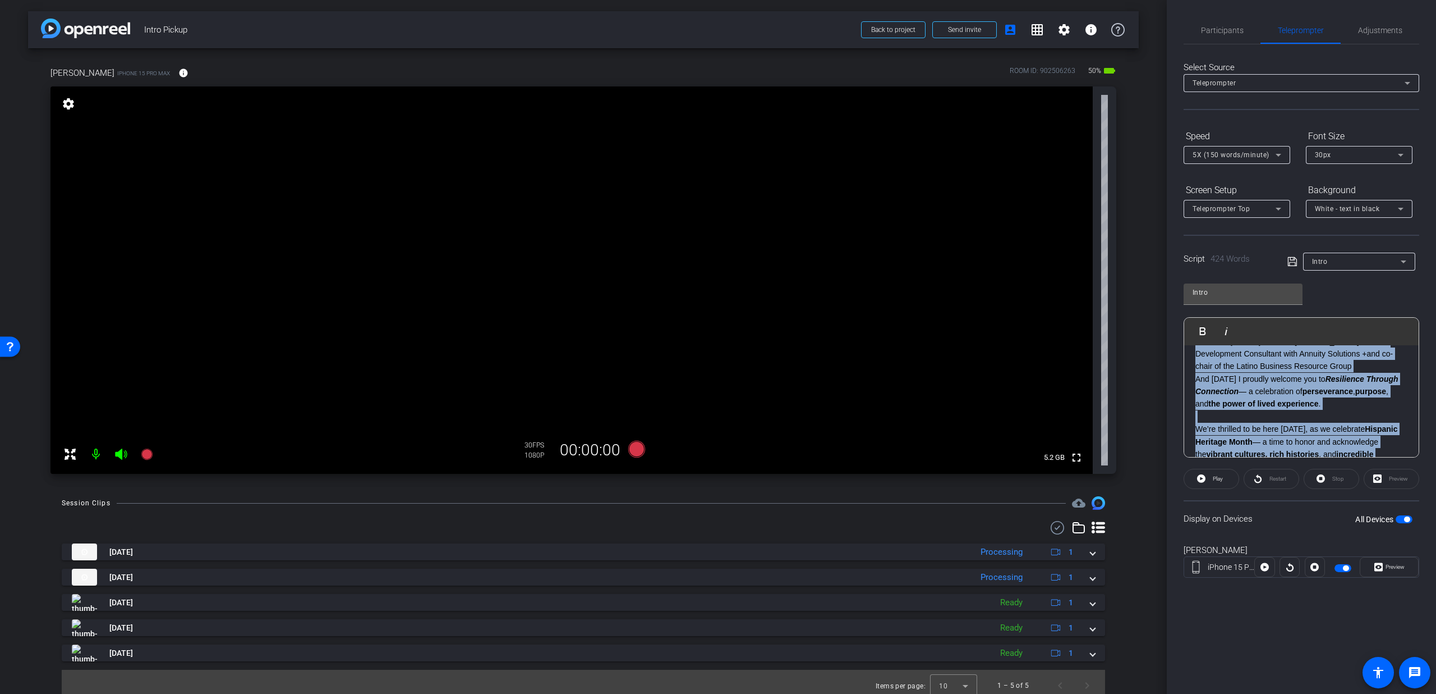
scroll to position [0, 0]
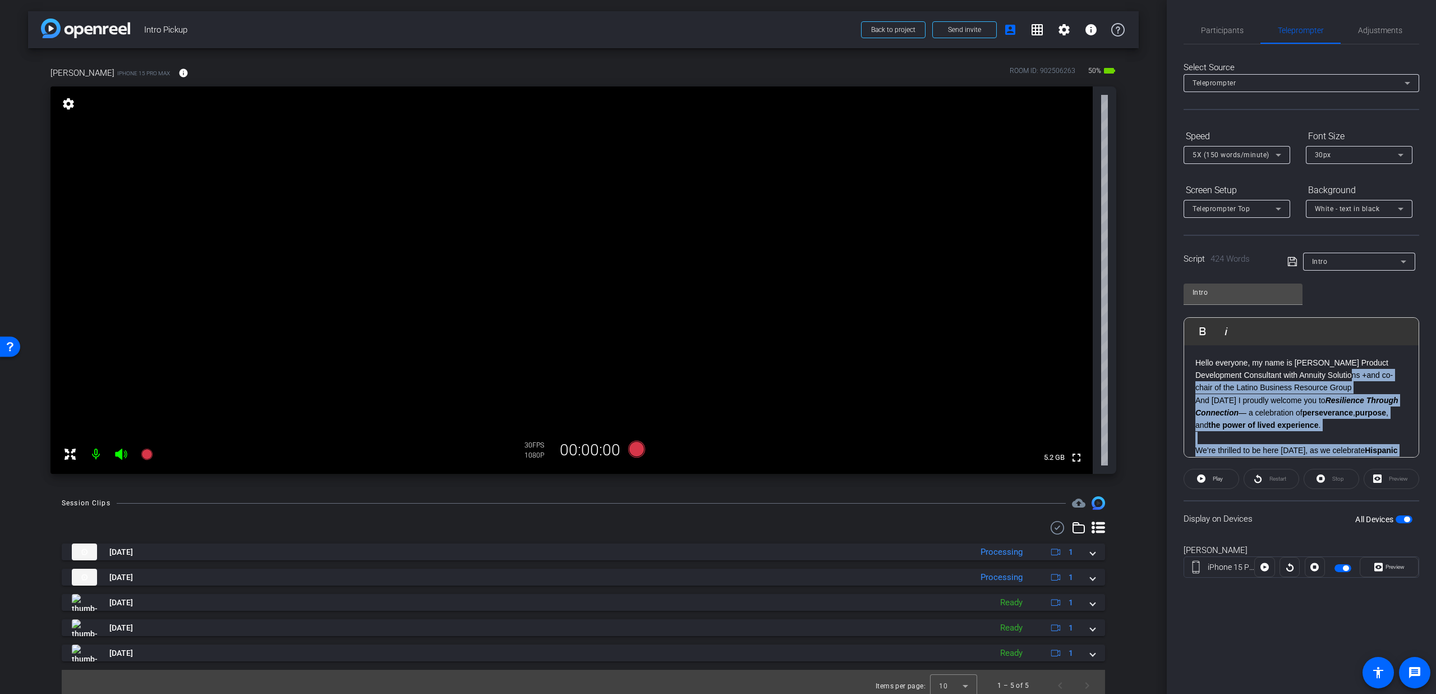
drag, startPoint x: 1198, startPoint y: 423, endPoint x: 1352, endPoint y: 371, distance: 162.0
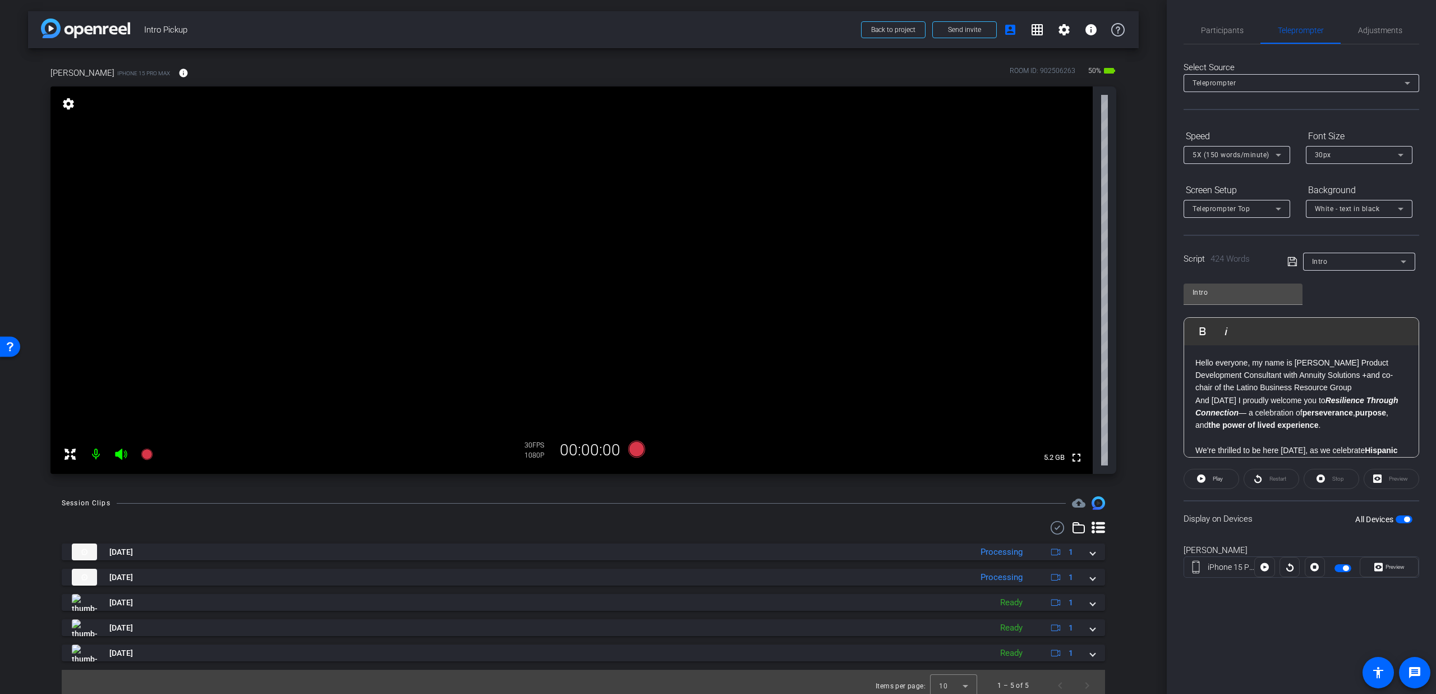
click at [1344, 259] on div "Intro" at bounding box center [1356, 261] width 89 height 14
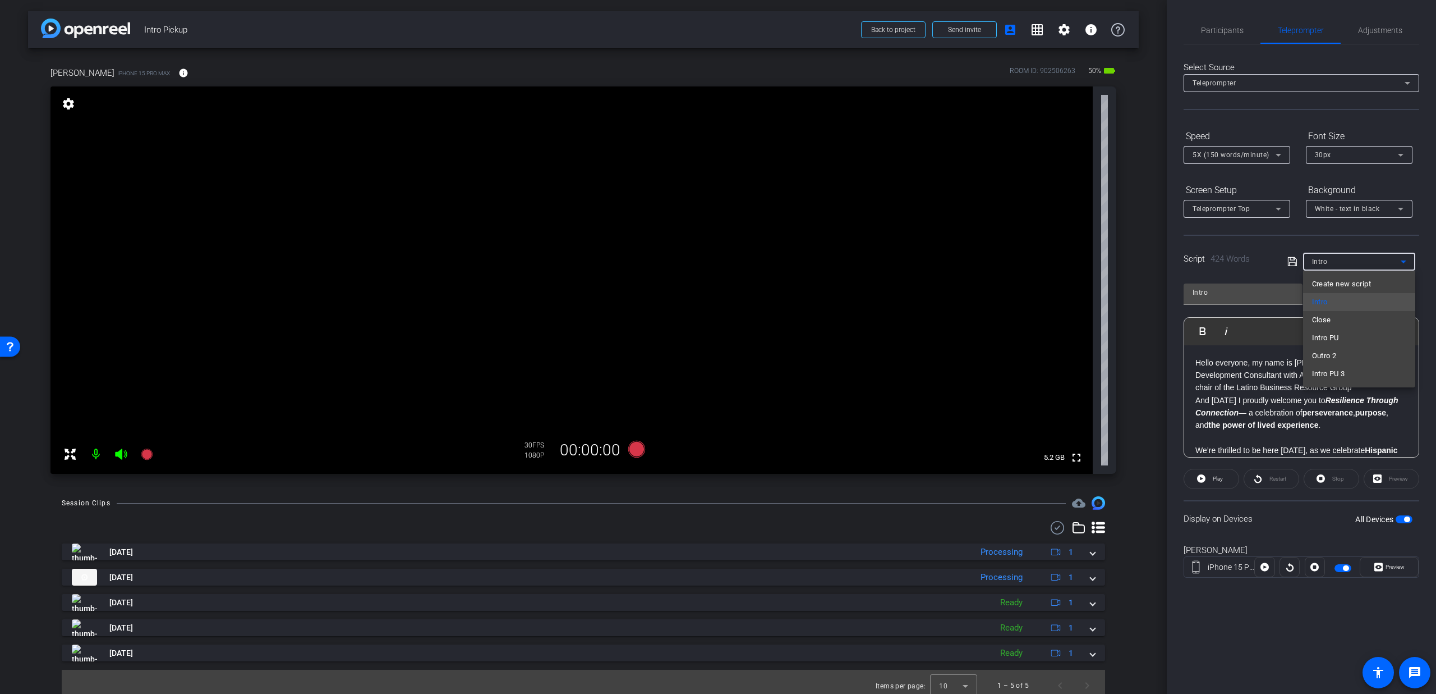
click at [1236, 406] on div at bounding box center [718, 347] width 1436 height 694
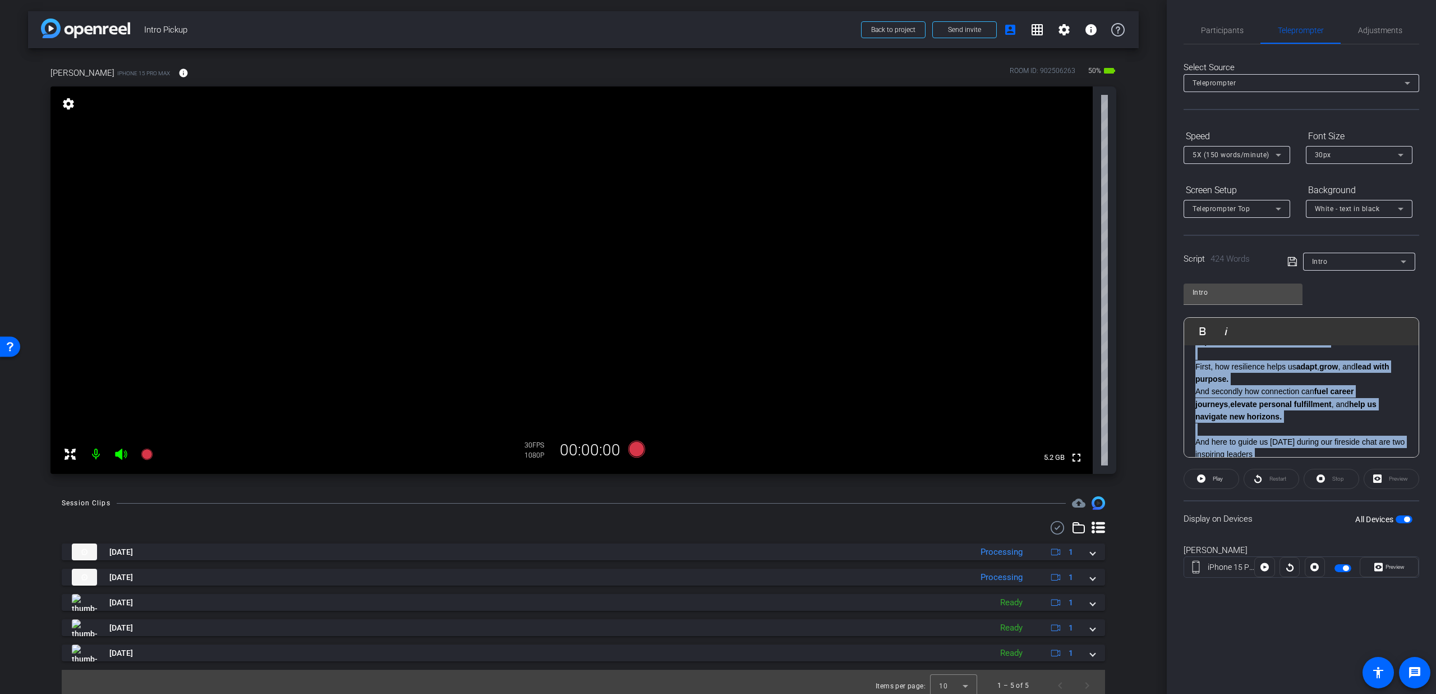
scroll to position [299, 0]
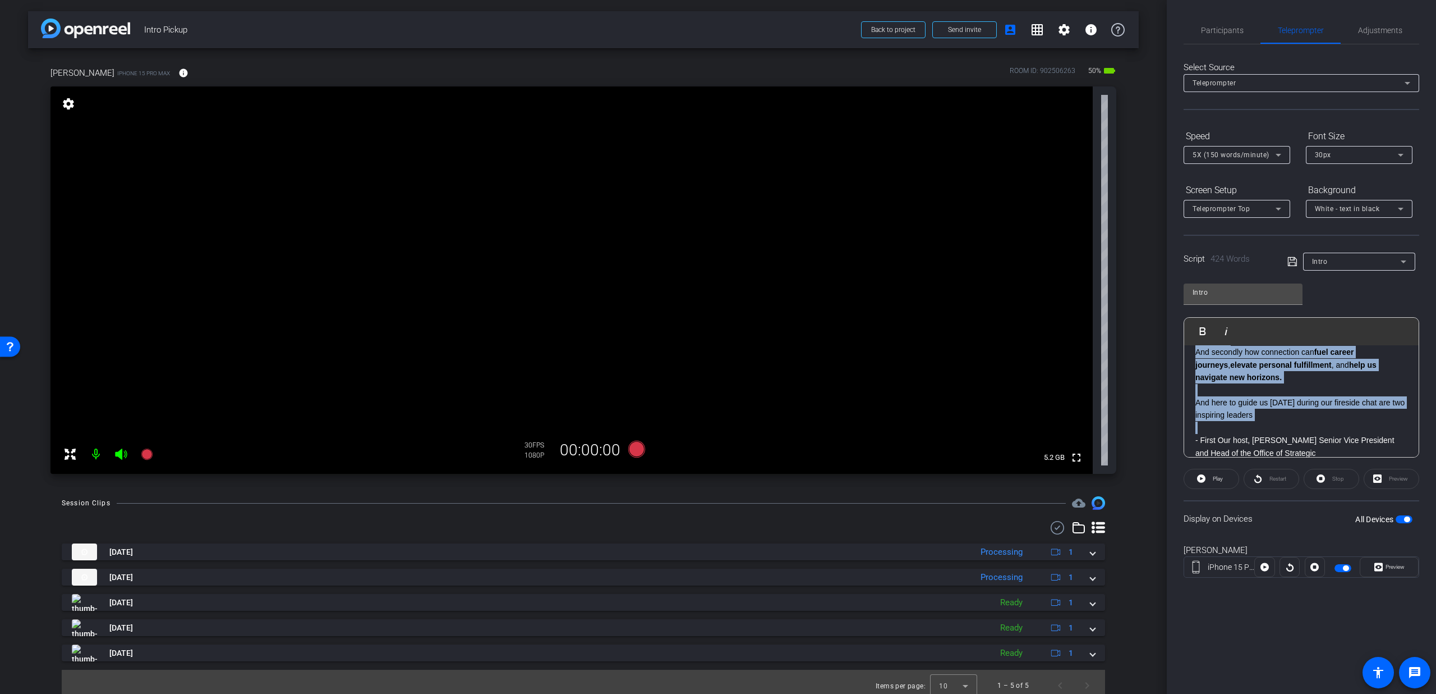
drag, startPoint x: 1193, startPoint y: 361, endPoint x: 1379, endPoint y: 435, distance: 199.7
click at [1379, 435] on div "Hello everyone, my name is [PERSON_NAME] Product Development Consultant with An…" at bounding box center [1302, 465] width 235 height 839
copy div "Lorem ipsumdol, si amet co Adipisc Elits Doeiusm Temporincid Utlaboreet dolo Ma…"
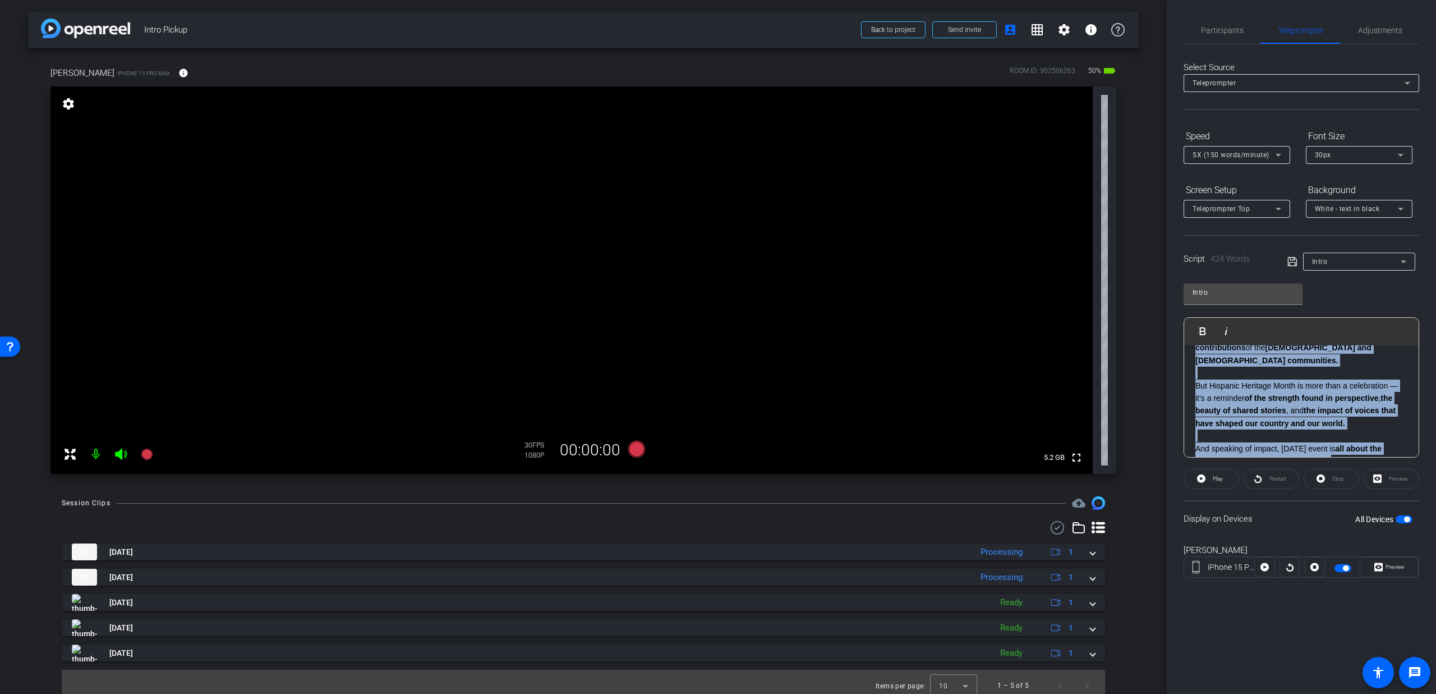
scroll to position [90, 0]
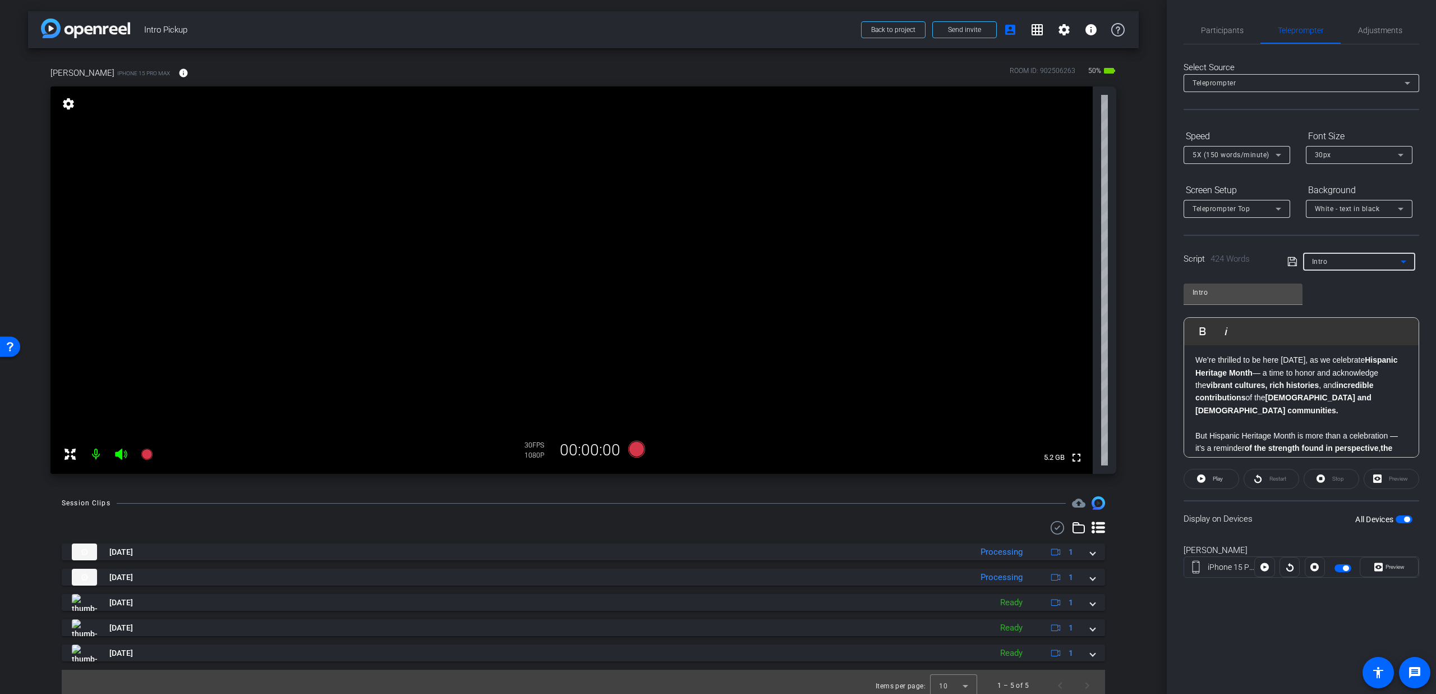
click at [1348, 263] on div "Intro" at bounding box center [1356, 261] width 89 height 14
click at [1338, 286] on span "Create new script" at bounding box center [1341, 283] width 59 height 13
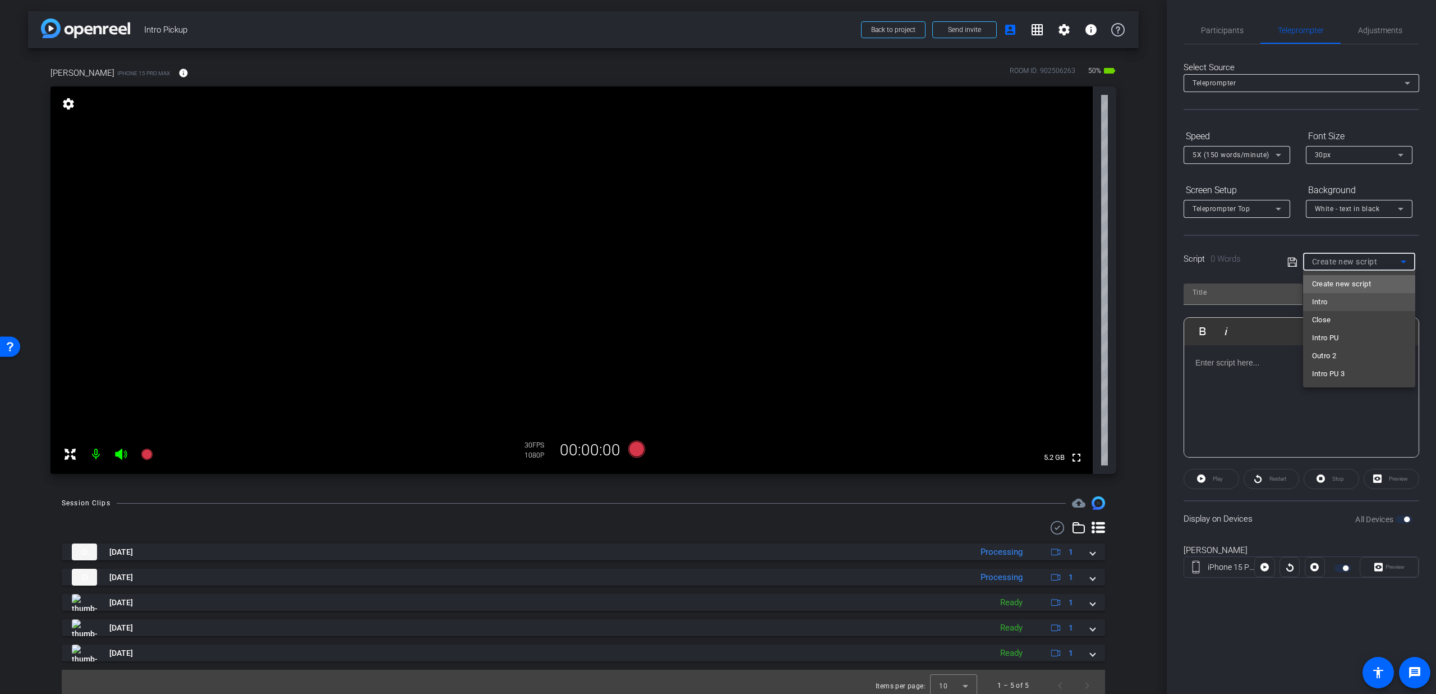
scroll to position [0, 0]
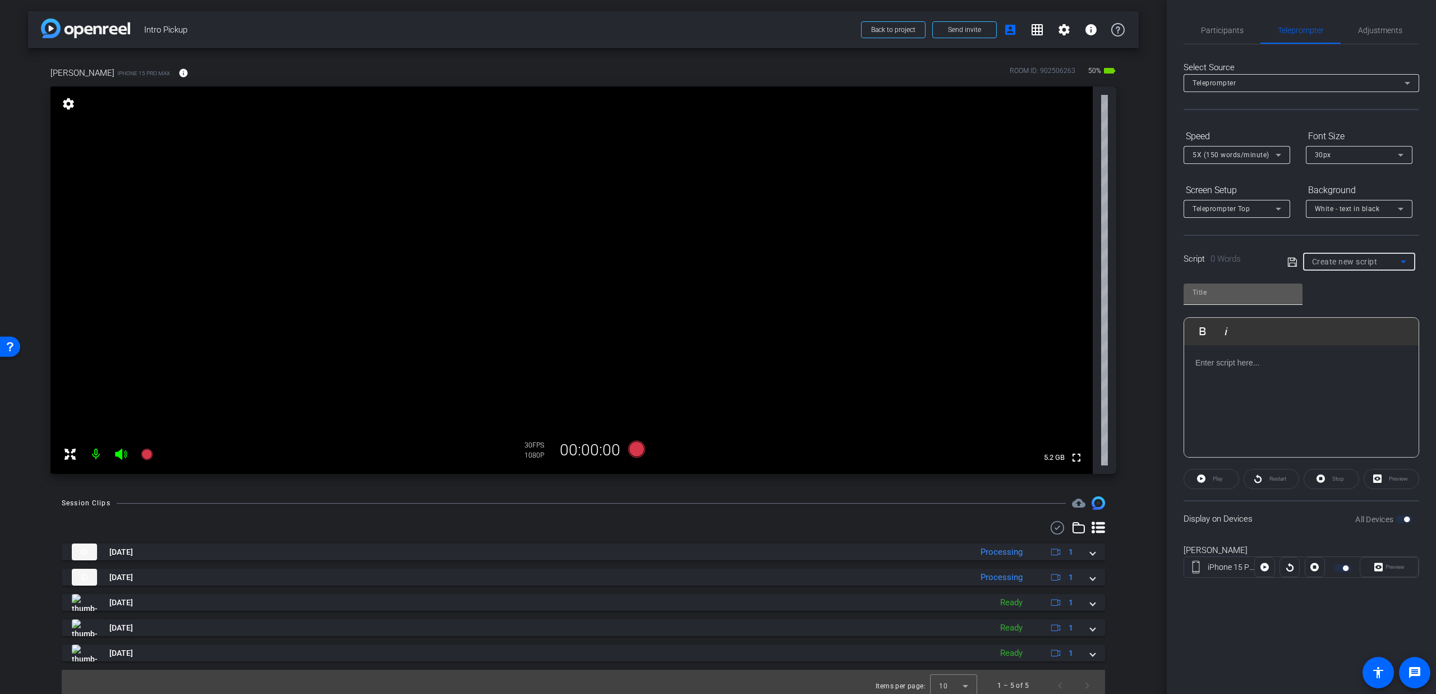
click at [1258, 288] on input "text" at bounding box center [1243, 292] width 101 height 13
type input "Intro PU 4"
click at [1231, 377] on div at bounding box center [1302, 401] width 235 height 112
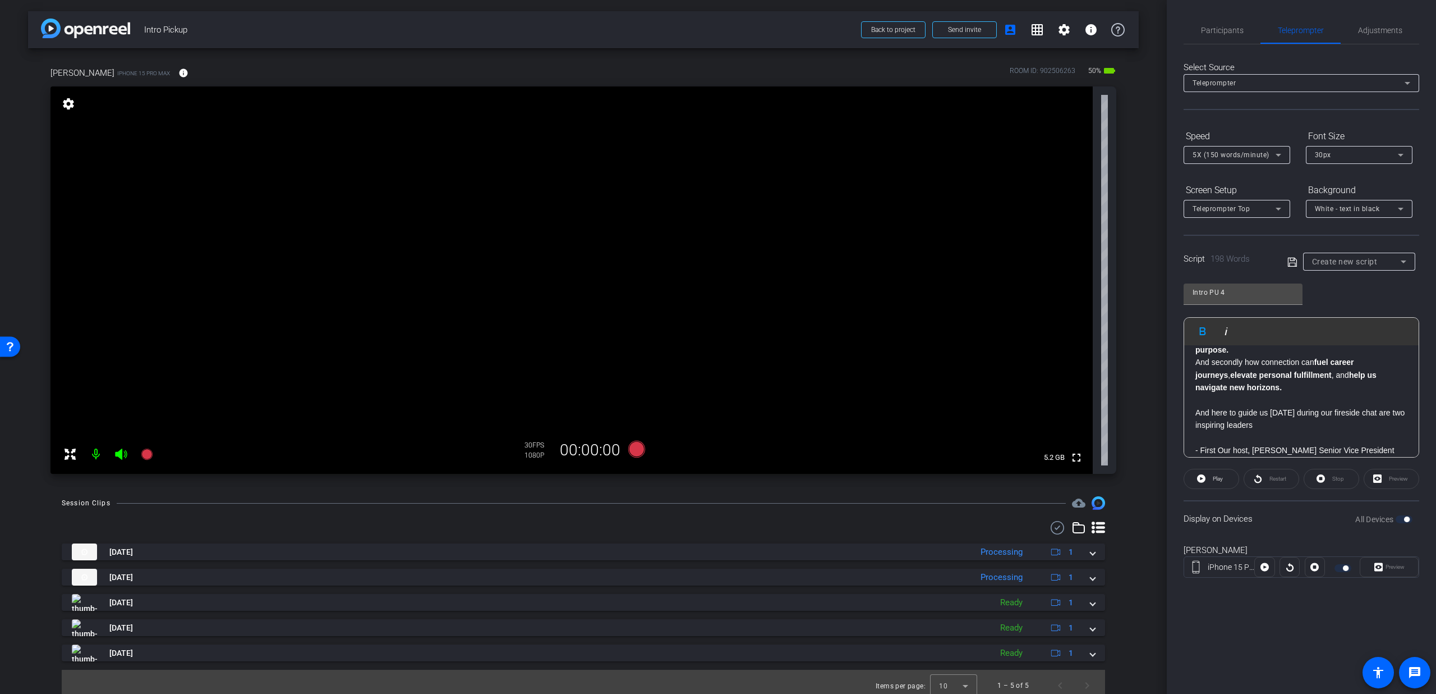
click at [1293, 261] on icon at bounding box center [1293, 261] width 10 height 13
click at [1403, 518] on span "button" at bounding box center [1404, 519] width 17 height 8
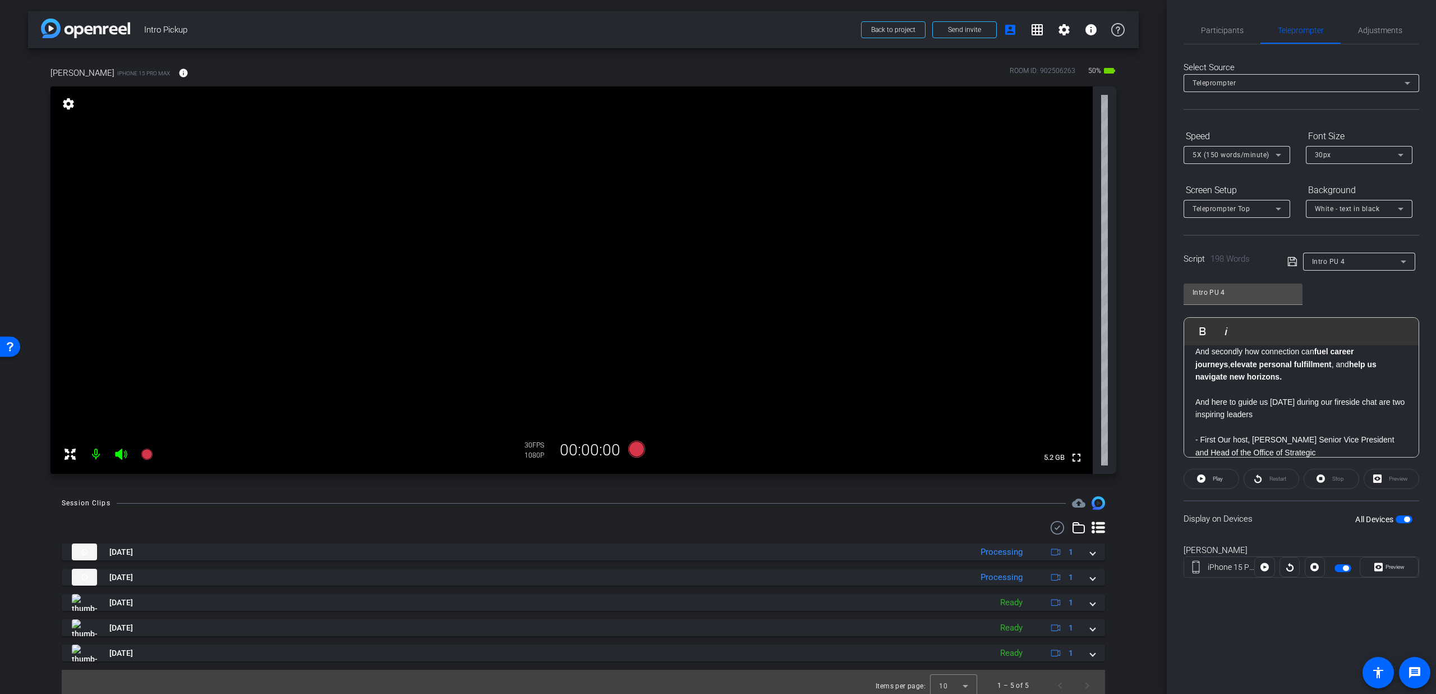
click at [1290, 260] on icon at bounding box center [1292, 261] width 9 height 9
click at [638, 454] on icon at bounding box center [636, 448] width 17 height 17
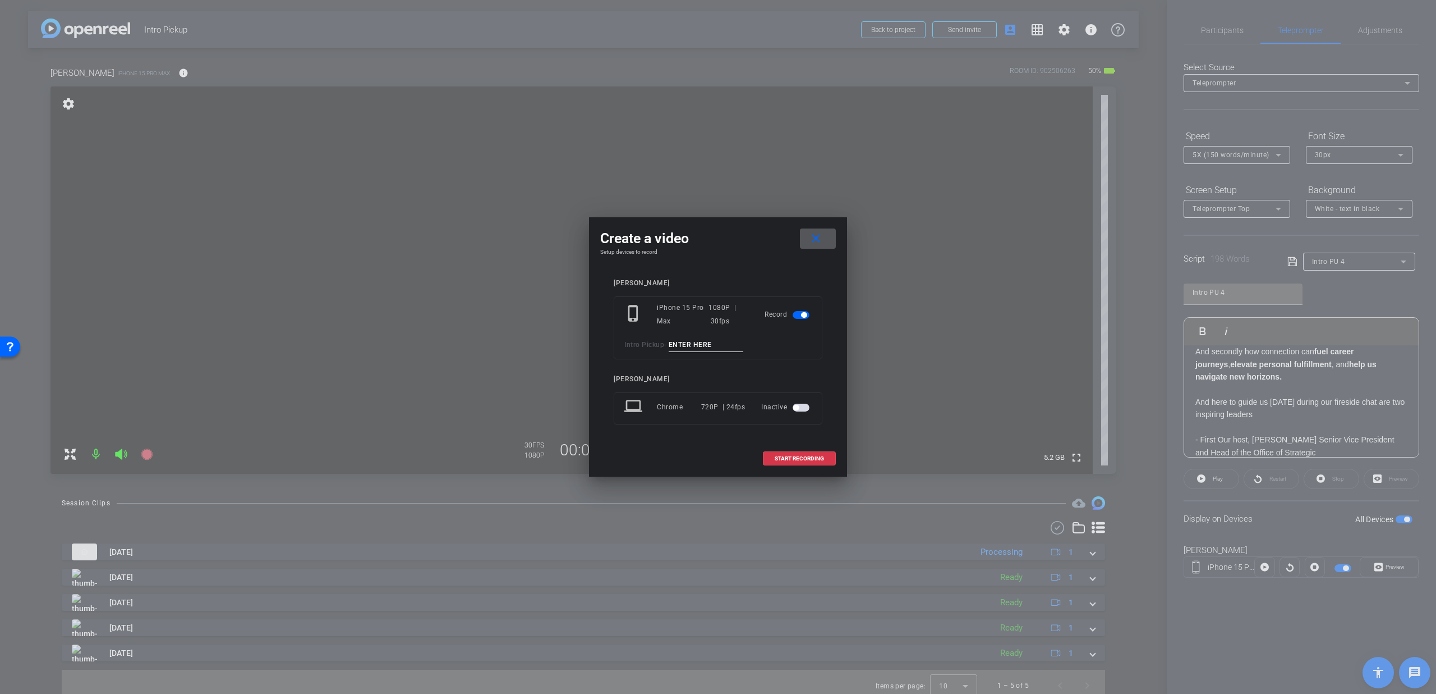
click at [692, 347] on input at bounding box center [706, 345] width 75 height 14
type input "T6"
click at [798, 456] on span "START RECORDING" at bounding box center [799, 459] width 49 height 6
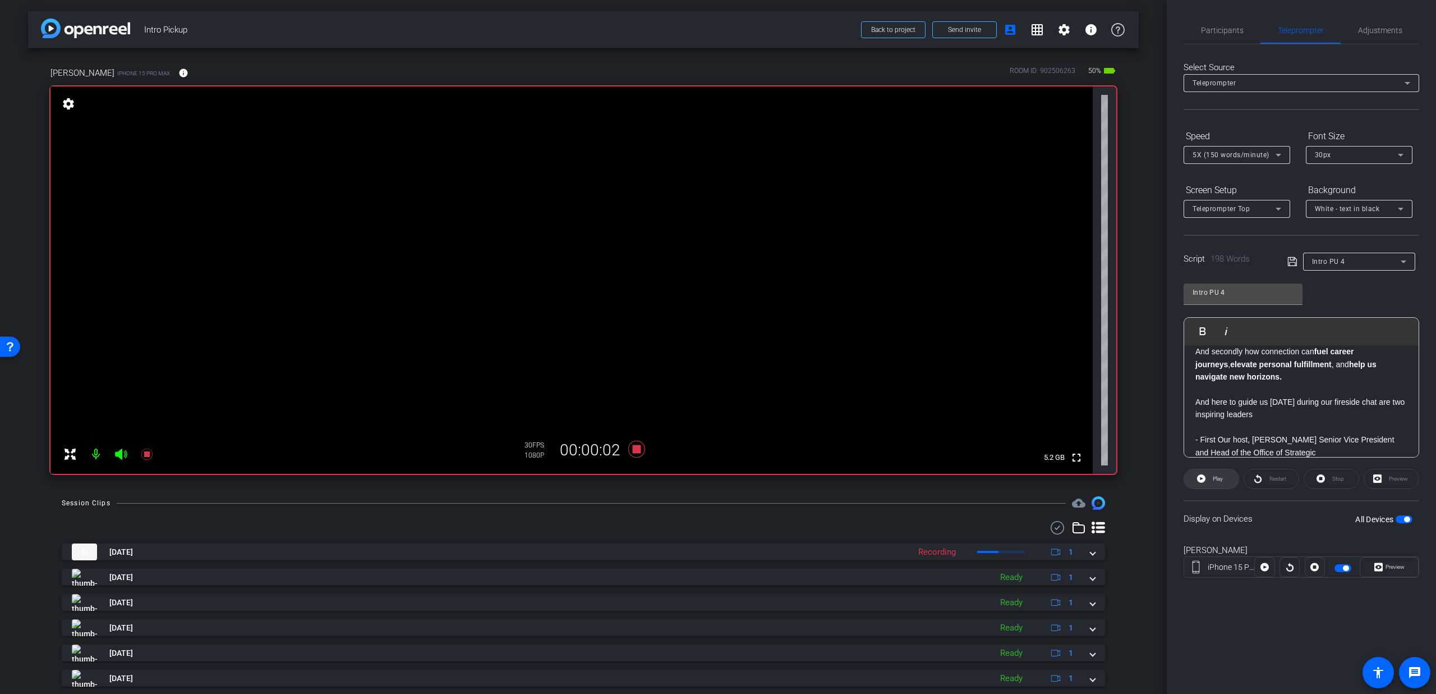
click at [1216, 483] on span "Play" at bounding box center [1216, 479] width 13 height 16
click at [1217, 41] on span "Participants" at bounding box center [1222, 30] width 43 height 27
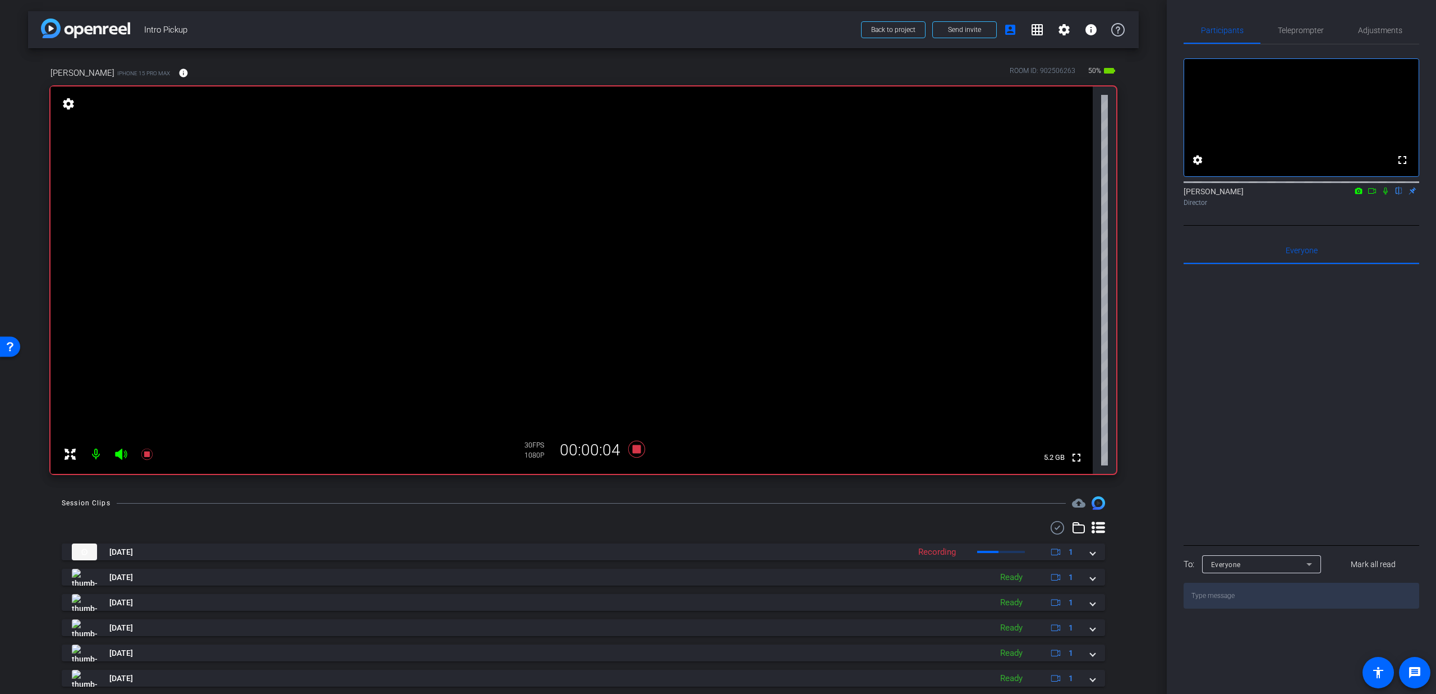
click at [1384, 195] on icon at bounding box center [1385, 191] width 9 height 8
click at [1311, 33] on span "Teleprompter" at bounding box center [1301, 30] width 46 height 8
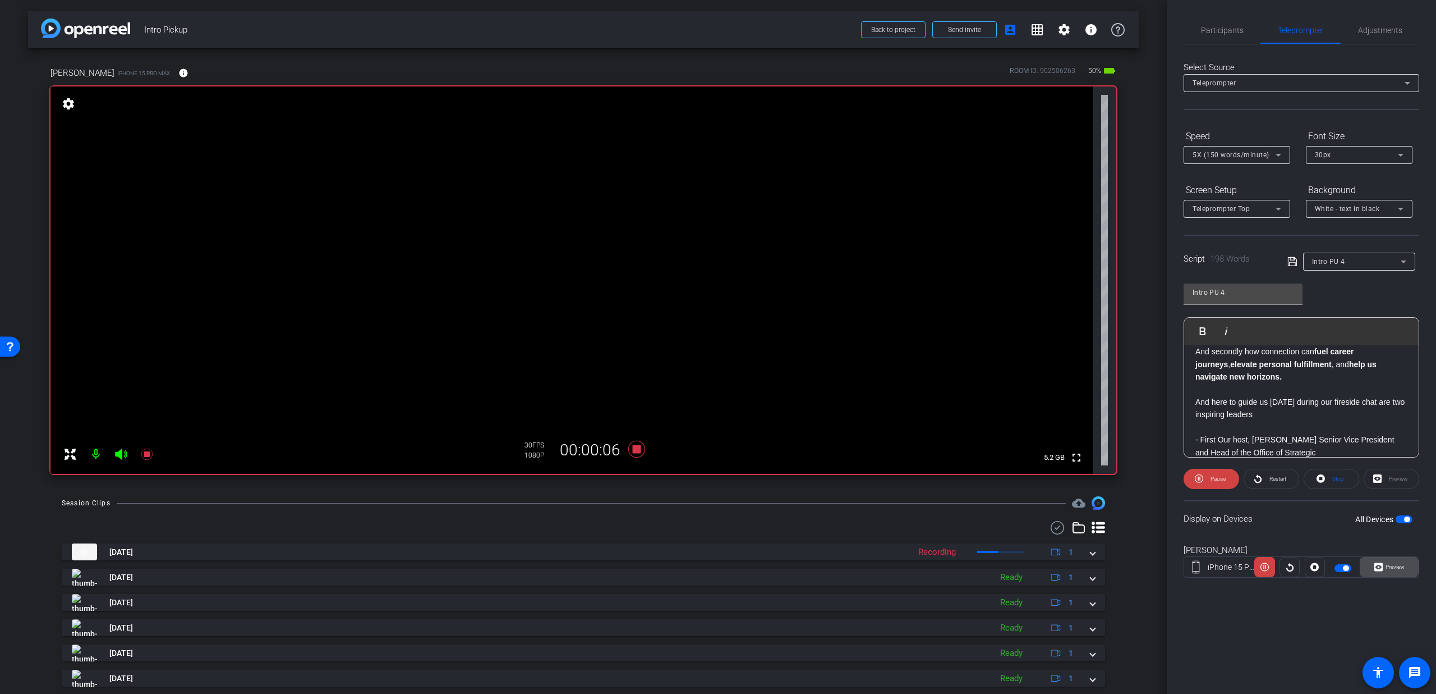
click at [1381, 571] on icon at bounding box center [1379, 566] width 8 height 17
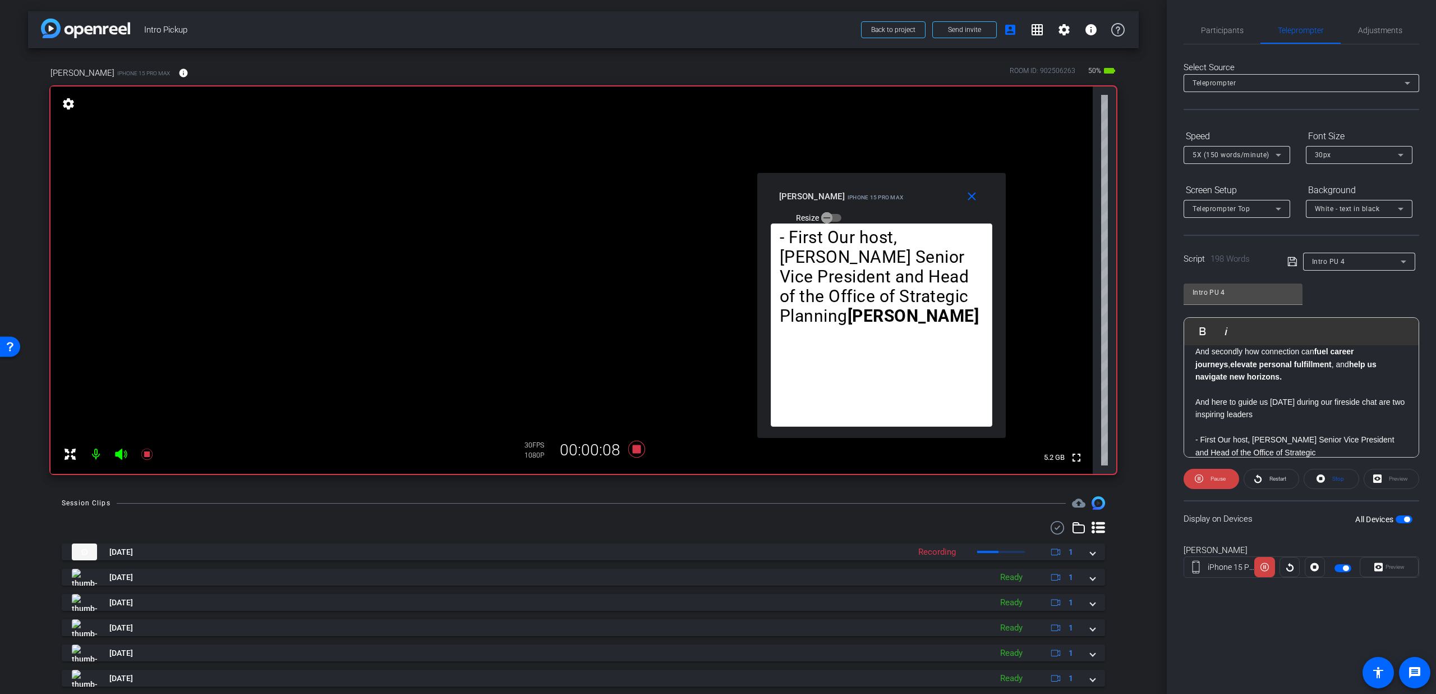
drag, startPoint x: 701, startPoint y: 247, endPoint x: 864, endPoint y: 205, distance: 168.5
click at [864, 205] on div "[PERSON_NAME] iPhone 15 Pro Max Resize" at bounding box center [885, 206] width 213 height 40
click at [1208, 149] on div "5X (150 words/minute)" at bounding box center [1234, 155] width 83 height 14
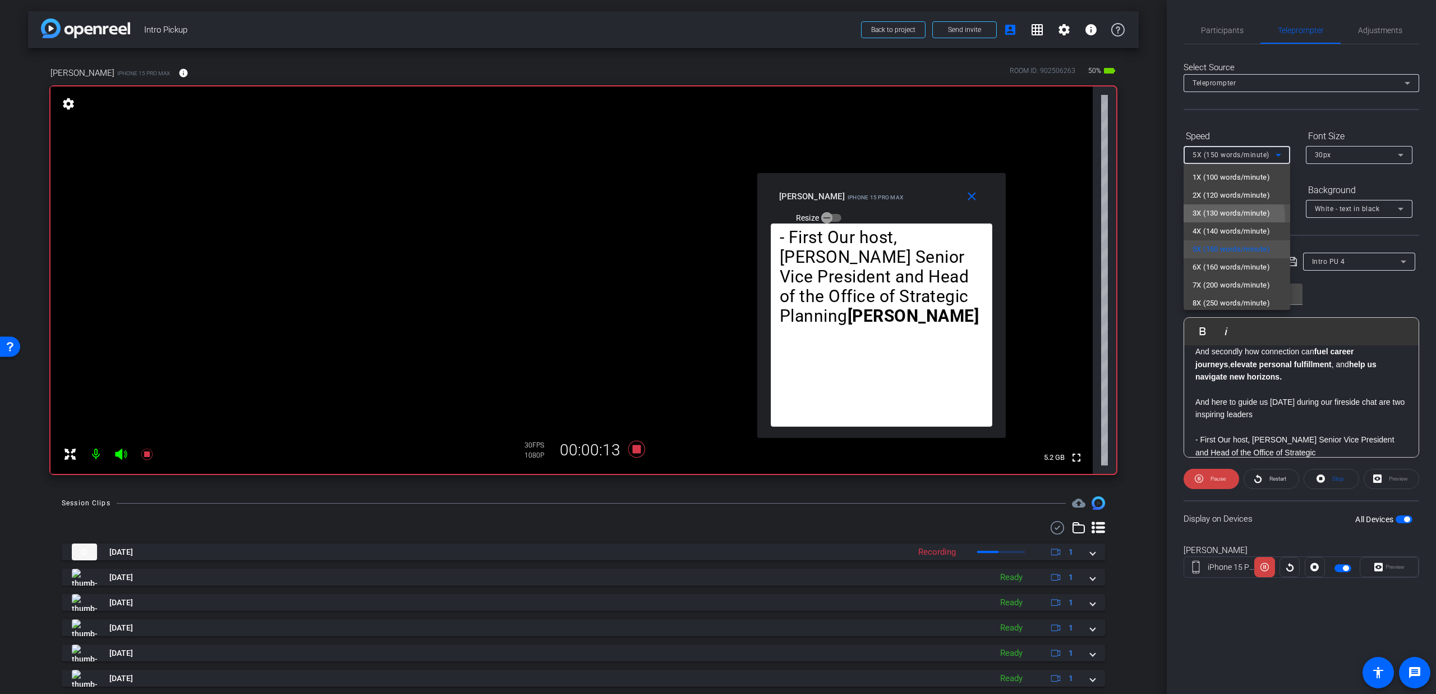
click at [1204, 219] on span "3X (130 words/minute)" at bounding box center [1231, 212] width 77 height 13
click at [1245, 155] on span "3X (130 words/minute)" at bounding box center [1231, 155] width 77 height 8
click at [1220, 235] on span "4X (140 words/minute)" at bounding box center [1231, 230] width 77 height 13
click at [1242, 150] on div "4X (140 words/minute)" at bounding box center [1234, 155] width 83 height 14
click at [1220, 246] on span "5X (150 words/minute)" at bounding box center [1231, 248] width 77 height 13
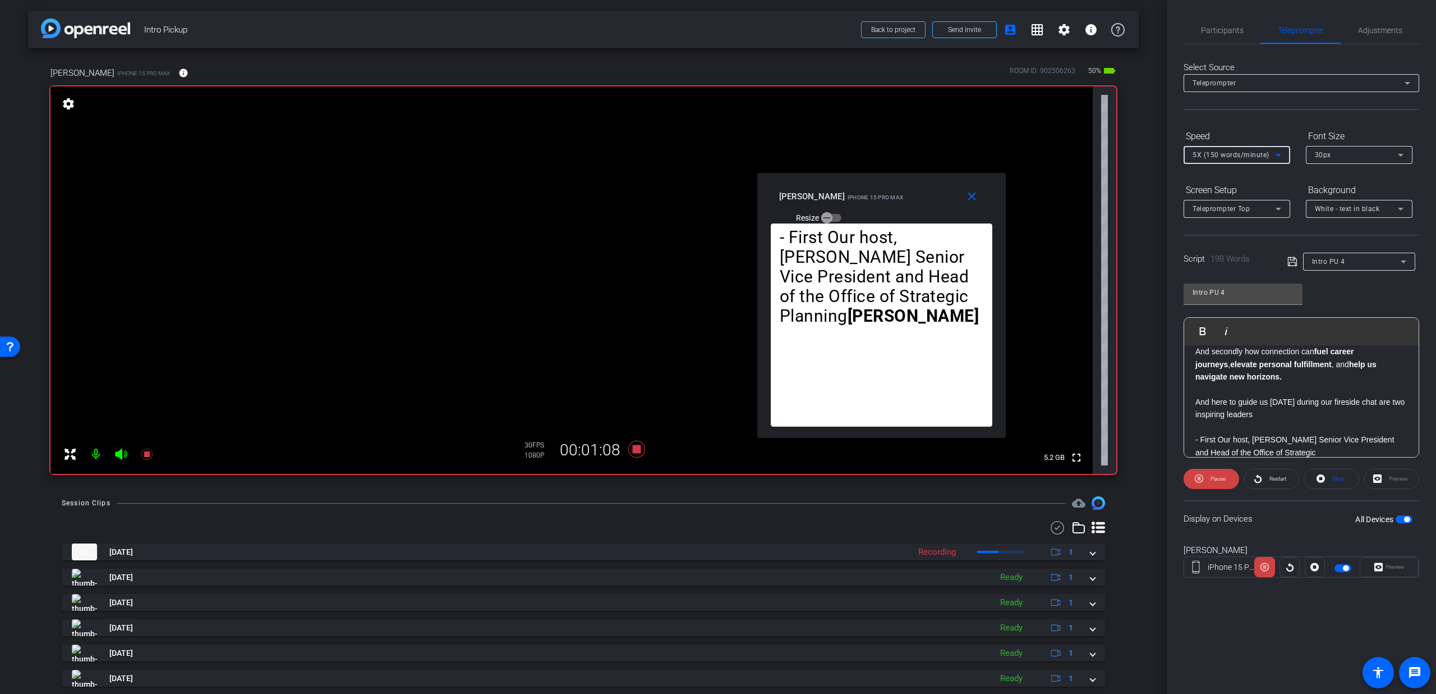
click at [1228, 152] on span "5X (150 words/minute)" at bounding box center [1231, 155] width 77 height 8
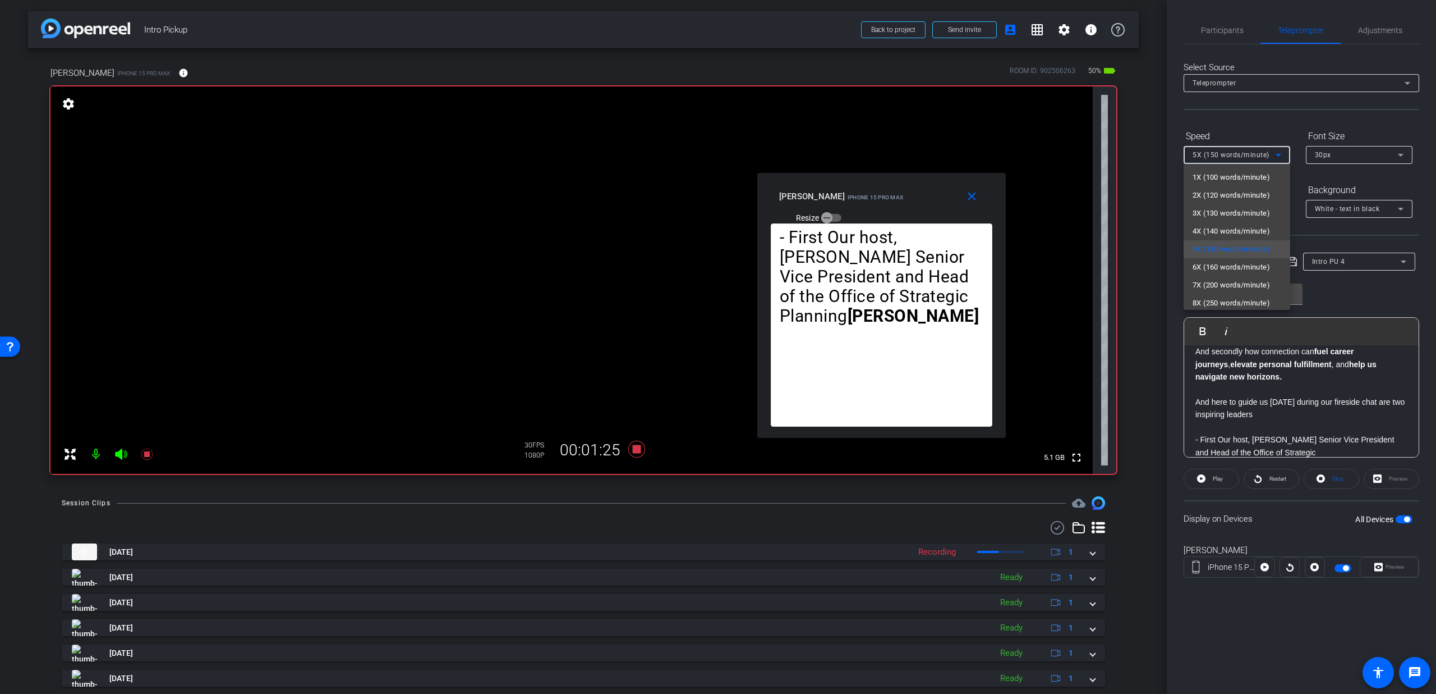
click at [1204, 475] on div at bounding box center [718, 347] width 1436 height 694
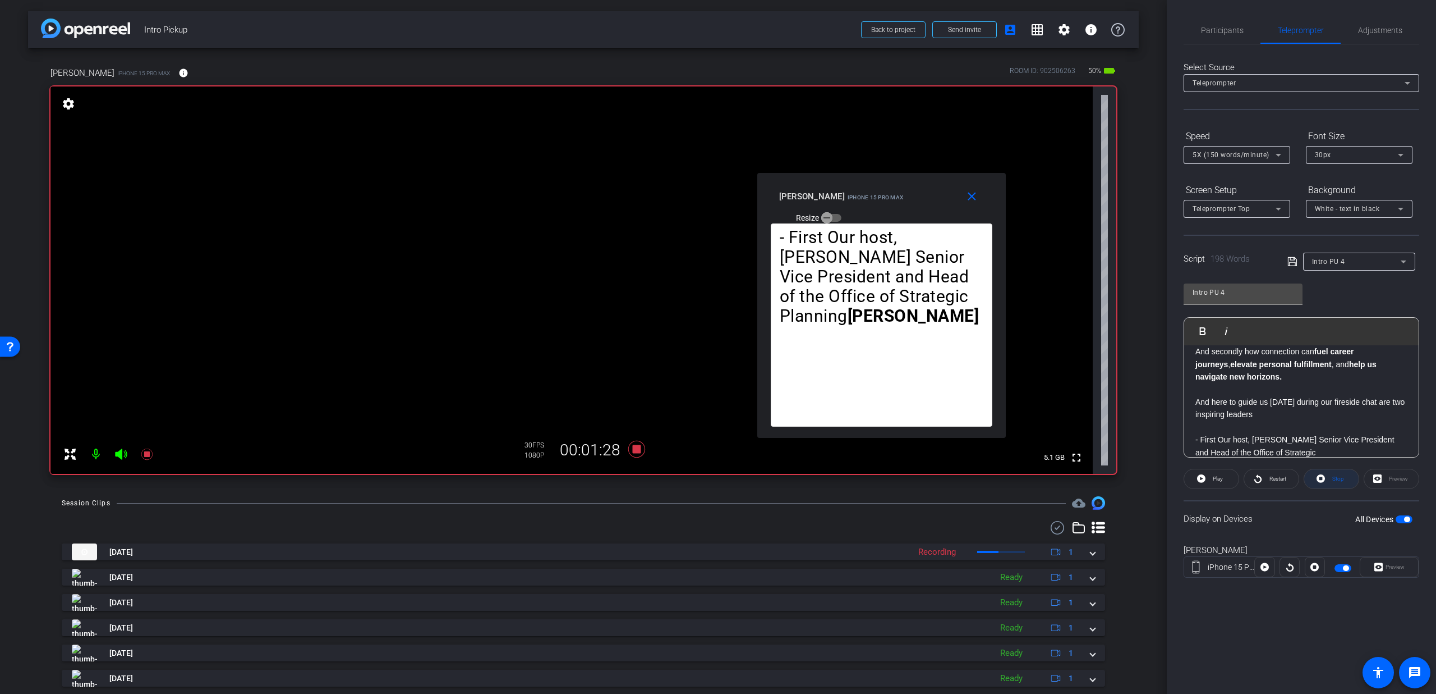
click at [1312, 474] on span at bounding box center [1332, 478] width 54 height 27
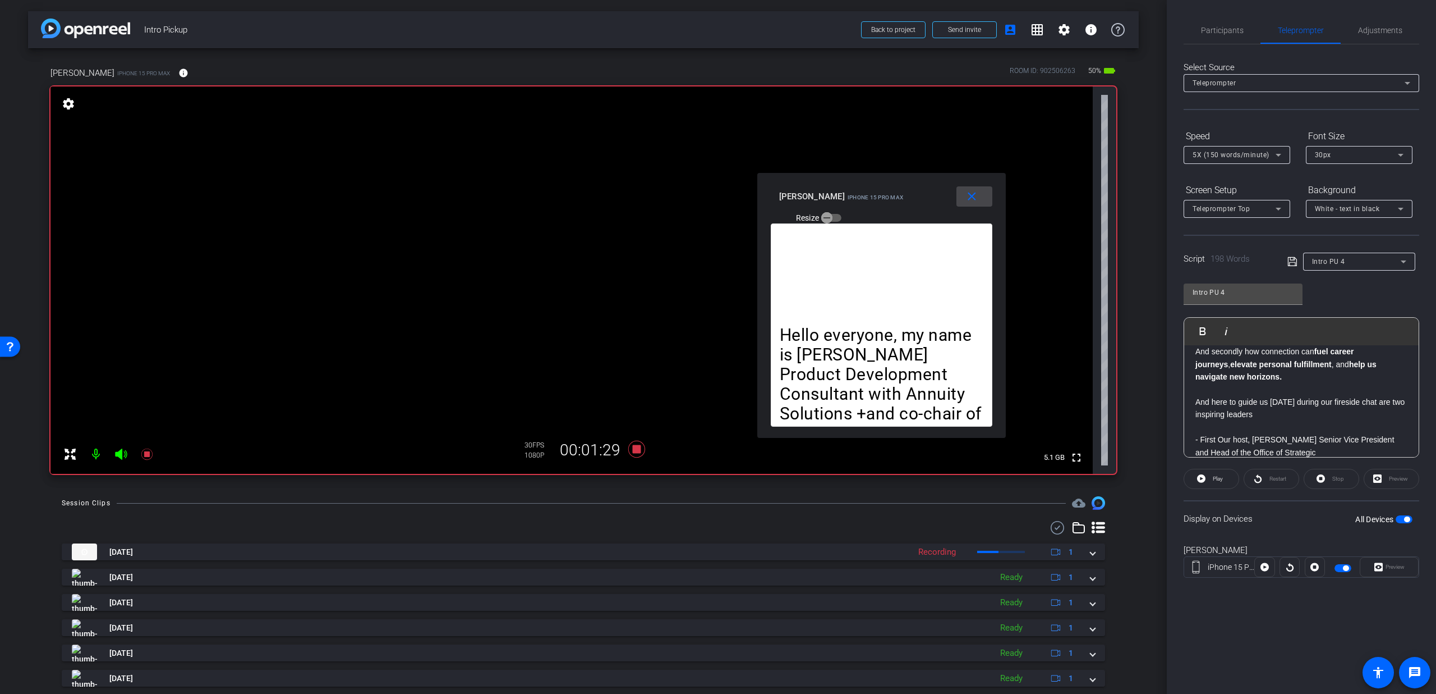
click at [961, 190] on span at bounding box center [975, 196] width 36 height 27
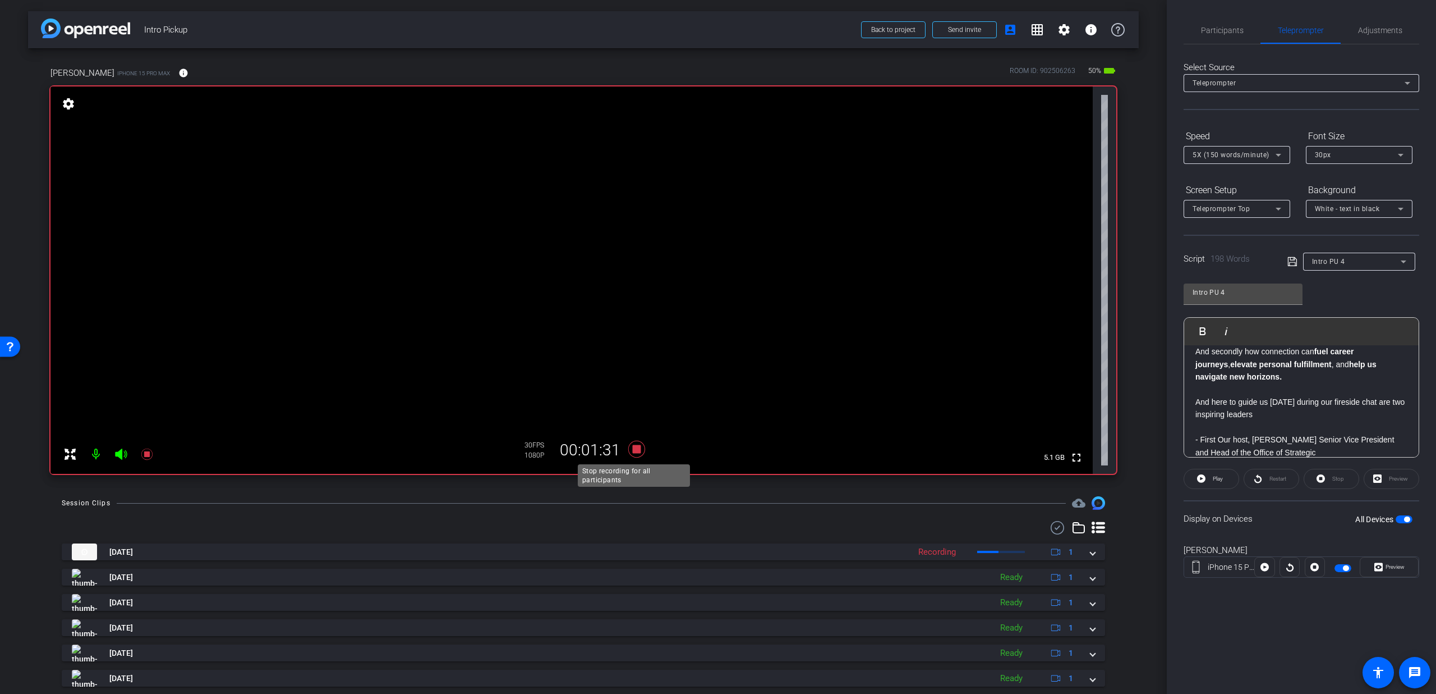
click at [639, 451] on icon at bounding box center [636, 449] width 27 height 20
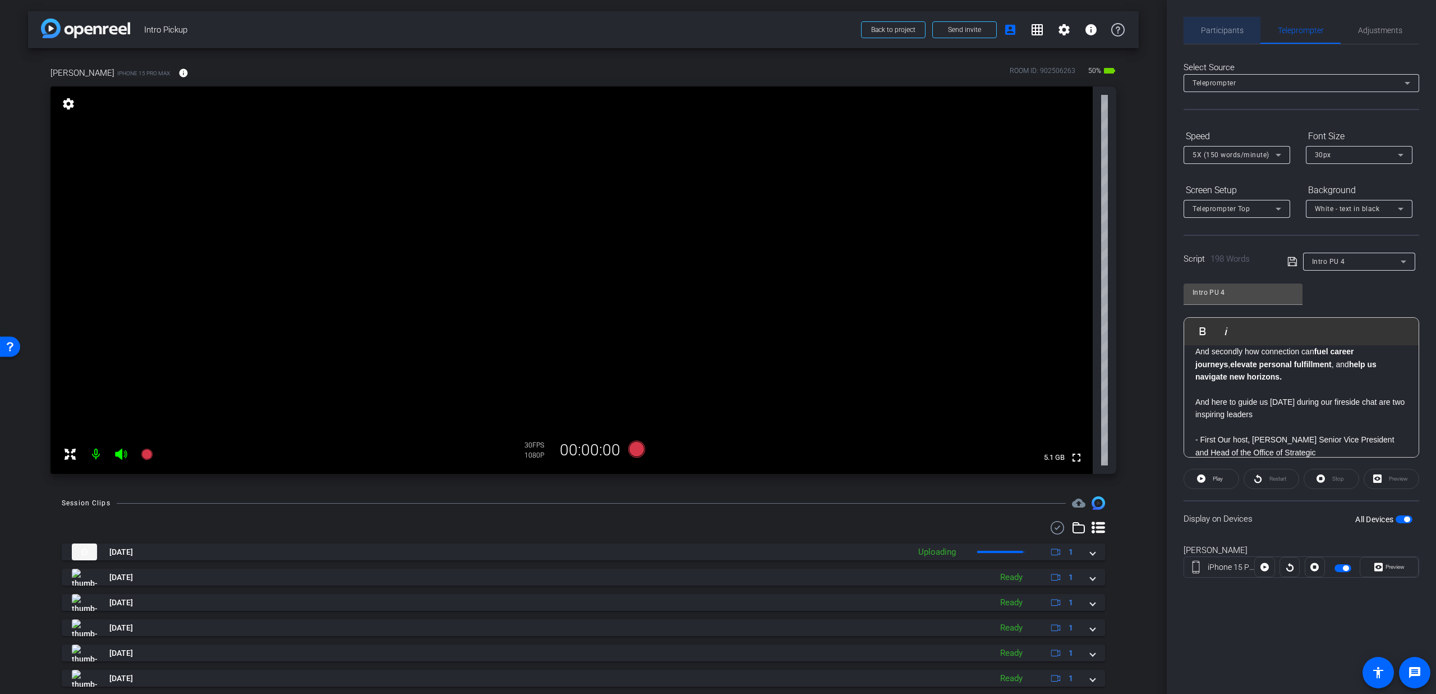
click at [1232, 32] on span "Participants" at bounding box center [1222, 30] width 43 height 8
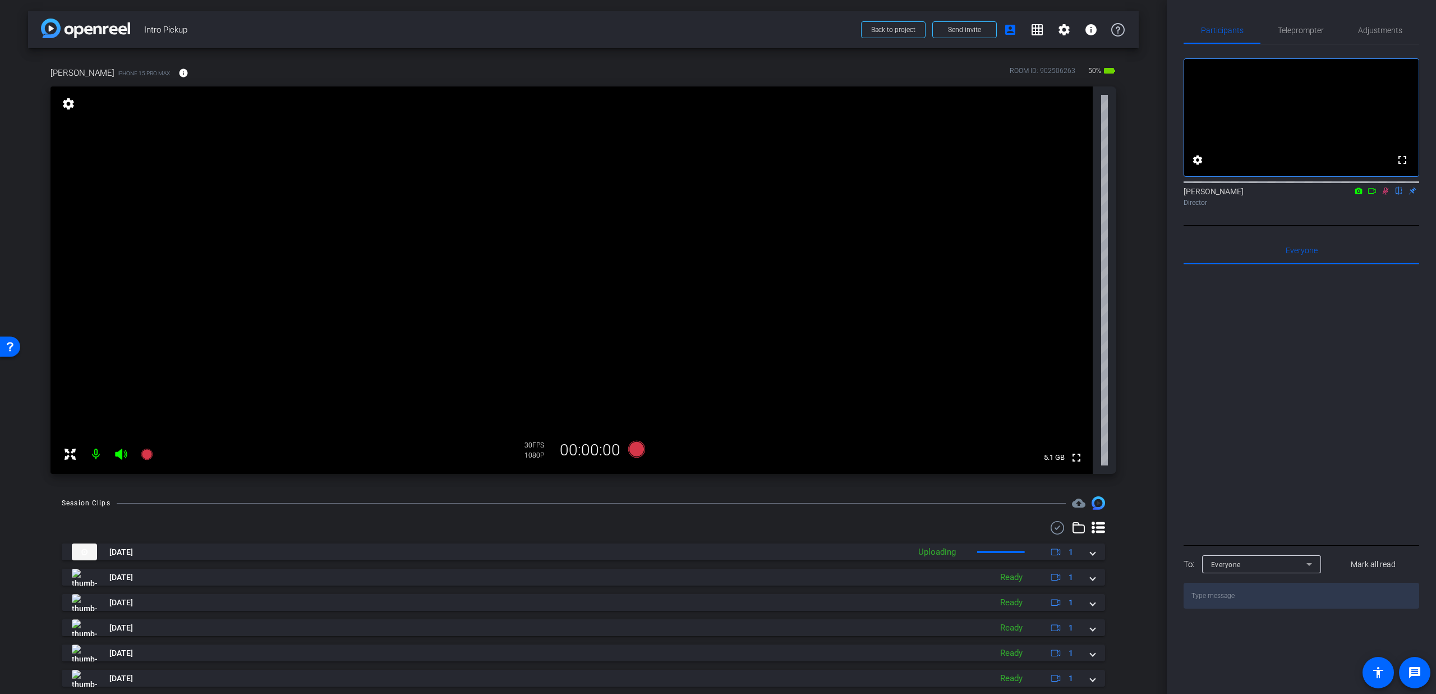
click at [1386, 195] on icon at bounding box center [1386, 190] width 6 height 7
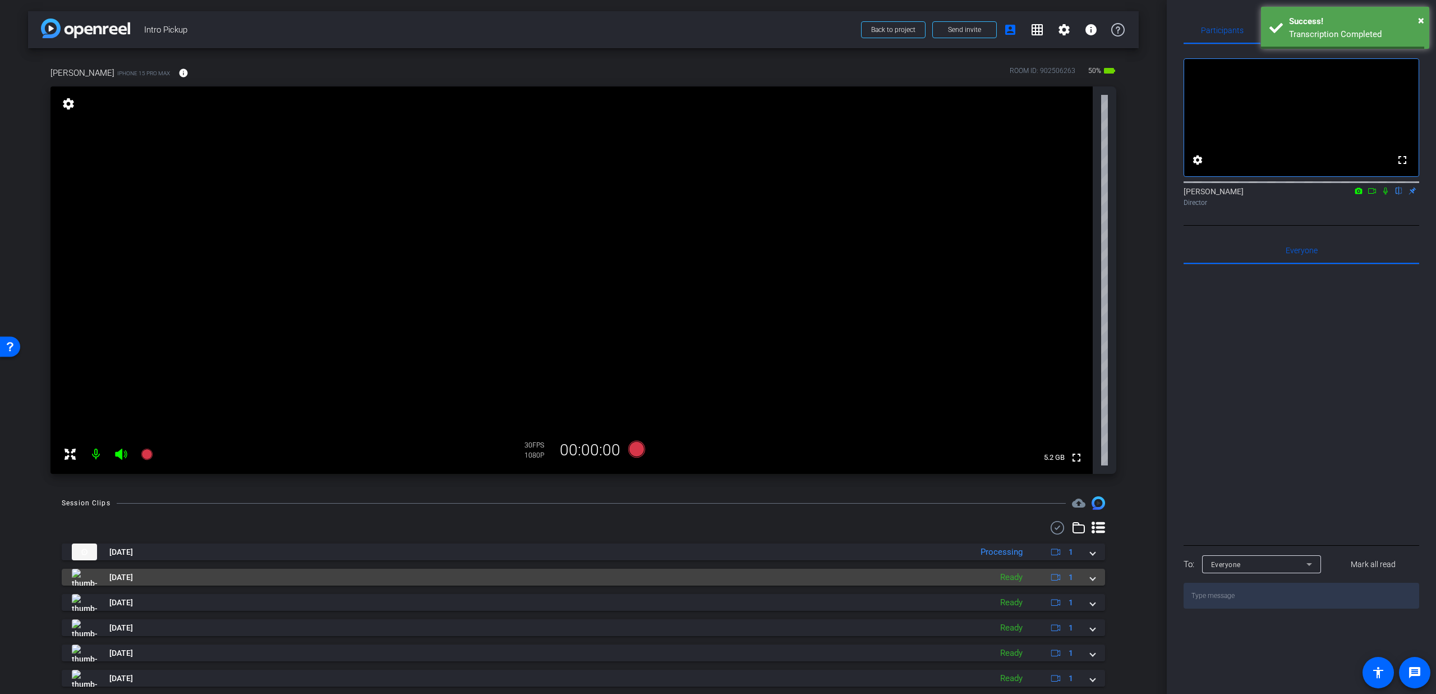
click at [226, 571] on mat-panel-title "[DATE]" at bounding box center [529, 576] width 914 height 17
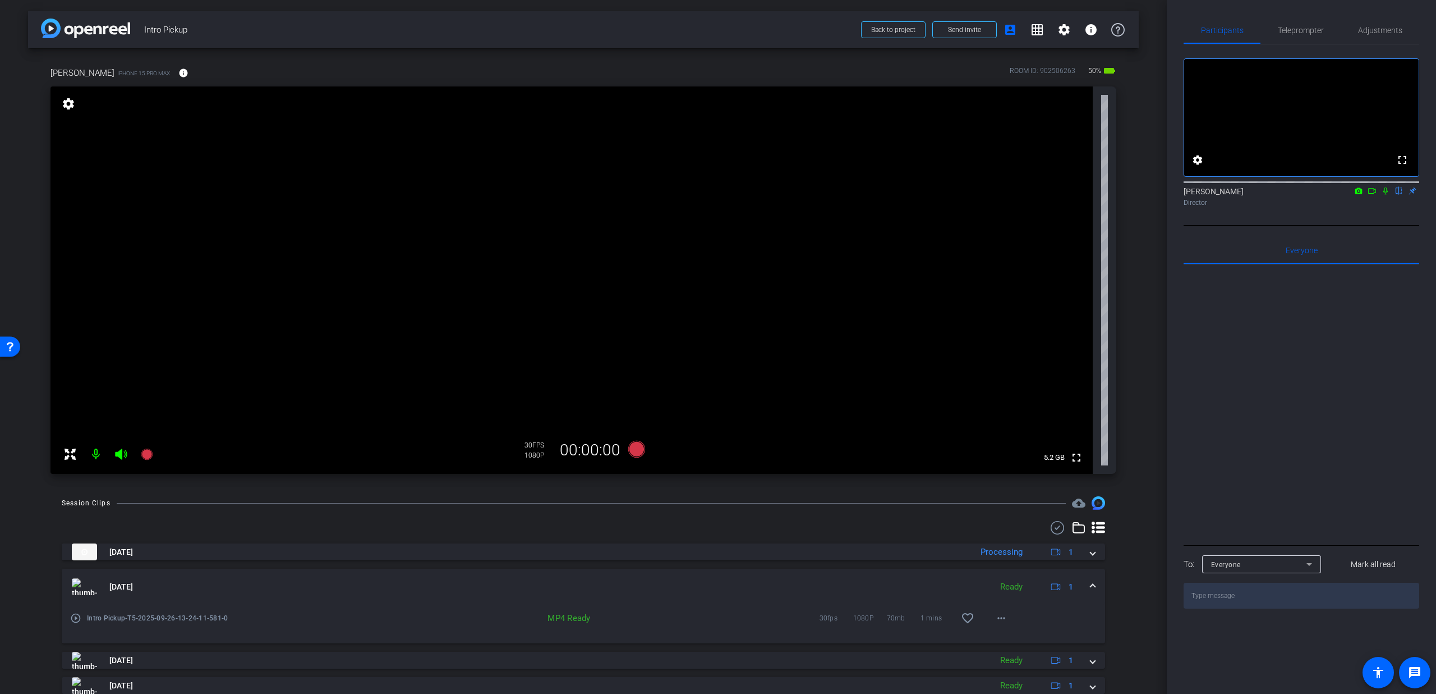
click at [1385, 195] on icon at bounding box center [1386, 190] width 4 height 7
click at [78, 619] on mat-icon "play_circle_outline" at bounding box center [75, 617] width 11 height 11
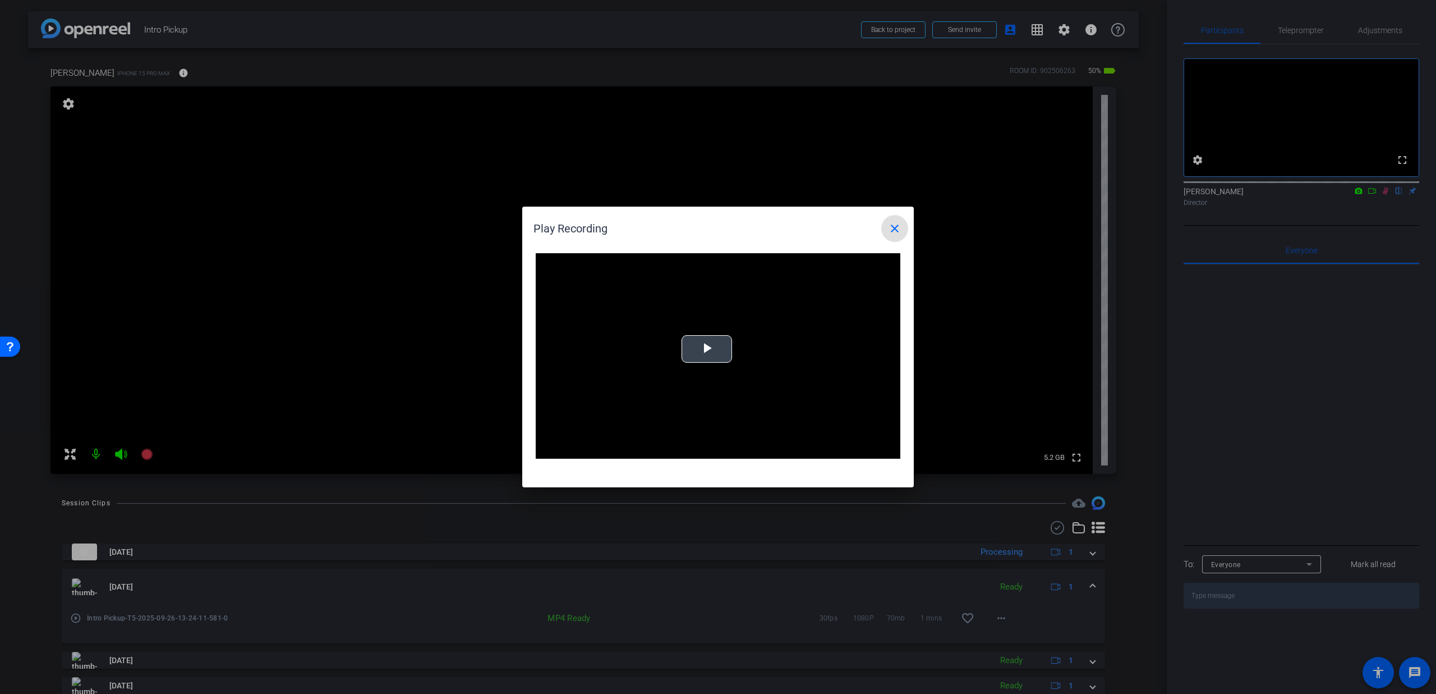
click at [707, 349] on span "Video Player" at bounding box center [707, 349] width 0 height 0
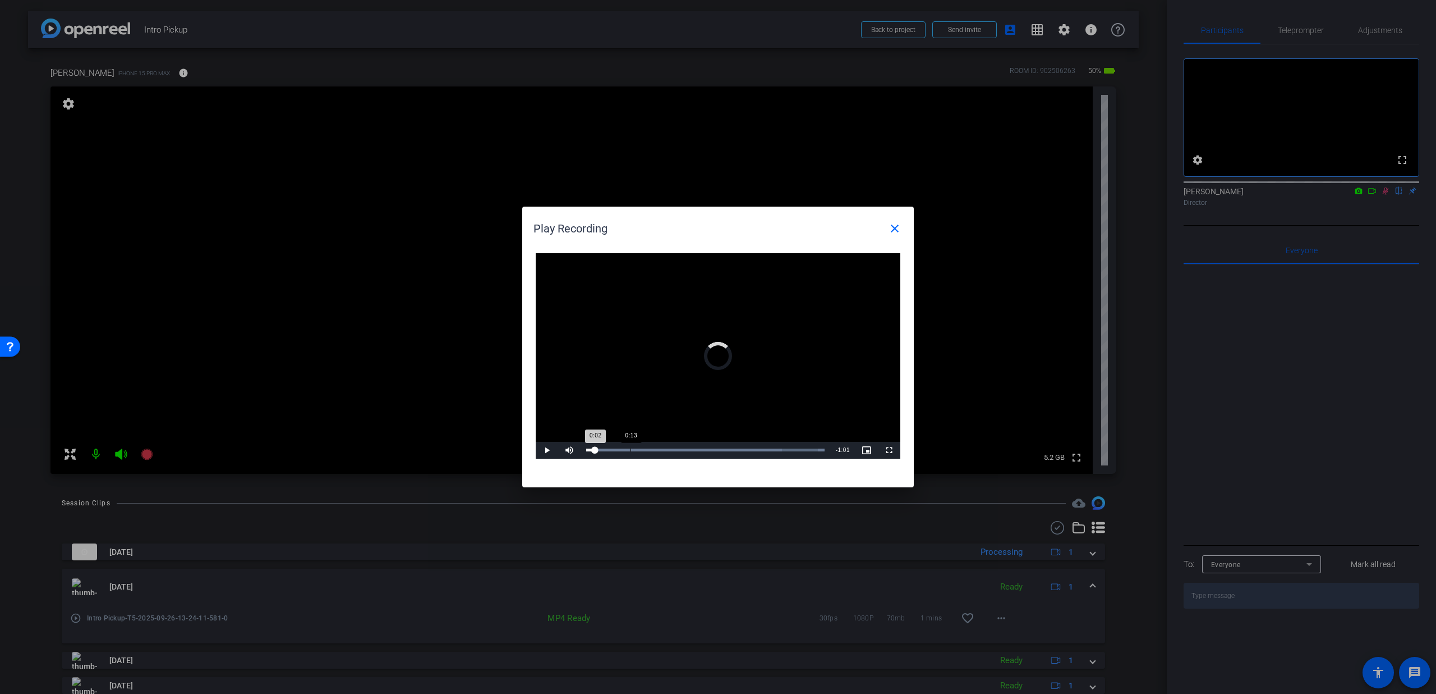
click at [630, 447] on div "Loaded : 100.00% 0:13 0:02" at bounding box center [706, 450] width 250 height 17
click at [716, 451] on div "Loaded : 100.00% 0:40 0:21" at bounding box center [705, 449] width 238 height 3
click at [889, 229] on mat-icon "close" at bounding box center [894, 228] width 13 height 13
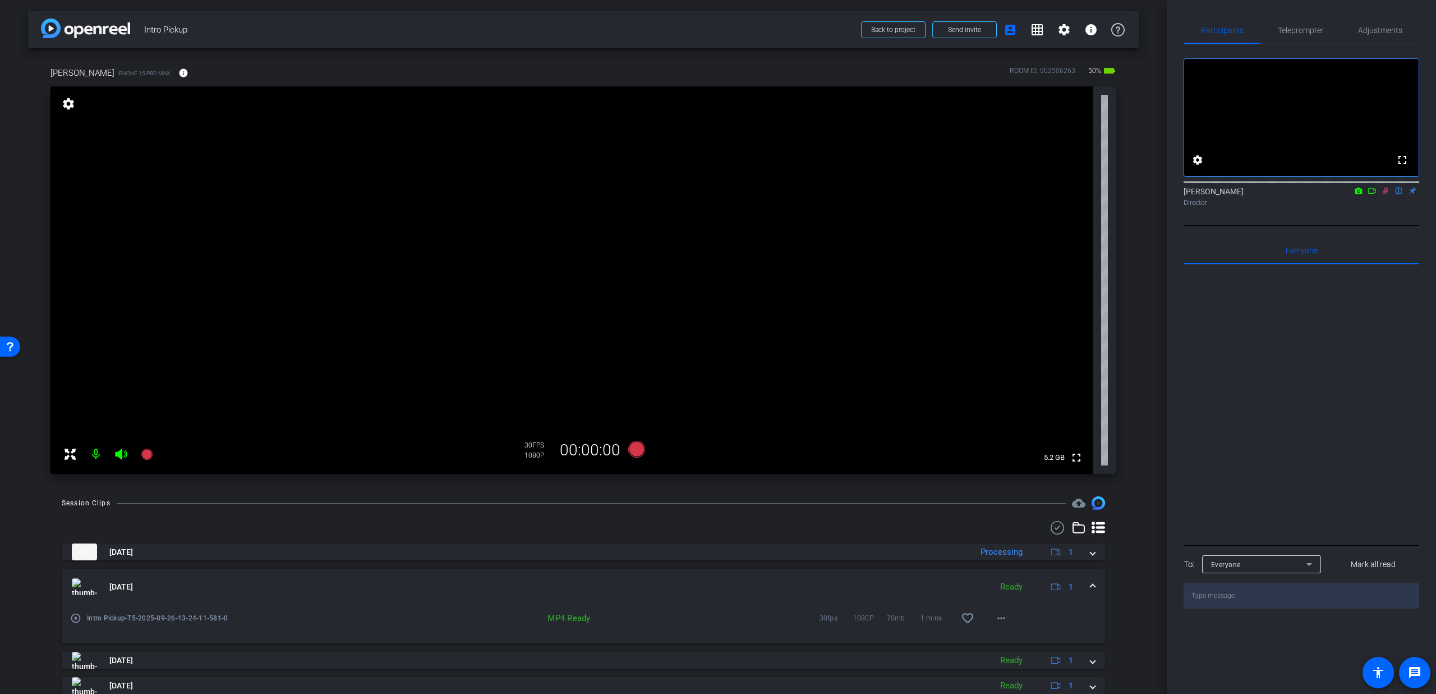
scroll to position [90, 0]
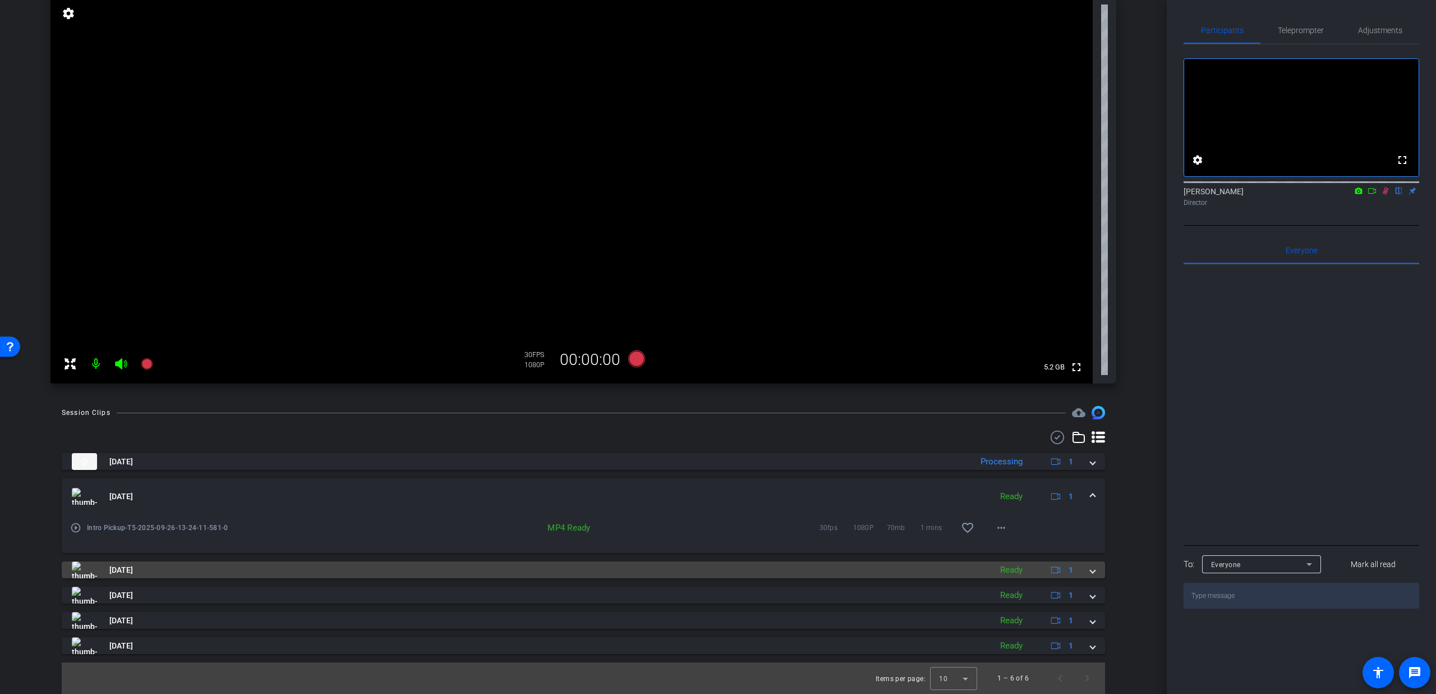
click at [186, 574] on mat-panel-title "[DATE]" at bounding box center [529, 569] width 914 height 17
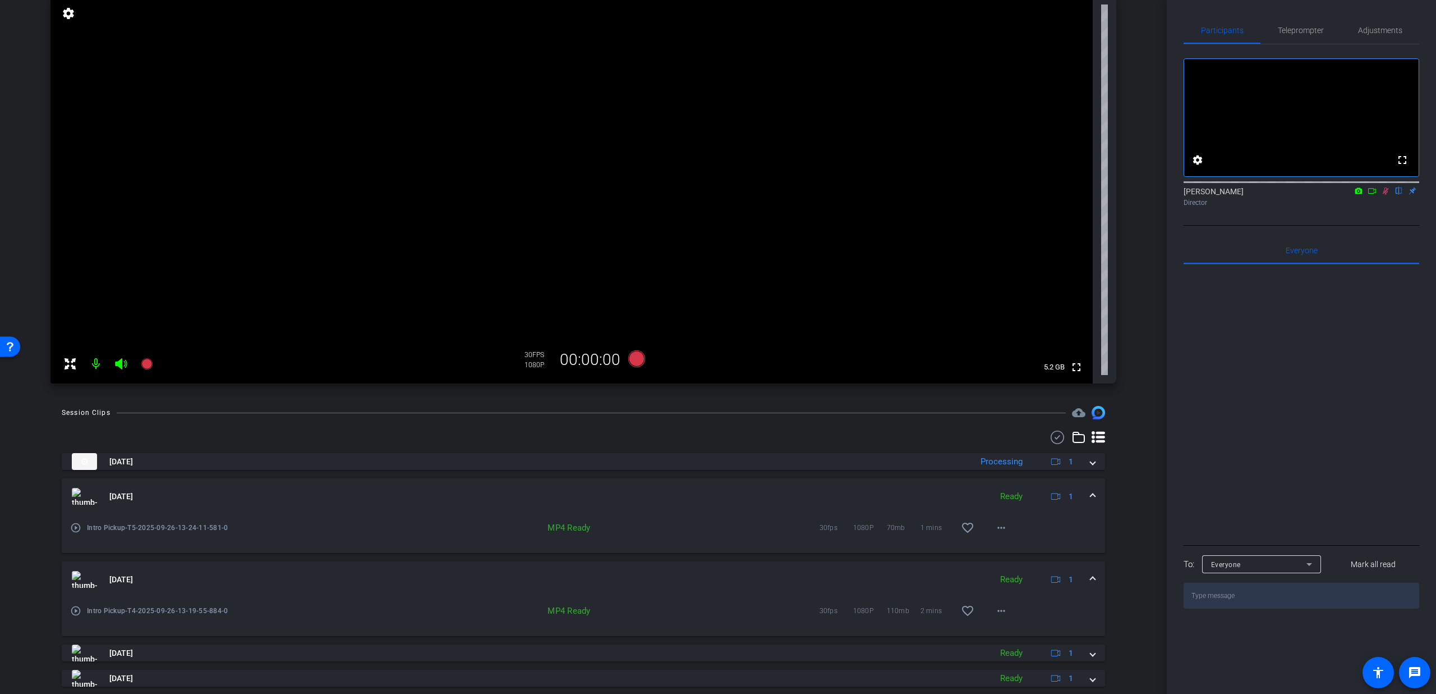
click at [78, 612] on mat-icon "play_circle_outline" at bounding box center [75, 610] width 11 height 11
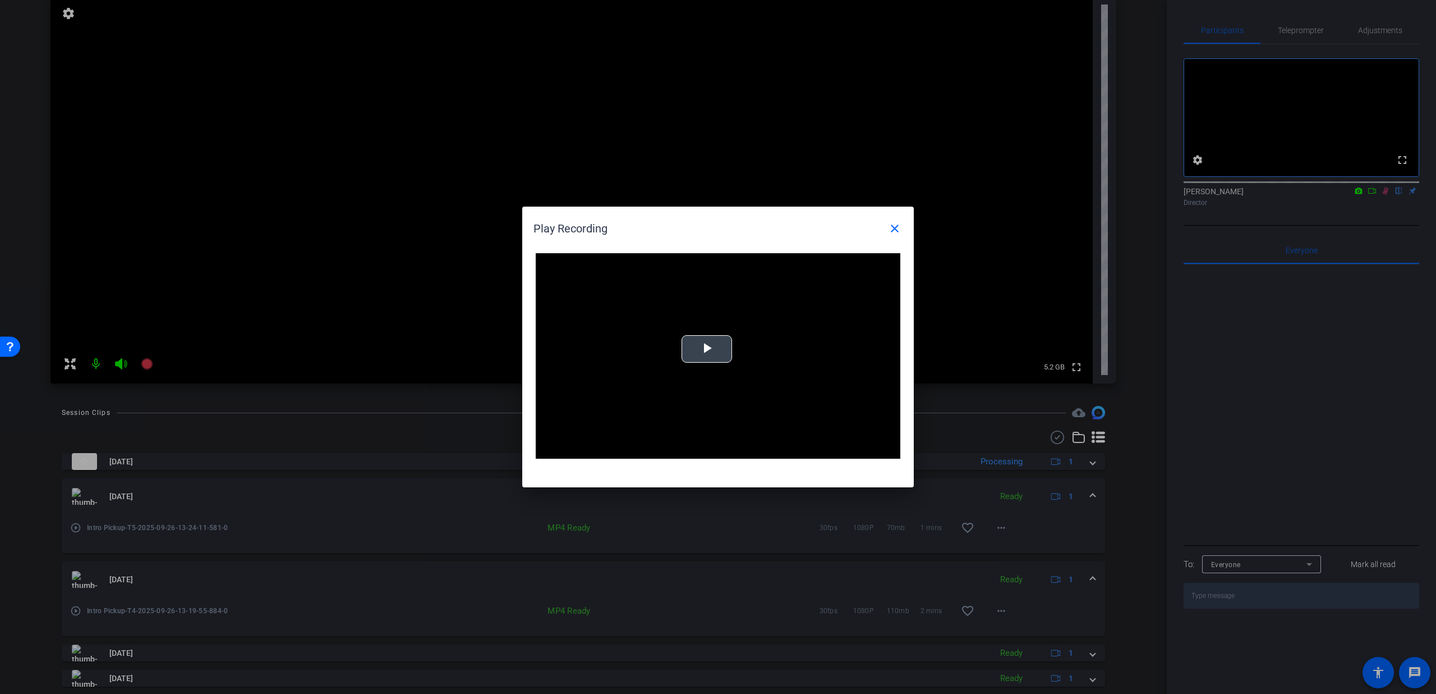
click at [660, 359] on video "Video Player" at bounding box center [718, 355] width 365 height 205
click at [633, 455] on div "Loaded : 100.00% 0:23 0:00" at bounding box center [706, 450] width 250 height 17
click at [692, 449] on div "Loaded : 100.00% 0:52 0:24" at bounding box center [705, 449] width 238 height 3
click at [737, 449] on div "Loaded : 100.00% 1:14 0:55" at bounding box center [705, 449] width 238 height 3
click at [775, 450] on div "1:33" at bounding box center [775, 449] width 1 height 3
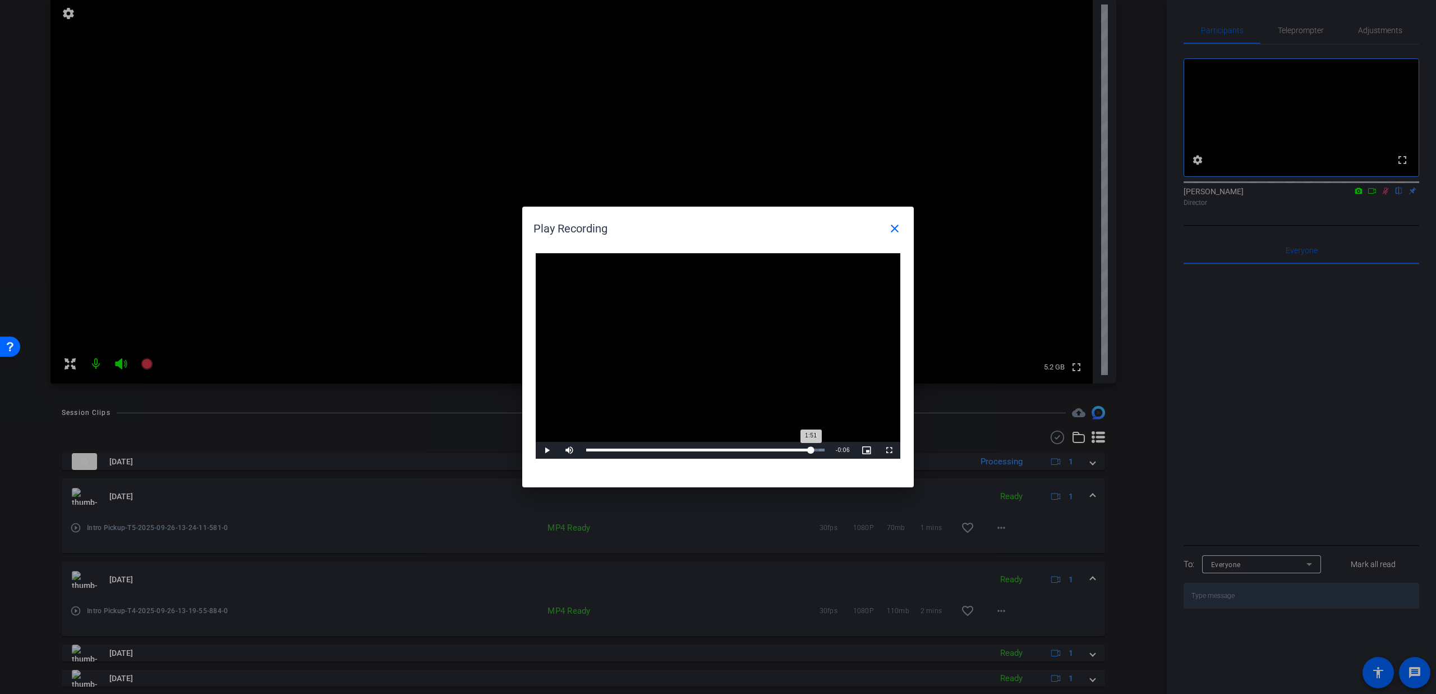
click at [811, 450] on div "Loaded : 100.00% 1:51 1:51" at bounding box center [705, 449] width 238 height 3
drag, startPoint x: 896, startPoint y: 212, endPoint x: 890, endPoint y: 234, distance: 23.1
click at [894, 215] on h1 "Play Recording close" at bounding box center [718, 223] width 392 height 35
click at [889, 236] on span at bounding box center [895, 228] width 27 height 27
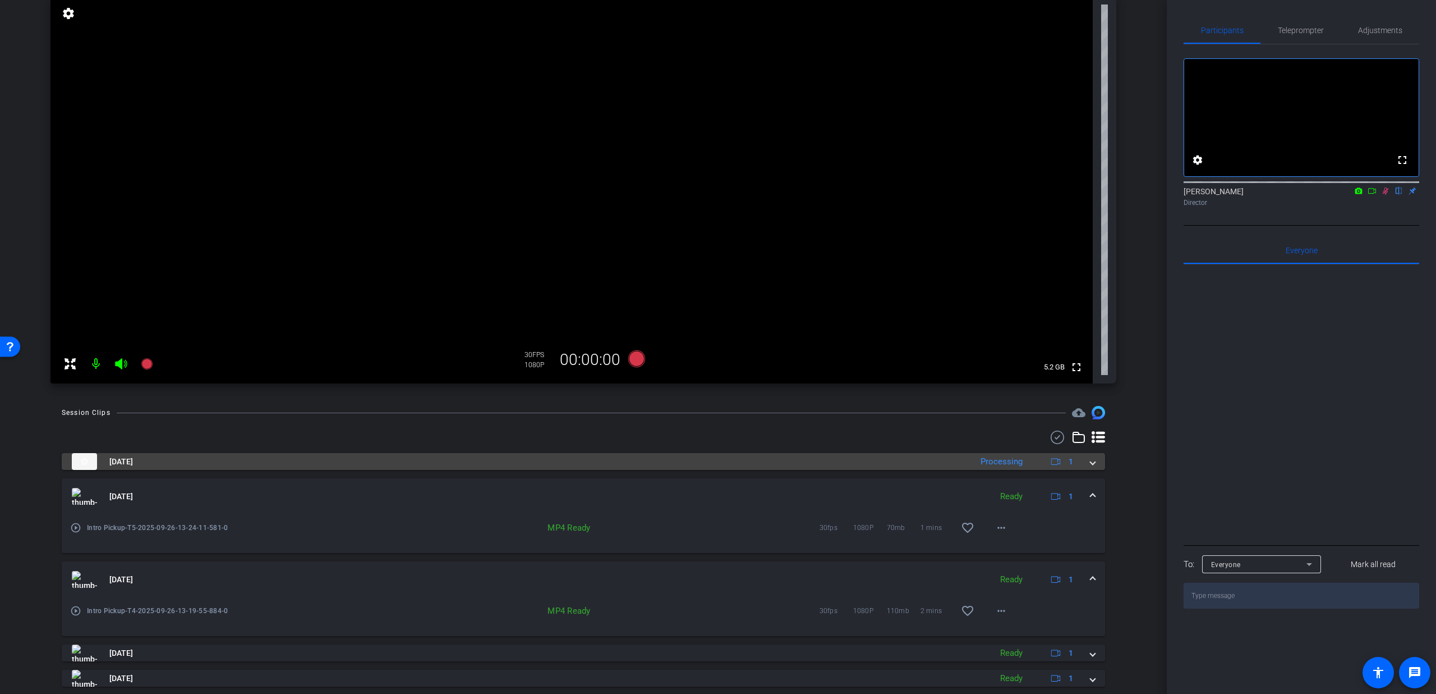
click at [136, 453] on mat-panel-title "[DATE]" at bounding box center [519, 461] width 894 height 17
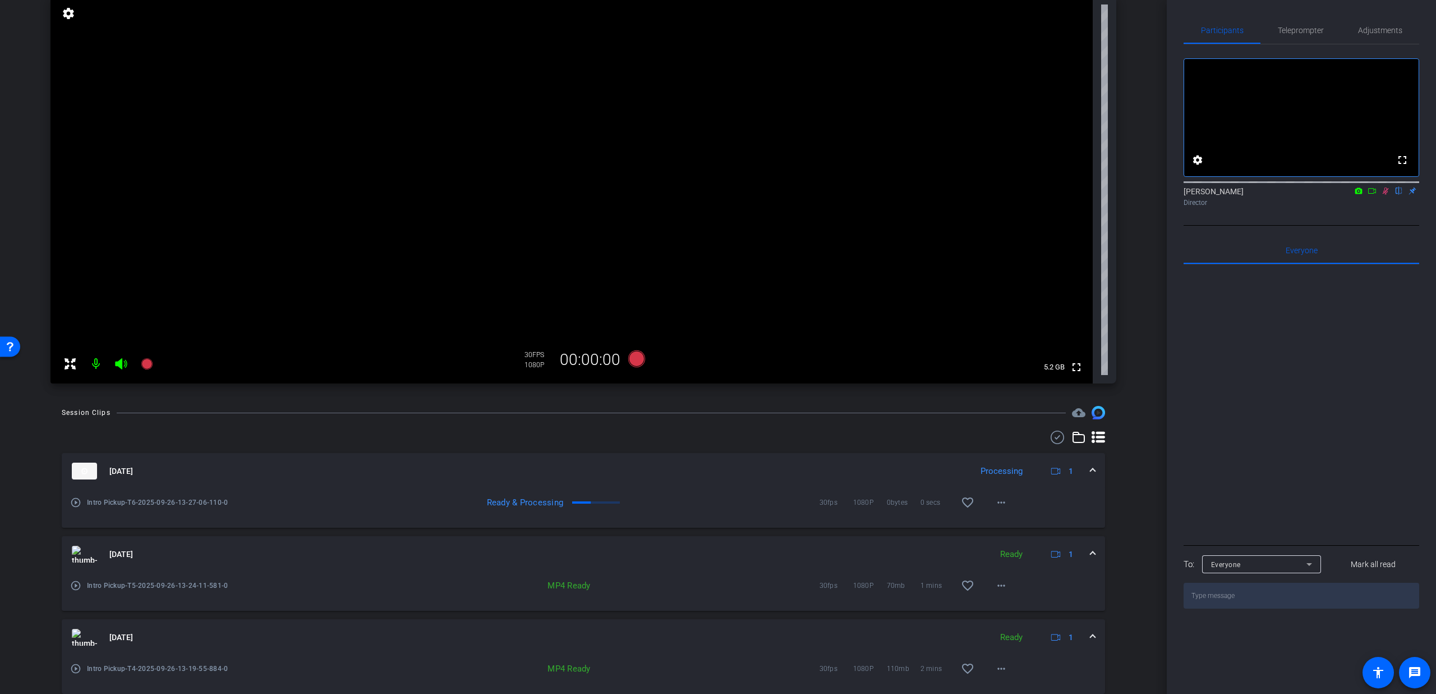
click at [72, 501] on mat-icon "play_circle_outline" at bounding box center [75, 502] width 11 height 11
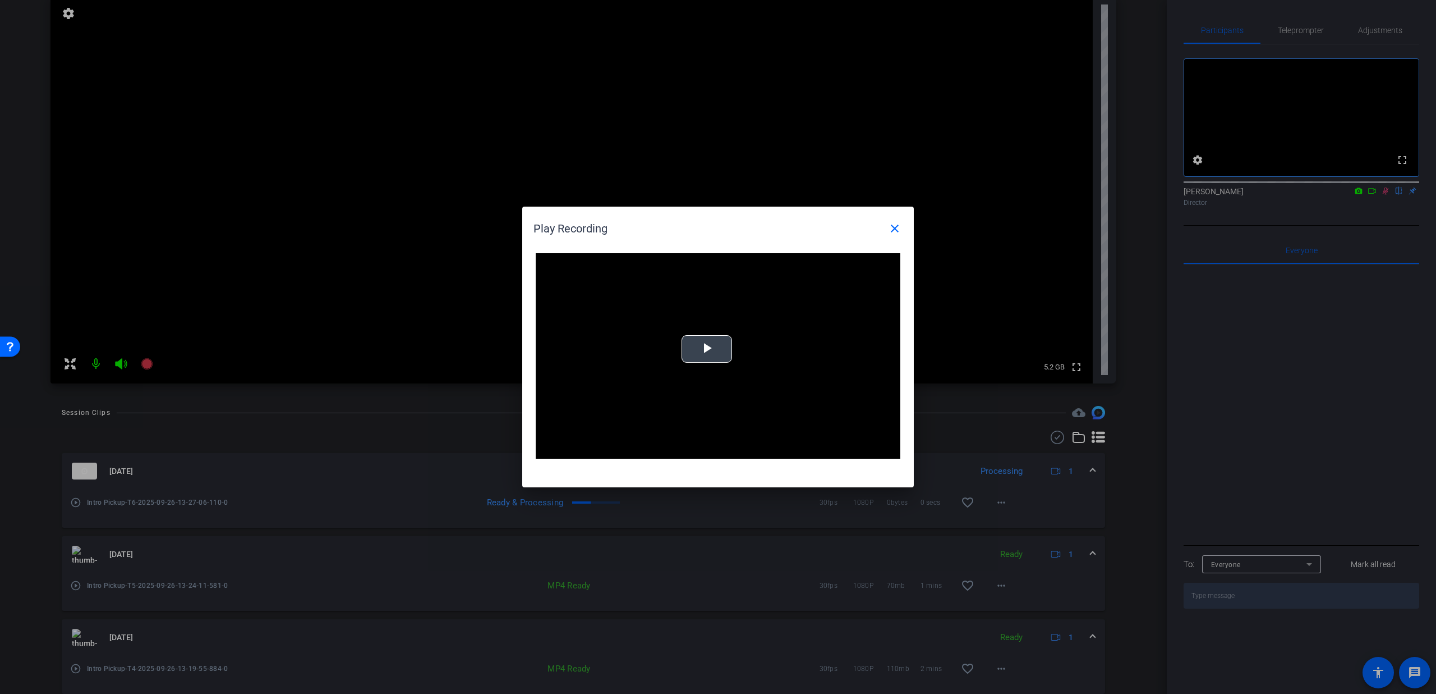
click at [707, 349] on span "Video Player" at bounding box center [707, 349] width 0 height 0
click at [630, 449] on div "0:16" at bounding box center [630, 449] width 1 height 3
click at [671, 447] on div "Loaded : 100.00% 0:32 0:18" at bounding box center [706, 450] width 250 height 17
click at [894, 223] on mat-icon "close" at bounding box center [894, 228] width 13 height 13
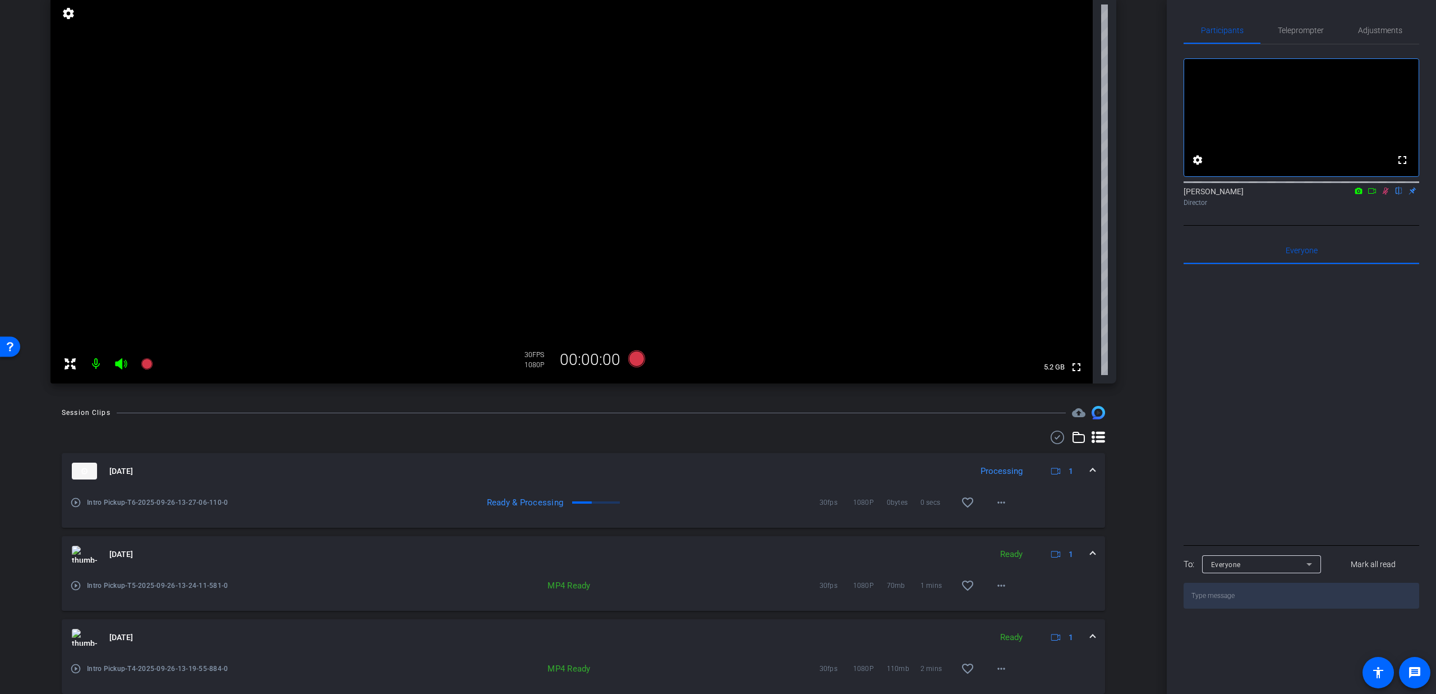
click at [1388, 195] on icon at bounding box center [1385, 191] width 9 height 8
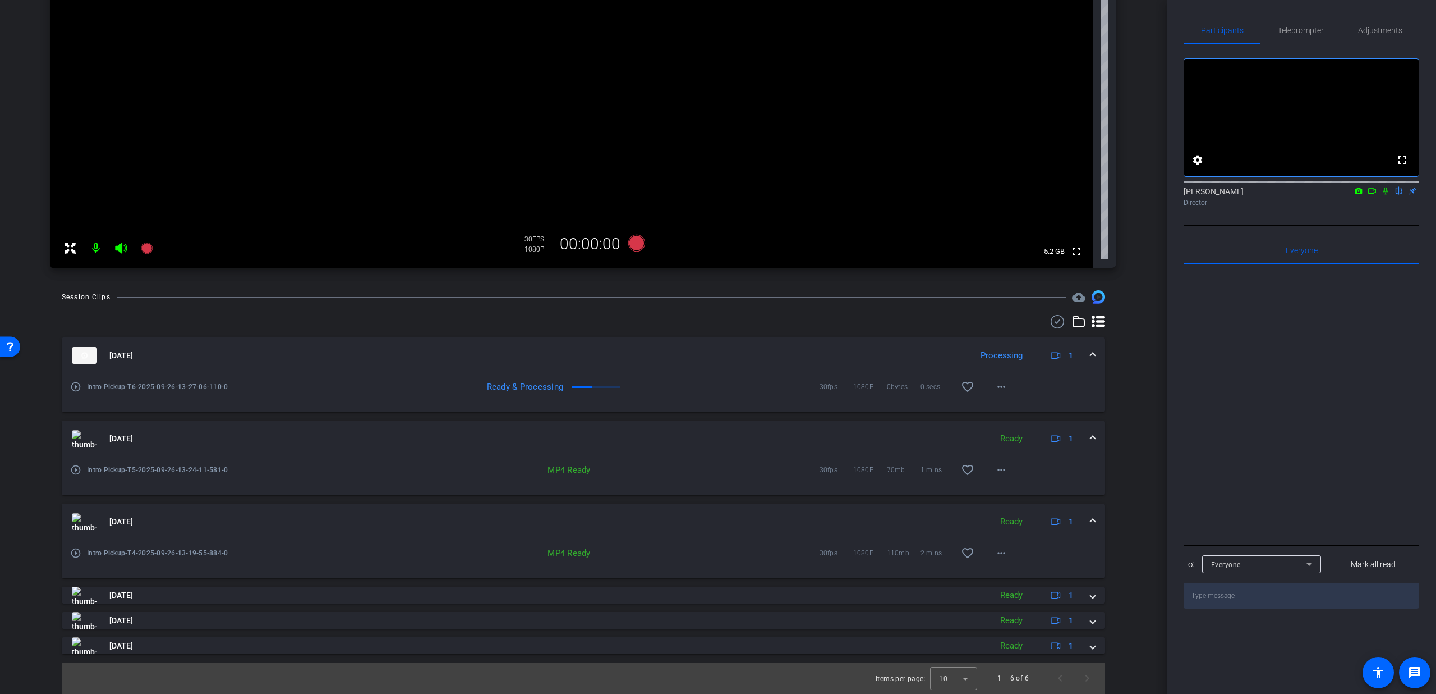
click at [1080, 519] on div "[DATE] Ready 1" at bounding box center [581, 521] width 1019 height 17
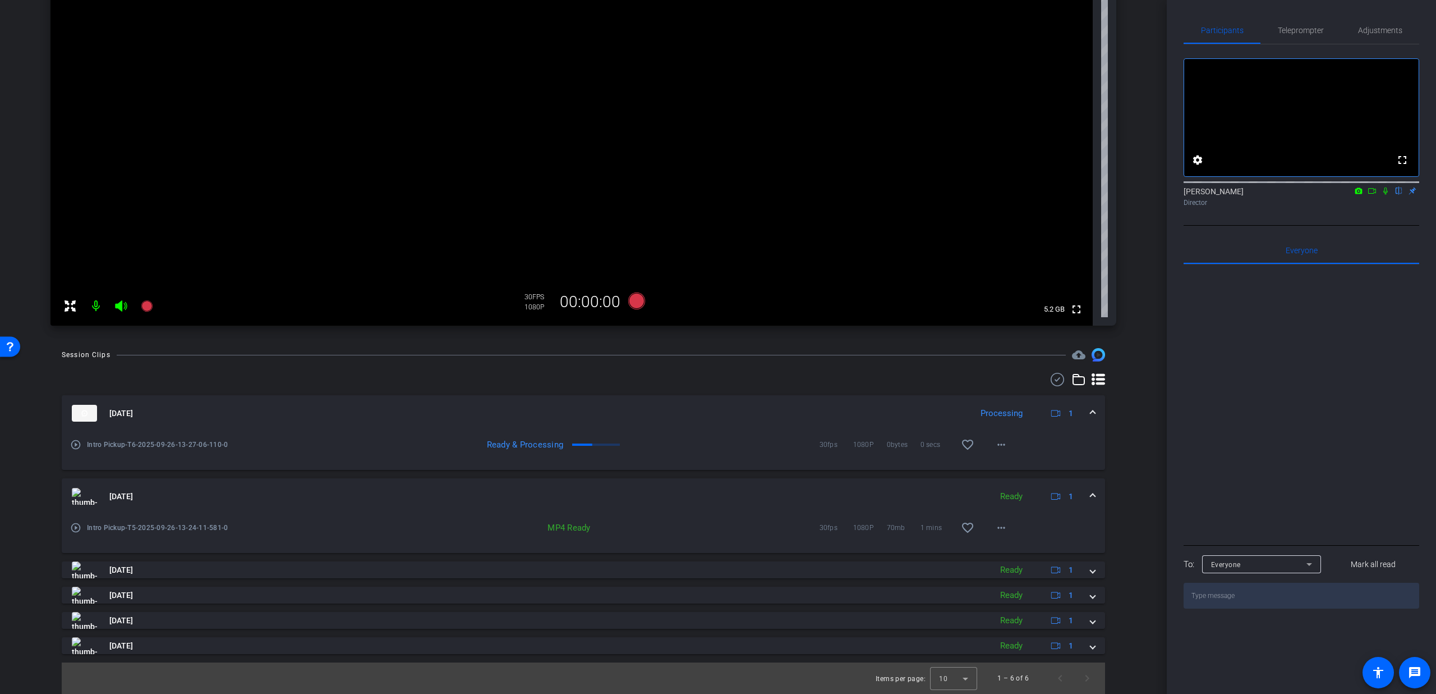
click at [1091, 498] on span at bounding box center [1093, 496] width 4 height 12
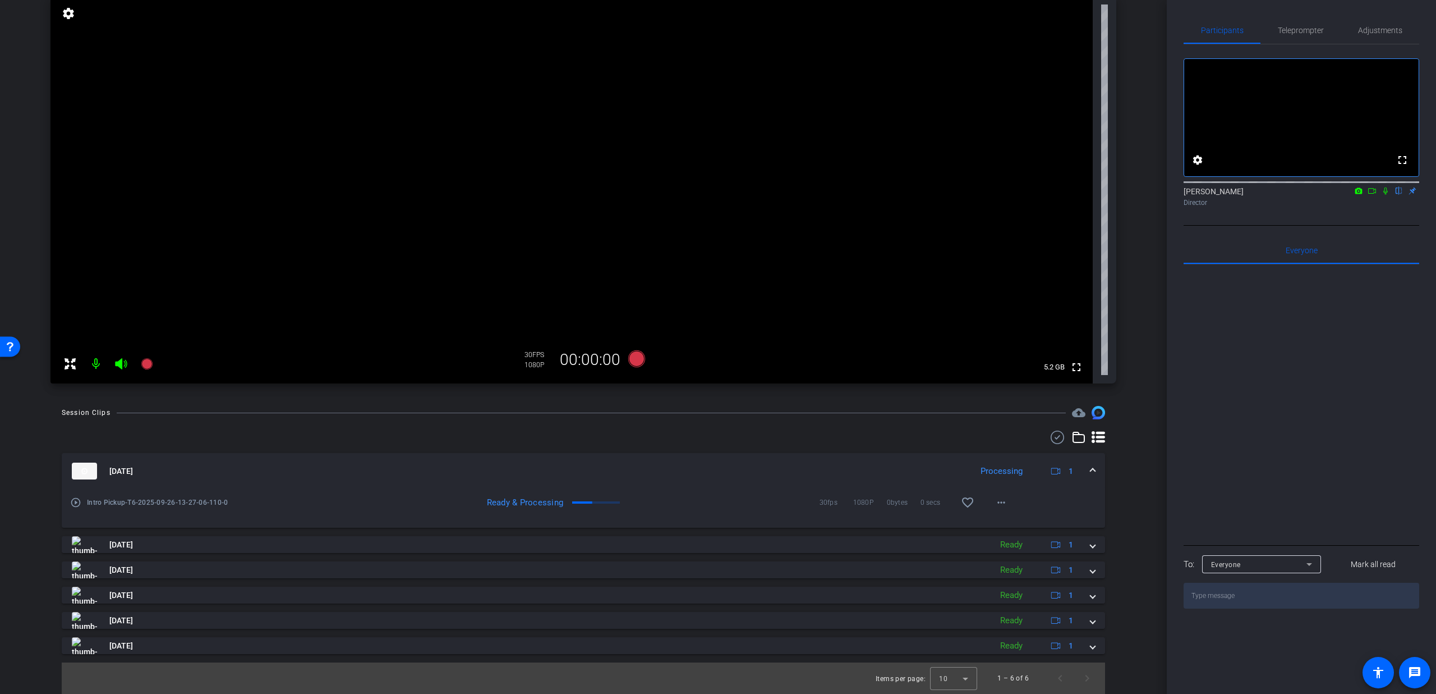
click at [1081, 464] on div "[DATE] Processing 1" at bounding box center [581, 470] width 1019 height 17
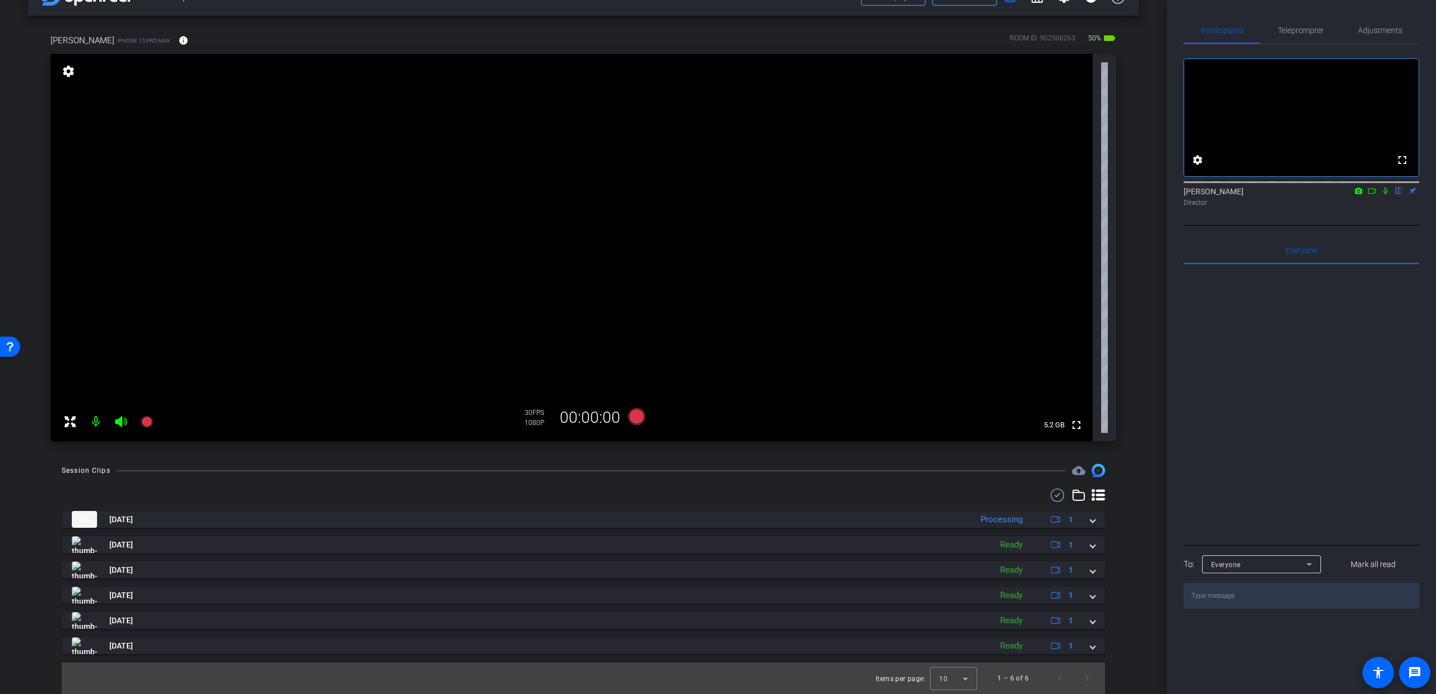
scroll to position [33, 0]
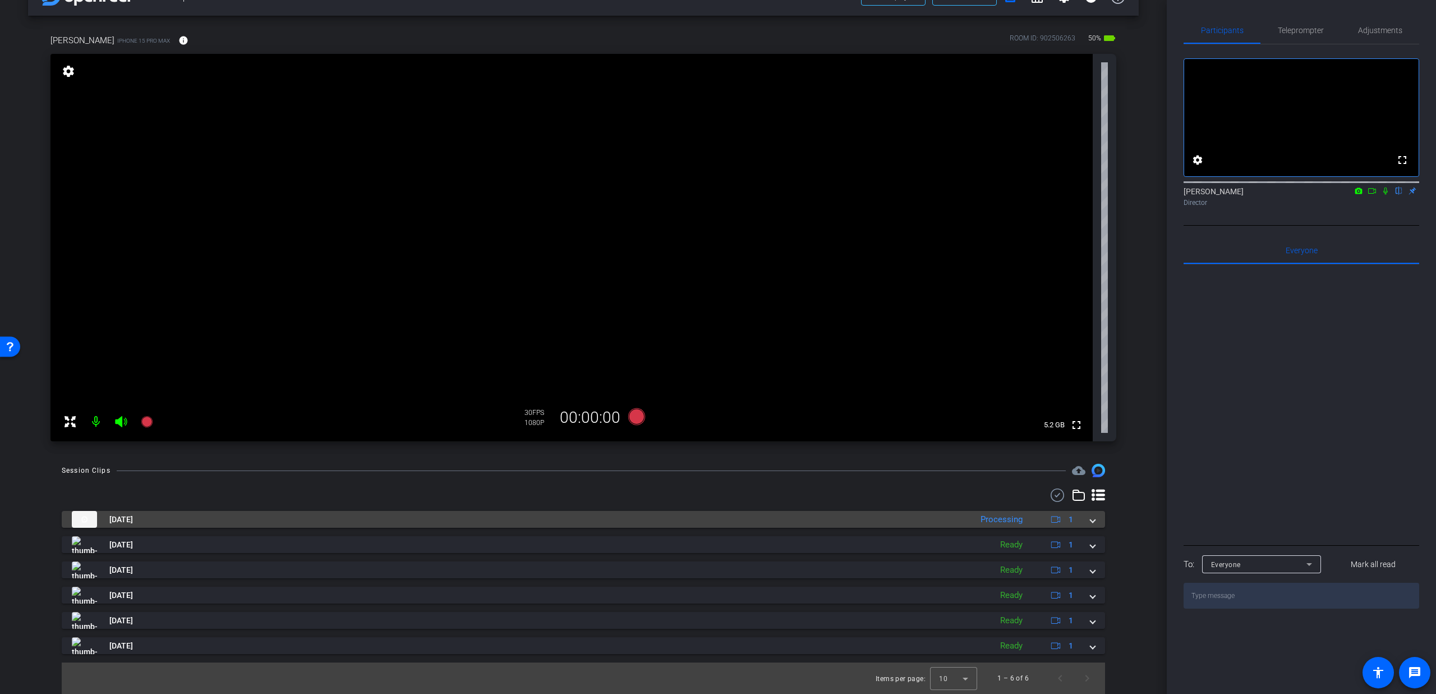
click at [255, 522] on mat-panel-title "[DATE]" at bounding box center [519, 519] width 894 height 17
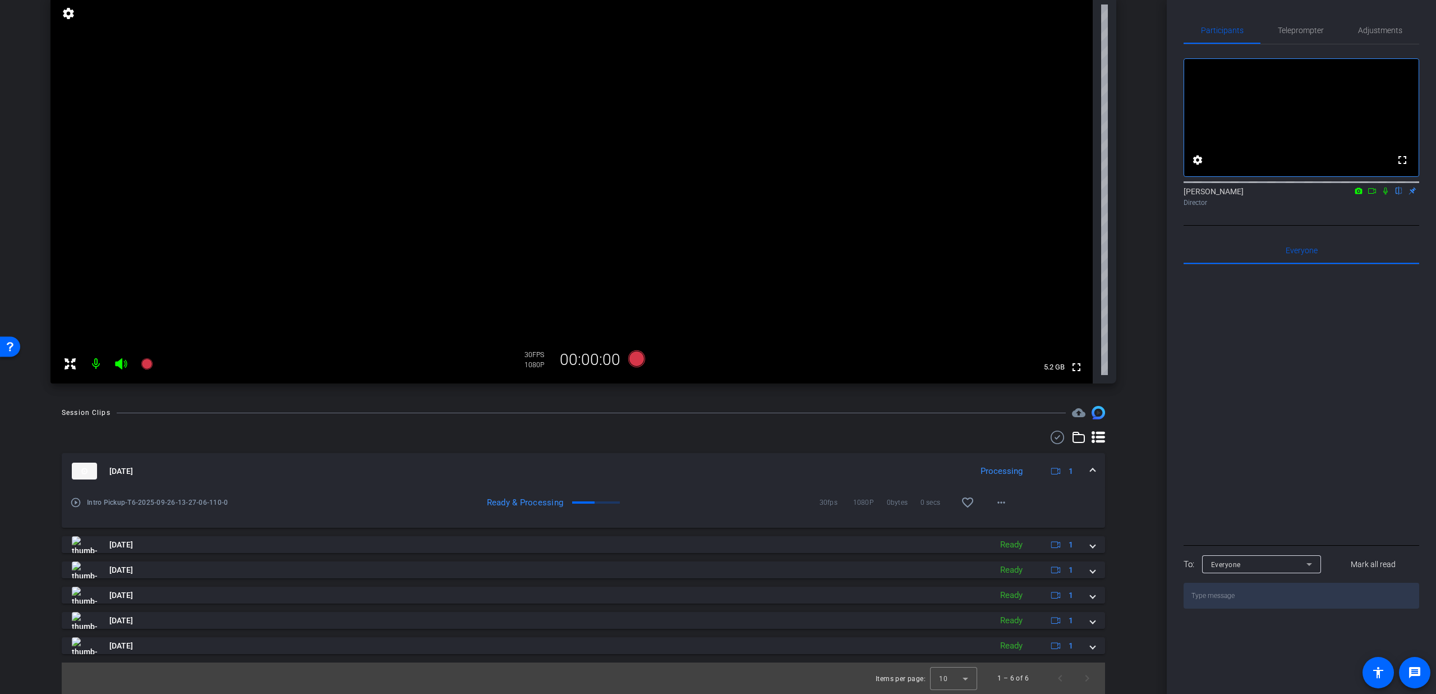
scroll to position [90, 0]
click at [272, 462] on mat-panel-title "[DATE]" at bounding box center [519, 470] width 894 height 17
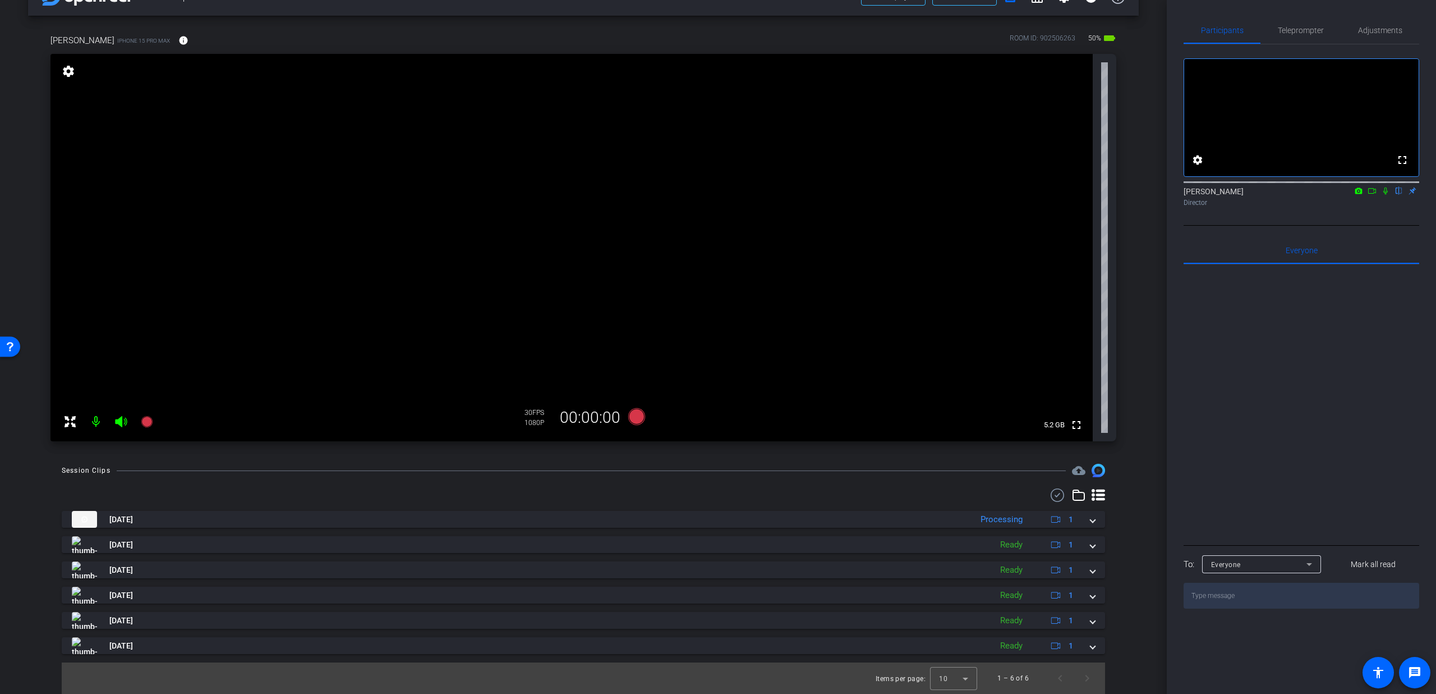
scroll to position [33, 0]
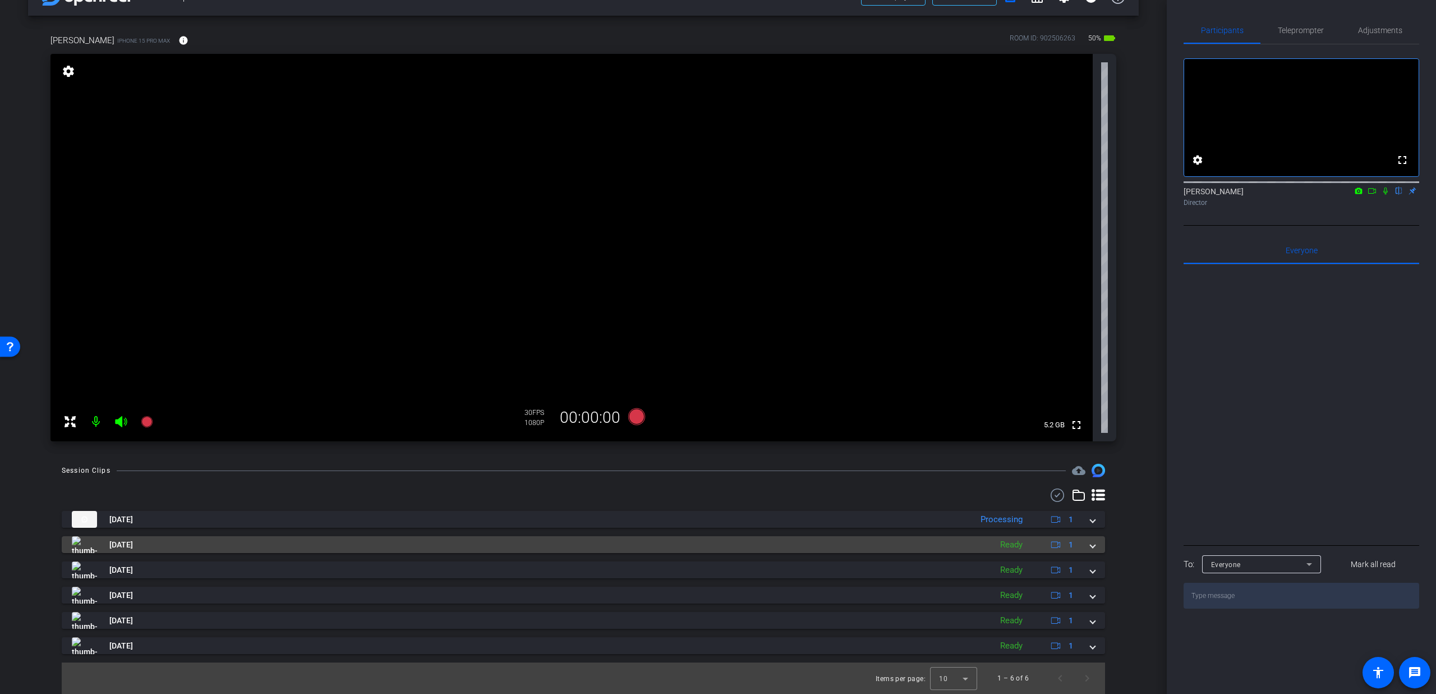
click at [714, 550] on mat-panel-title "[DATE]" at bounding box center [529, 544] width 914 height 17
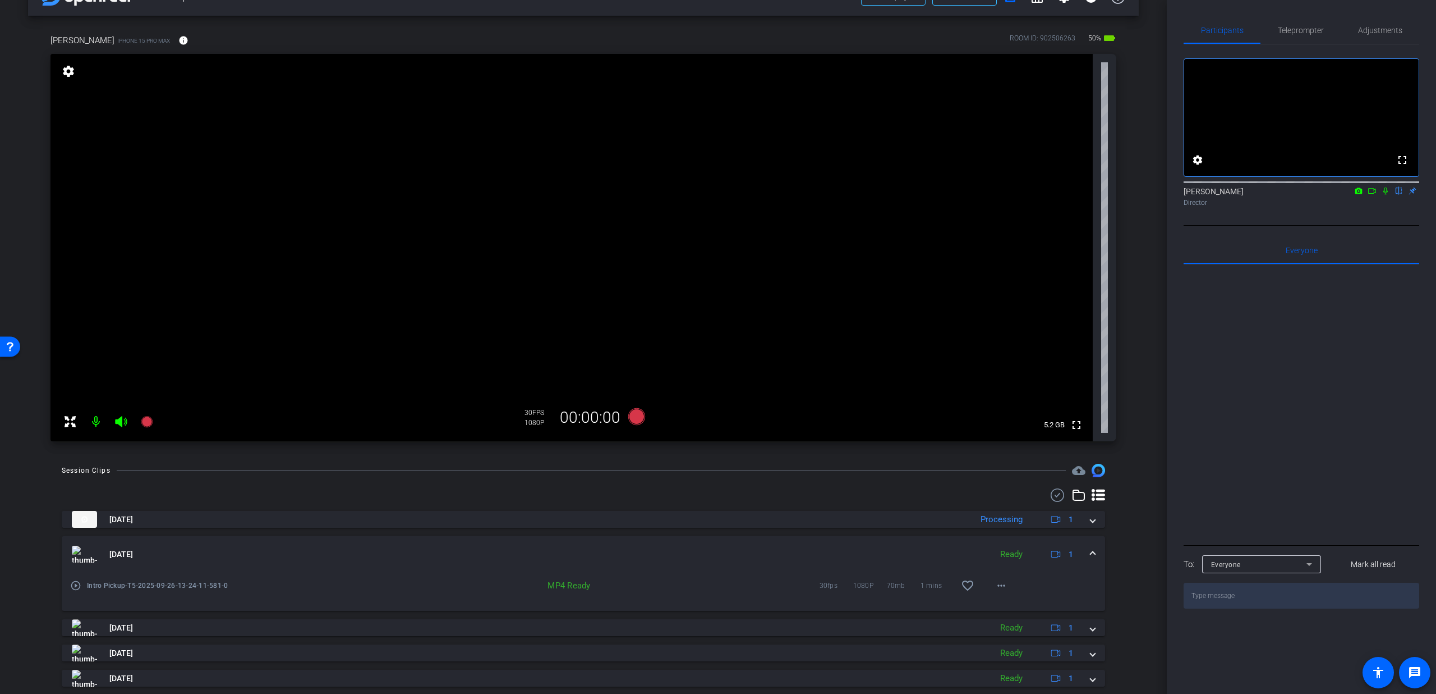
click at [657, 547] on mat-panel-title "[DATE]" at bounding box center [529, 553] width 914 height 17
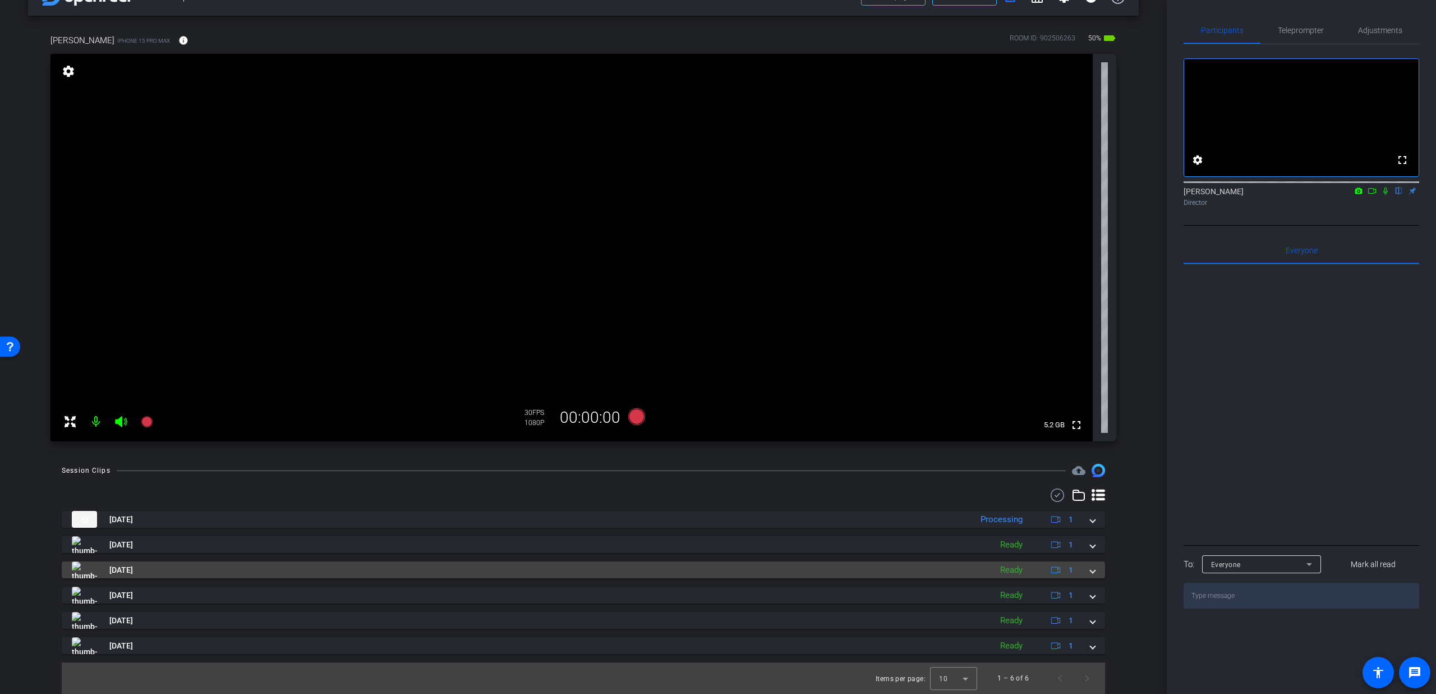
click at [535, 569] on mat-panel-title "[DATE]" at bounding box center [529, 569] width 914 height 17
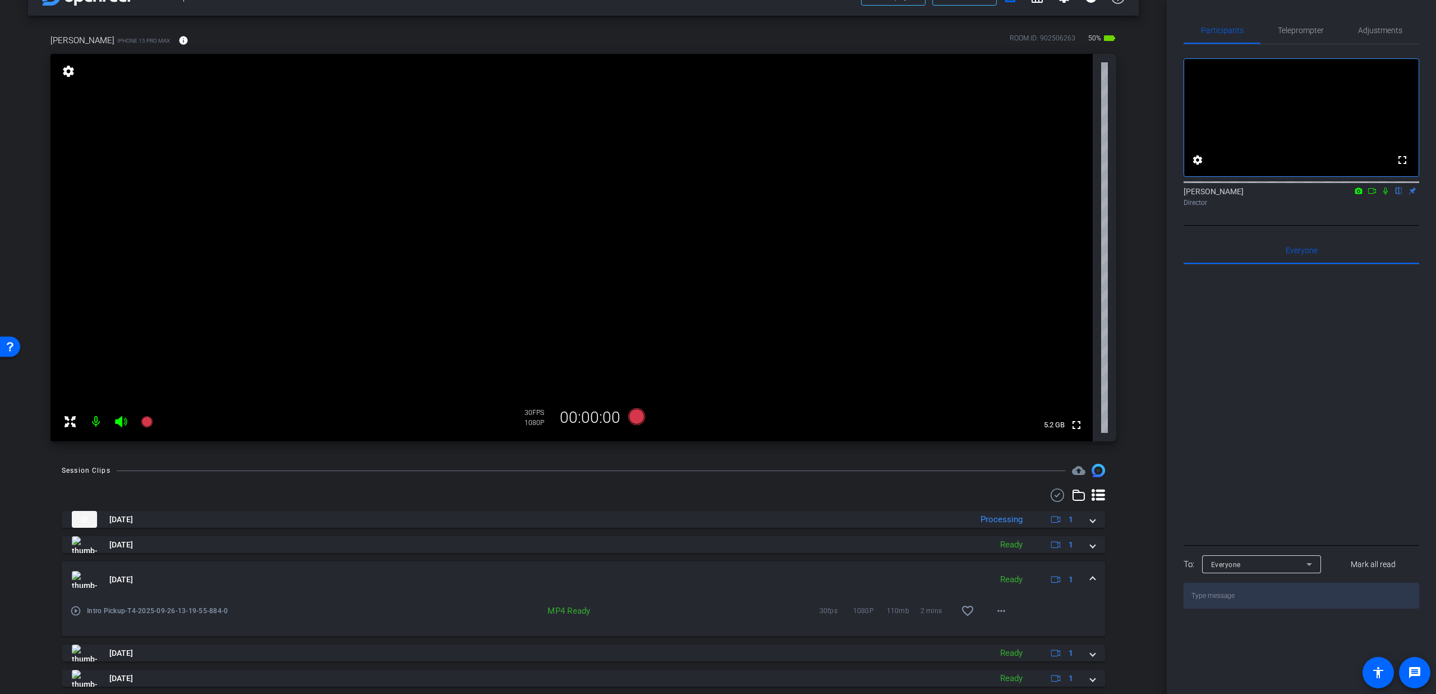
click at [572, 580] on mat-panel-title "[DATE]" at bounding box center [529, 579] width 914 height 17
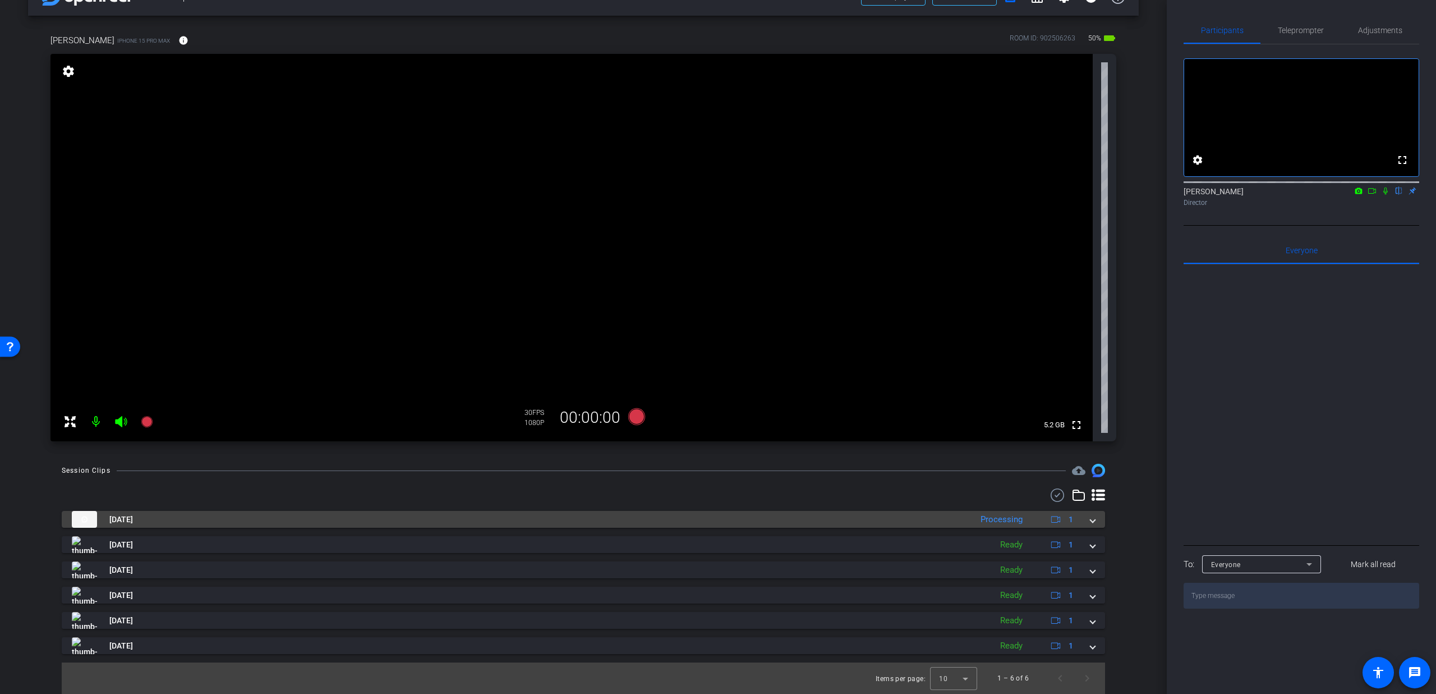
scroll to position [30, 0]
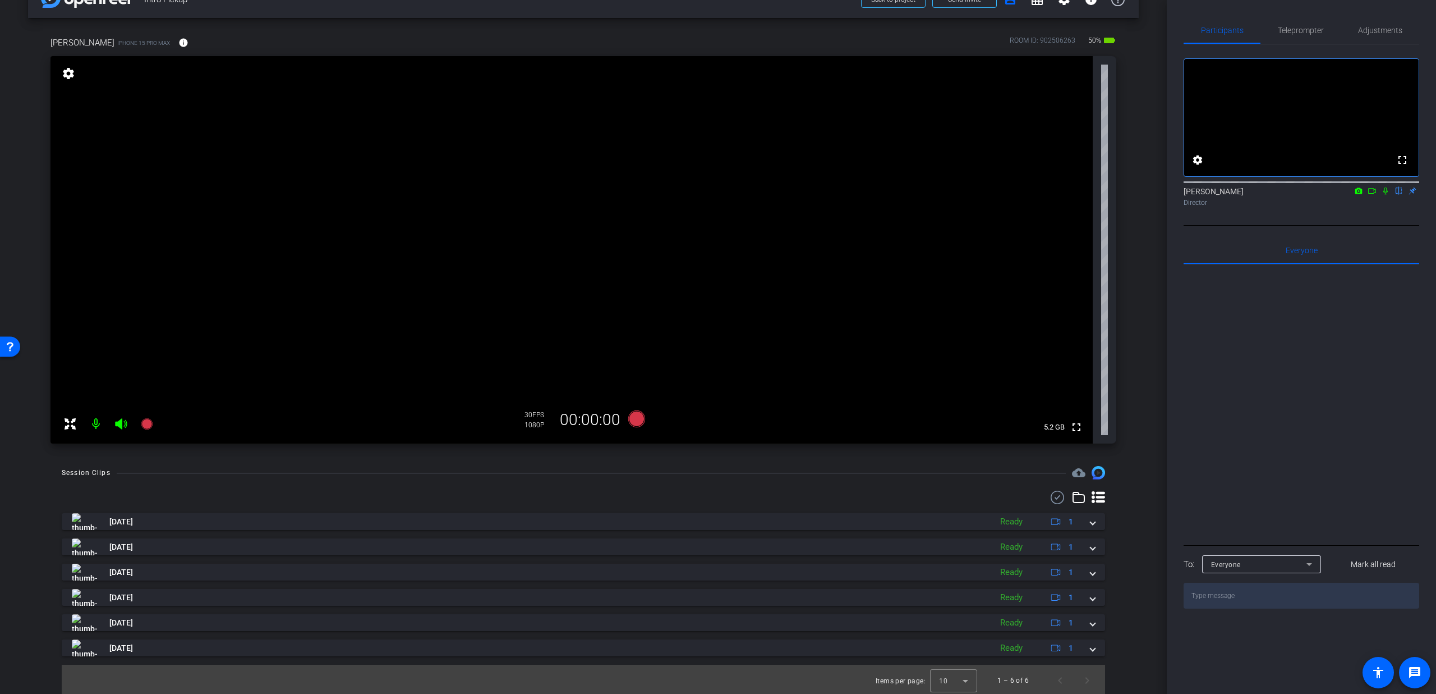
click at [1371, 195] on icon at bounding box center [1372, 191] width 9 height 8
click at [1400, 195] on icon at bounding box center [1399, 191] width 9 height 8
click at [1399, 195] on icon at bounding box center [1400, 190] width 6 height 7
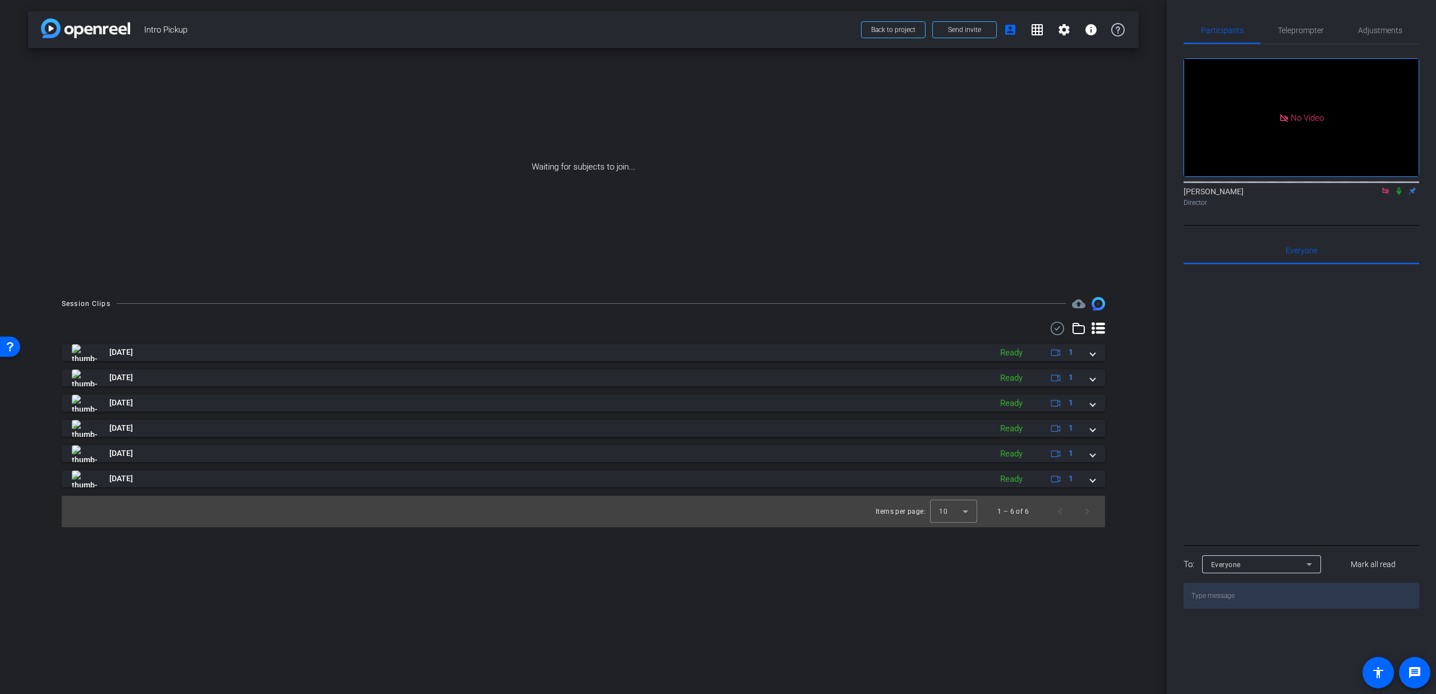
click at [1399, 195] on icon at bounding box center [1399, 191] width 9 height 8
click at [885, 34] on span at bounding box center [893, 29] width 63 height 27
